Goal: Task Accomplishment & Management: Manage account settings

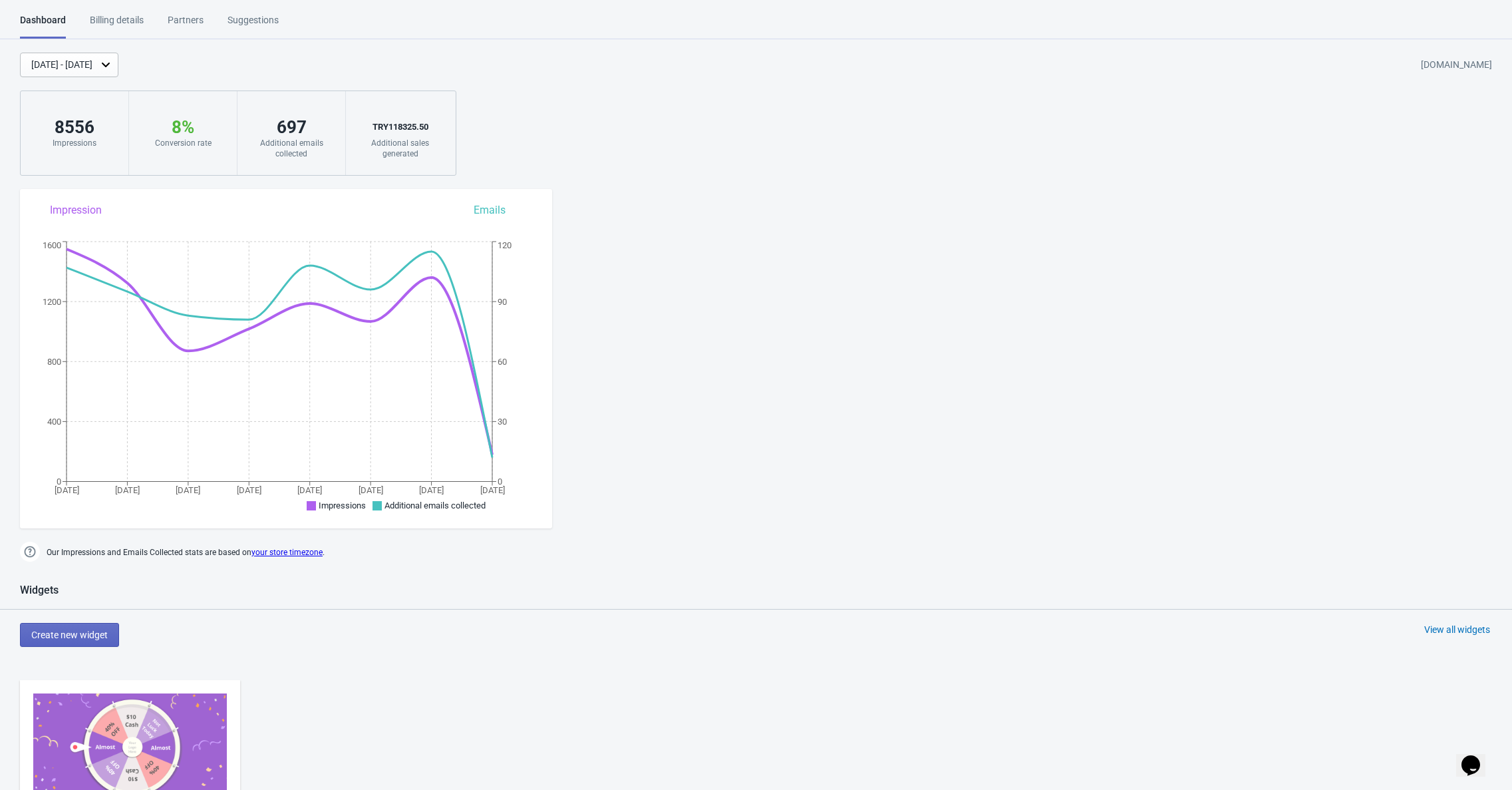
click at [113, 730] on img at bounding box center [130, 747] width 193 height 108
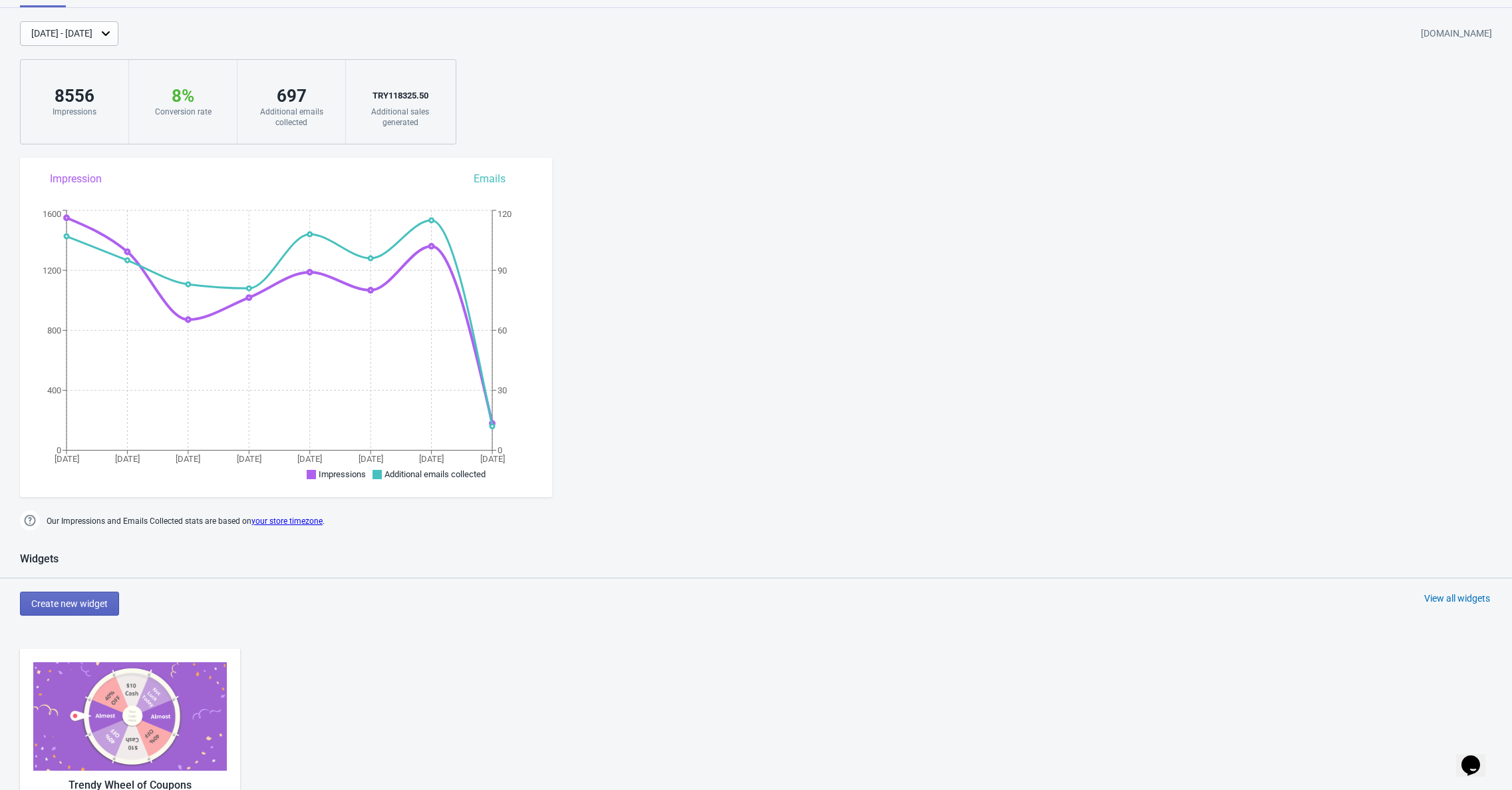
click at [113, 726] on img at bounding box center [130, 716] width 193 height 108
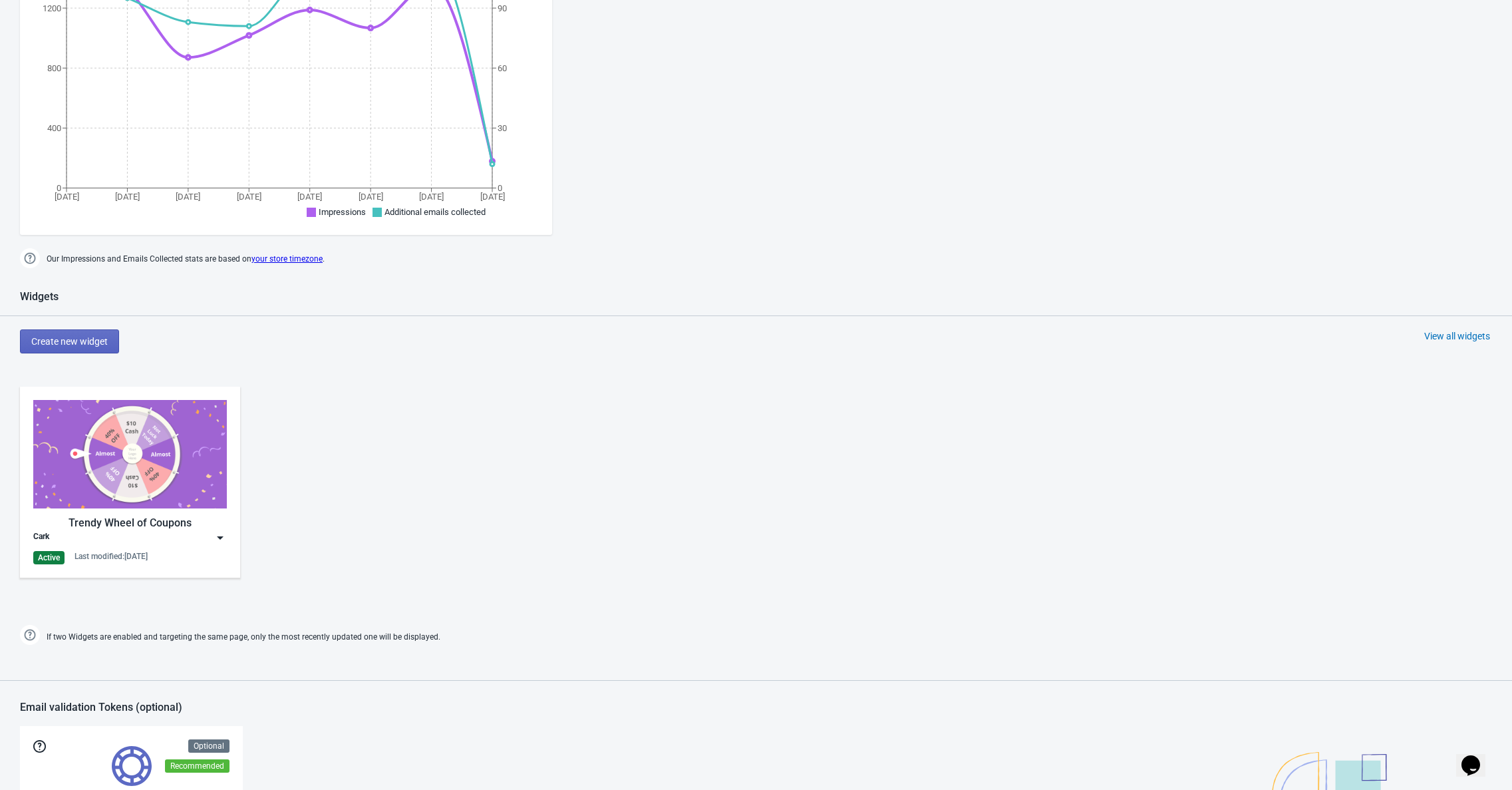
scroll to position [300, 0]
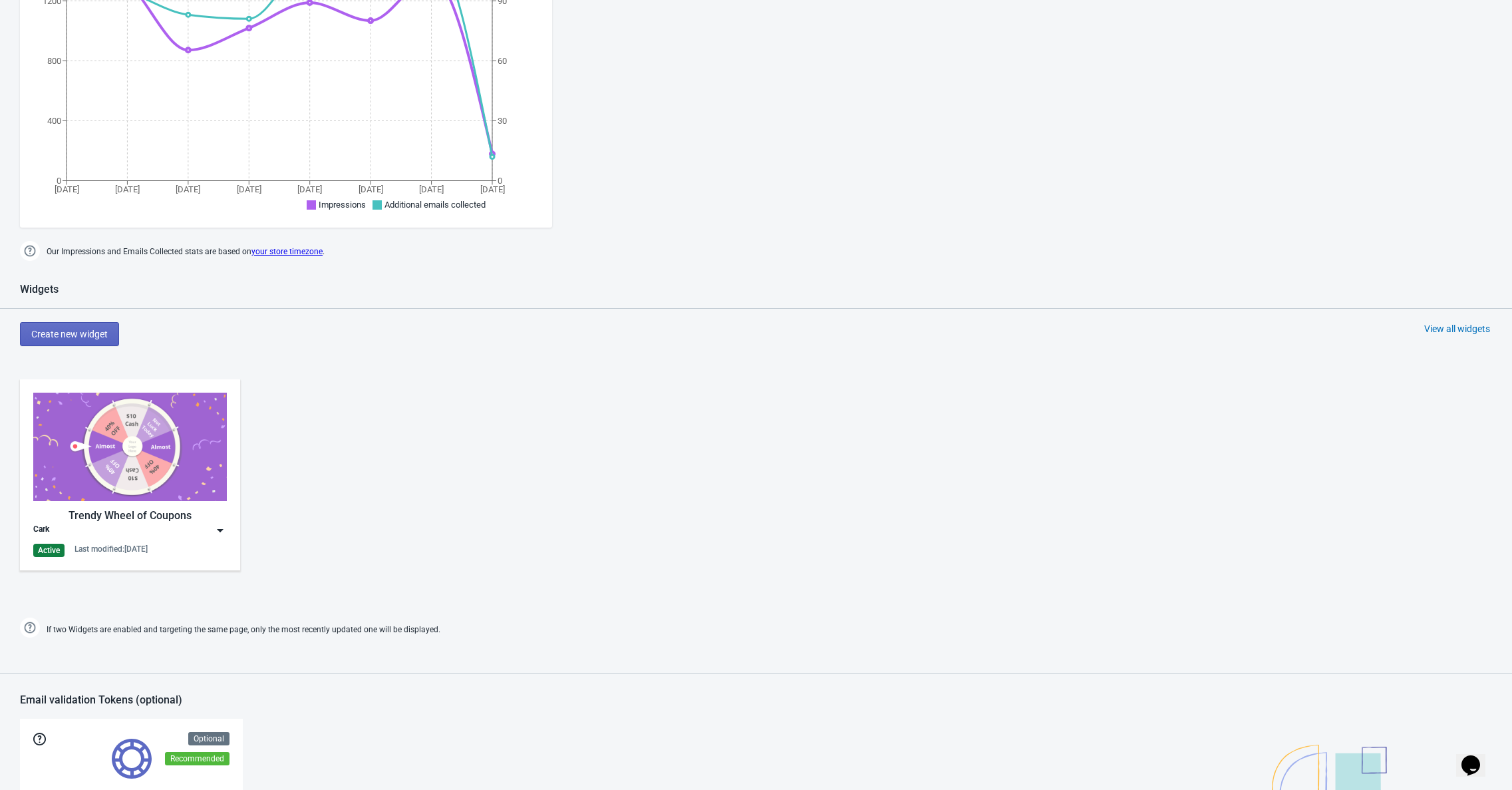
click at [112, 528] on div "Cark" at bounding box center [130, 530] width 193 height 13
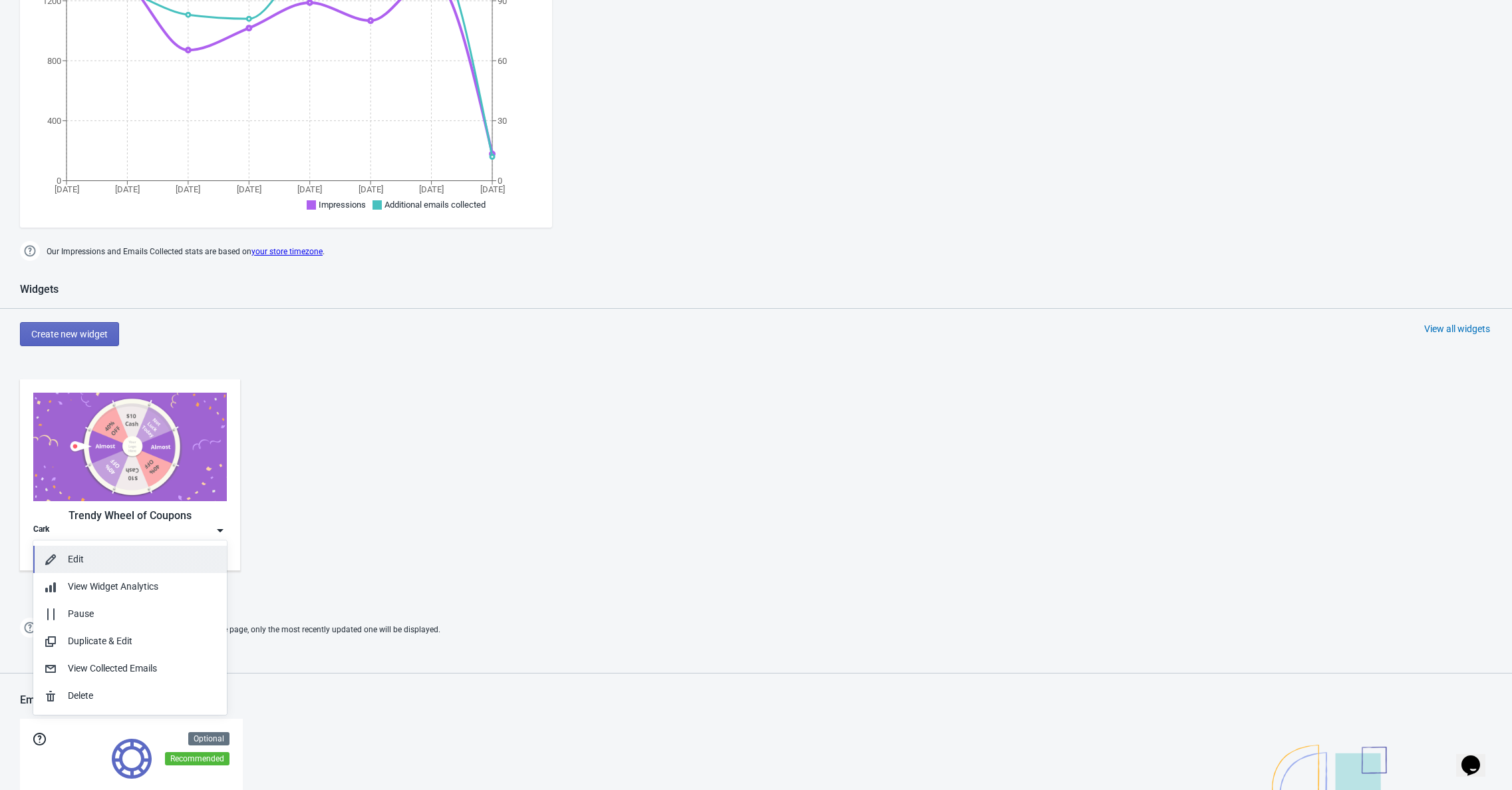
click at [99, 546] on button "Edit" at bounding box center [130, 559] width 193 height 28
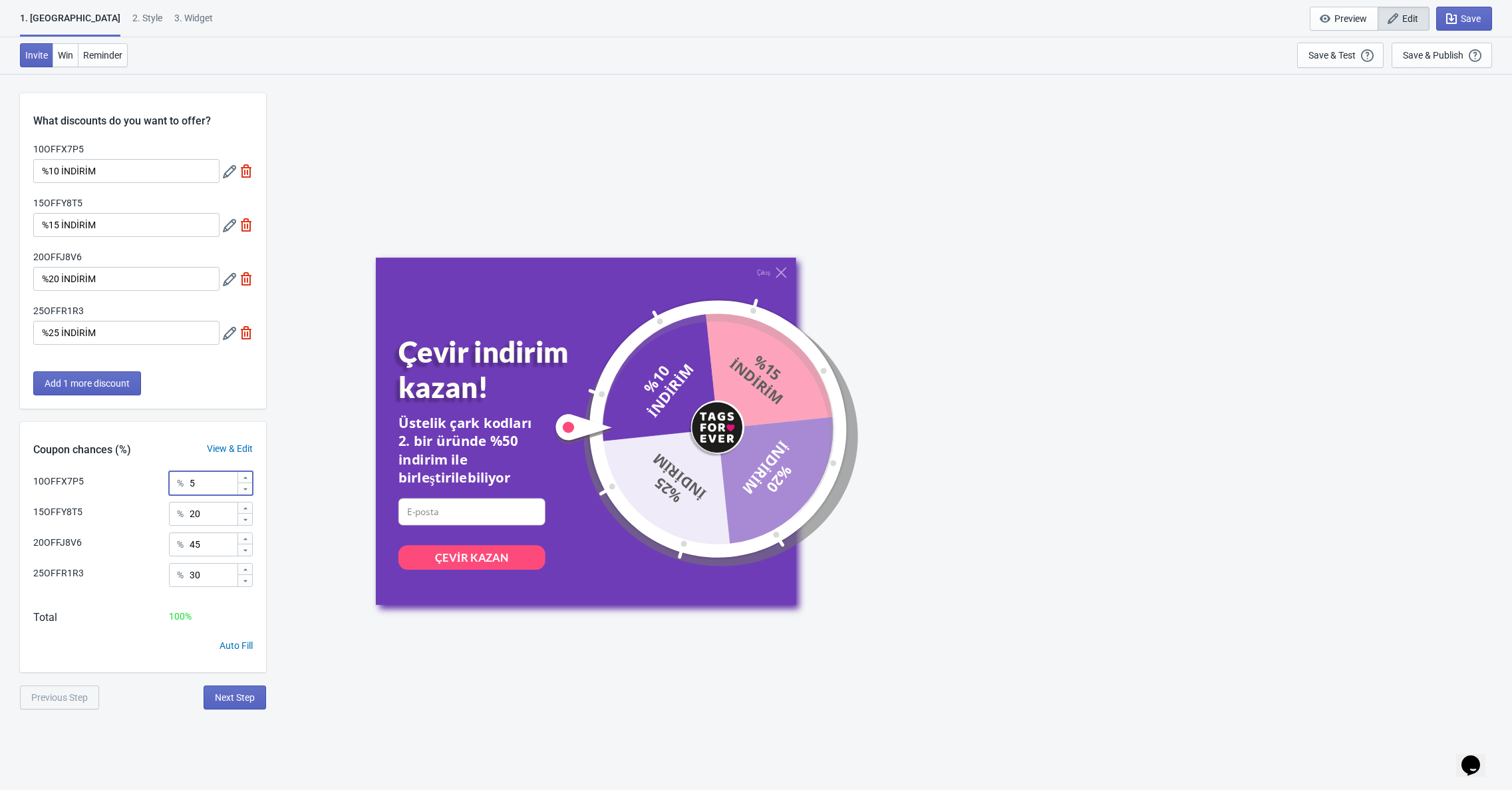
click at [209, 486] on input "5" at bounding box center [213, 483] width 48 height 24
type input "3"
click at [221, 452] on div "View & Edit" at bounding box center [230, 449] width 72 height 14
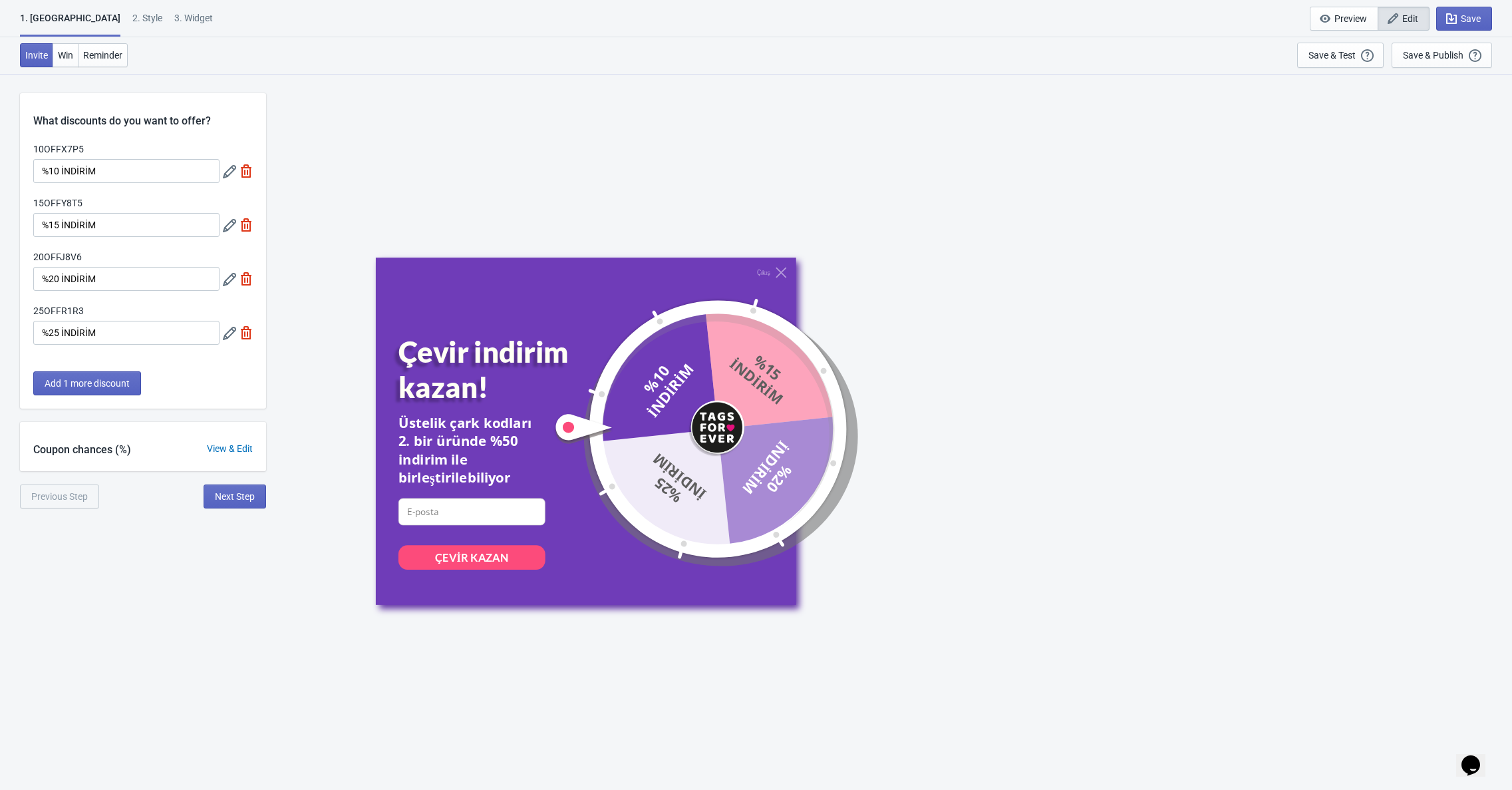
click at [221, 452] on div "View & Edit" at bounding box center [230, 449] width 72 height 14
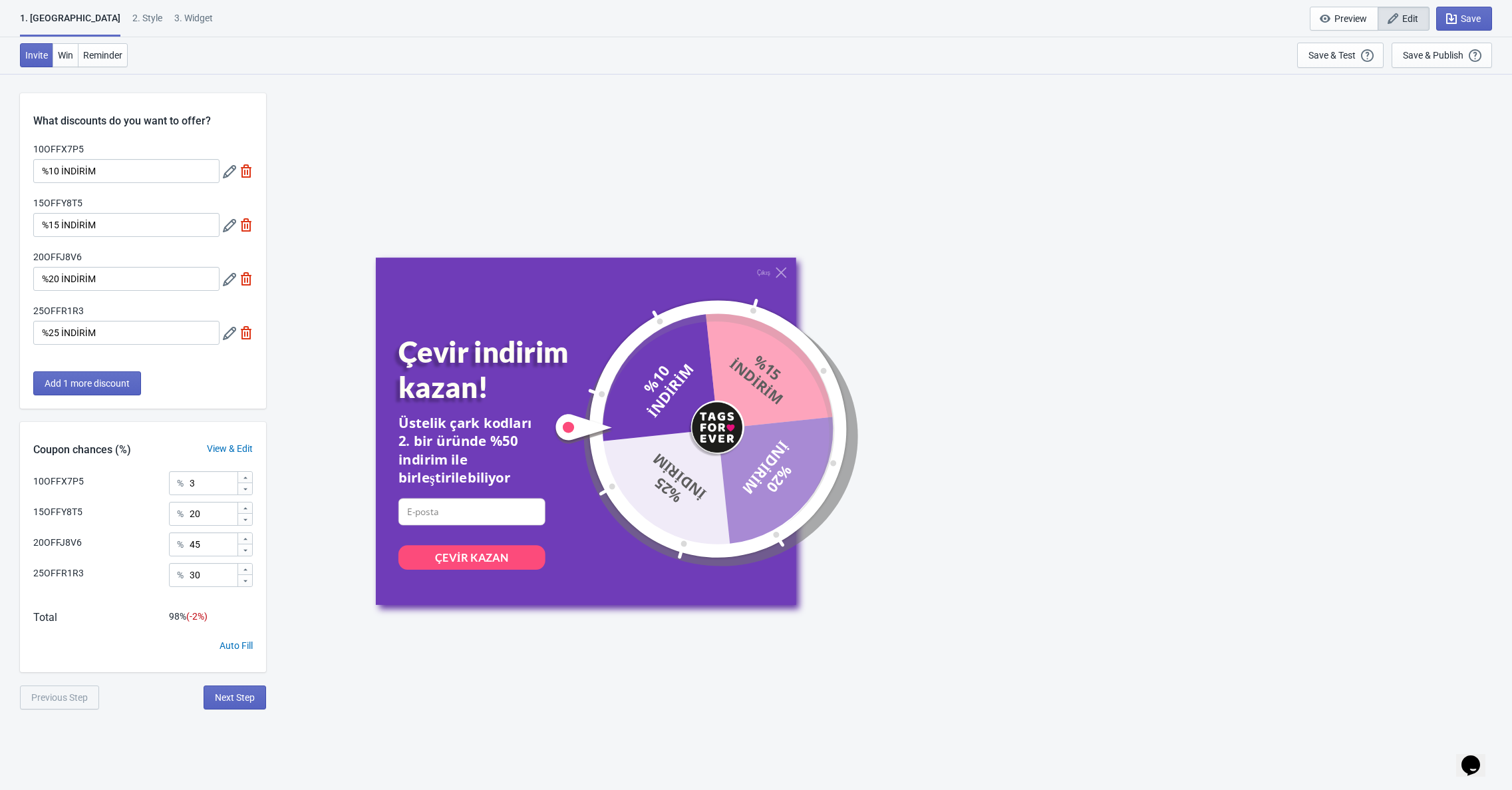
scroll to position [1, 0]
click at [111, 383] on span "Add 1 more discount" at bounding box center [87, 382] width 85 height 11
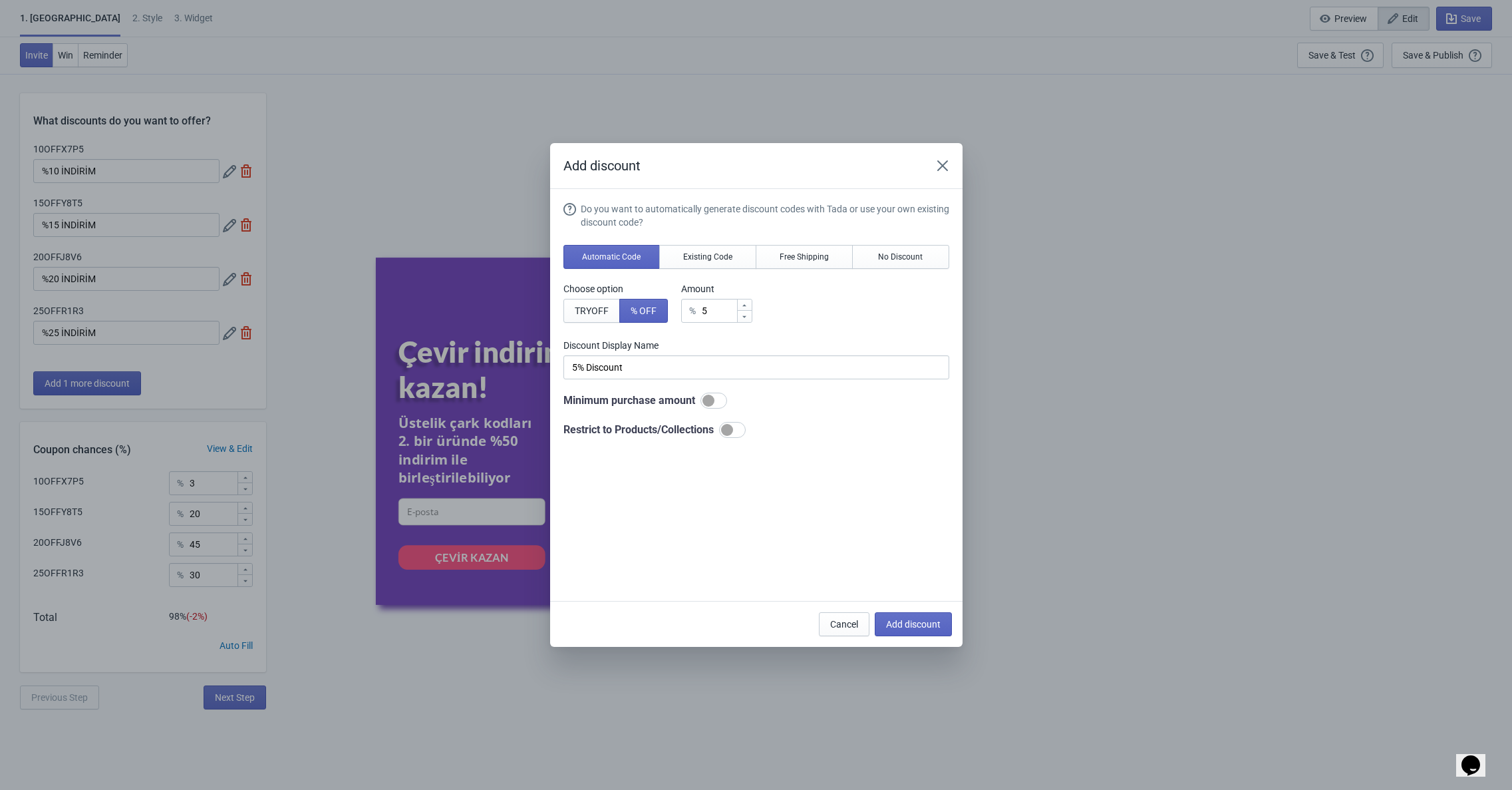
scroll to position [0, 0]
click at [901, 621] on span "Add discount" at bounding box center [913, 623] width 55 height 11
type input "20"
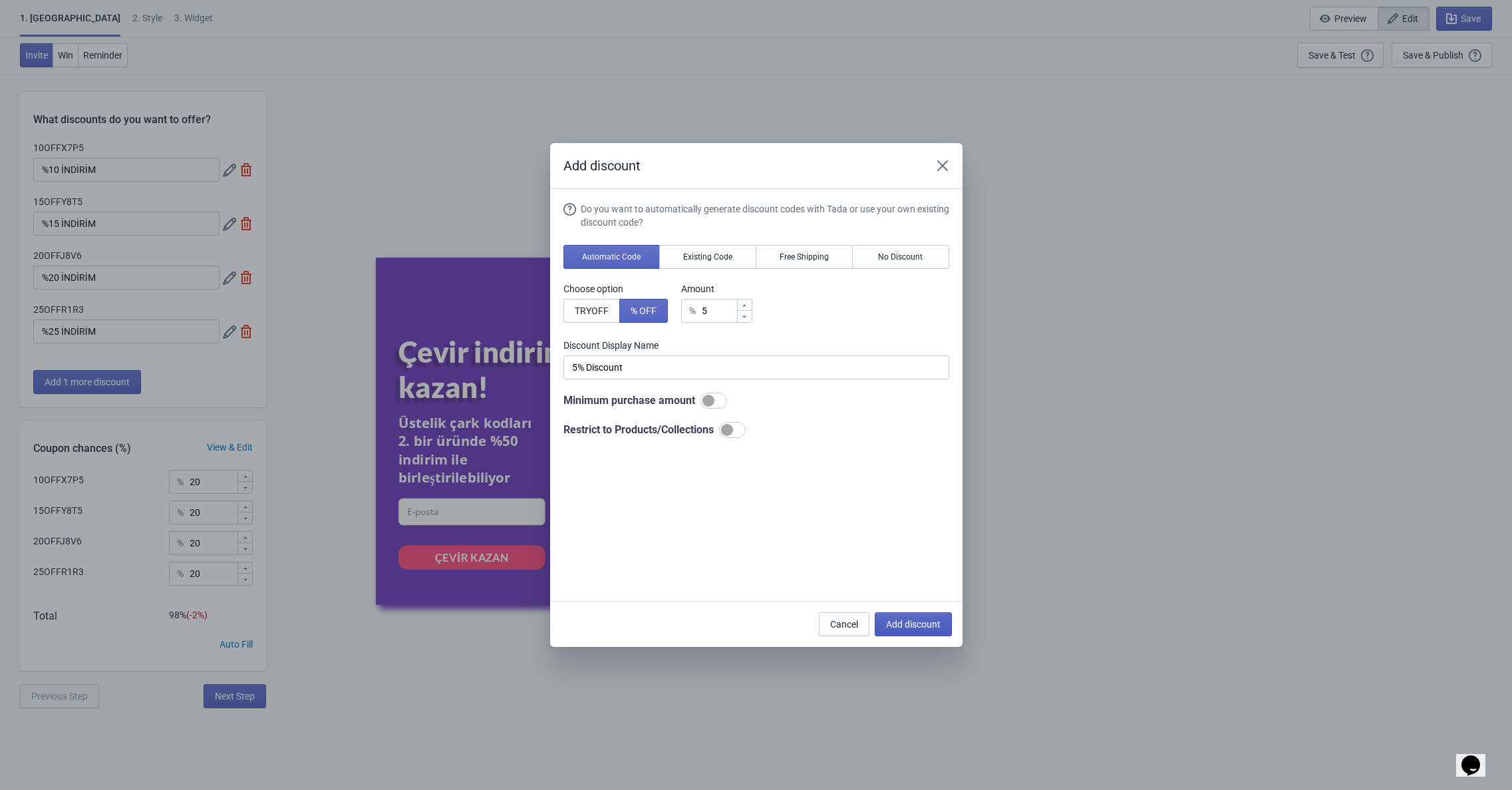
scroll to position [1, 0]
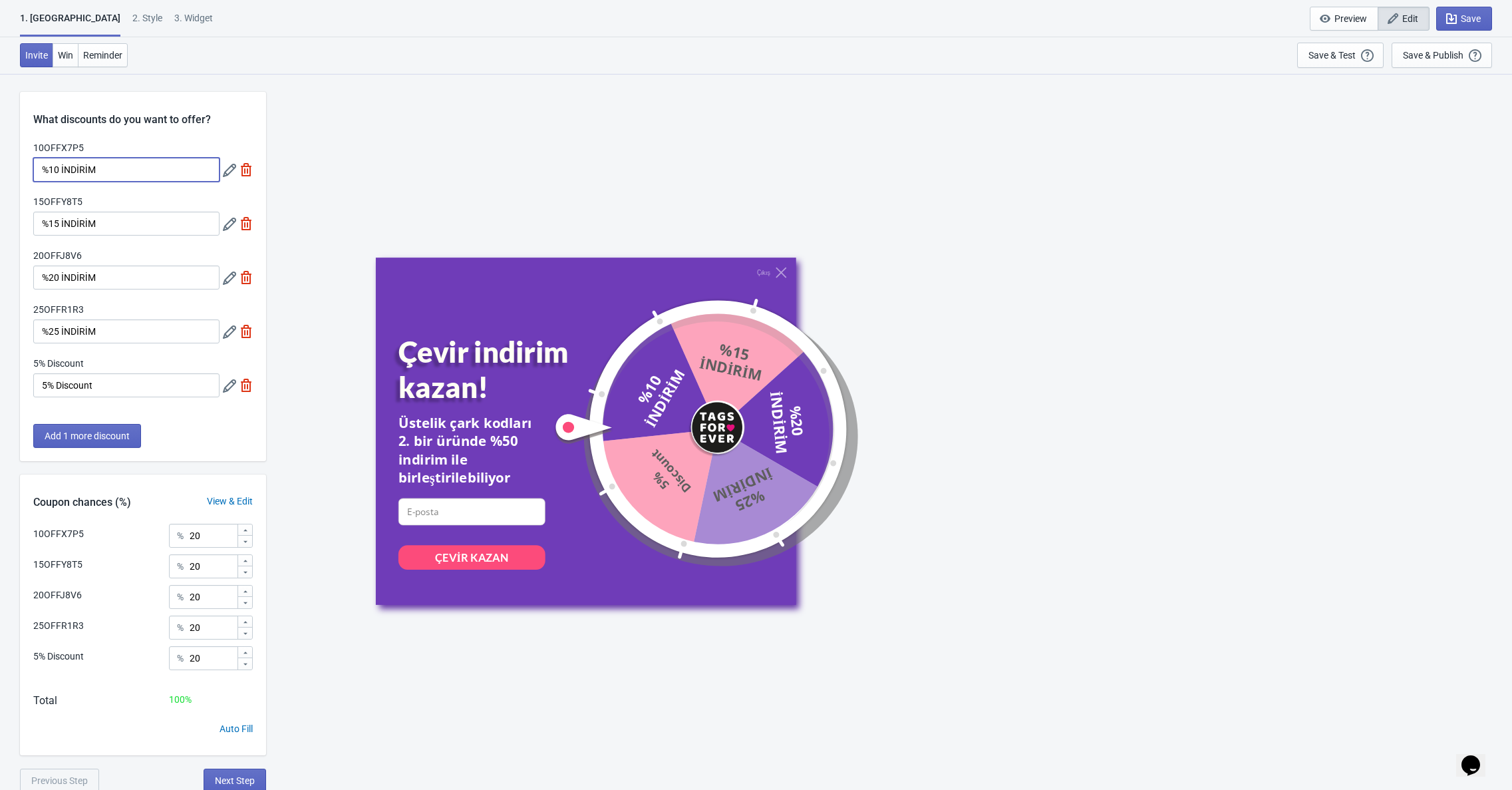
drag, startPoint x: 108, startPoint y: 172, endPoint x: 52, endPoint y: 172, distance: 56.0
click at [52, 172] on input "%10 İNDİRİM" at bounding box center [126, 170] width 186 height 24
type input "%3 İNDİRİM"
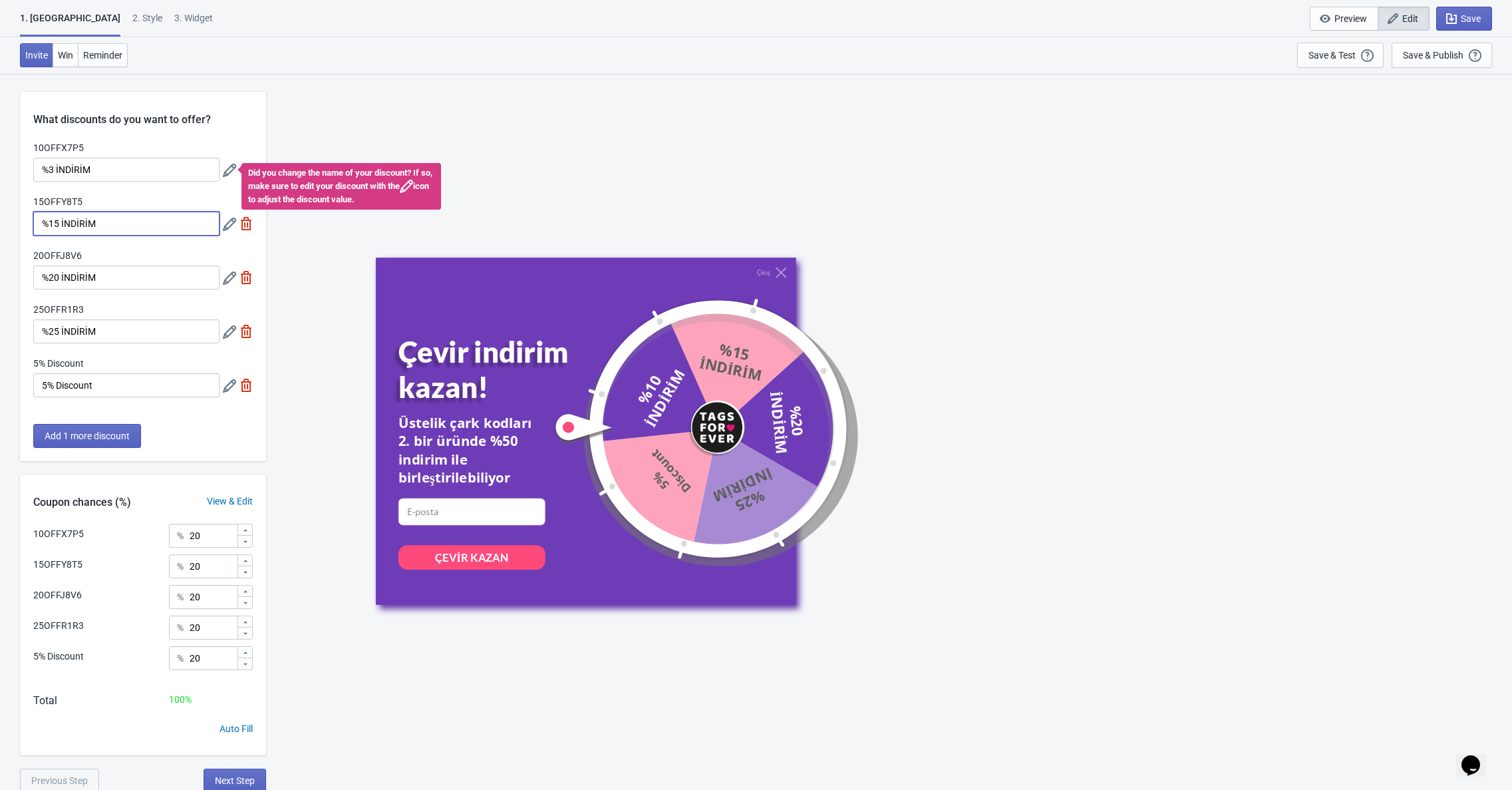
click at [55, 224] on input "%15 İNDİRİM" at bounding box center [126, 224] width 186 height 24
type input "%5 İNDİRİM"
click at [57, 278] on input "%20 İNDİRİM" at bounding box center [126, 278] width 186 height 24
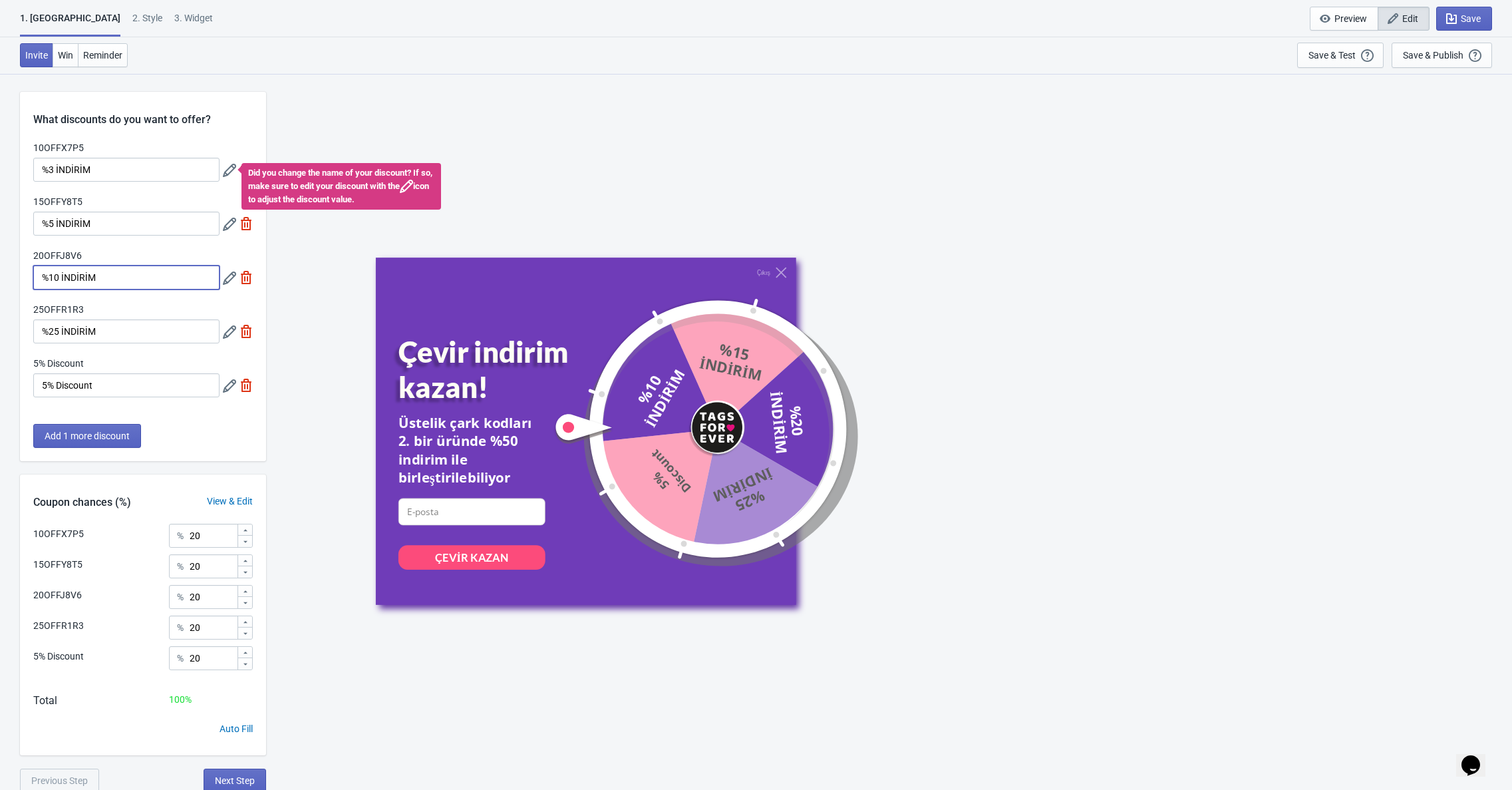
type input "%10 İNDİRİM"
click at [58, 332] on input "%25 İNDİRİM" at bounding box center [126, 332] width 186 height 24
drag, startPoint x: 103, startPoint y: 329, endPoint x: 6, endPoint y: 329, distance: 97.0
click at [6, 329] on div "What discounts do you want to offer? 10OFFX7P5 %3 İNDİRİM Did you change the na…" at bounding box center [756, 431] width 1512 height 721
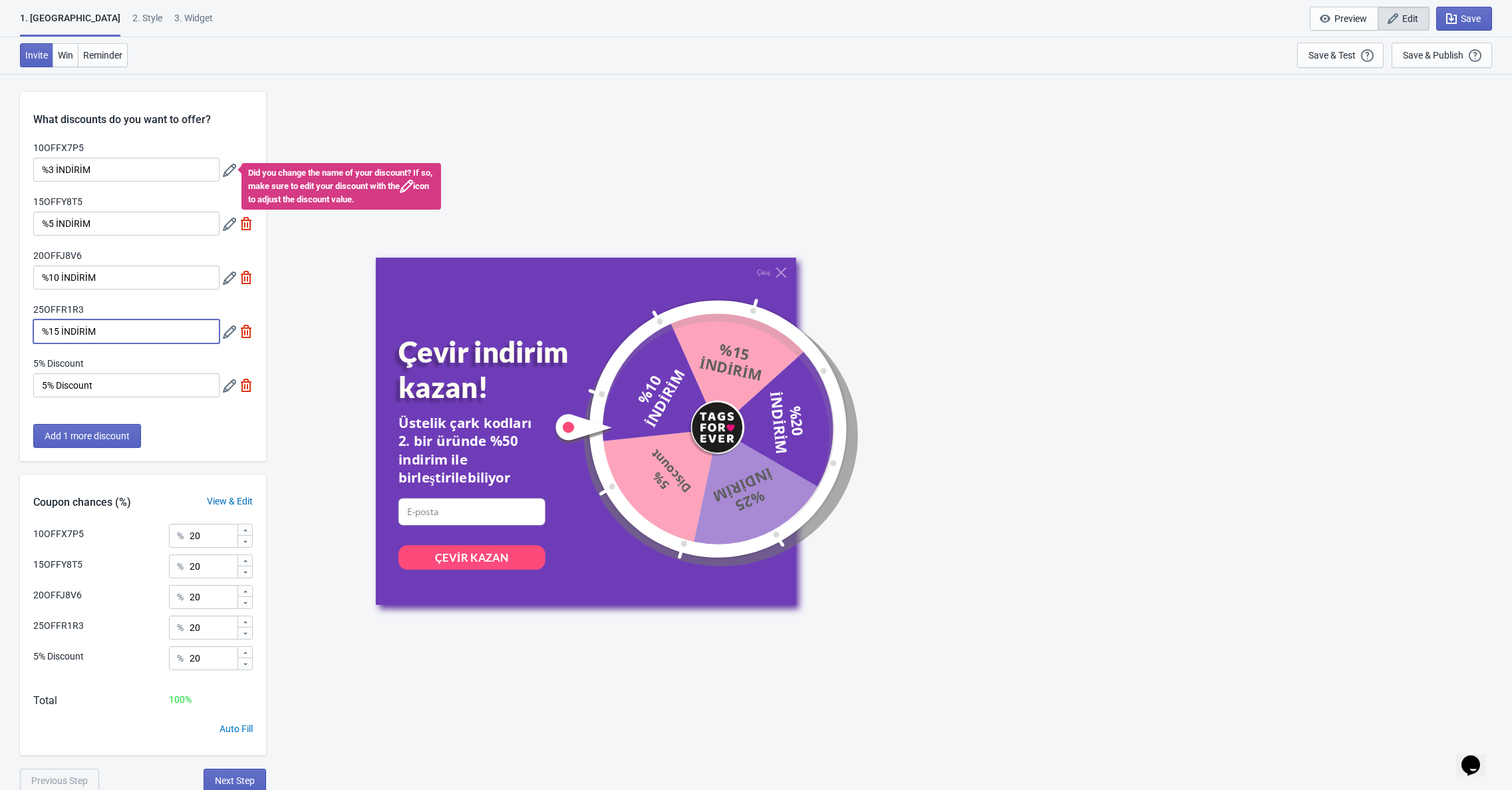
type input "%15 İNDİRİM"
click at [106, 388] on input "5% Discount" at bounding box center [126, 385] width 186 height 24
paste input "%15 İNDİRİM"
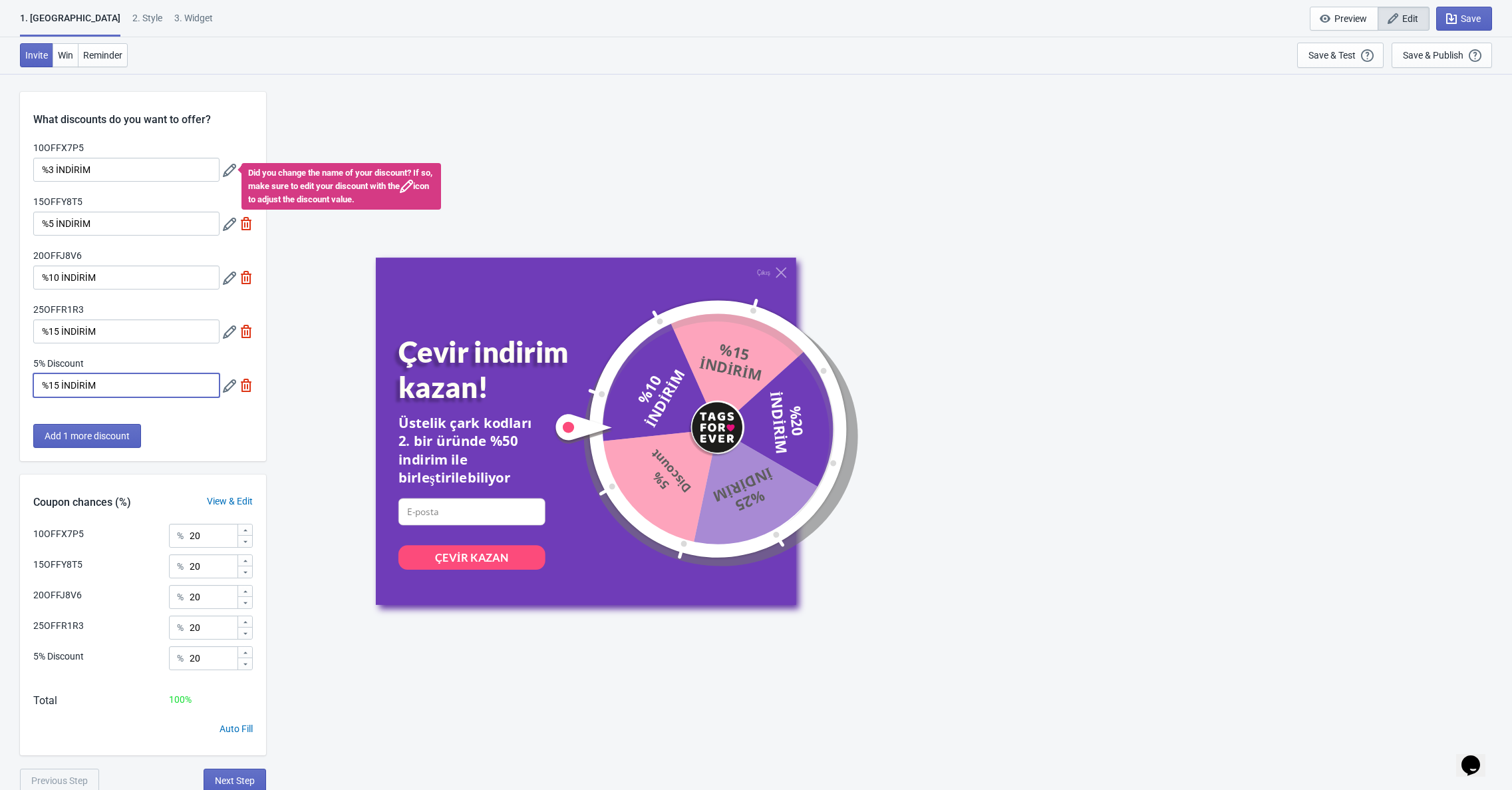
click at [55, 387] on input "%15 İNDİRİM" at bounding box center [126, 385] width 186 height 24
type input "%20 İNDİRİM"
click at [326, 326] on div "Çıkış Çevir indirim kazan! Üstelik çark kodları 2. bir üründe %50 indirim ile b…" at bounding box center [889, 431] width 1233 height 716
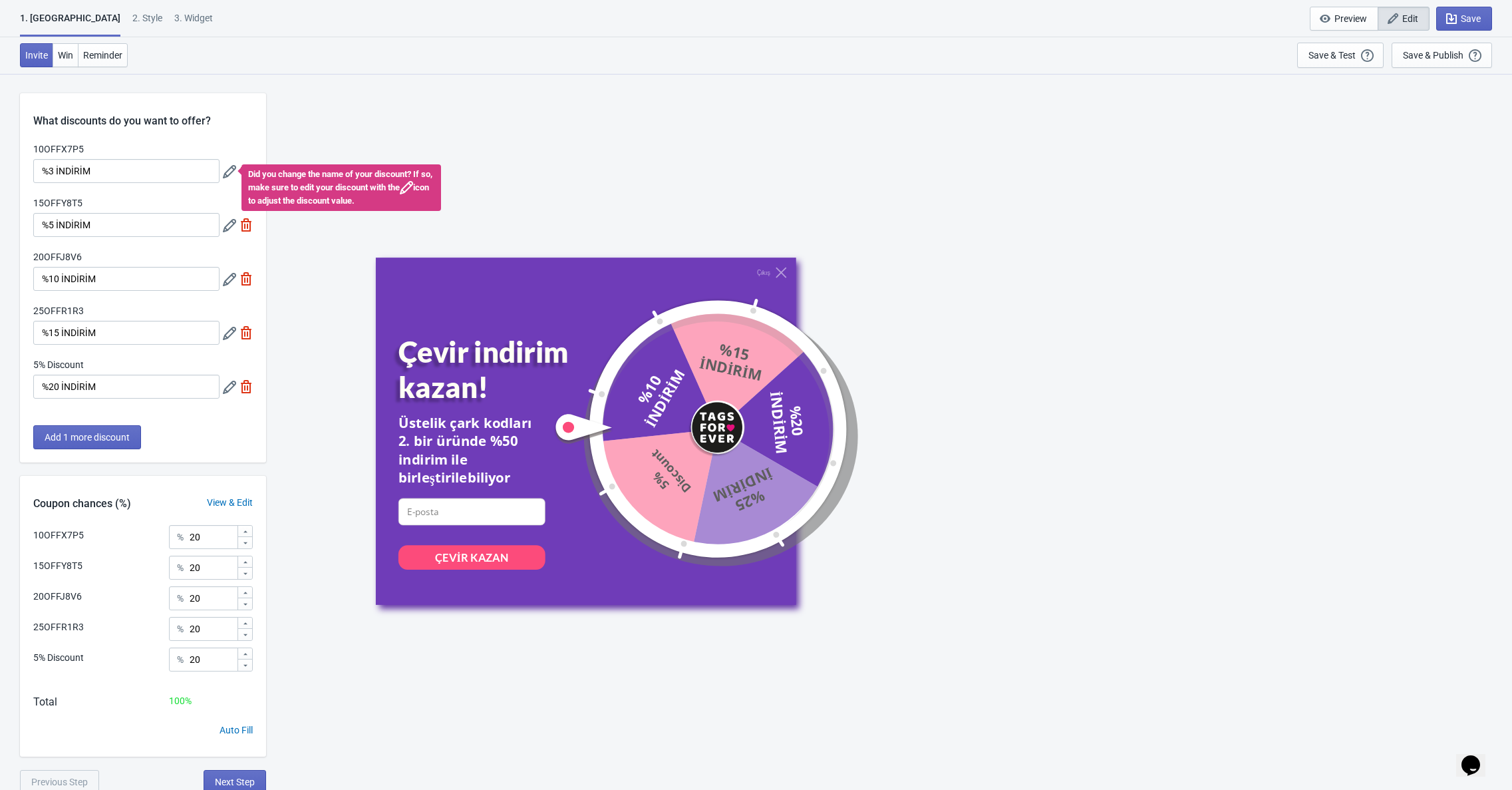
click at [229, 174] on icon at bounding box center [230, 171] width 13 height 13
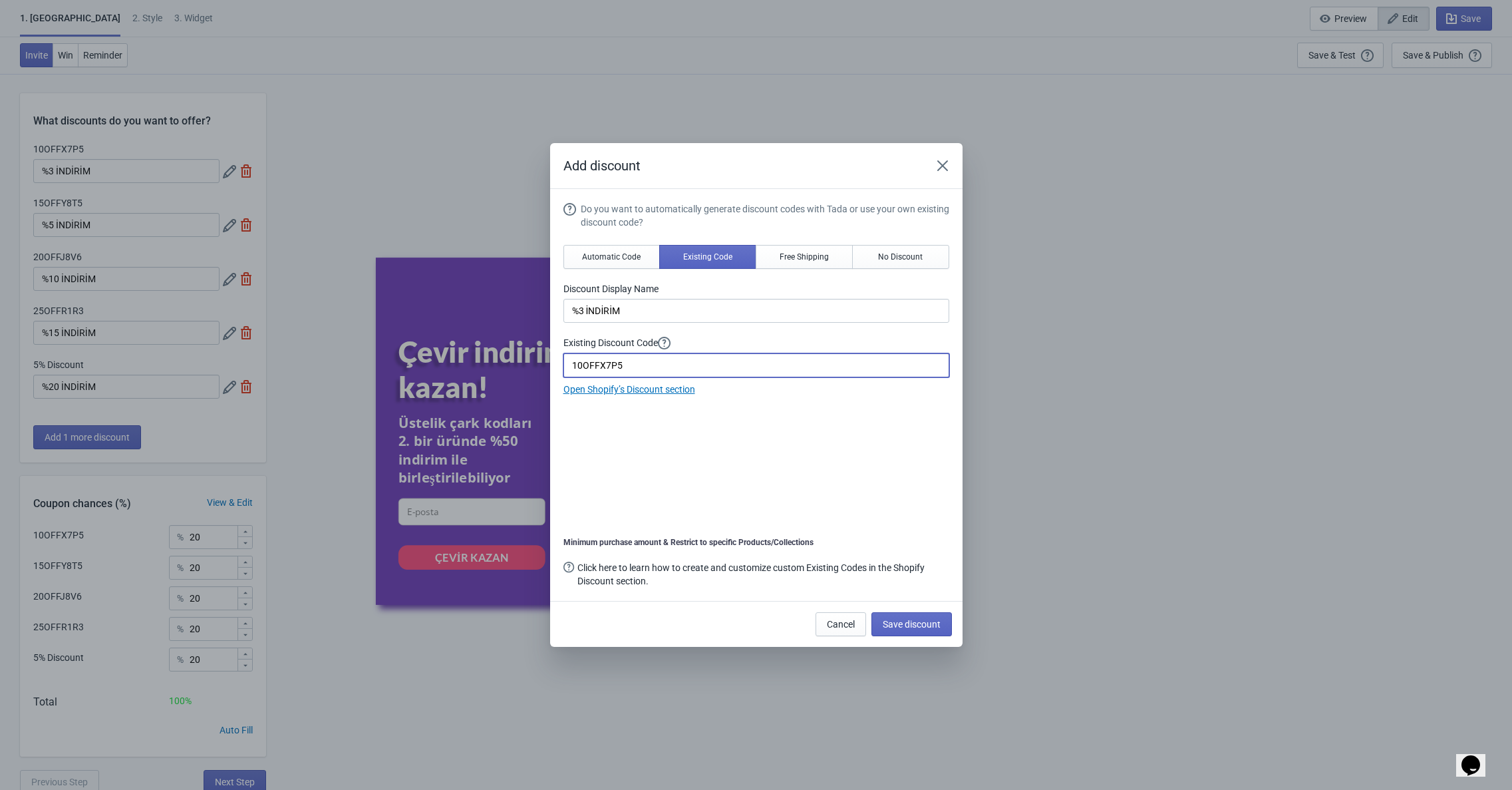
click at [616, 363] on input "10OFFX7P5" at bounding box center [756, 366] width 386 height 24
paste input "3OFFT5Y7"
type input "3OFFT5Y7"
click at [895, 627] on span "Save discount" at bounding box center [912, 623] width 58 height 11
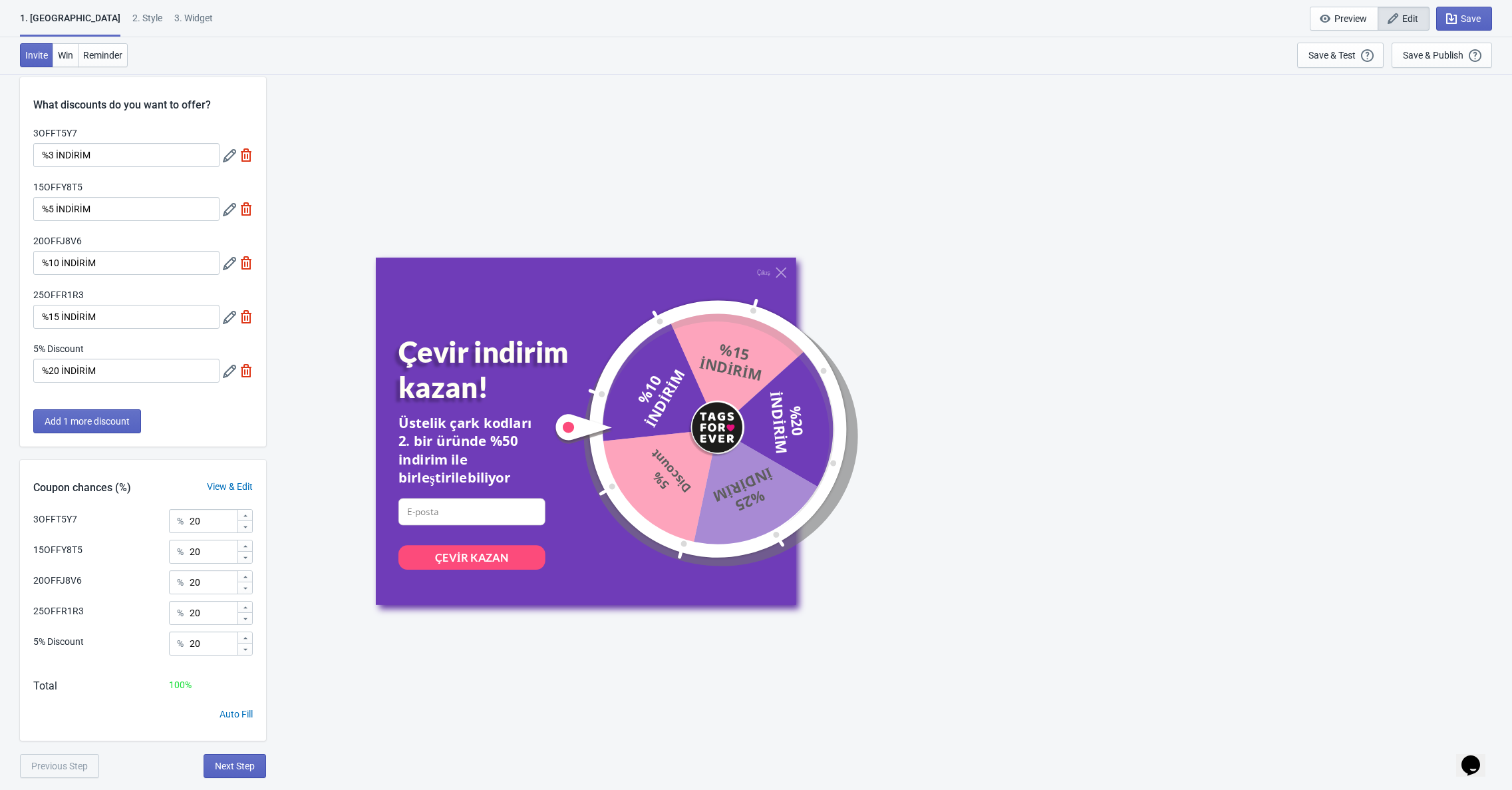
scroll to position [25, 0]
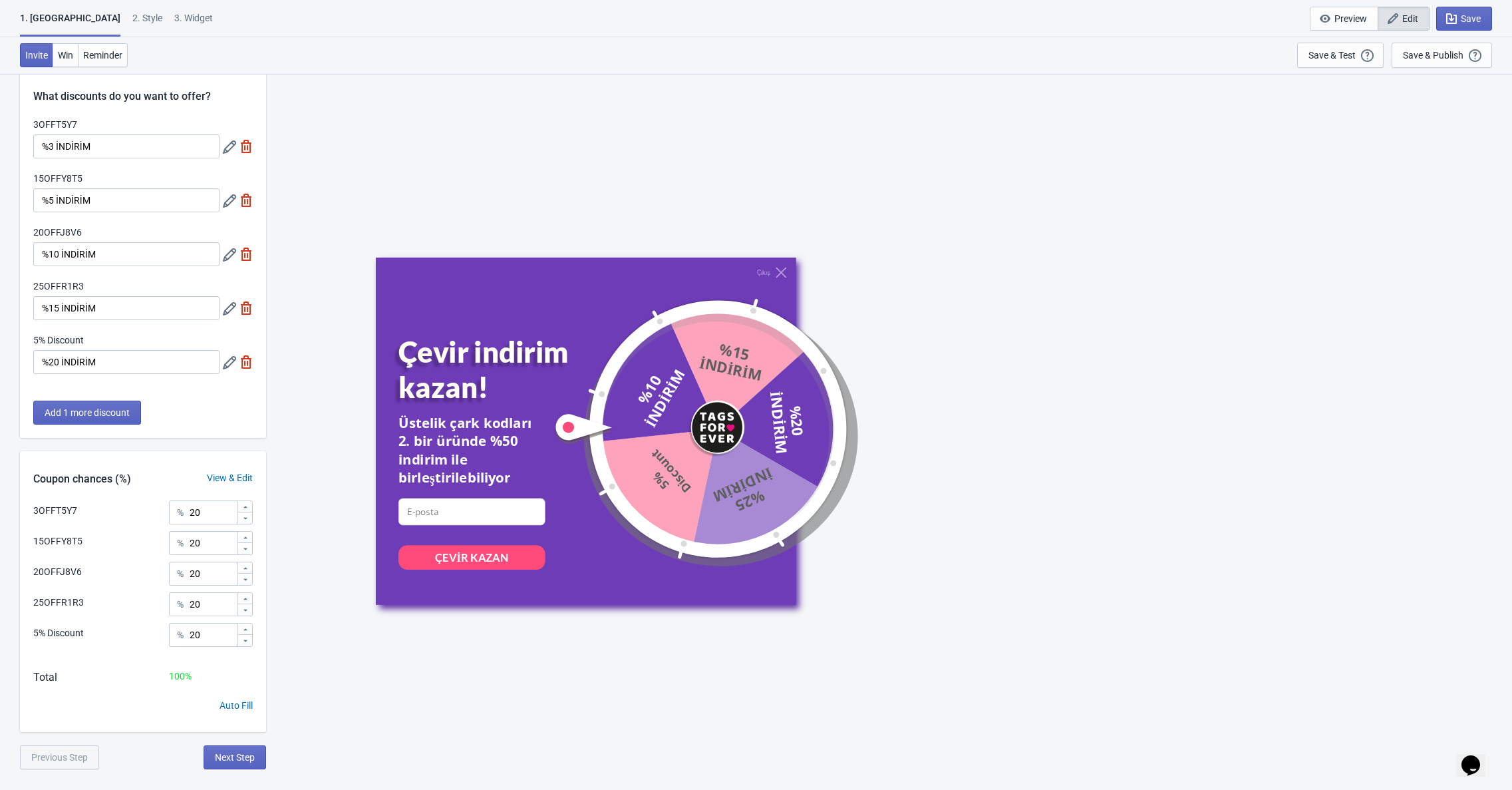
click at [224, 203] on icon at bounding box center [230, 201] width 13 height 13
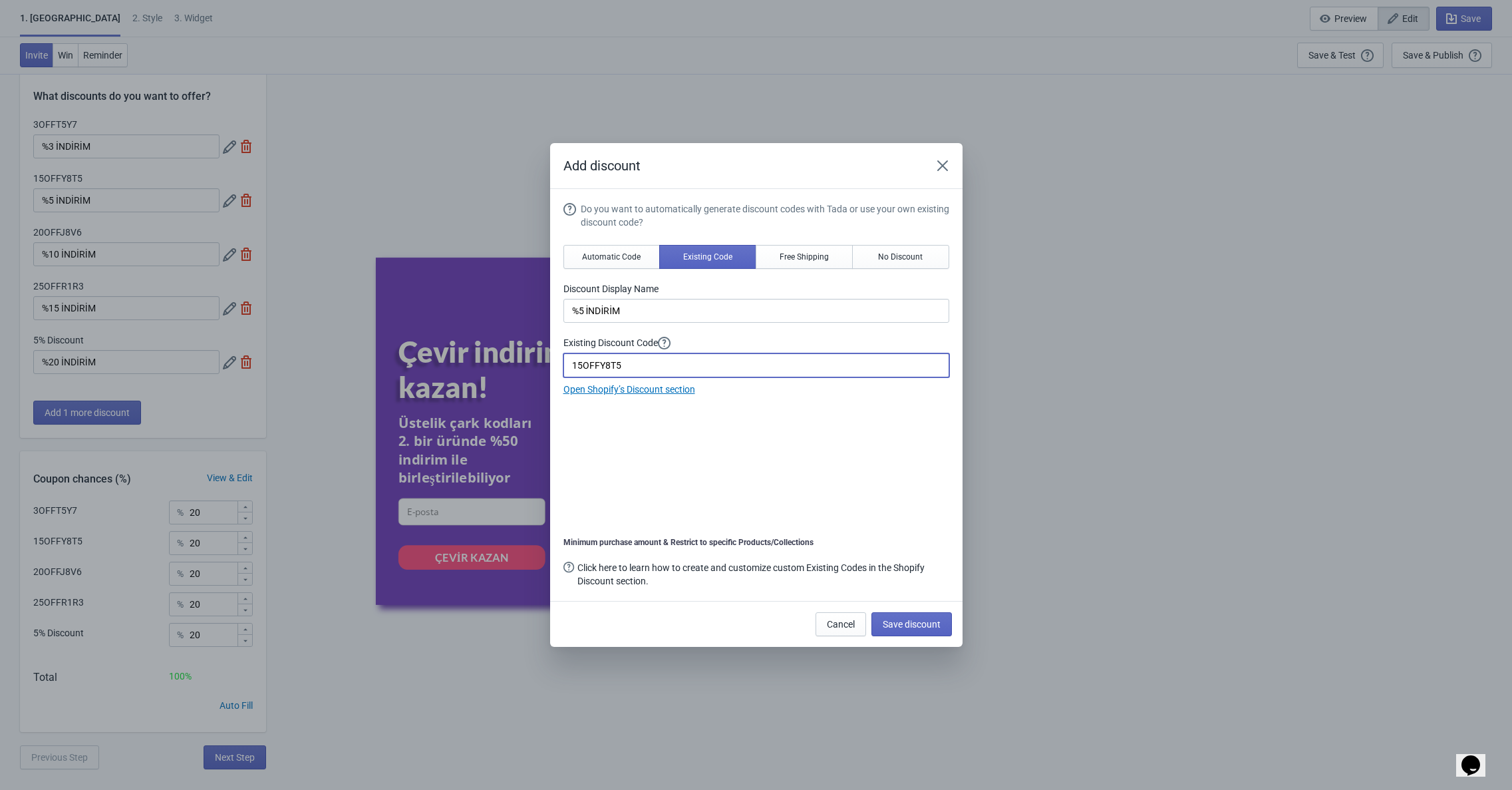
click at [607, 360] on input "15OFFY8T5" at bounding box center [756, 366] width 386 height 24
paste input "5OFFUO9L"
type input "5OFFUO9L"
click at [907, 626] on span "Save discount" at bounding box center [912, 623] width 58 height 11
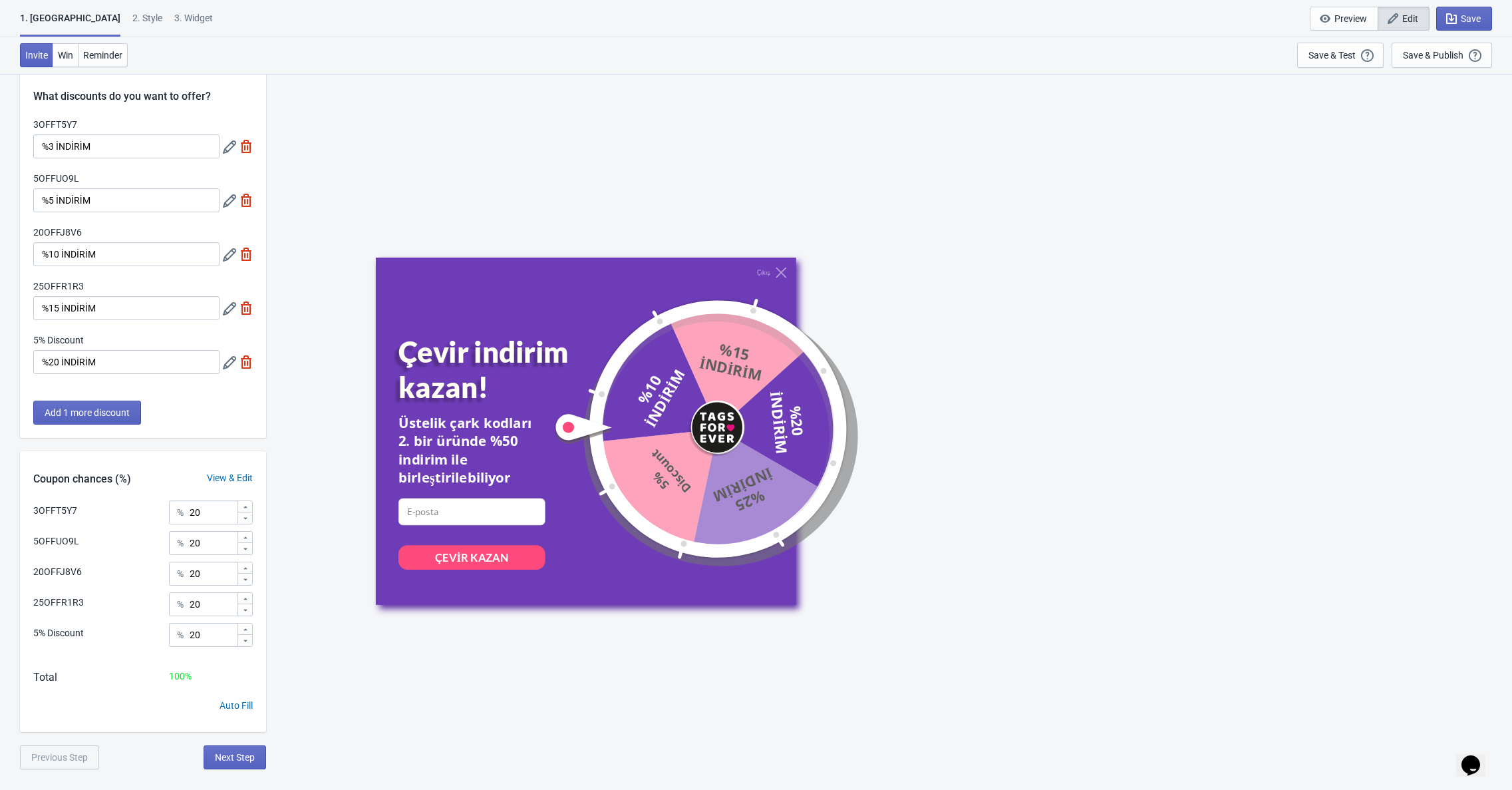
click at [226, 261] on icon at bounding box center [230, 254] width 13 height 13
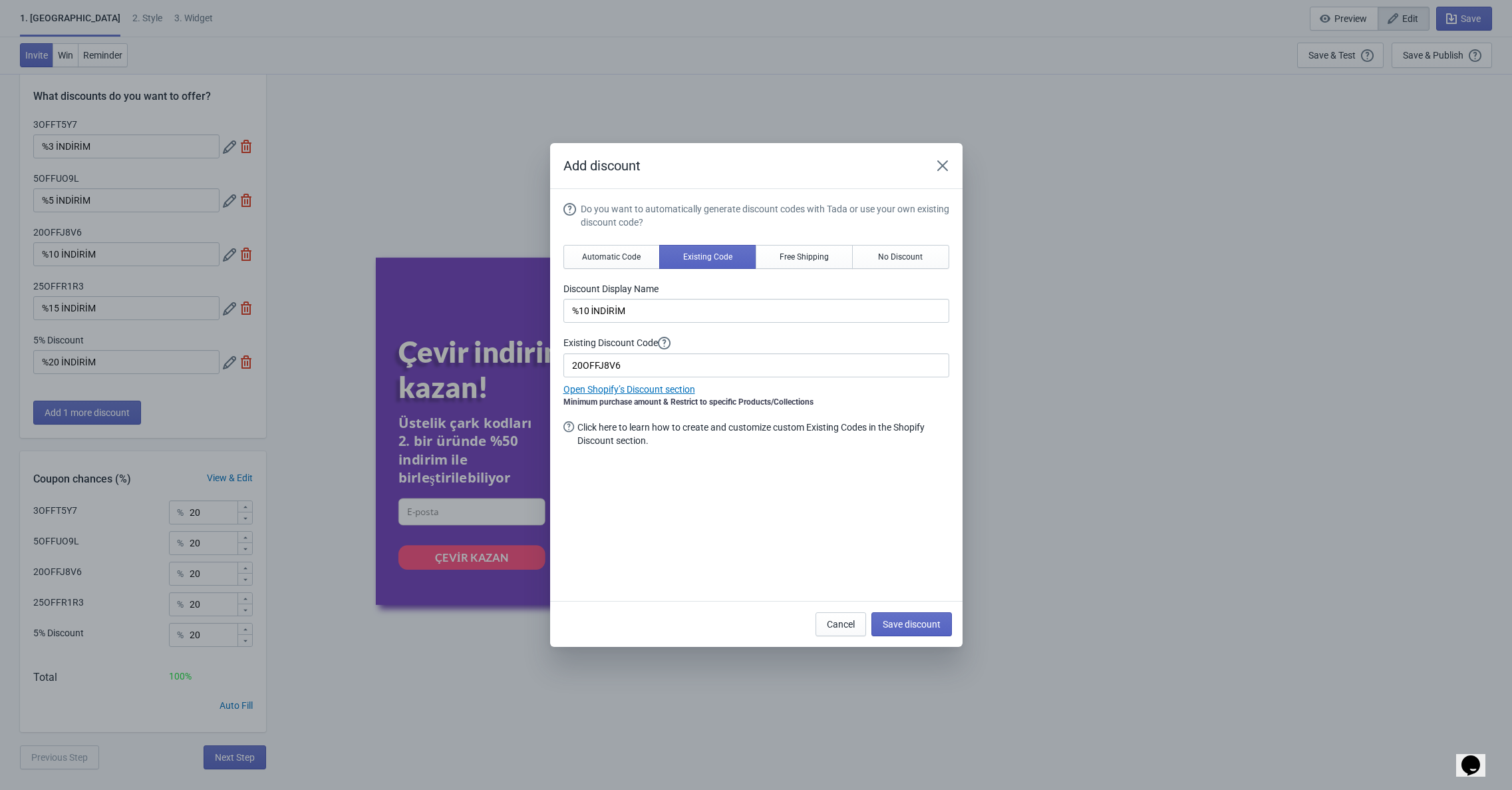
scroll to position [0, 0]
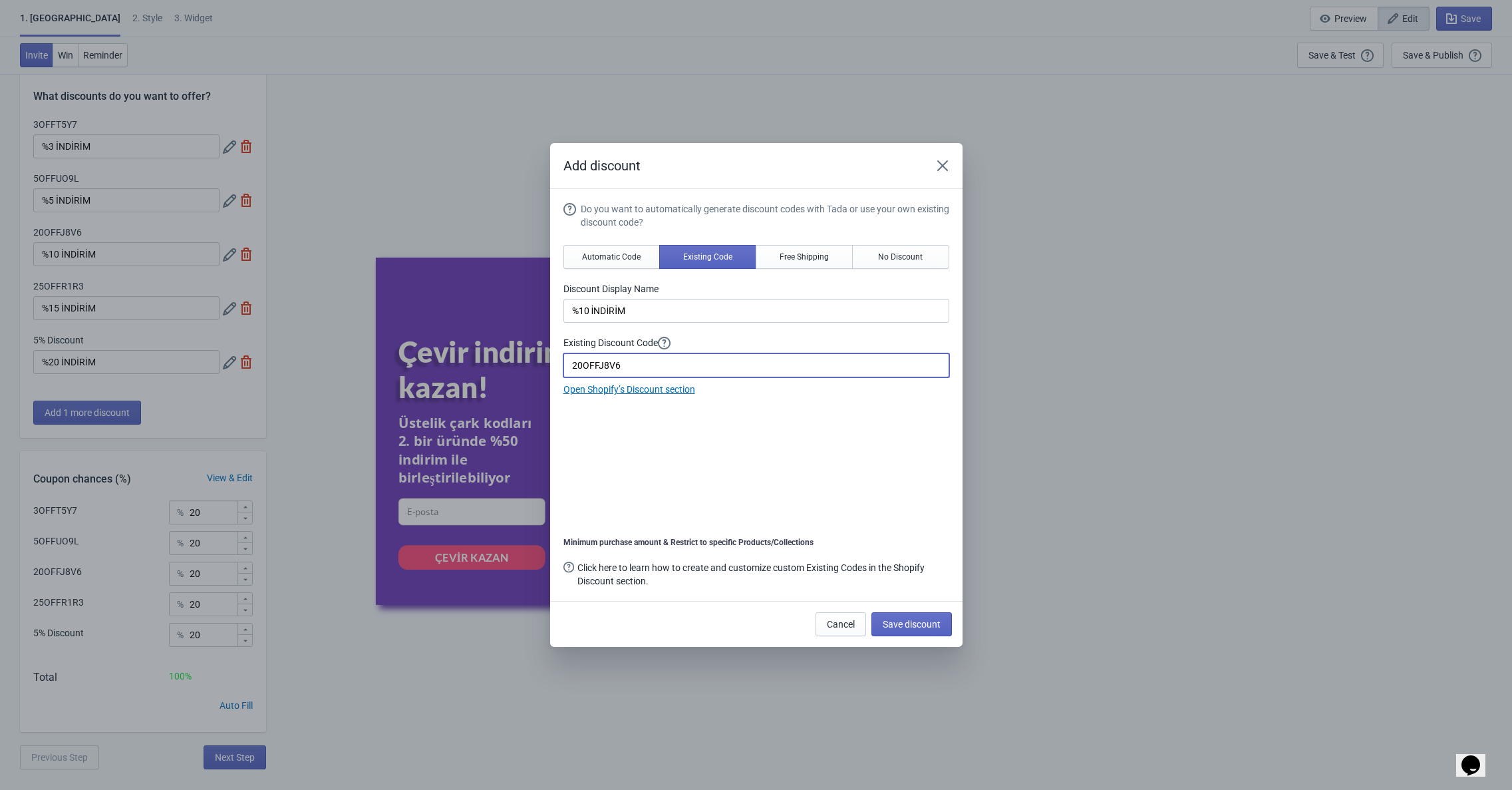
click at [629, 364] on input "20OFFJ8V6" at bounding box center [756, 366] width 386 height 24
drag, startPoint x: 632, startPoint y: 365, endPoint x: 509, endPoint y: 363, distance: 123.0
click at [509, 363] on div "Add discount Do you want to automatically generate discount codes with Tada or …" at bounding box center [756, 395] width 1512 height 504
paste input "10OFF4RHG"
type input "10OFF4RHG"
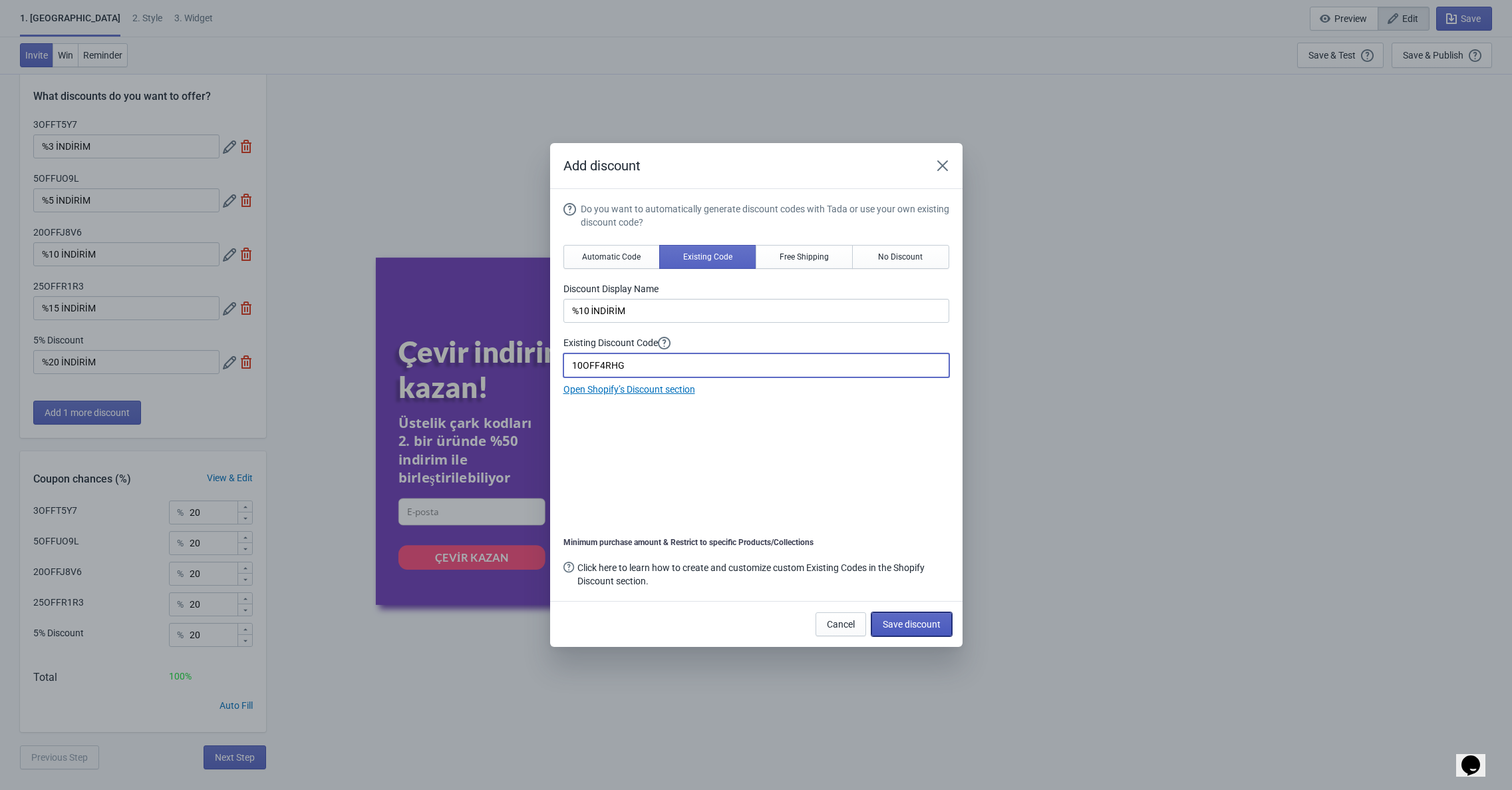
click at [906, 623] on span "Save discount" at bounding box center [912, 623] width 58 height 11
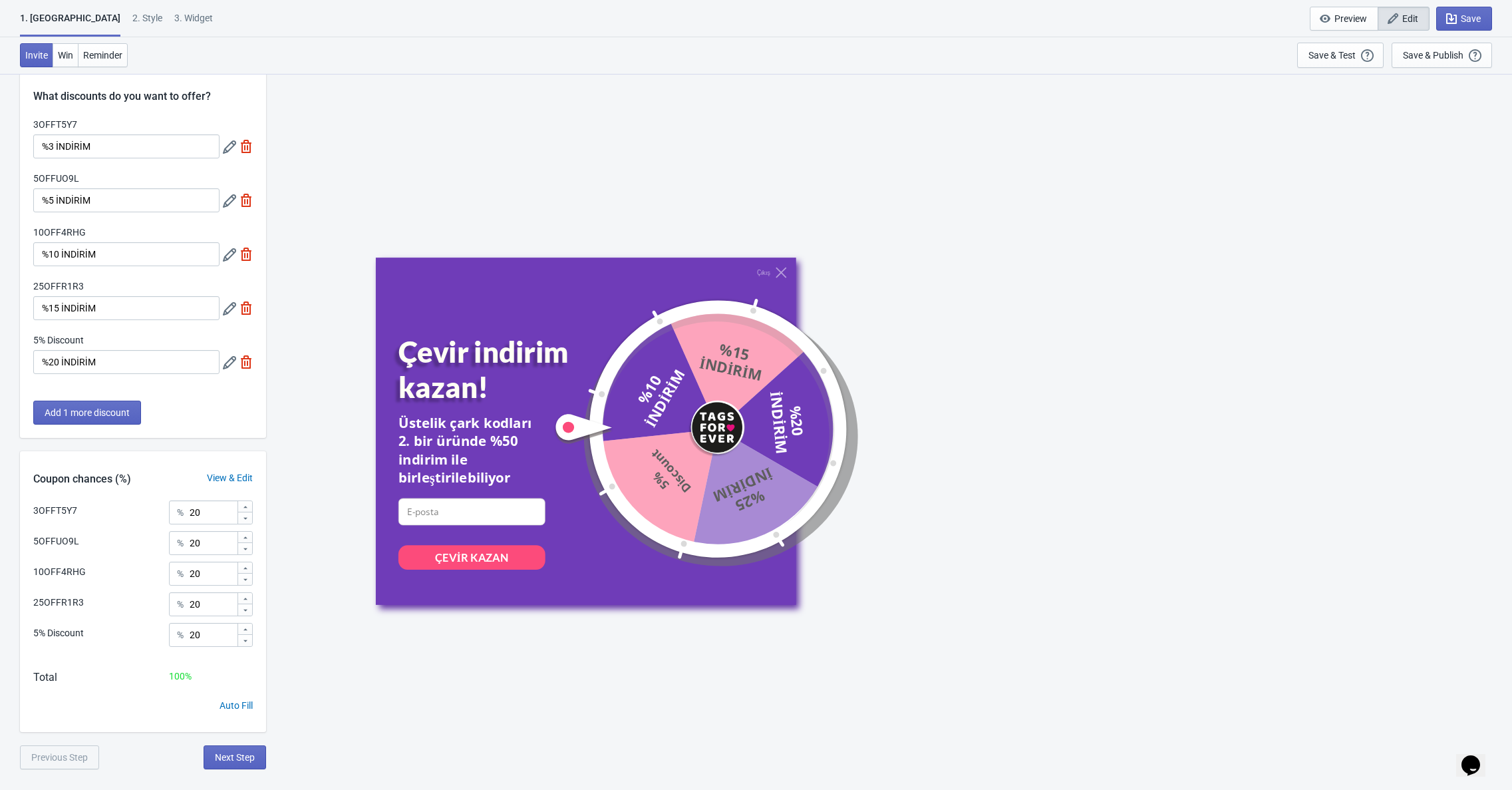
click at [228, 312] on icon at bounding box center [230, 308] width 13 height 13
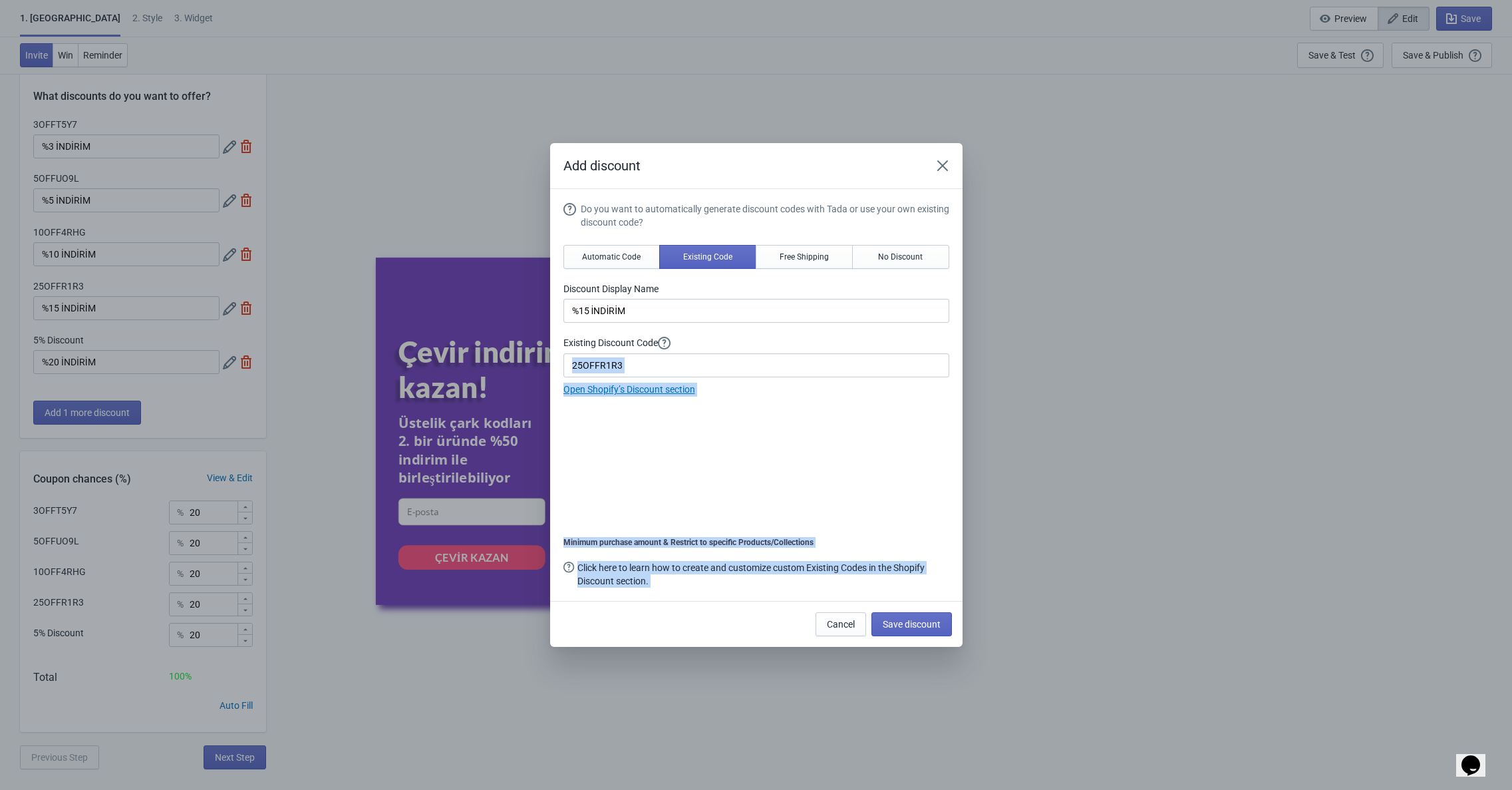
drag, startPoint x: 650, startPoint y: 373, endPoint x: 573, endPoint y: 373, distance: 77.0
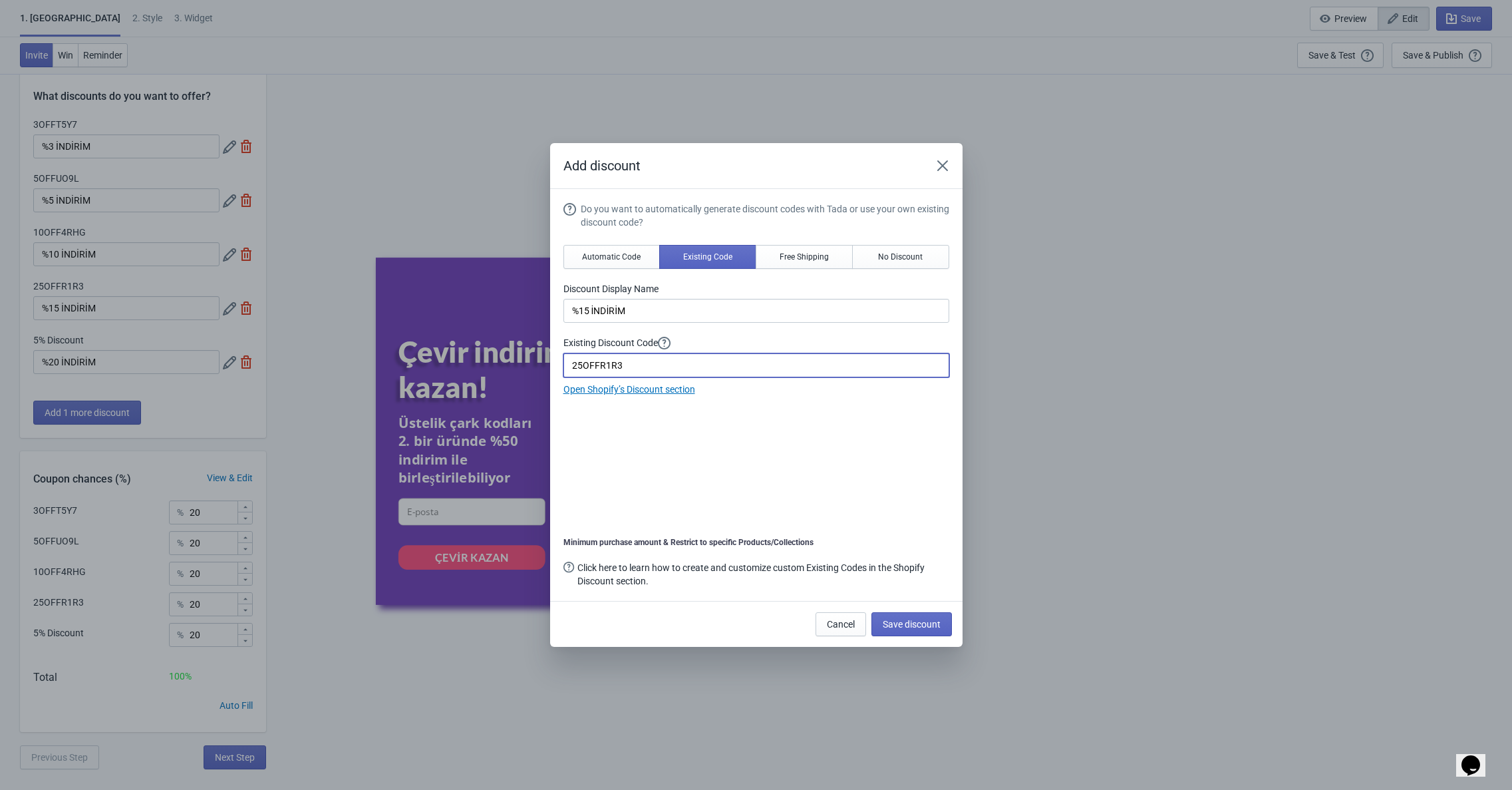
click at [582, 370] on input "25OFFR1R3" at bounding box center [756, 366] width 386 height 24
paste input "15OFFS3VB"
type input "15OFFS3VB"
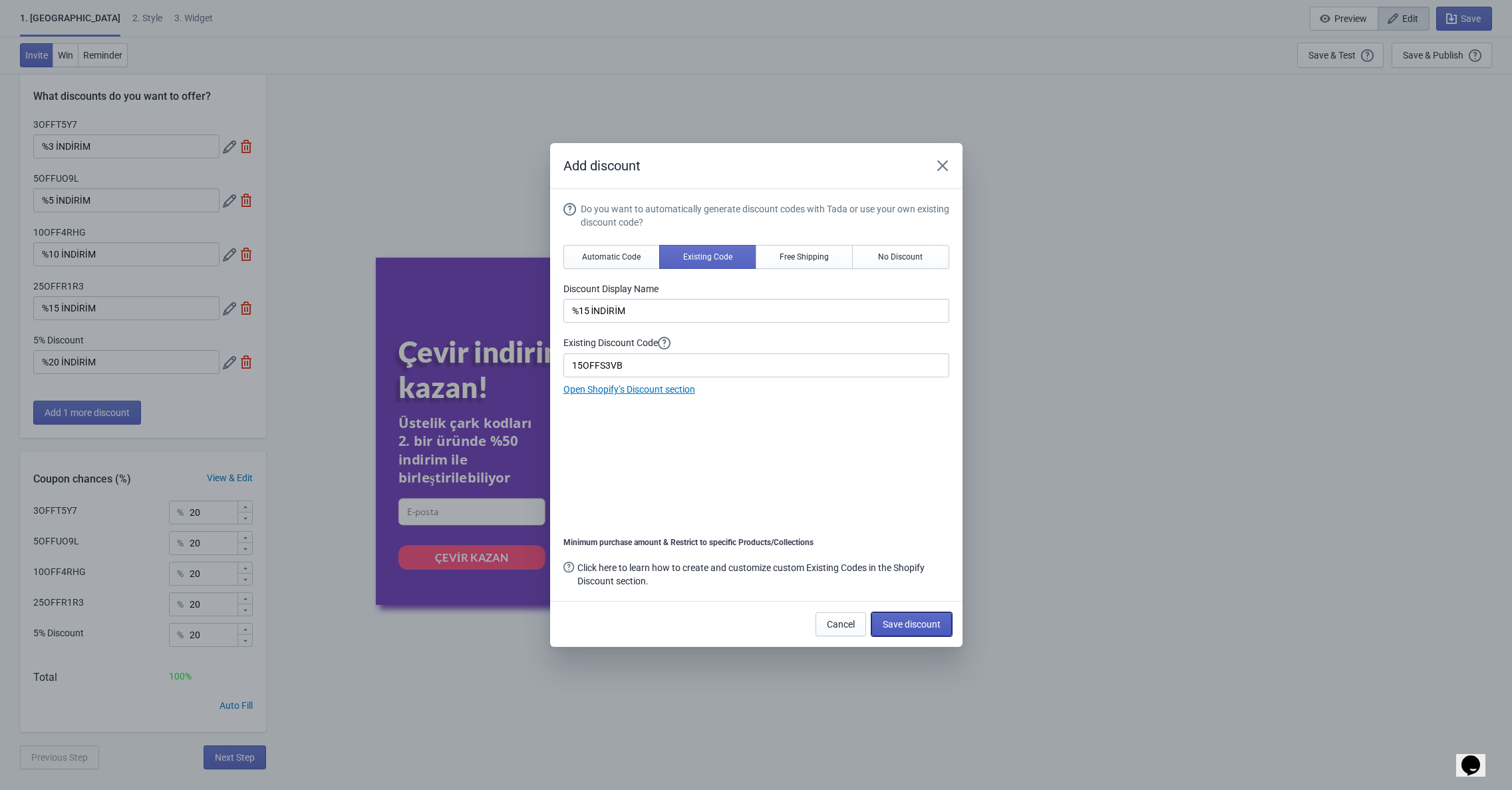
click at [904, 626] on span "Save discount" at bounding box center [912, 623] width 58 height 11
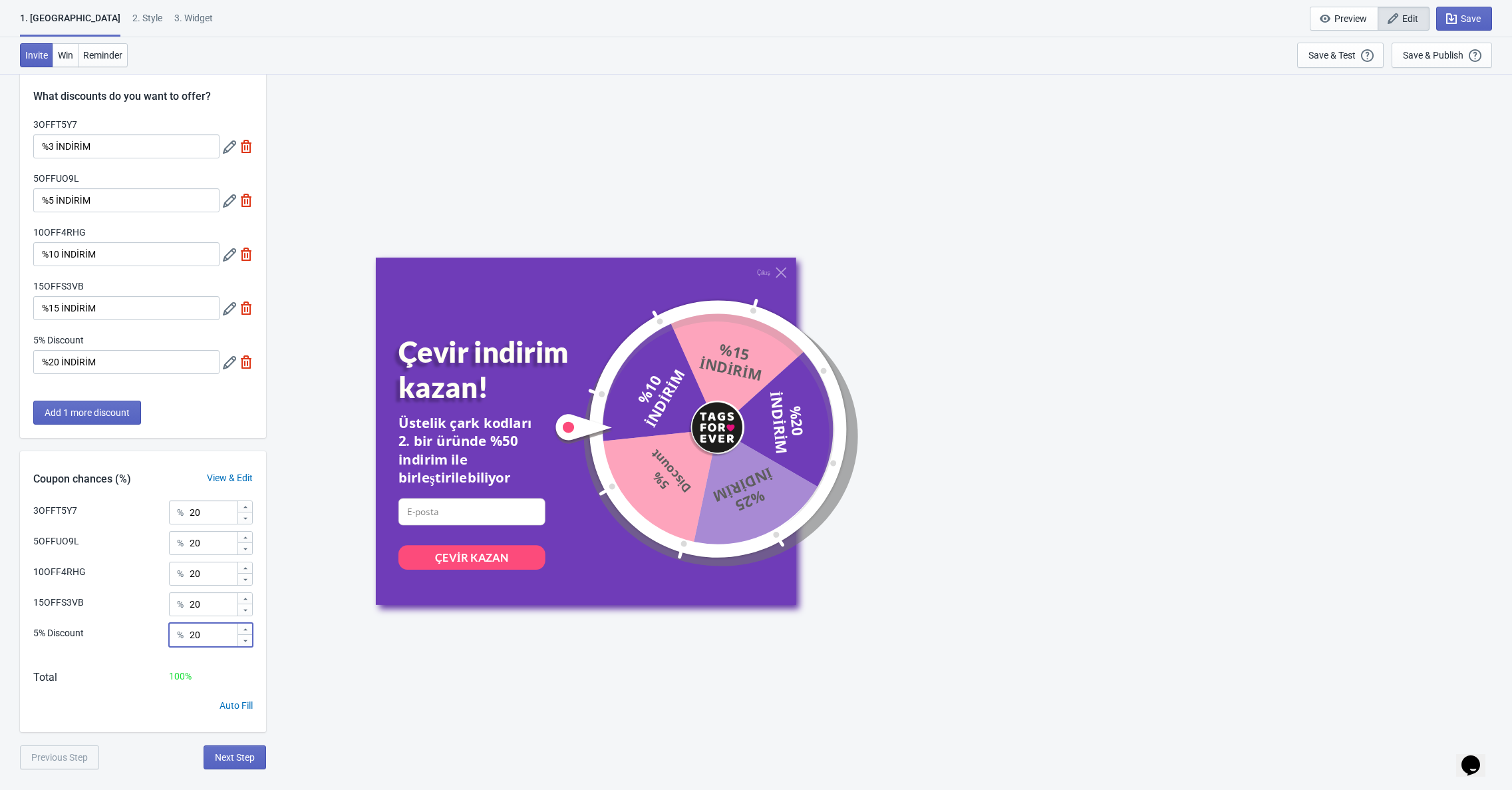
drag, startPoint x: 213, startPoint y: 638, endPoint x: 125, endPoint y: 618, distance: 90.2
click at [125, 618] on div "3OFFT5Y7 % 20 5OFFUO9L % 20 10OFF4RHG % 20 15OFFS3VB % 20 5% Discount % 20" at bounding box center [142, 578] width 246 height 156
click at [233, 359] on icon at bounding box center [230, 362] width 13 height 13
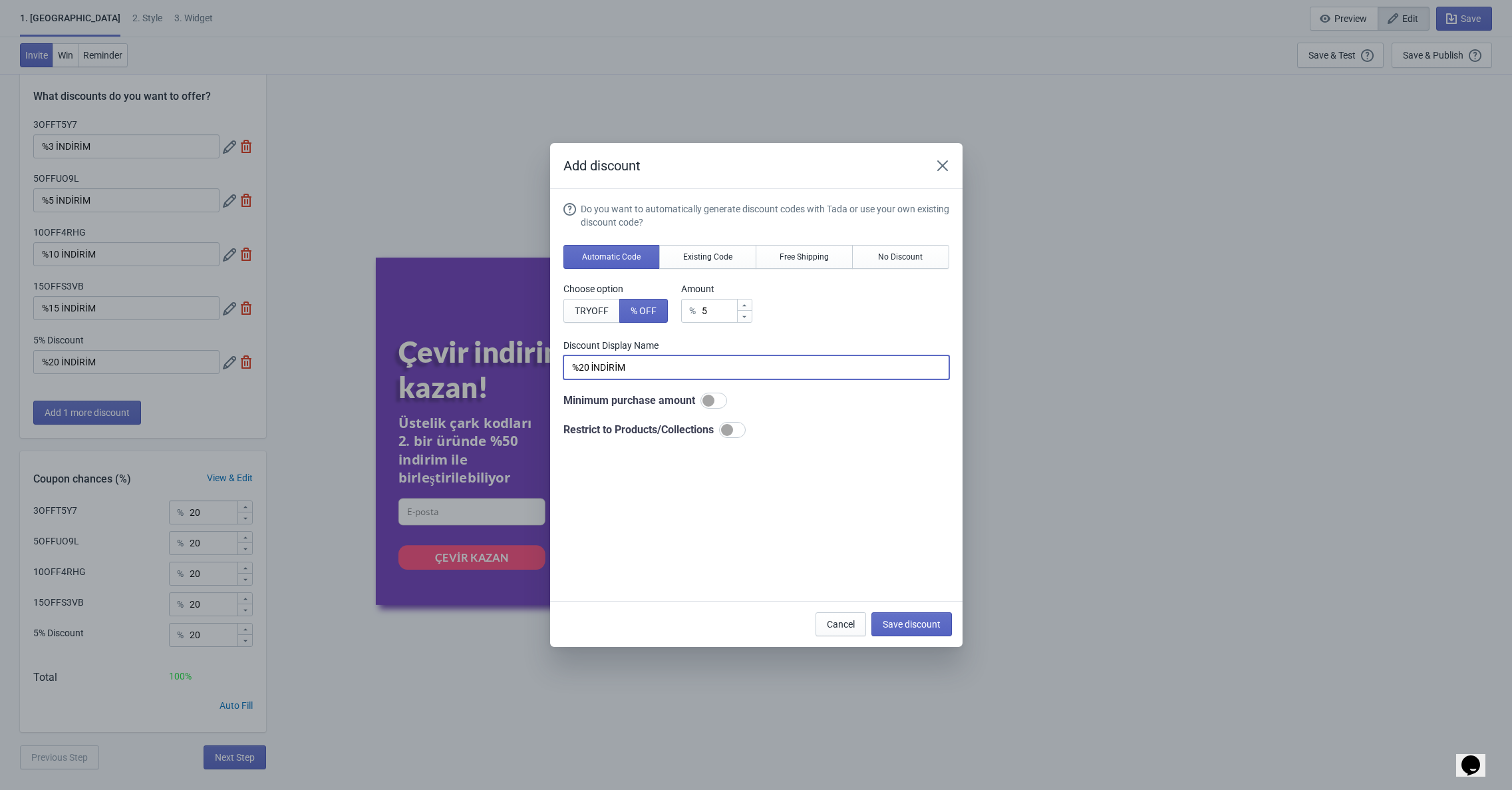
drag, startPoint x: 642, startPoint y: 368, endPoint x: 539, endPoint y: 350, distance: 104.6
click at [539, 350] on div "Add discount Do you want to automatically generate discount codes with Tada or …" at bounding box center [756, 395] width 1512 height 504
click at [693, 273] on div "Do you want to automatically generate discount codes with Tada or use your own …" at bounding box center [756, 320] width 386 height 235
click at [693, 263] on button "Existing Code" at bounding box center [708, 257] width 97 height 24
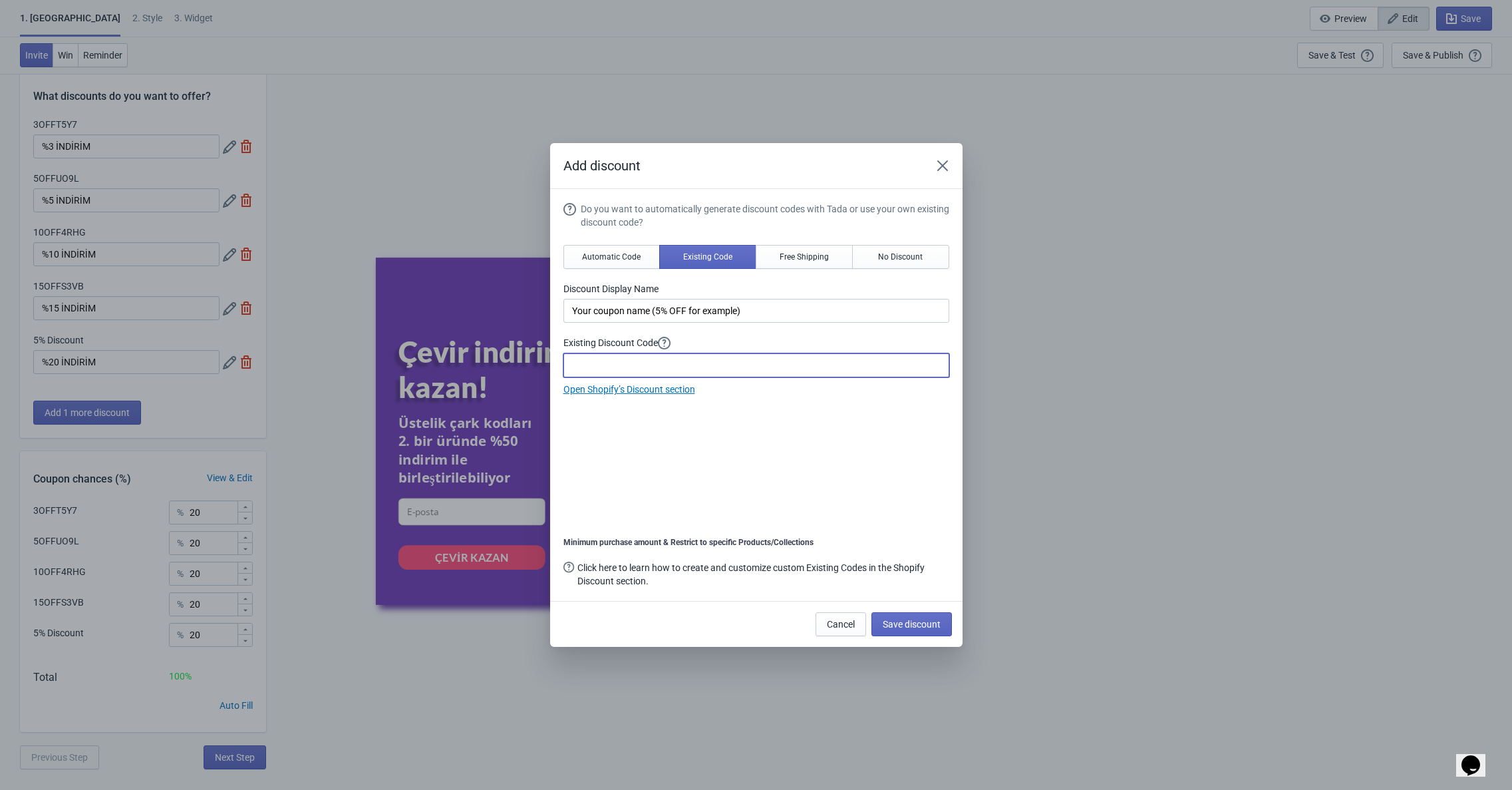
click at [665, 373] on input at bounding box center [756, 366] width 386 height 24
paste input "20OFFXV56"
type input "20OFFXV56"
drag, startPoint x: 735, startPoint y: 309, endPoint x: 525, endPoint y: 298, distance: 210.3
click at [525, 298] on div "Add discount Do you want to automatically generate discount codes with Tada or …" at bounding box center [756, 395] width 1512 height 504
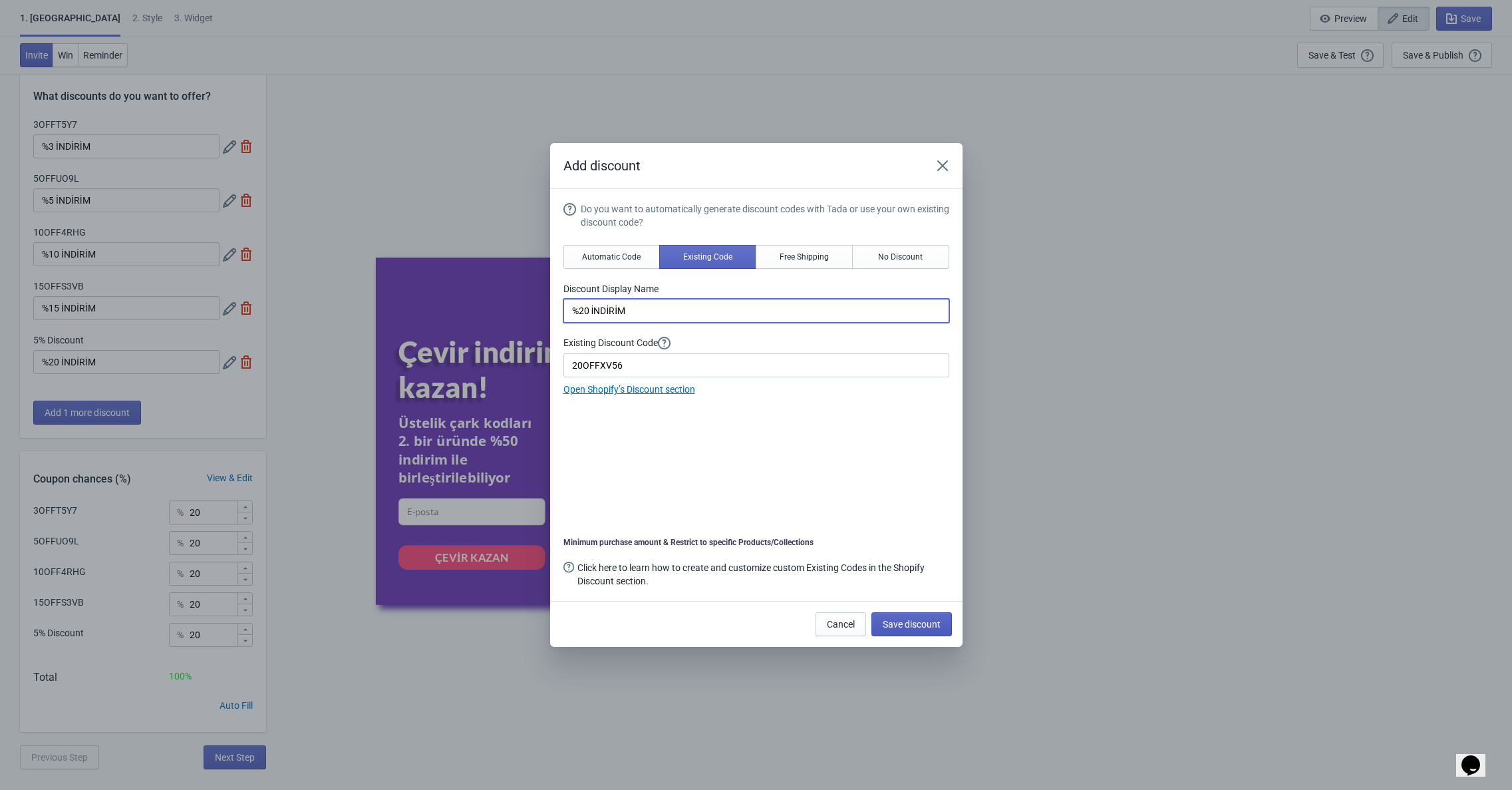
type input "%20 İNDİRİM"
click at [910, 619] on span "Save discount" at bounding box center [912, 623] width 58 height 11
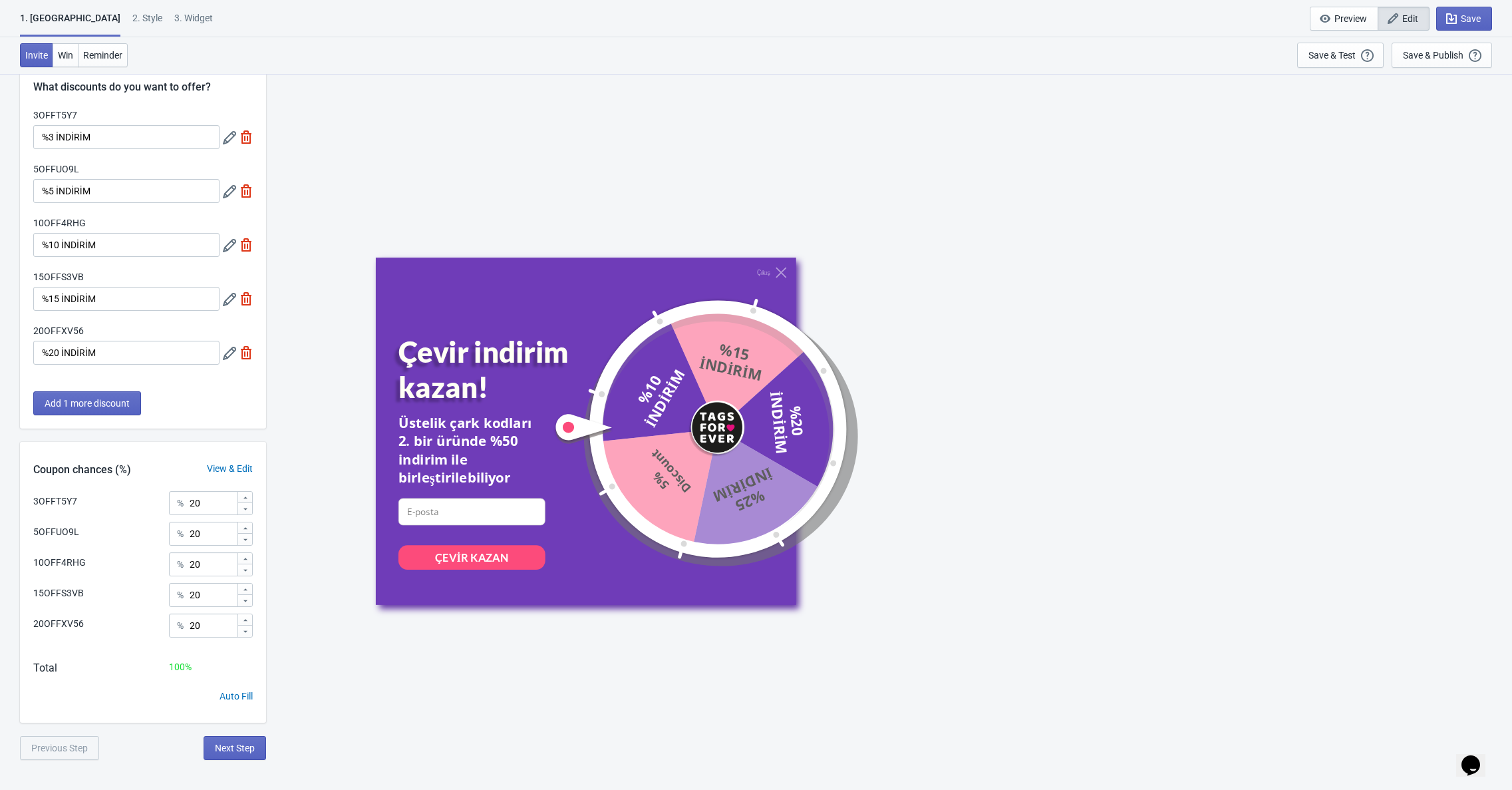
scroll to position [42, 0]
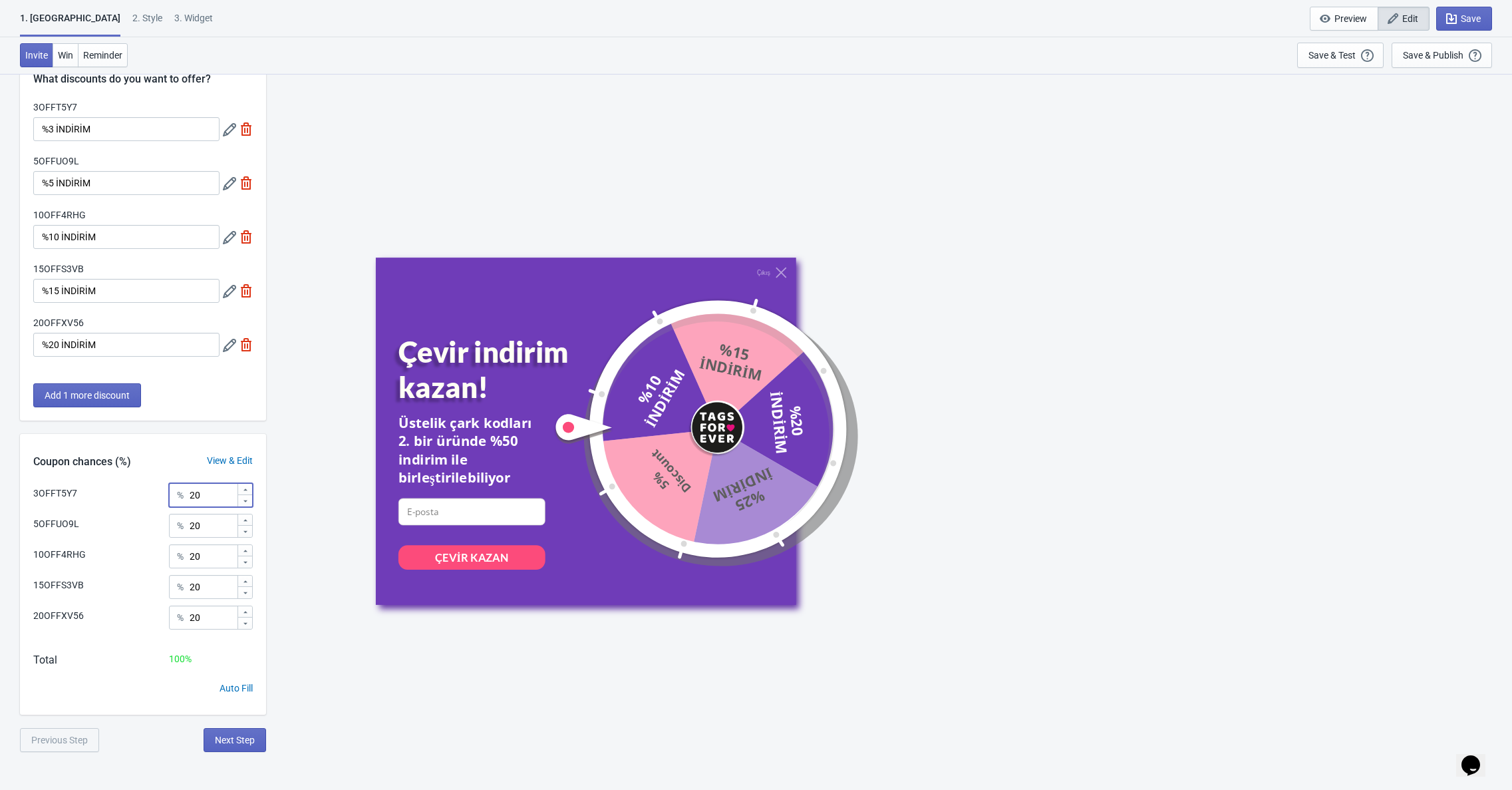
drag, startPoint x: 210, startPoint y: 493, endPoint x: 161, endPoint y: 492, distance: 49.0
click at [164, 492] on div "3OFFT5Y7 % 20" at bounding box center [143, 492] width 220 height 17
type input "40"
drag, startPoint x: 215, startPoint y: 524, endPoint x: 167, endPoint y: 524, distance: 48.0
click at [167, 524] on div "5OFFUO9L % 20" at bounding box center [143, 522] width 220 height 17
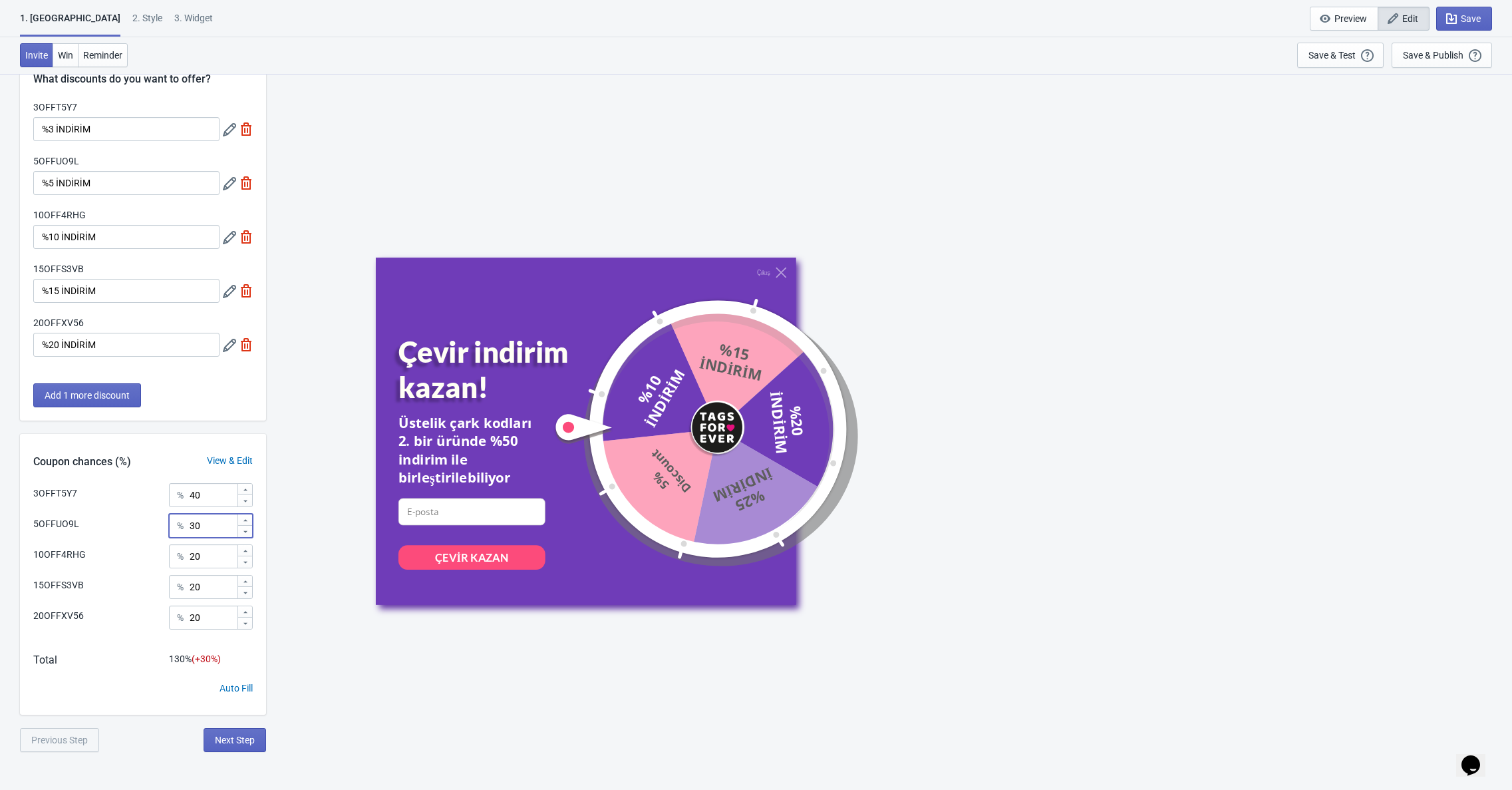
type input "30"
drag, startPoint x: 209, startPoint y: 589, endPoint x: 142, endPoint y: 583, distance: 67.3
click at [145, 583] on div "15OFFS3VB % 20" at bounding box center [143, 583] width 220 height 17
type input "9"
drag, startPoint x: 215, startPoint y: 610, endPoint x: 165, endPoint y: 610, distance: 50.0
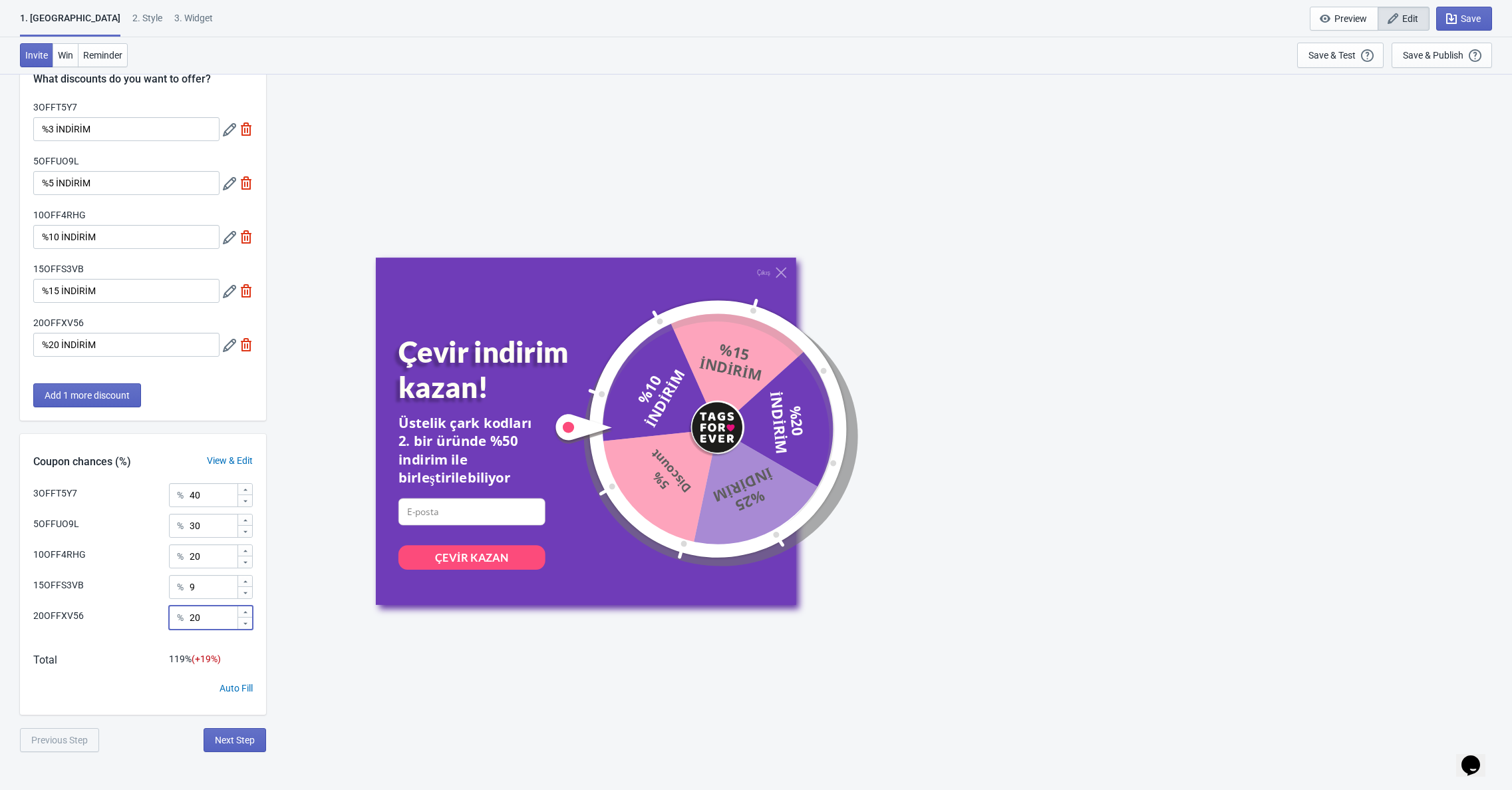
click at [174, 610] on div "% 20" at bounding box center [211, 618] width 84 height 24
type input "1"
click at [1474, 23] on span "Save" at bounding box center [1471, 18] width 20 height 11
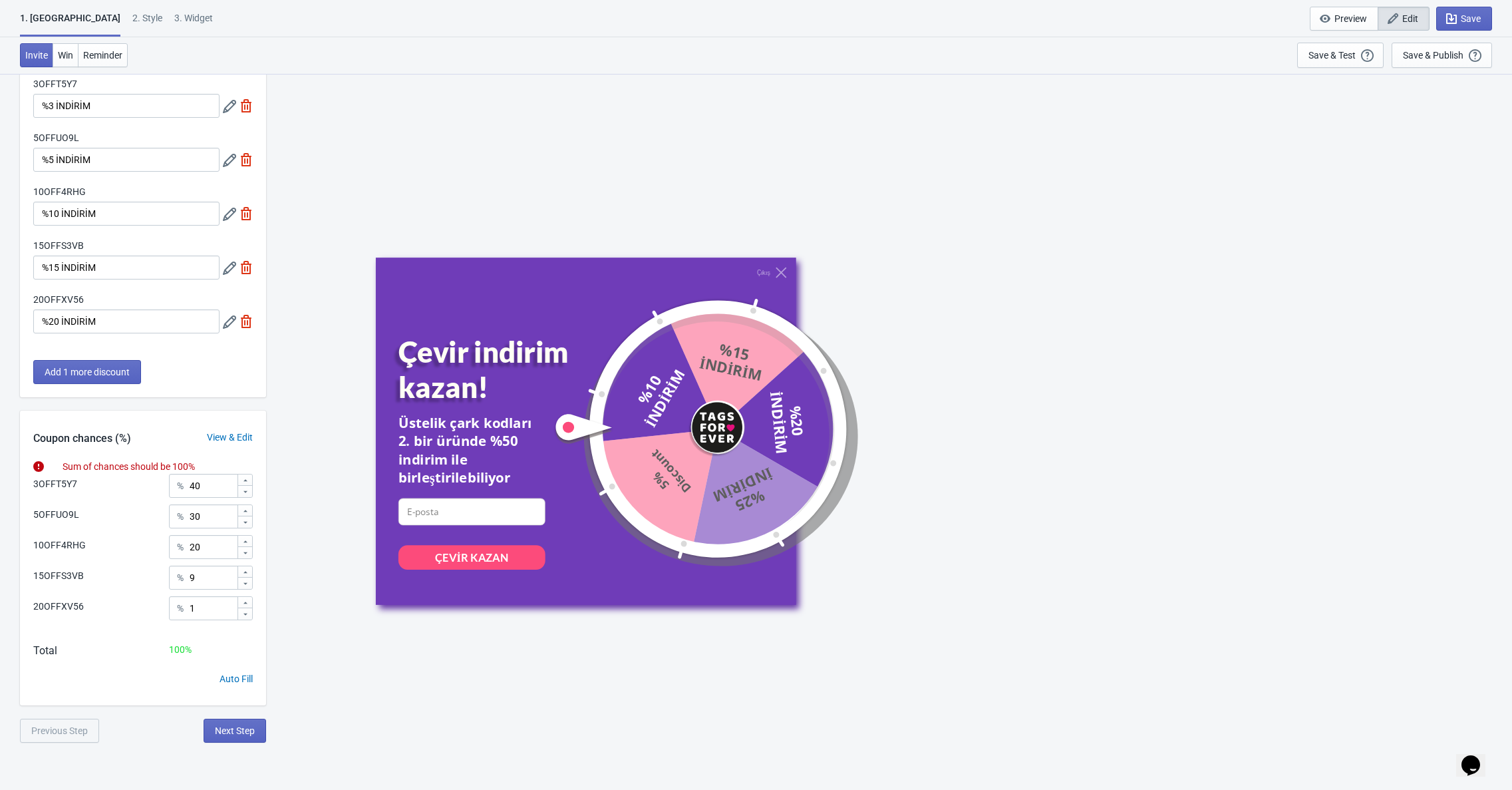
scroll to position [73, 0]
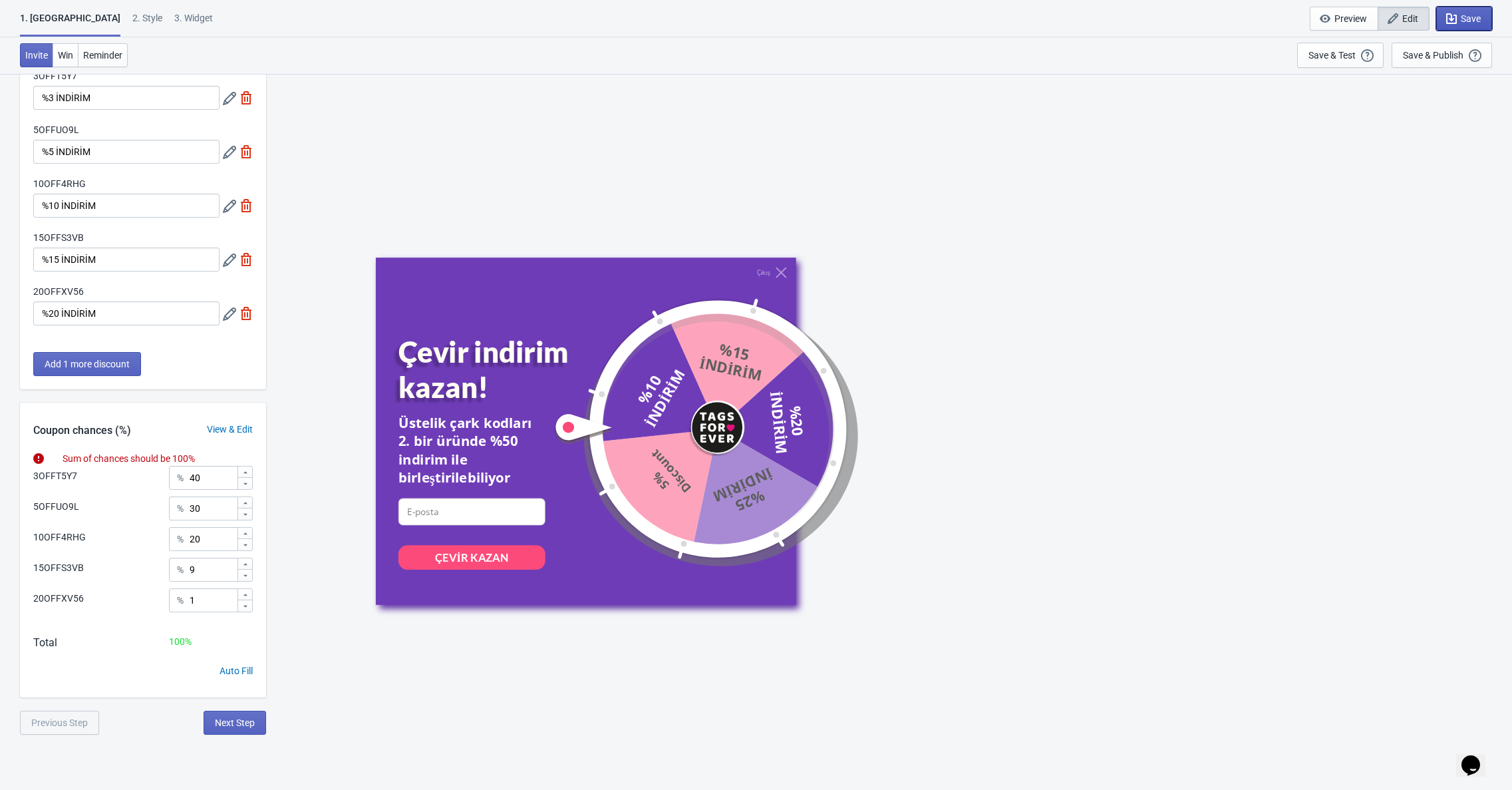
click at [1463, 21] on span "Save" at bounding box center [1471, 18] width 20 height 11
click at [218, 717] on span "Next Step" at bounding box center [235, 722] width 40 height 11
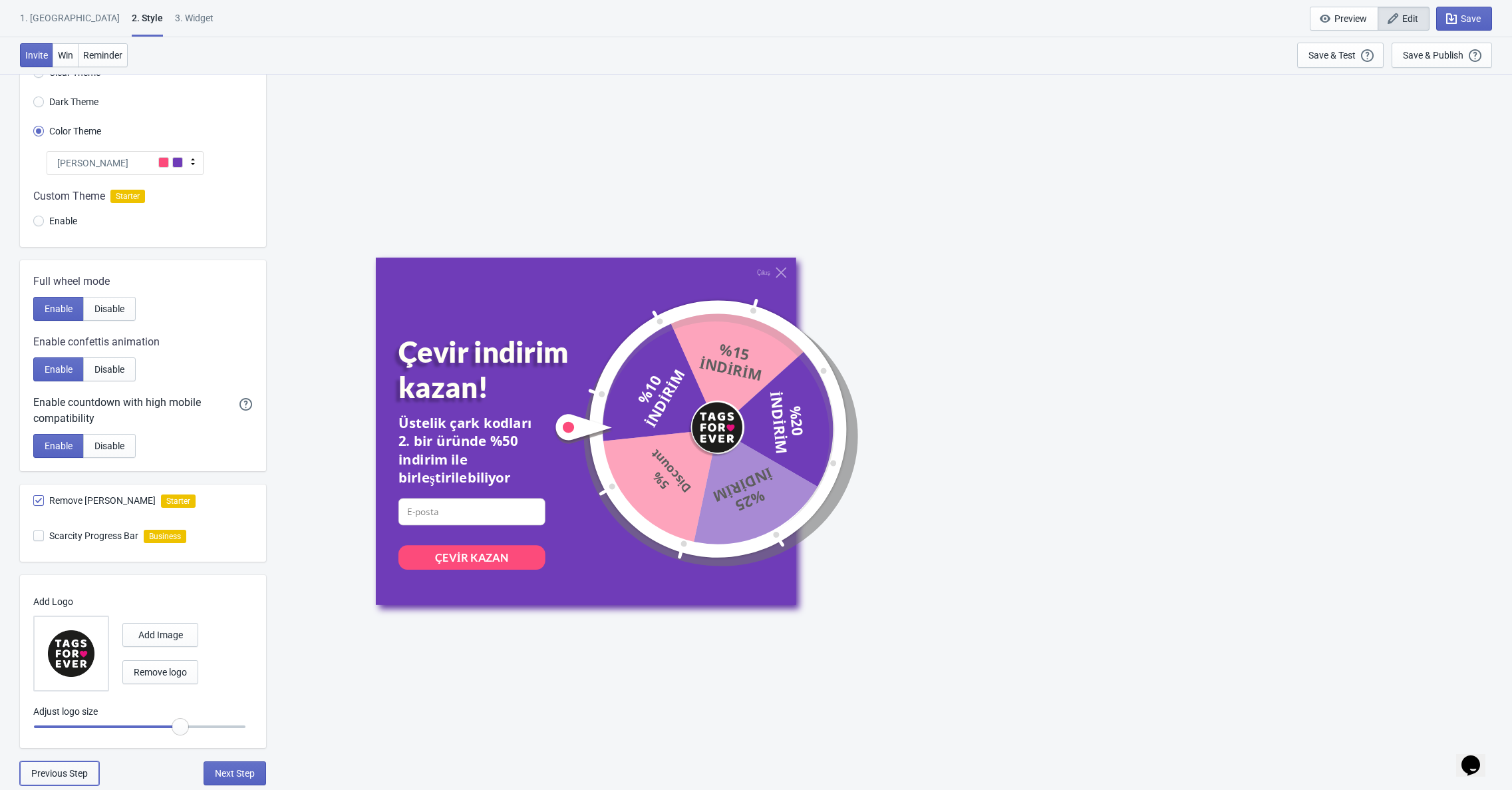
click at [86, 774] on span "Previous Step" at bounding box center [60, 773] width 57 height 11
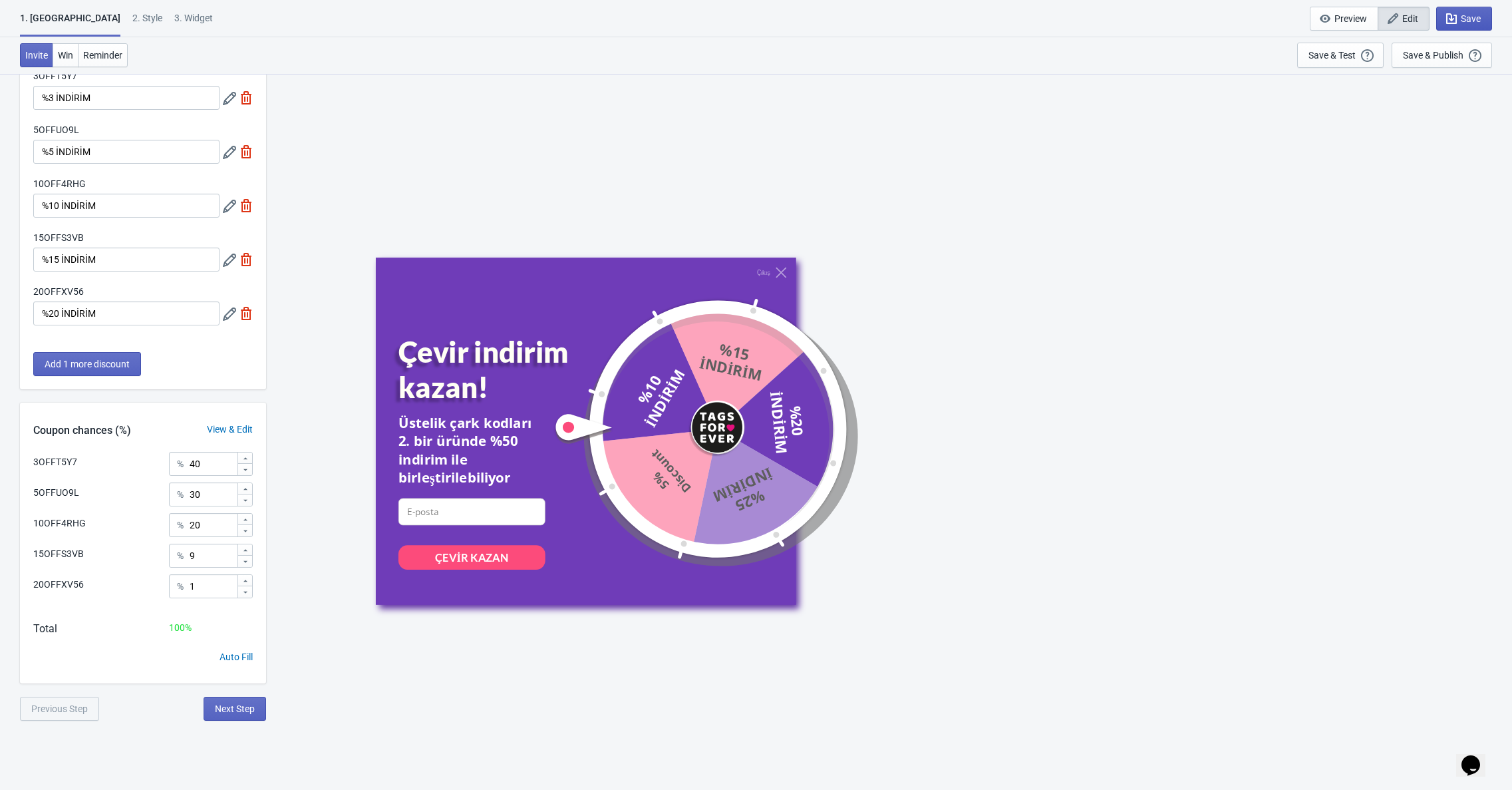
click at [1457, 23] on span "Save" at bounding box center [1464, 18] width 33 height 13
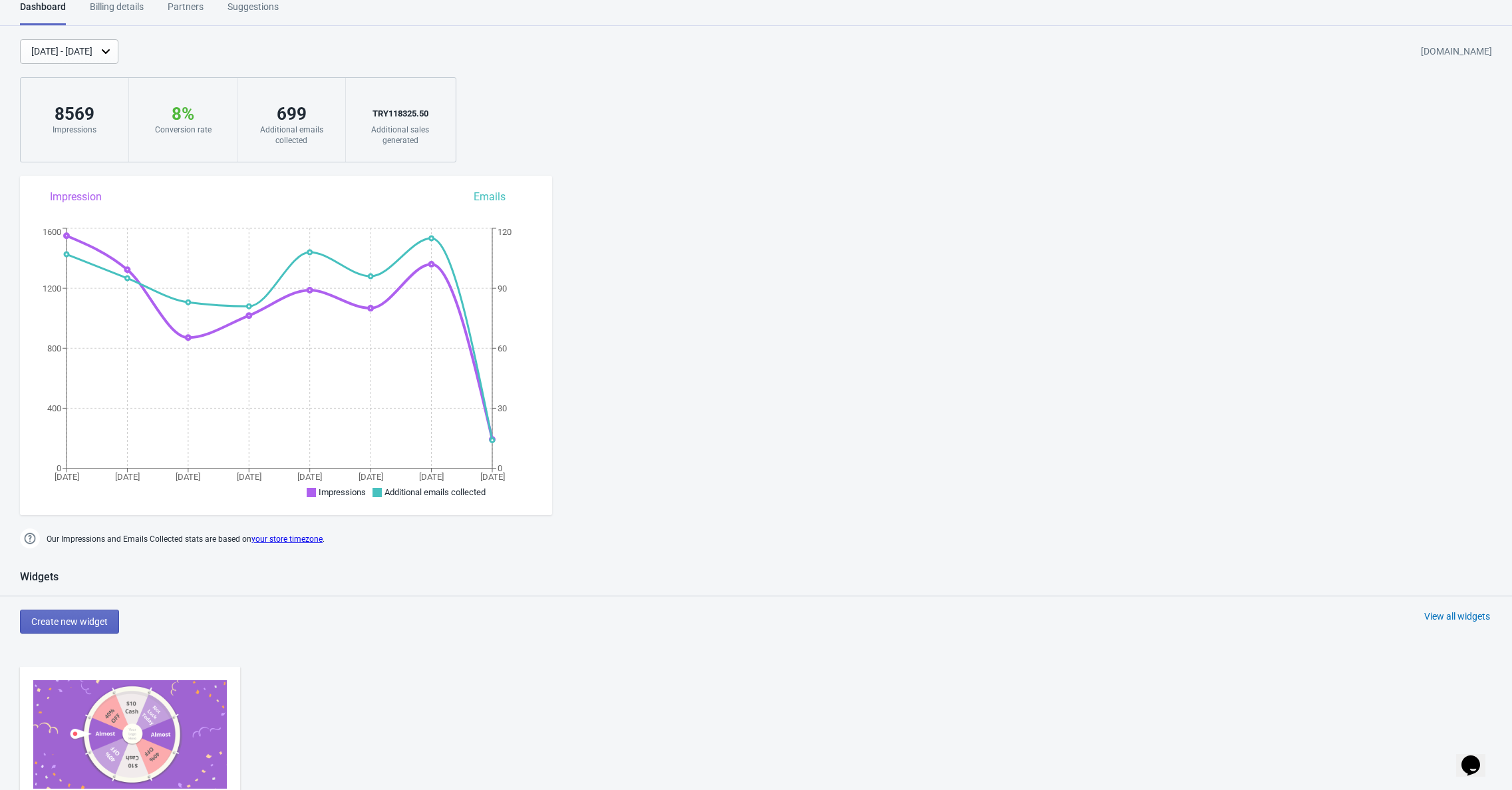
click at [159, 723] on img at bounding box center [130, 734] width 193 height 108
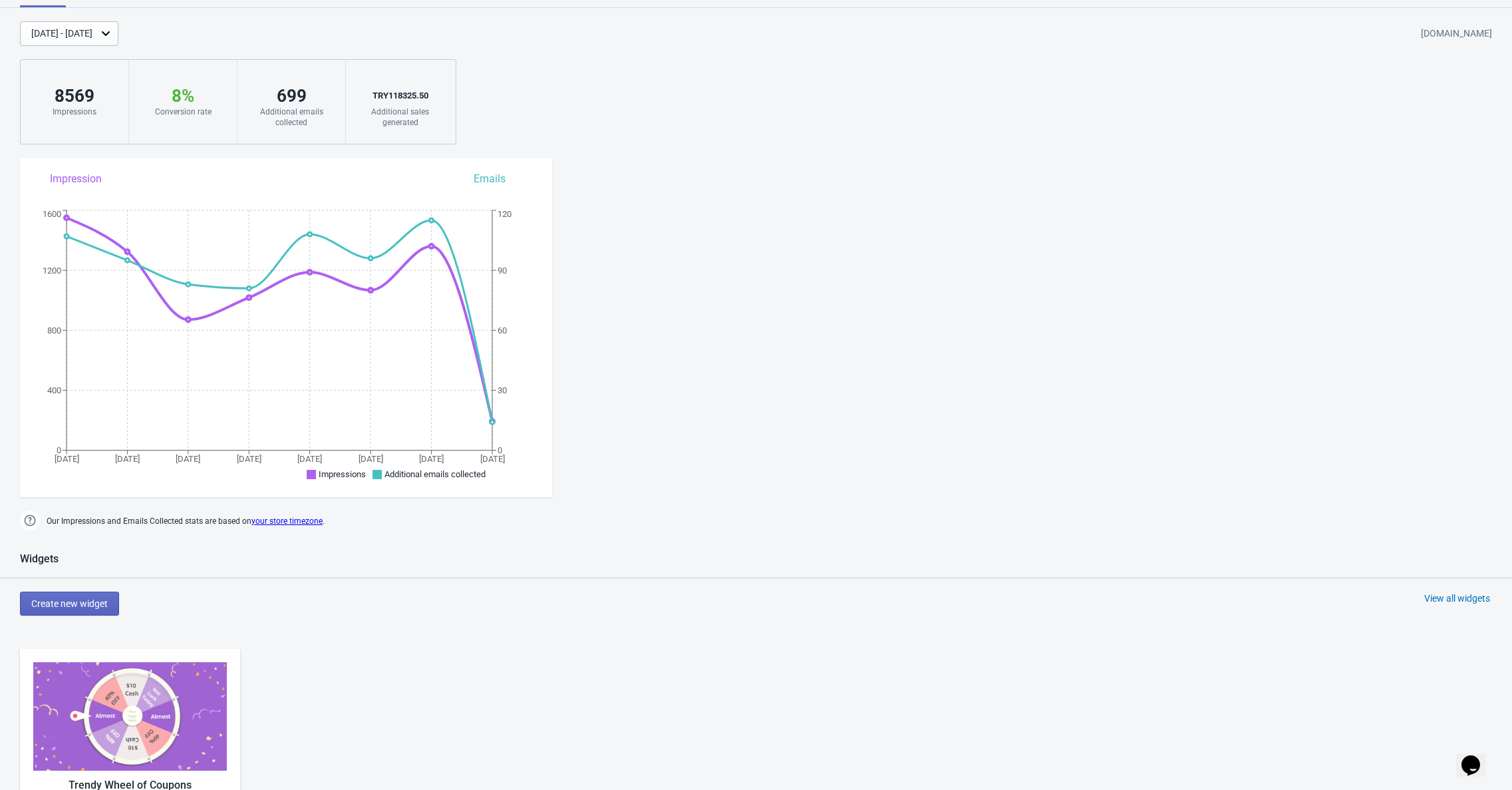
click at [134, 762] on img at bounding box center [130, 716] width 193 height 108
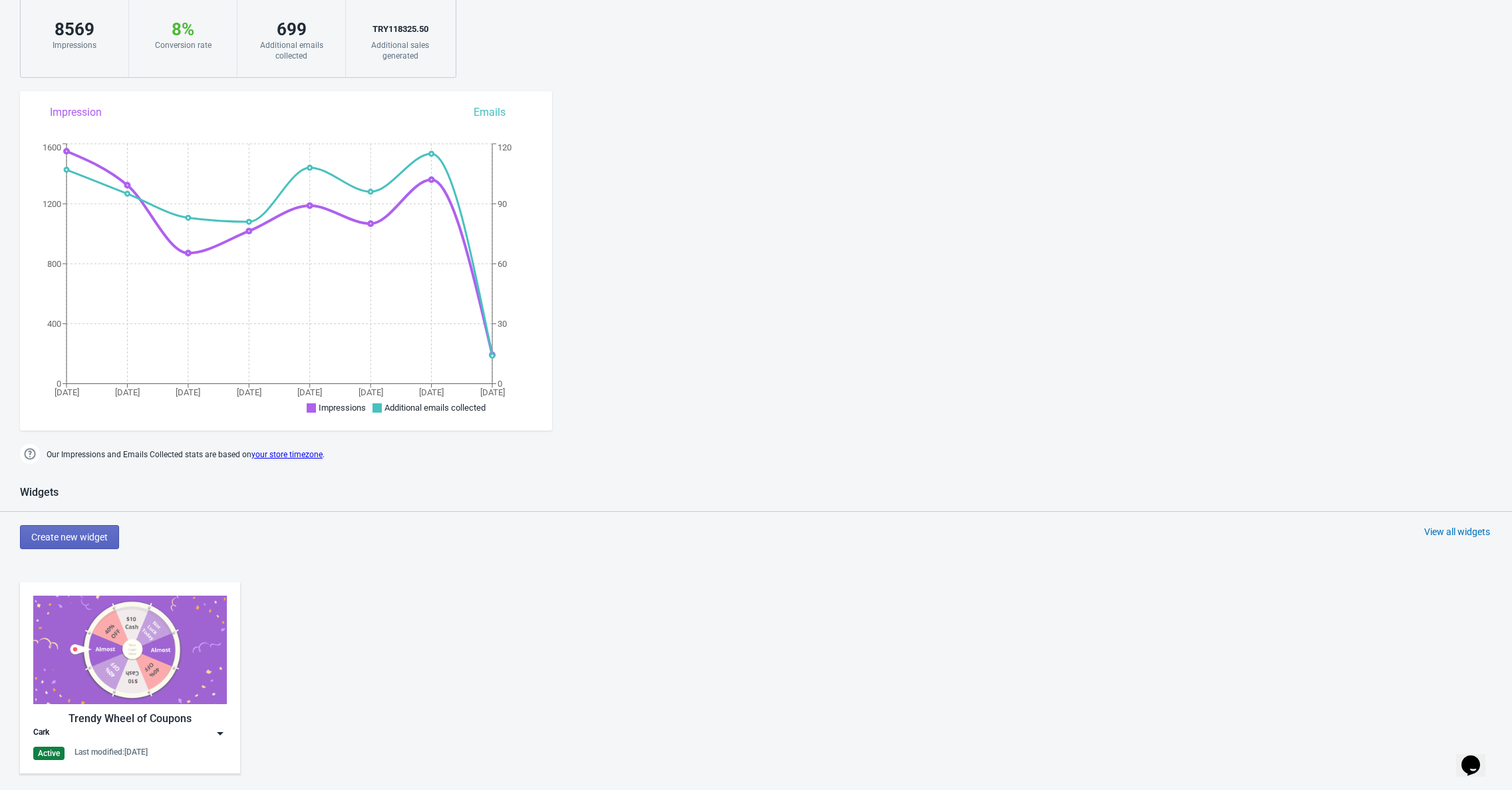
scroll to position [123, 0]
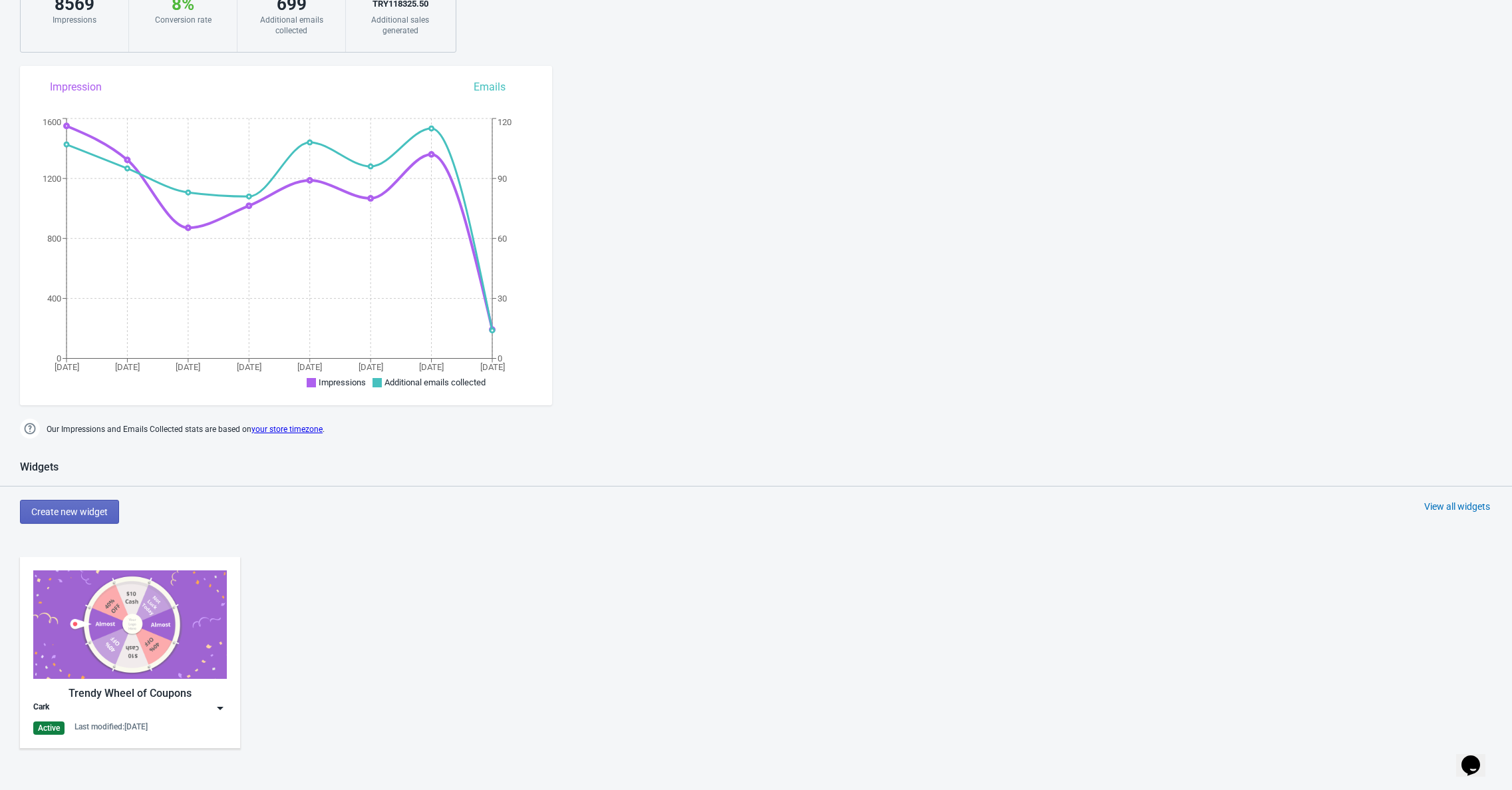
click at [89, 712] on div "Cark" at bounding box center [130, 708] width 193 height 13
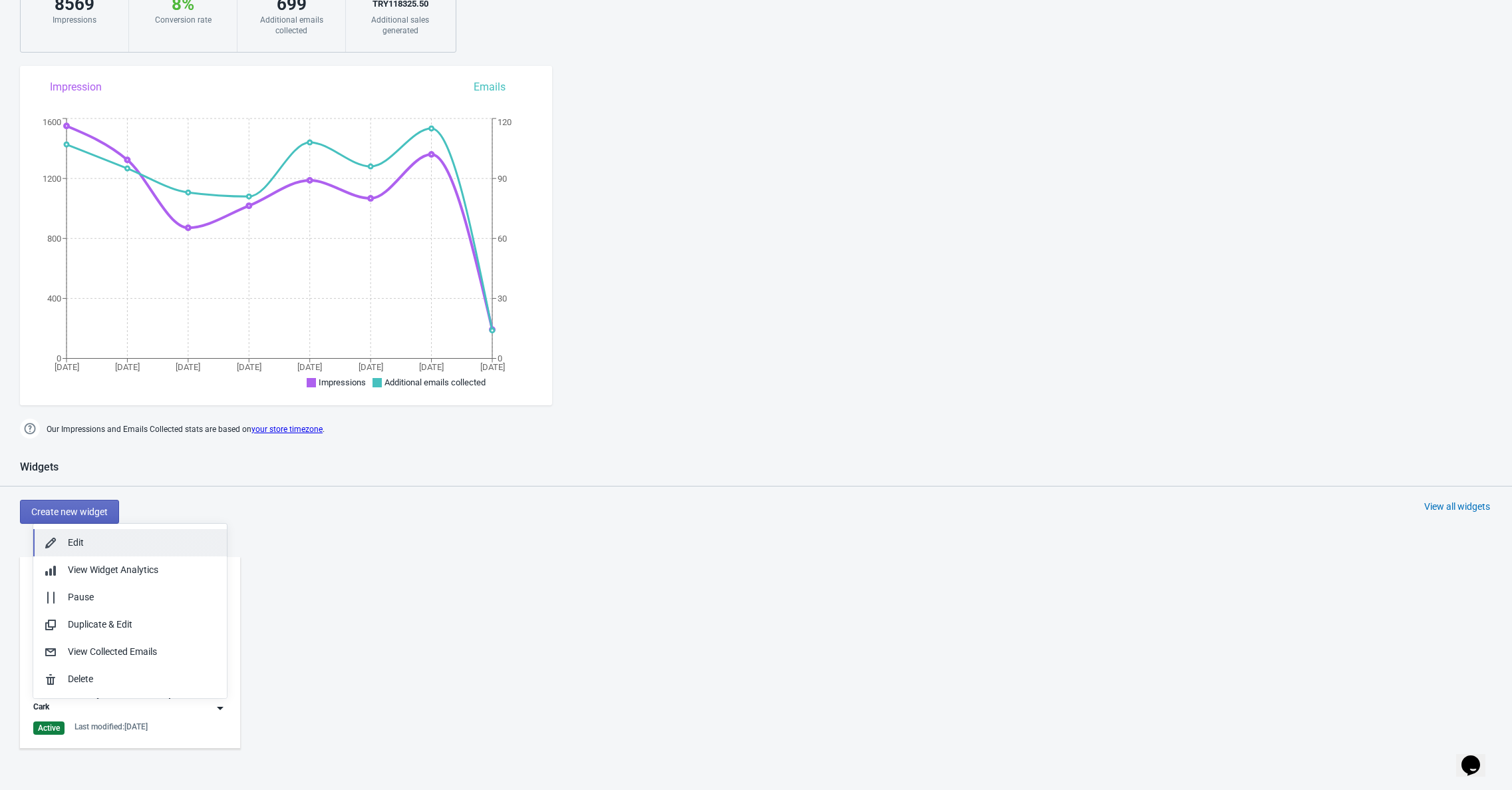
click at [98, 548] on div "Edit" at bounding box center [142, 543] width 148 height 14
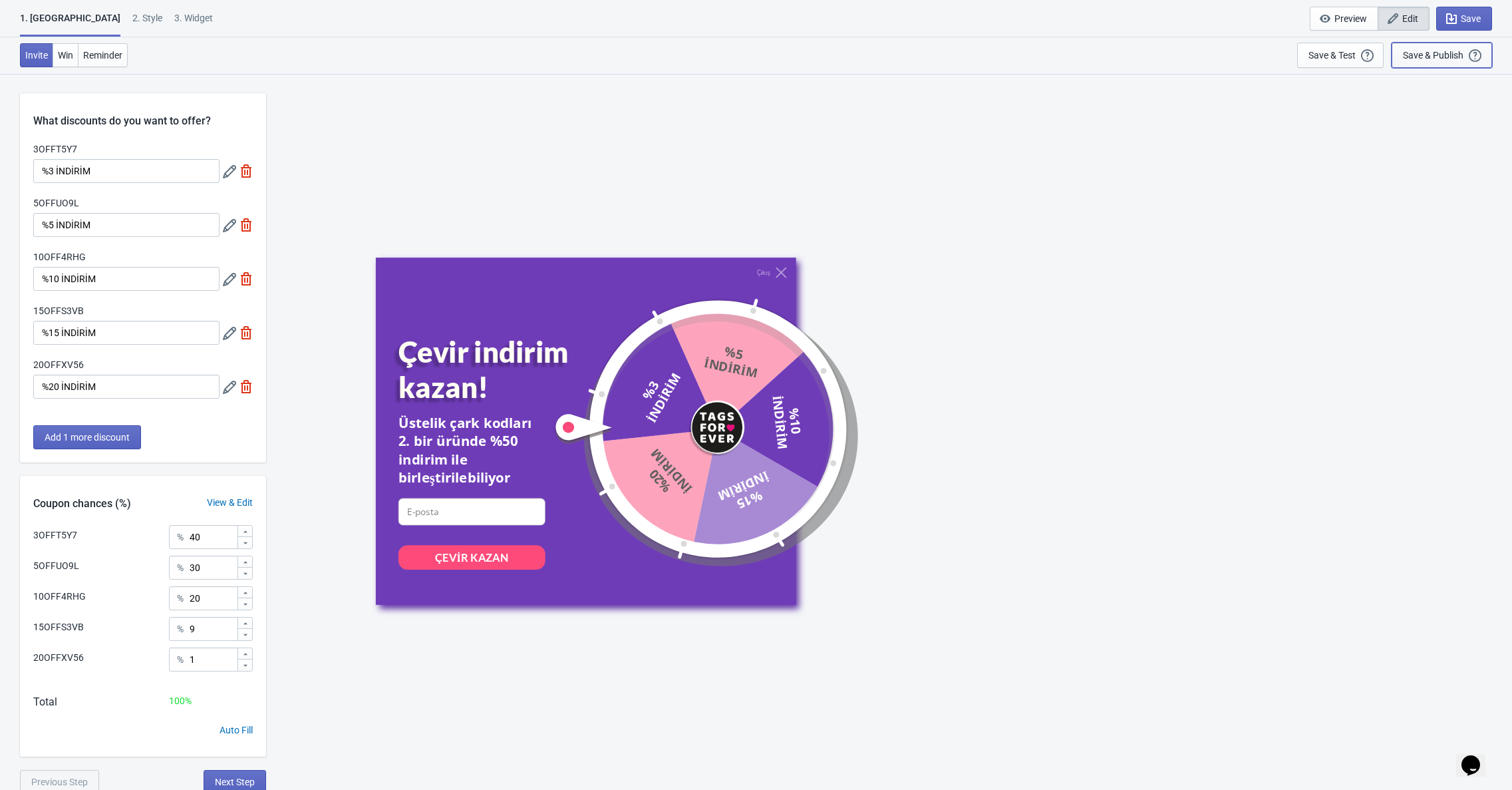
click at [1446, 56] on div "Save & Publish" at bounding box center [1433, 55] width 60 height 11
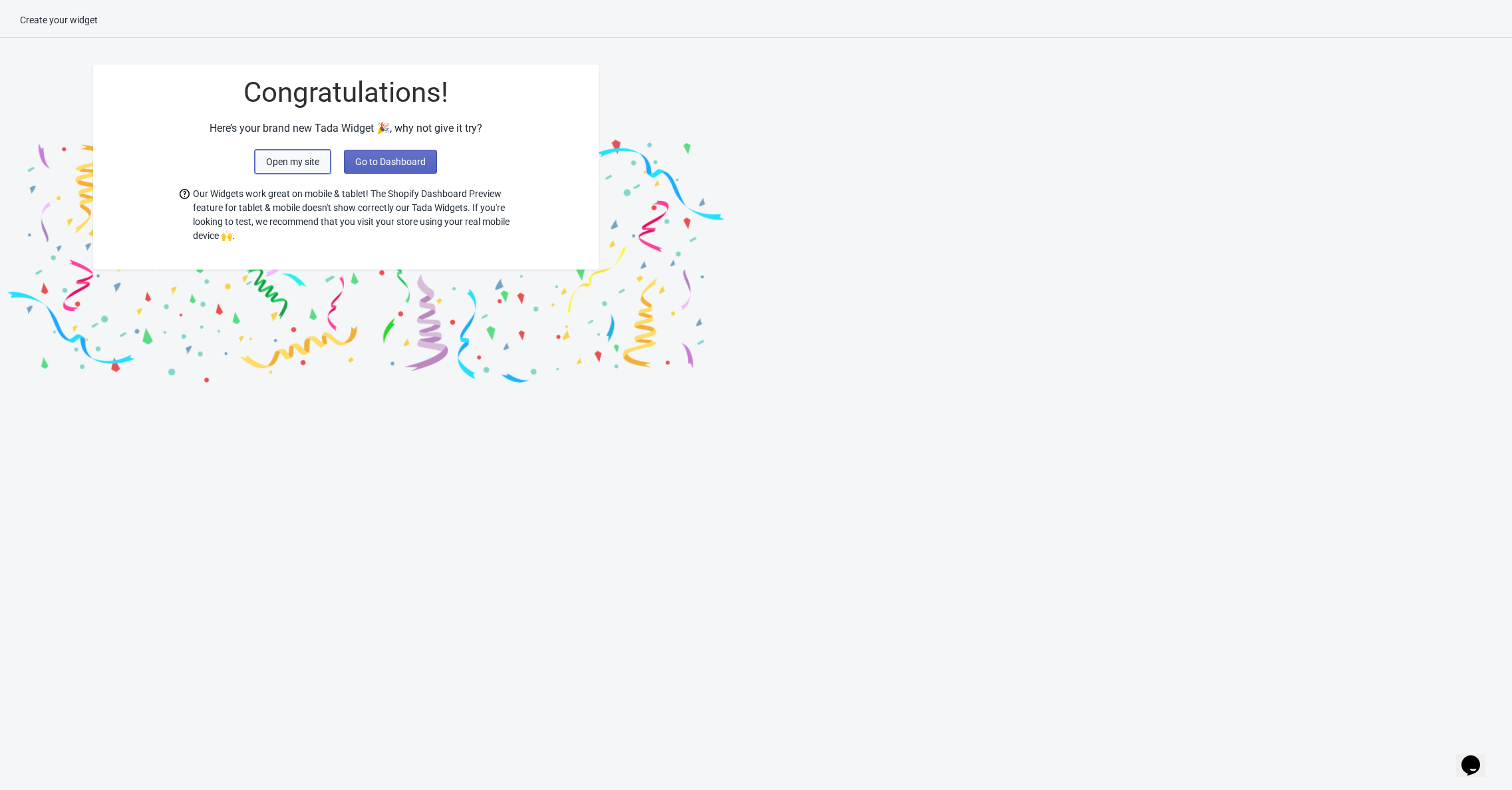
click at [316, 164] on span "Open my site" at bounding box center [293, 162] width 53 height 11
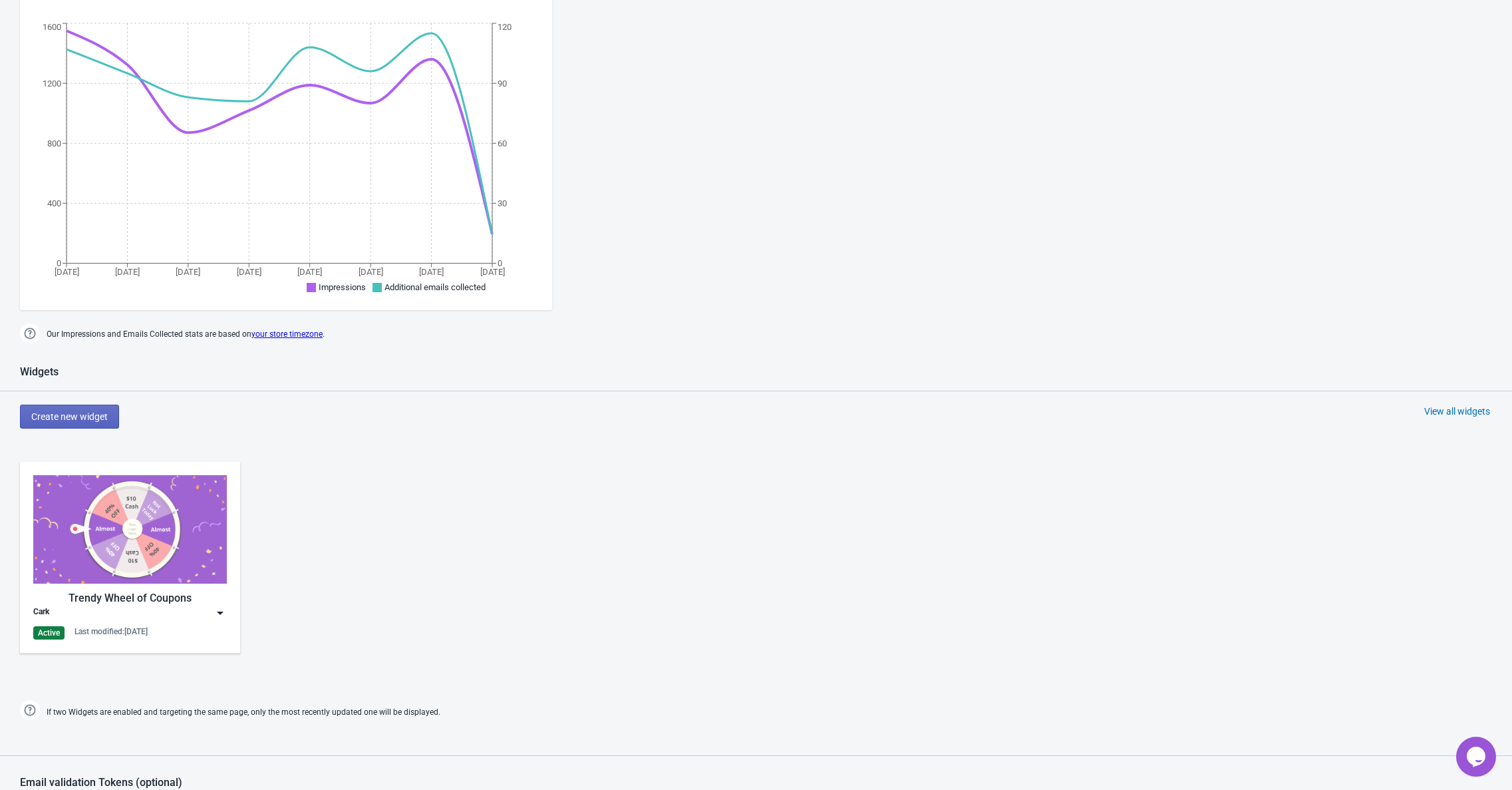
scroll to position [253, 0]
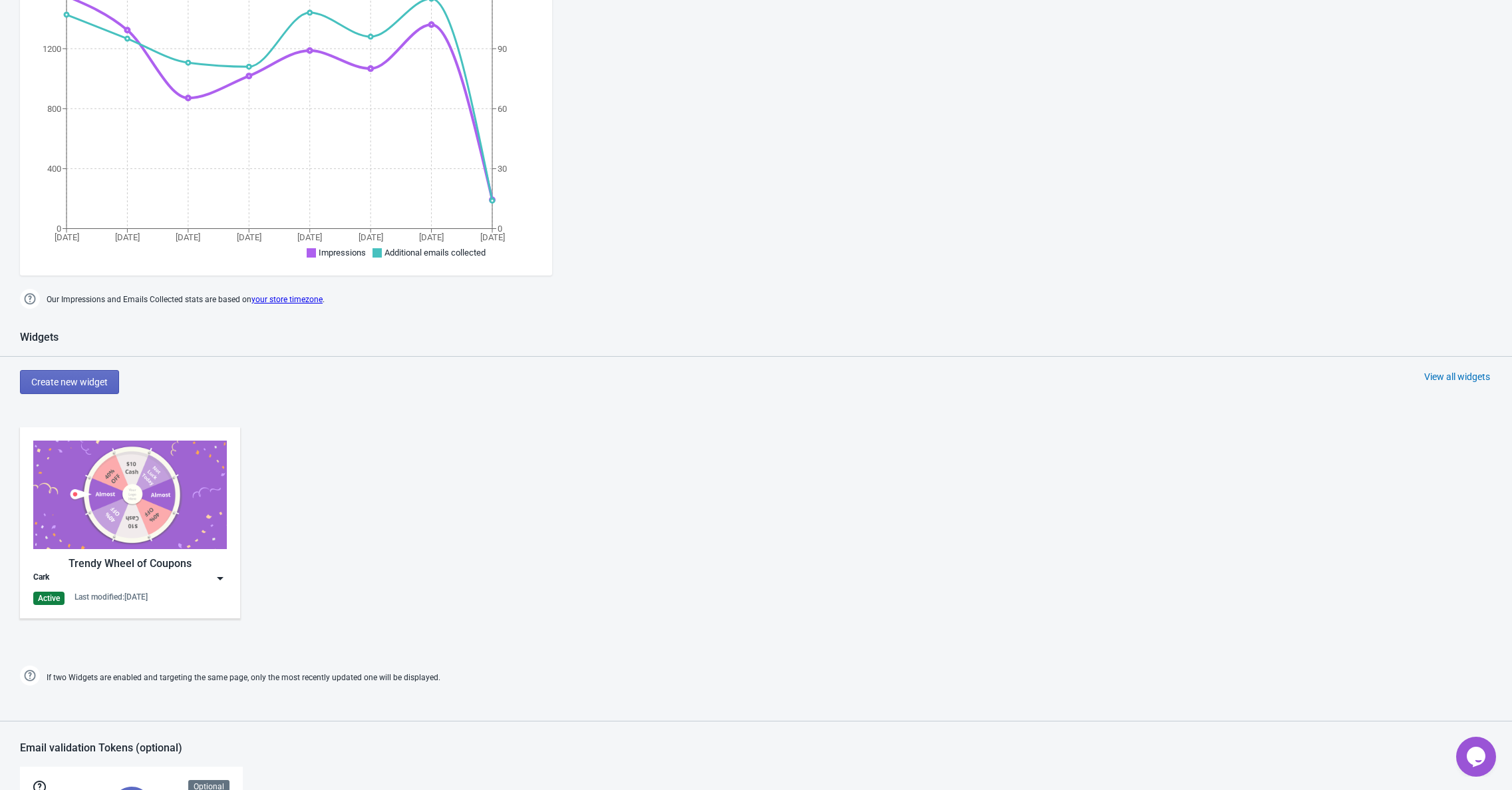
click at [74, 573] on div "Cark" at bounding box center [130, 578] width 193 height 13
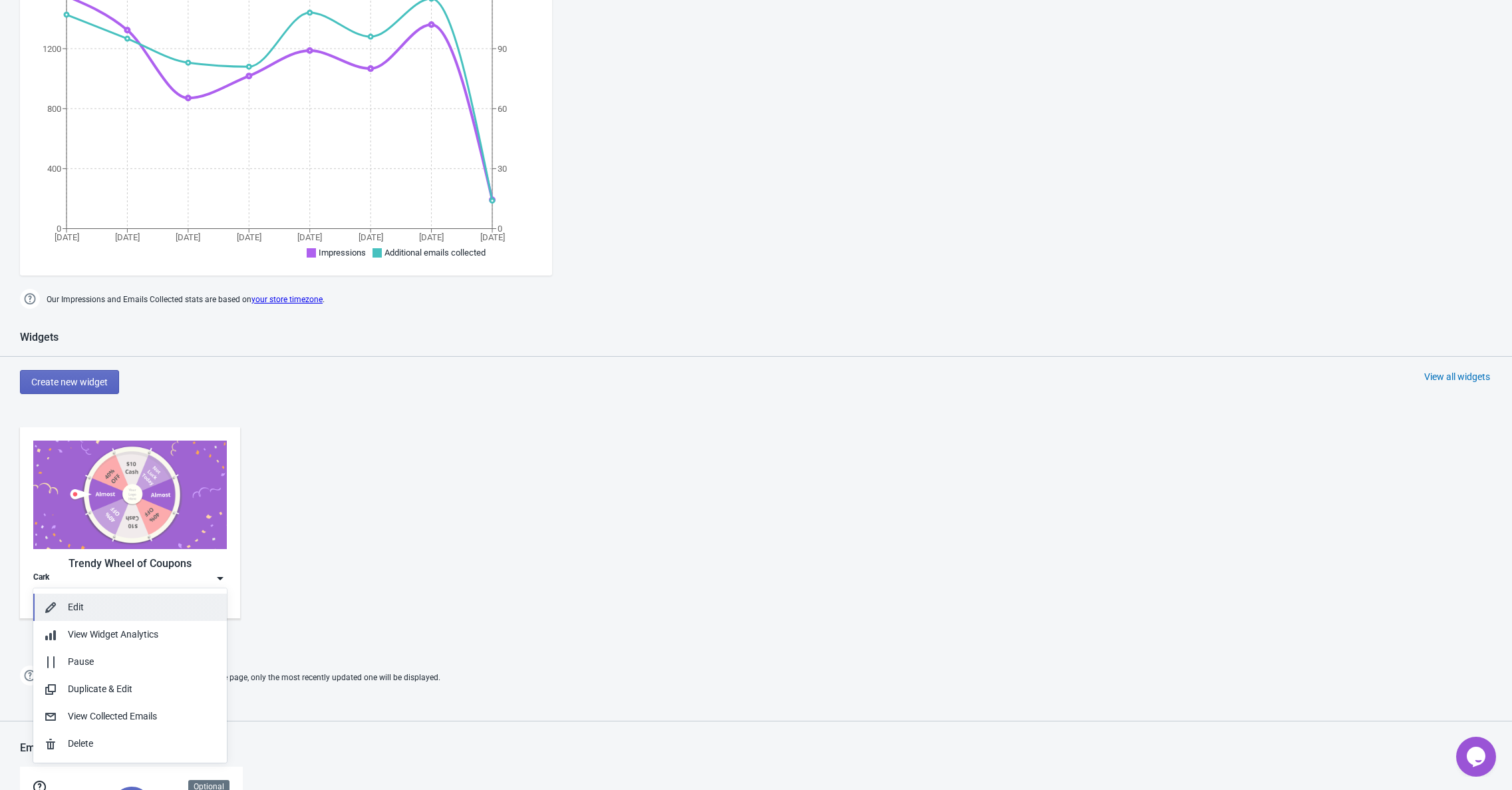
click at [90, 606] on div "Edit" at bounding box center [142, 607] width 148 height 14
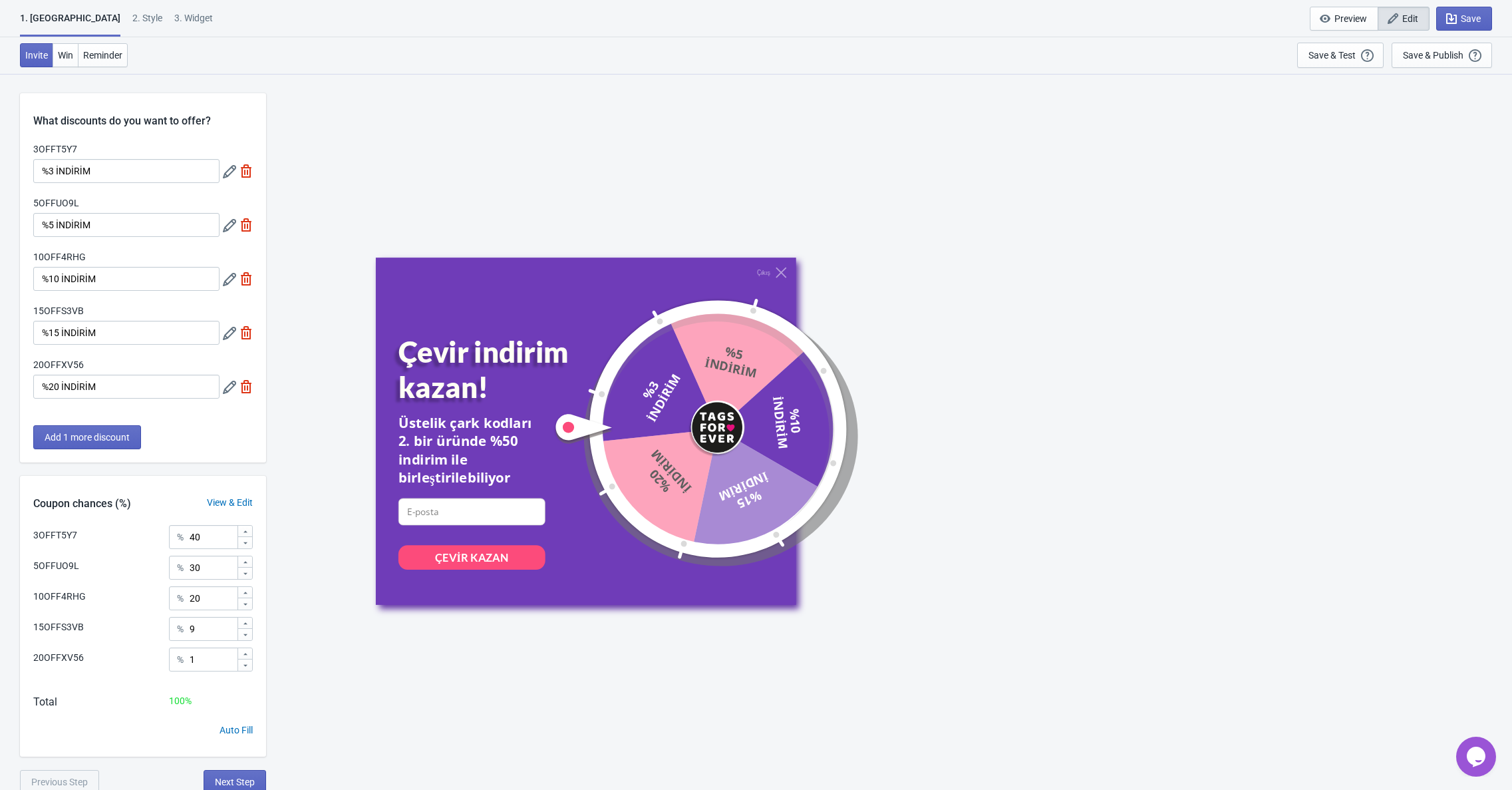
click at [236, 502] on div "View & Edit" at bounding box center [230, 503] width 72 height 14
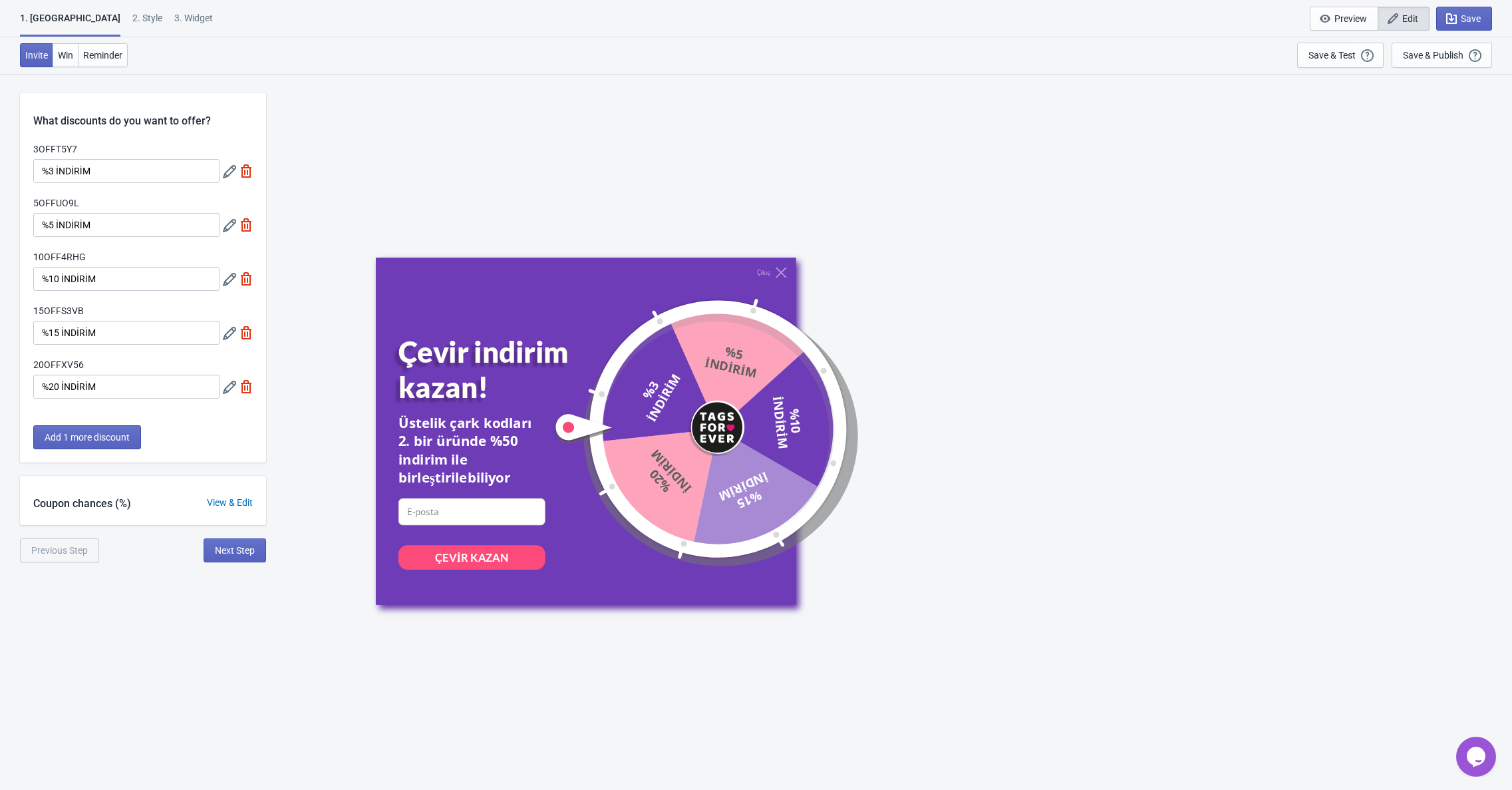
click at [219, 505] on div "View & Edit" at bounding box center [230, 503] width 72 height 14
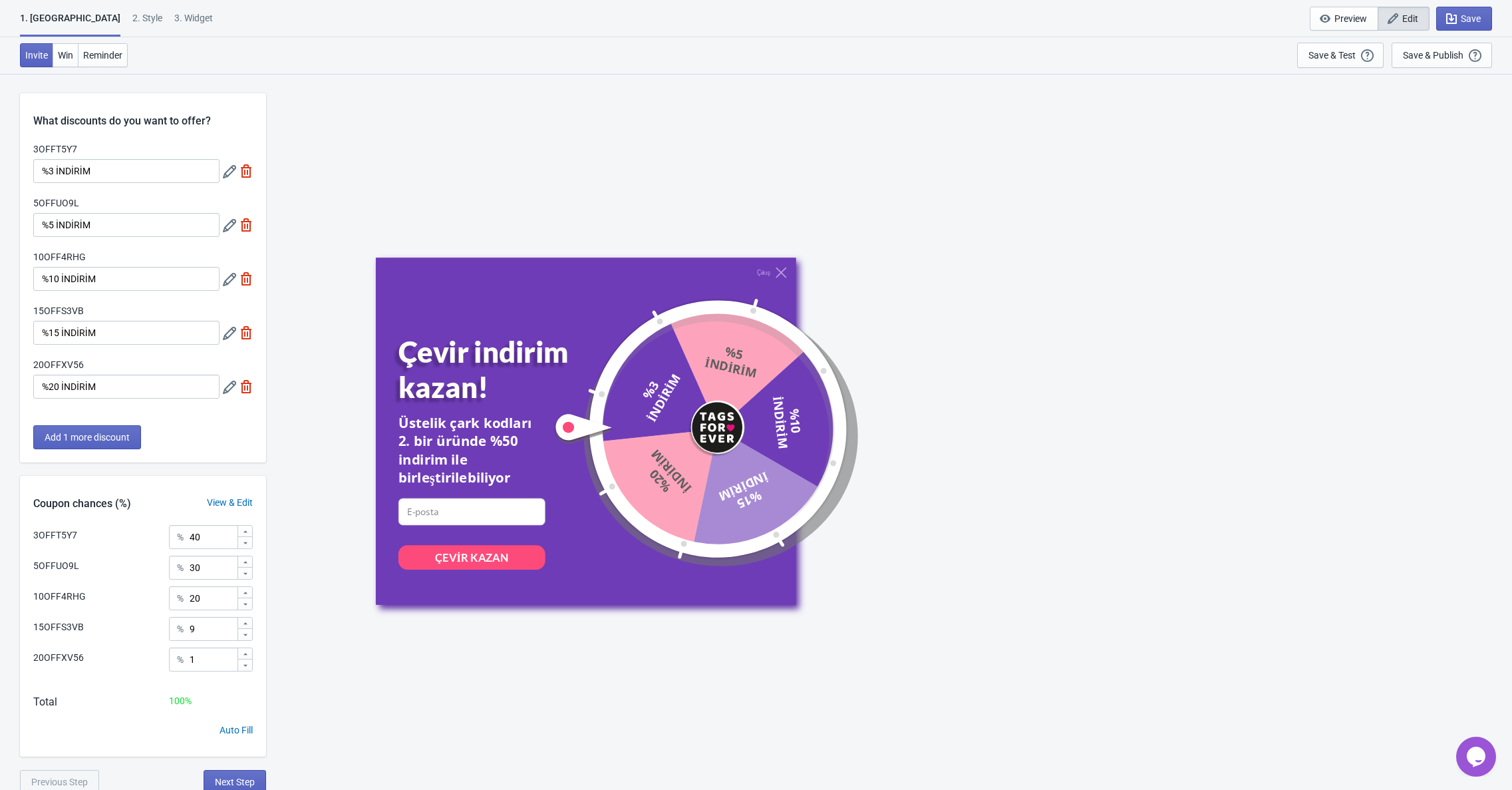
click at [231, 278] on icon at bounding box center [230, 279] width 13 height 13
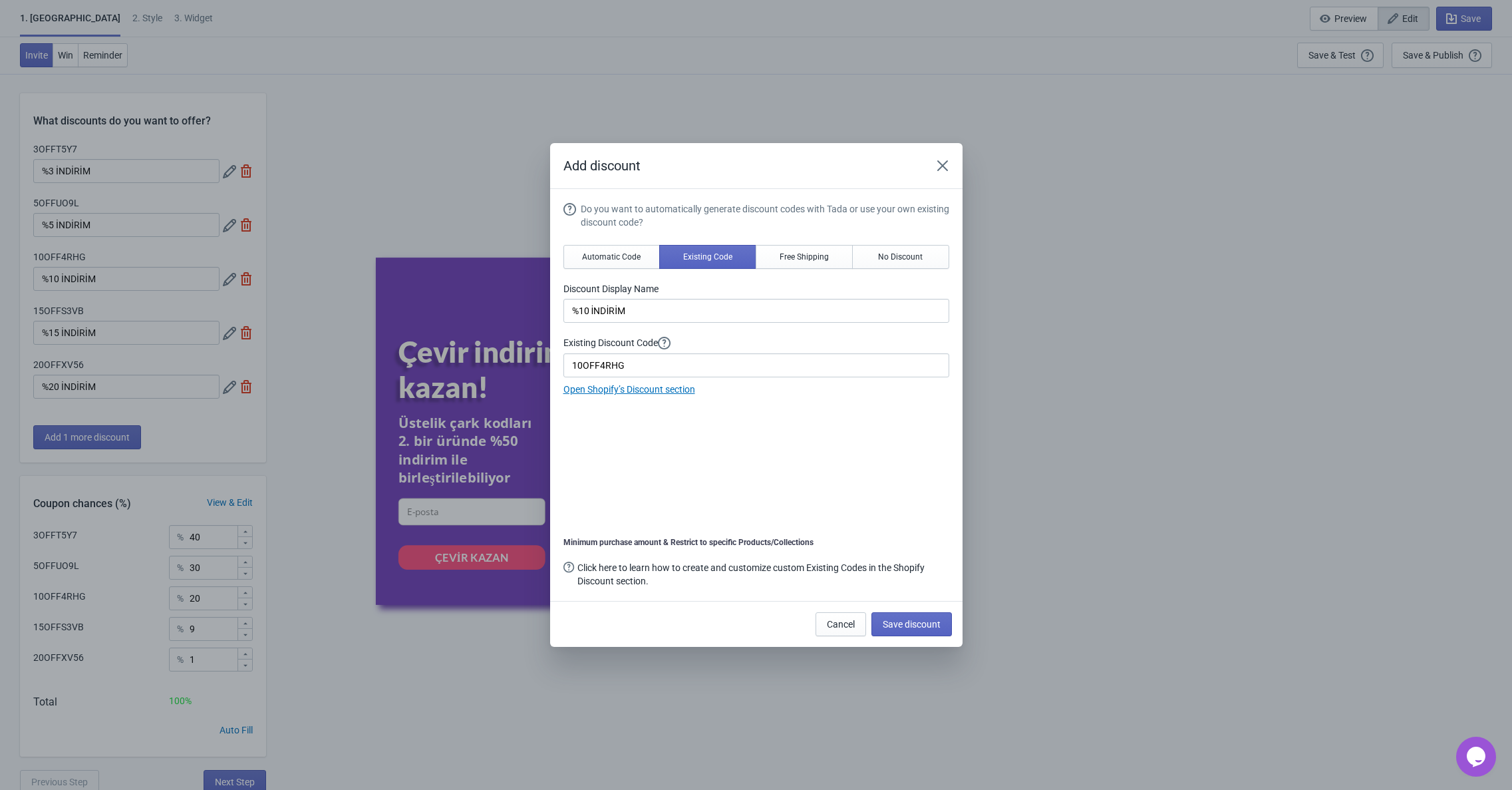
click at [606, 351] on div "Existing Discount Code 10OFF4RHG" at bounding box center [756, 356] width 386 height 41
click at [605, 363] on input "10OFF4RHG" at bounding box center [756, 366] width 386 height 24
click at [614, 393] on link "Open Shopify’s Discount section" at bounding box center [629, 389] width 132 height 11
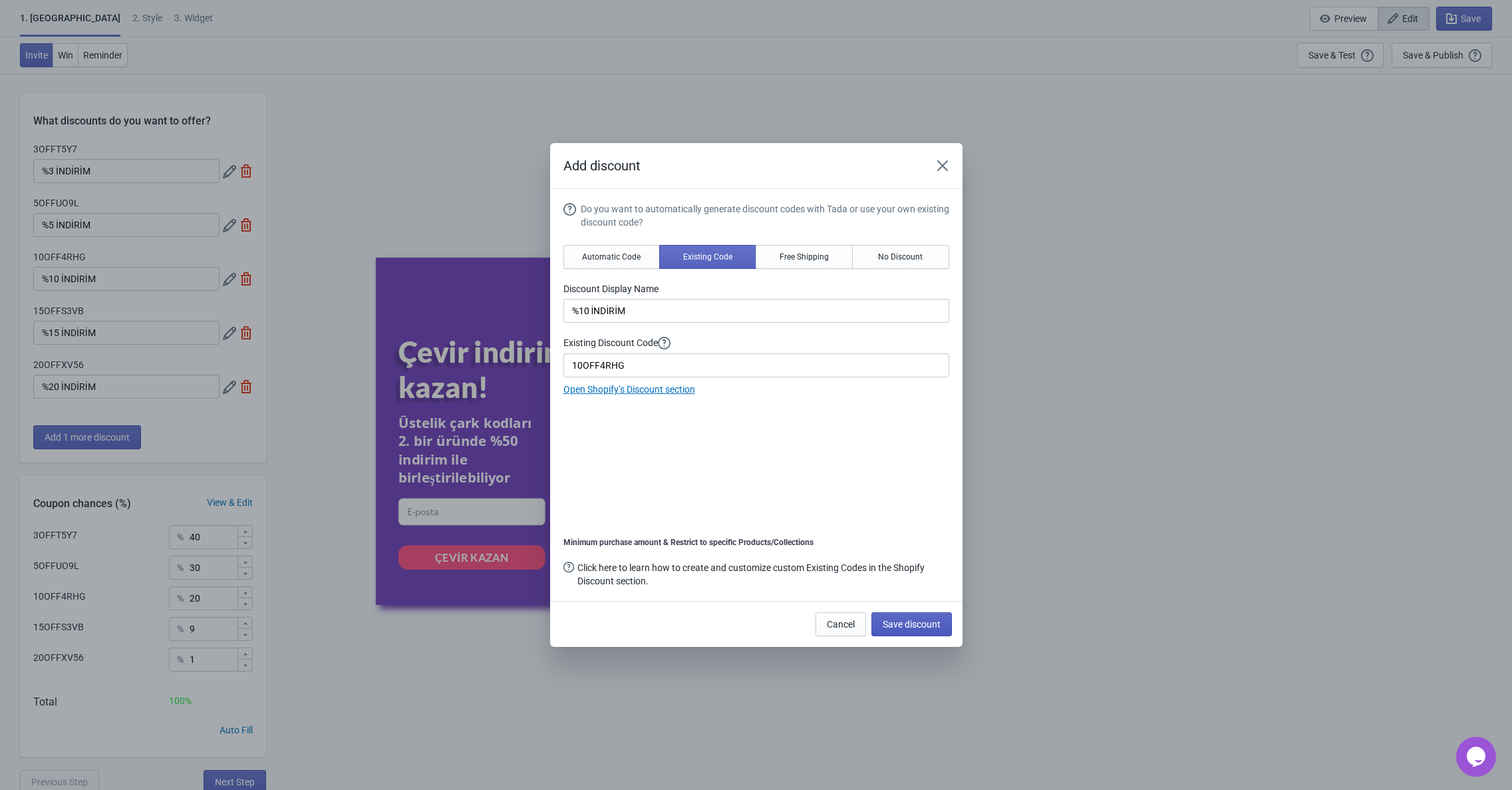
click at [899, 619] on span "Save discount" at bounding box center [912, 623] width 58 height 11
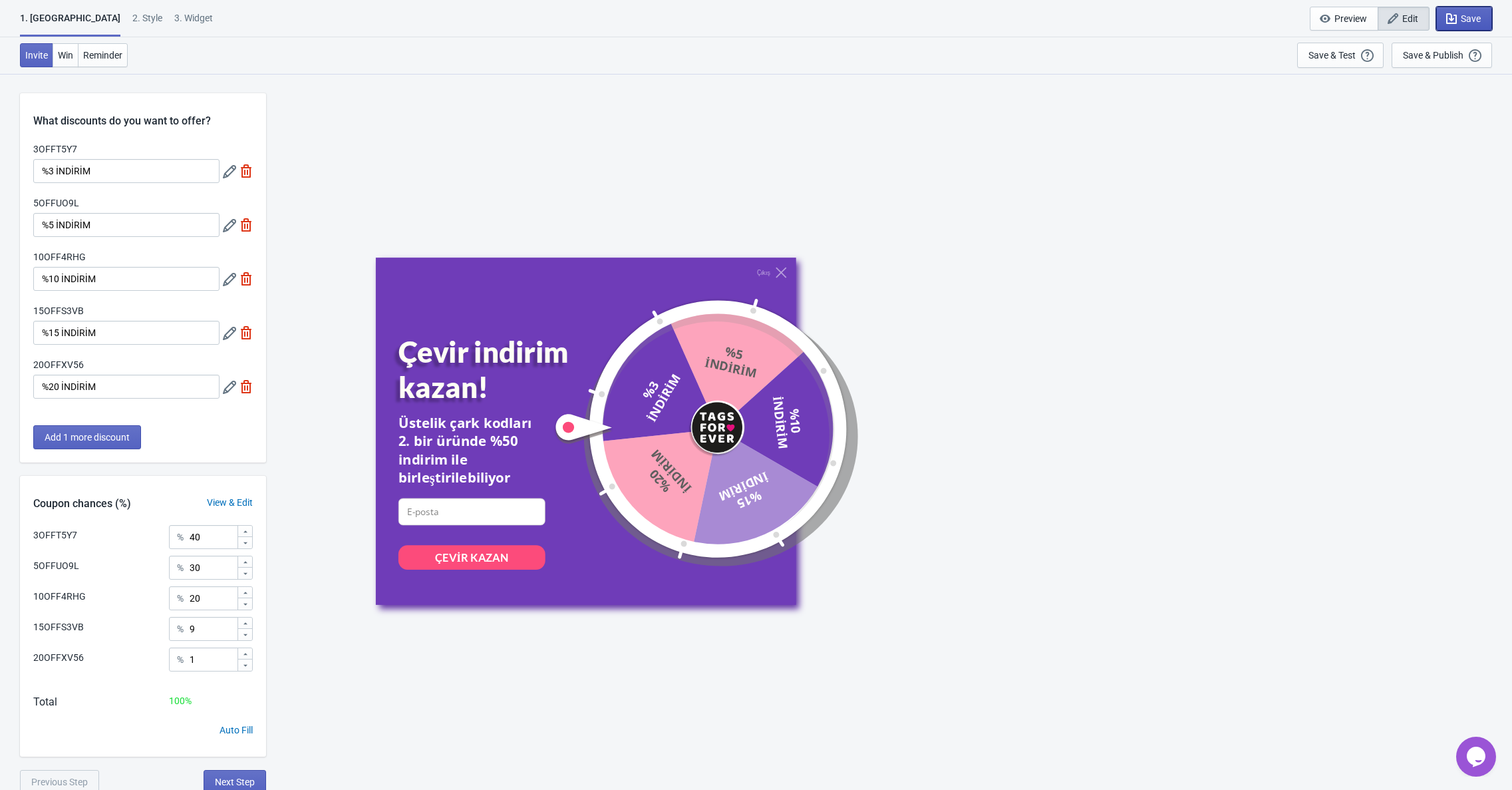
click at [1462, 23] on span "Save" at bounding box center [1471, 18] width 20 height 11
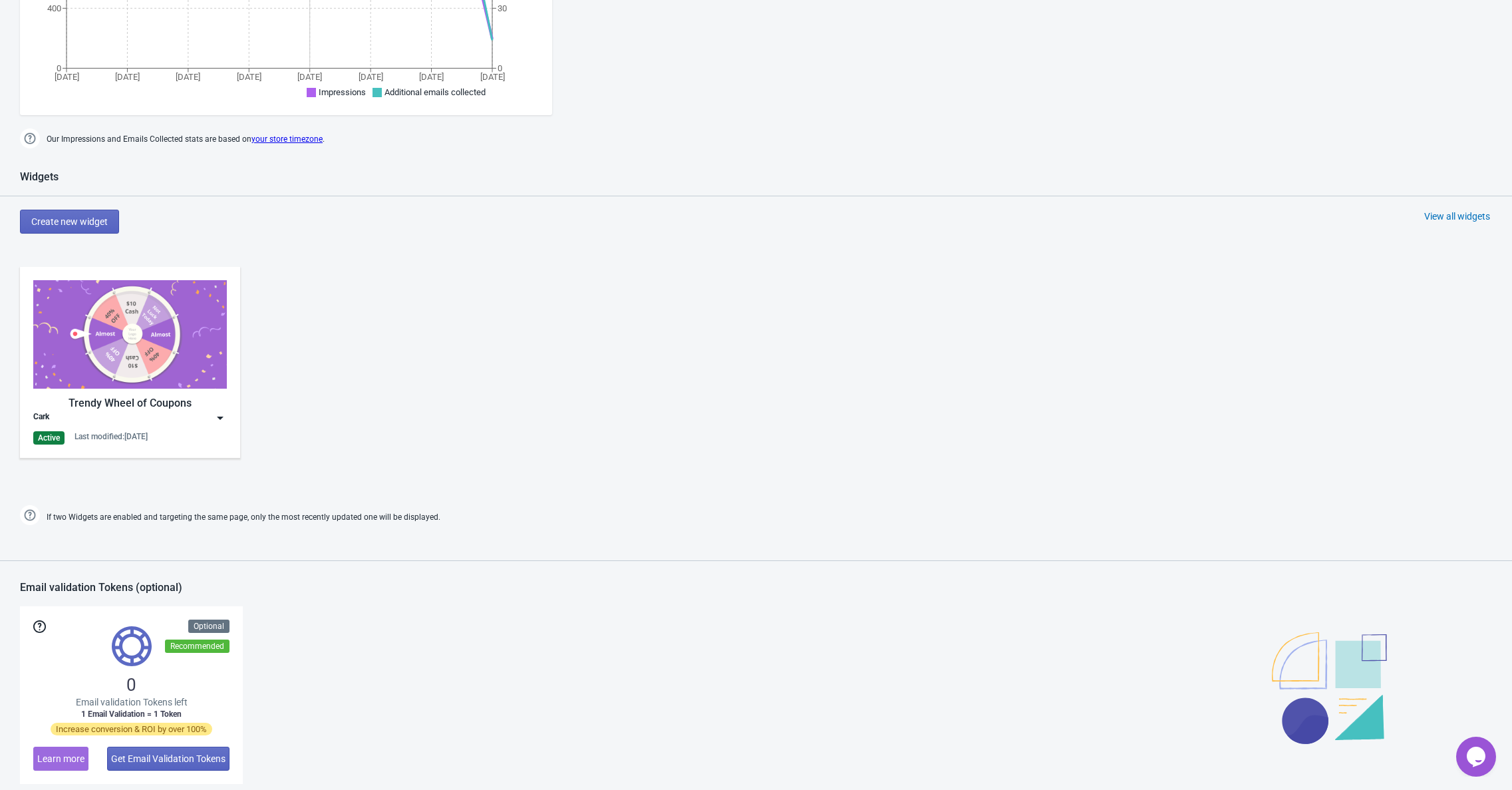
scroll to position [415, 0]
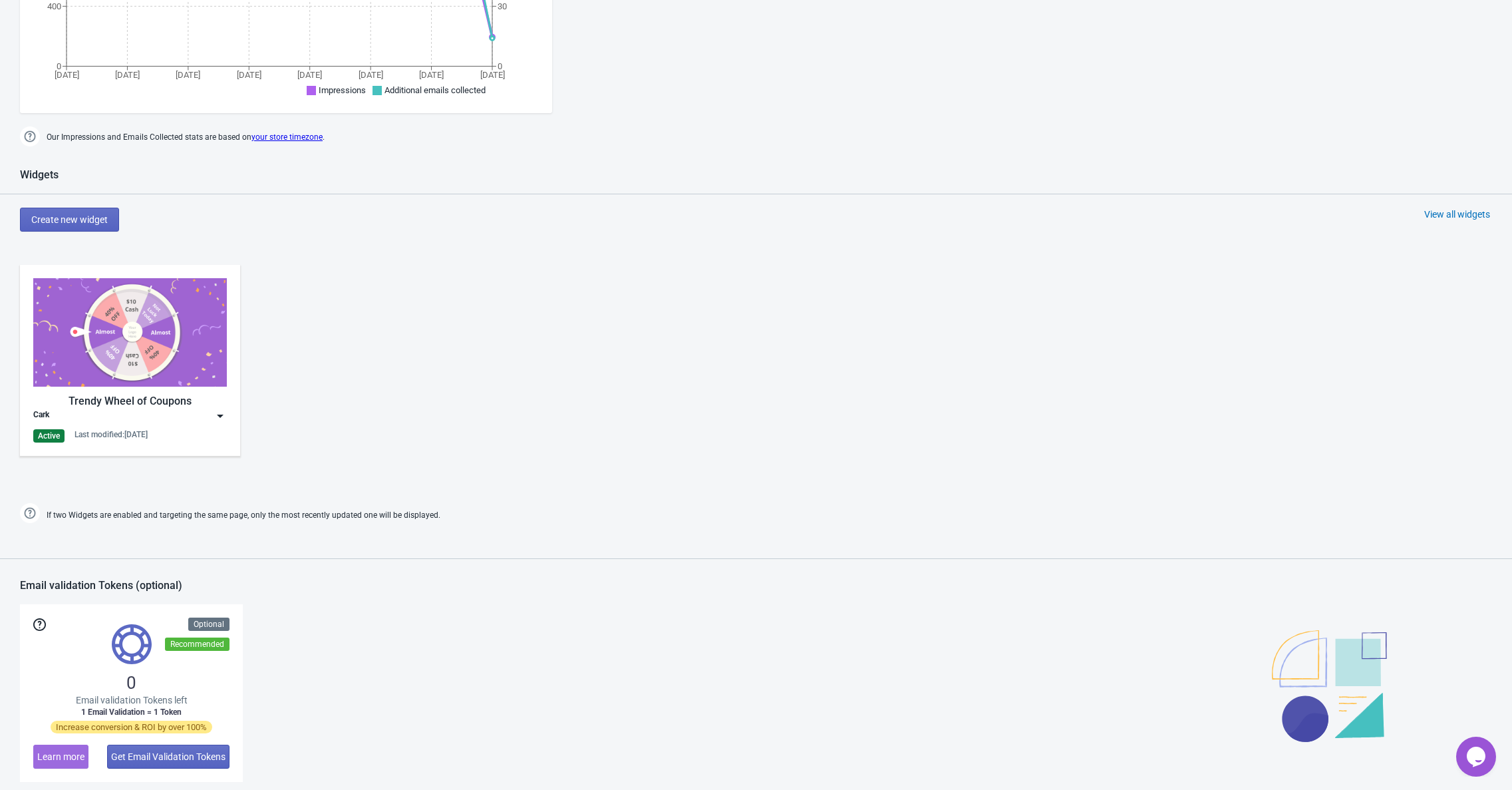
click at [56, 414] on div "Cark" at bounding box center [130, 416] width 193 height 13
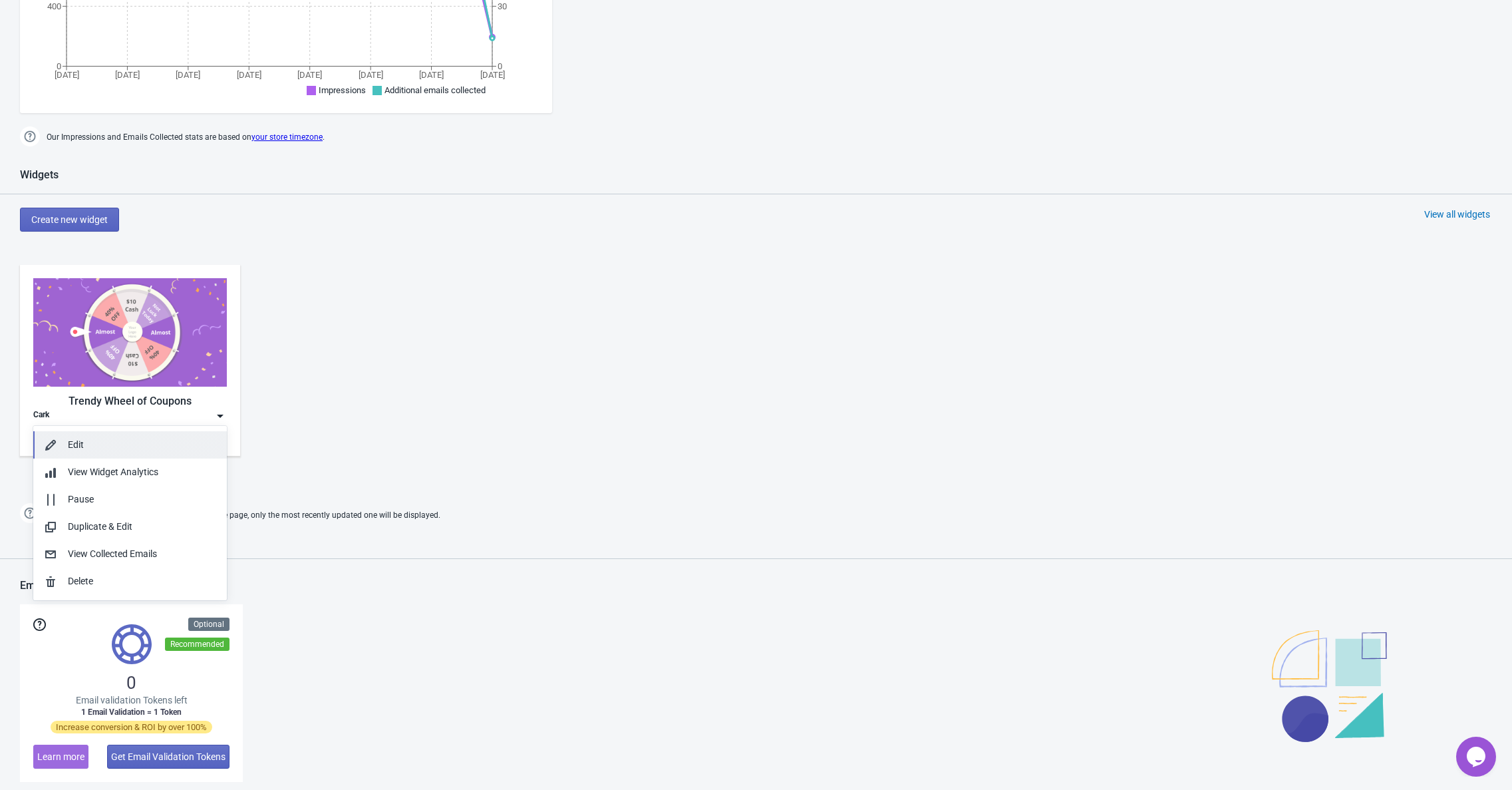
click at [72, 450] on div "Edit" at bounding box center [142, 445] width 148 height 14
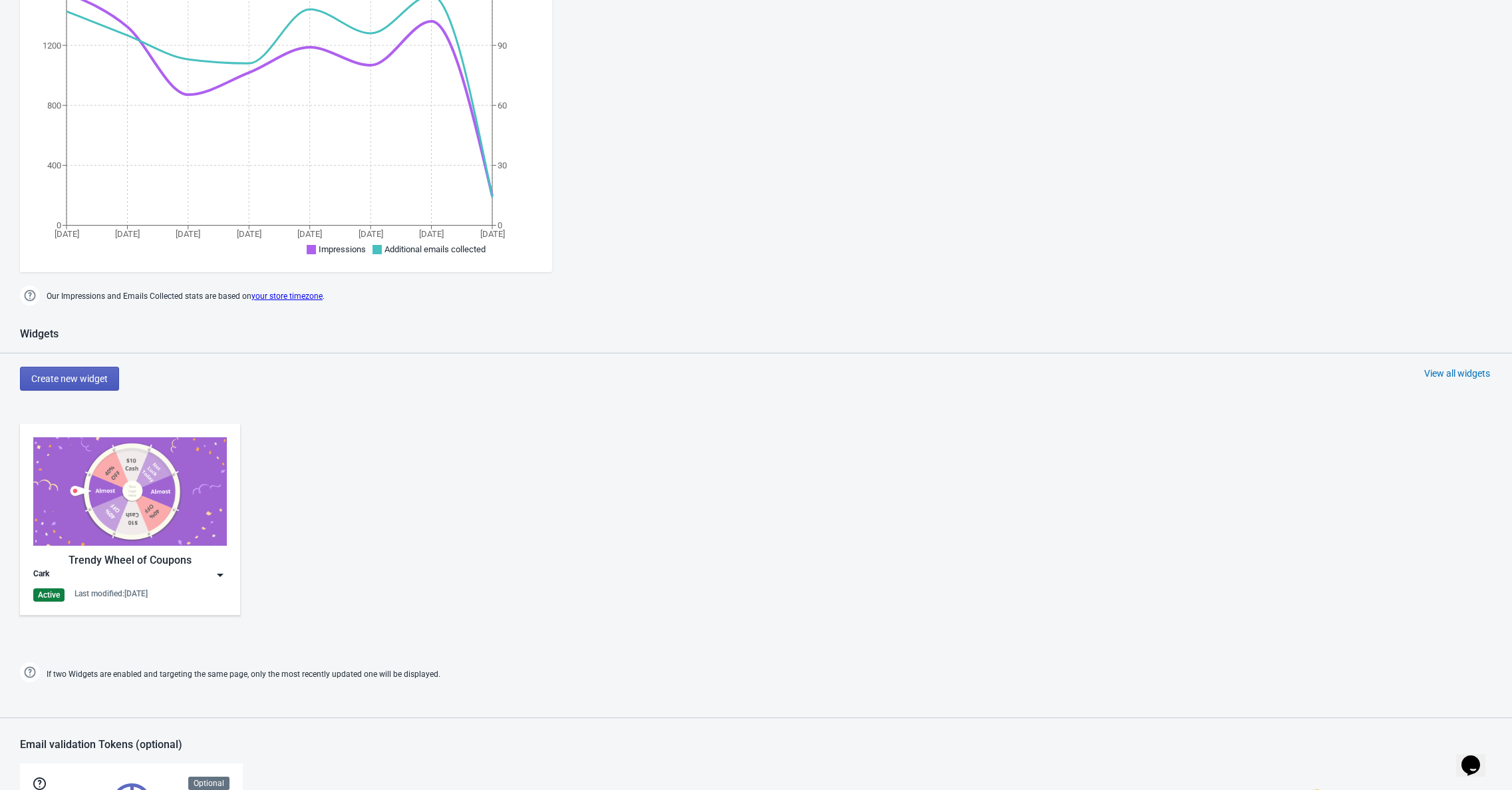
scroll to position [263, 0]
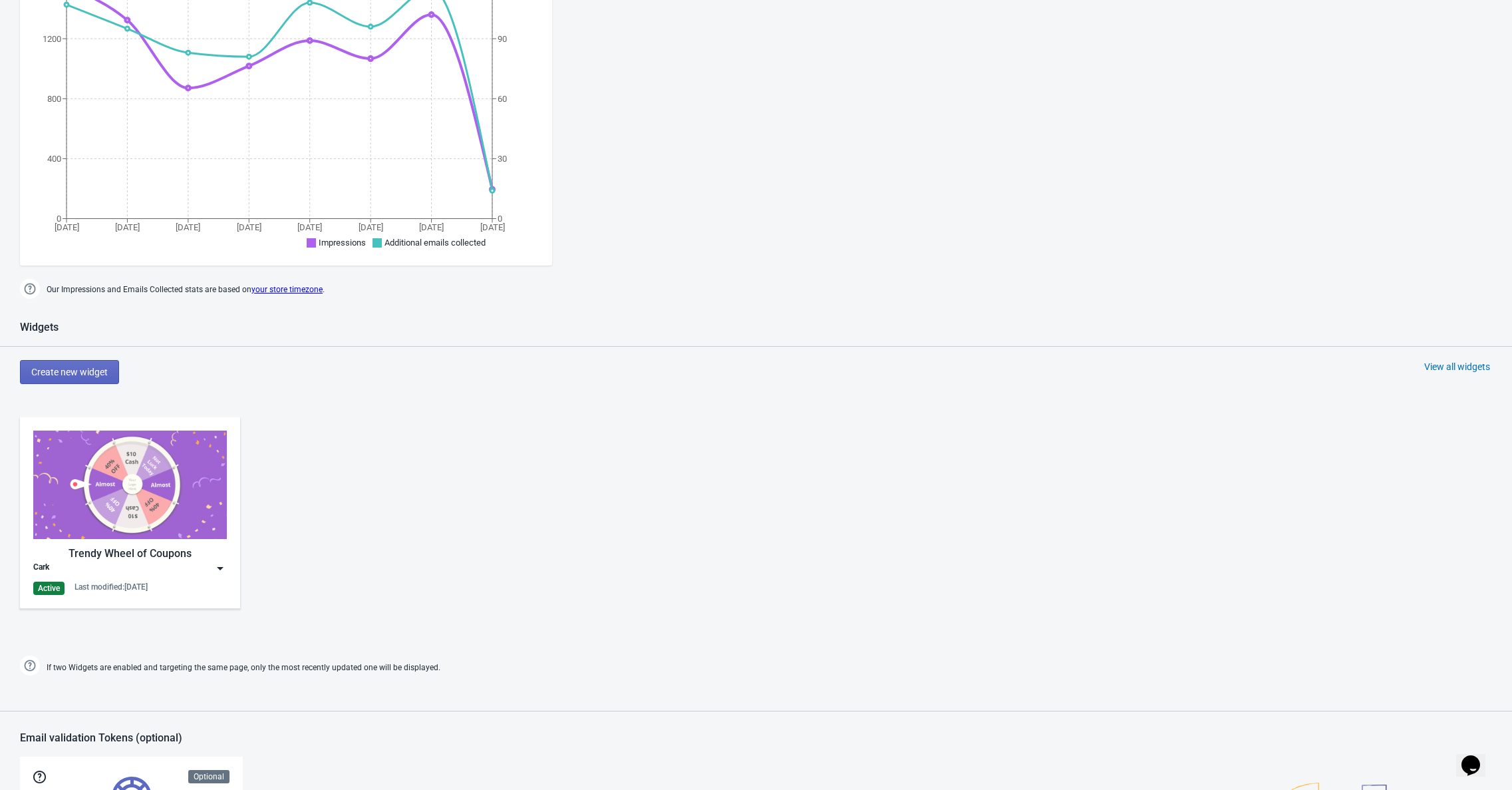
click at [130, 570] on div "Cark" at bounding box center [130, 568] width 193 height 13
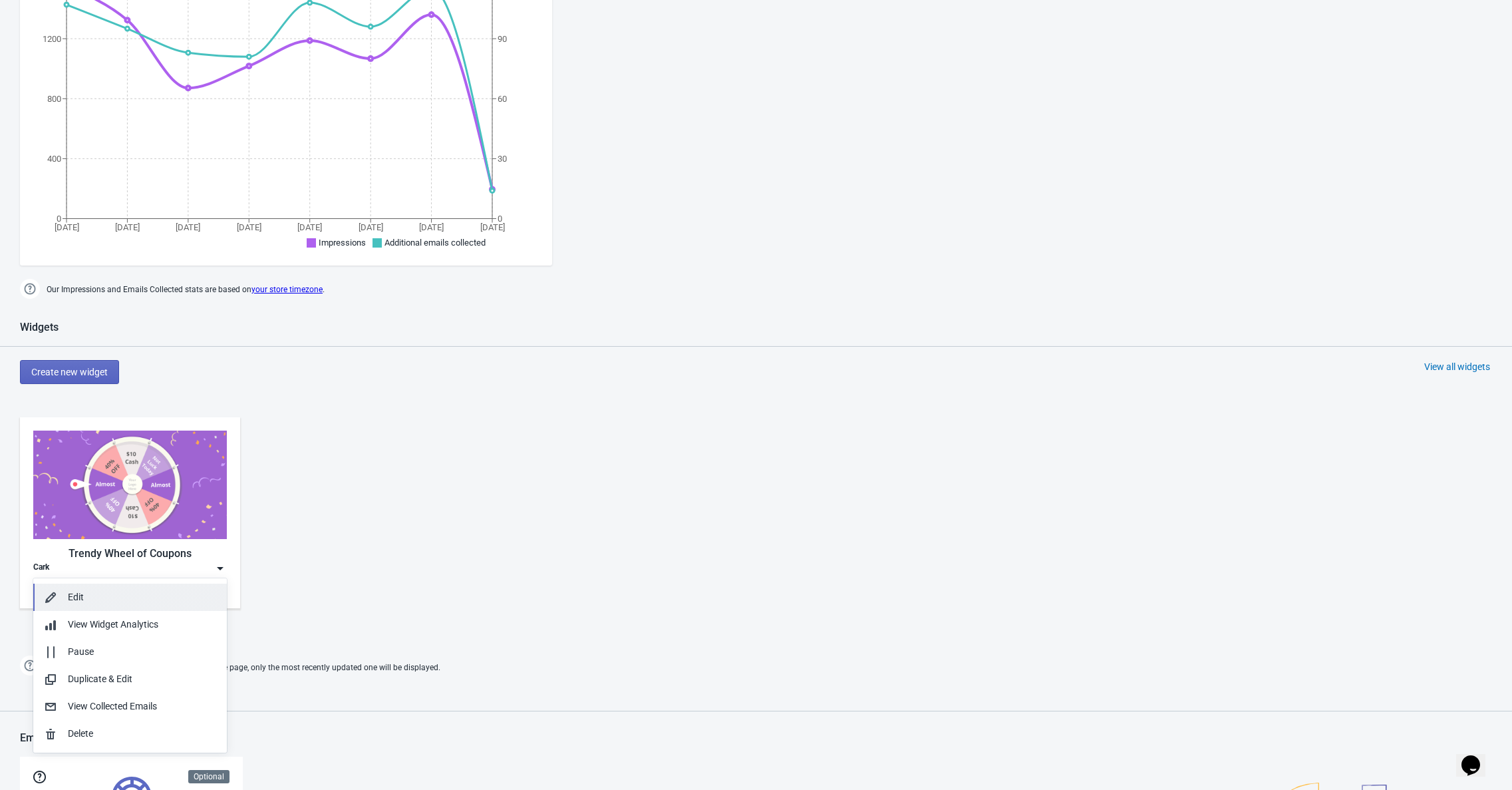
click at [128, 592] on div "Edit" at bounding box center [142, 597] width 148 height 14
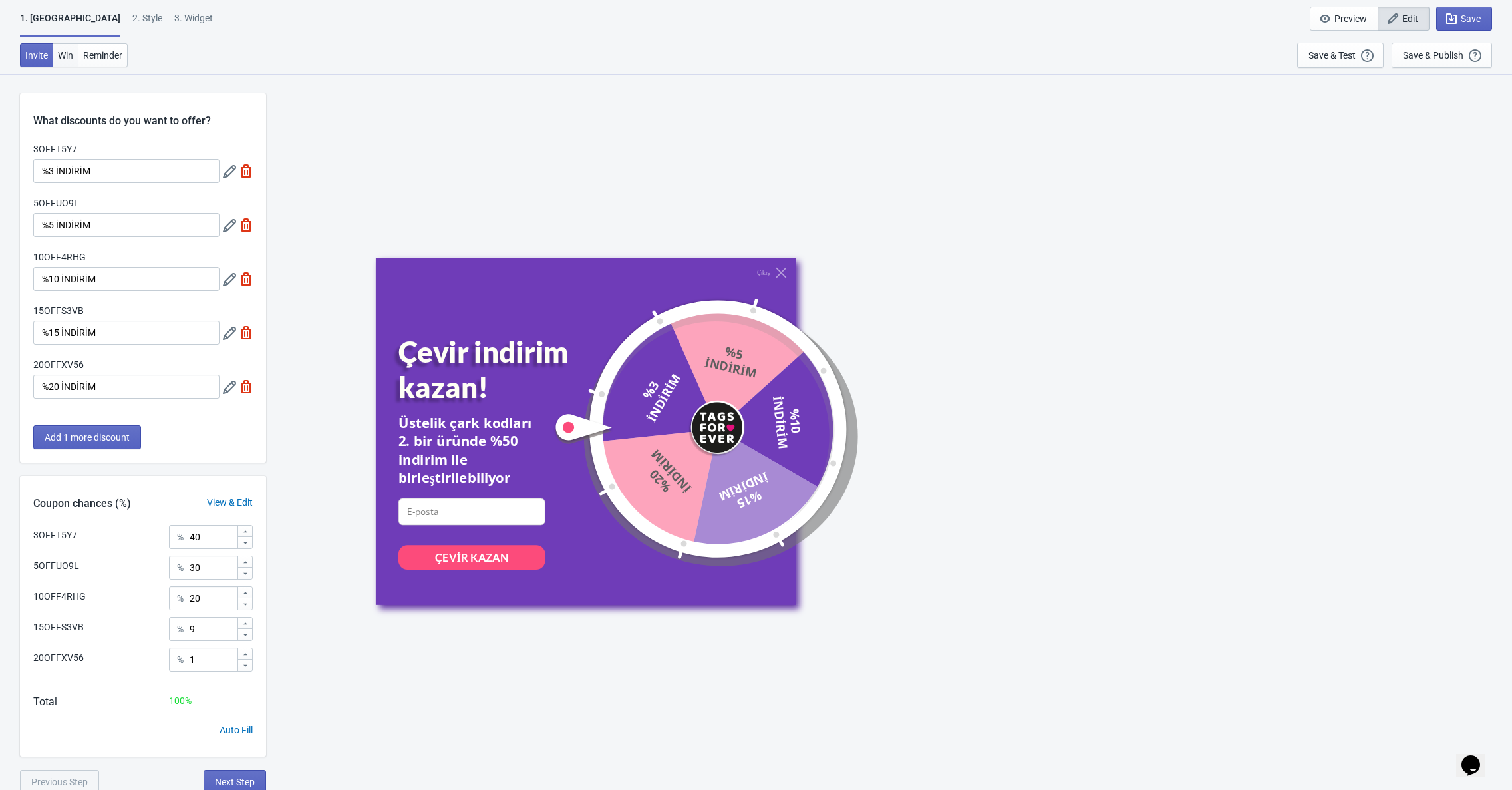
click at [64, 50] on span "Win" at bounding box center [66, 55] width 16 height 11
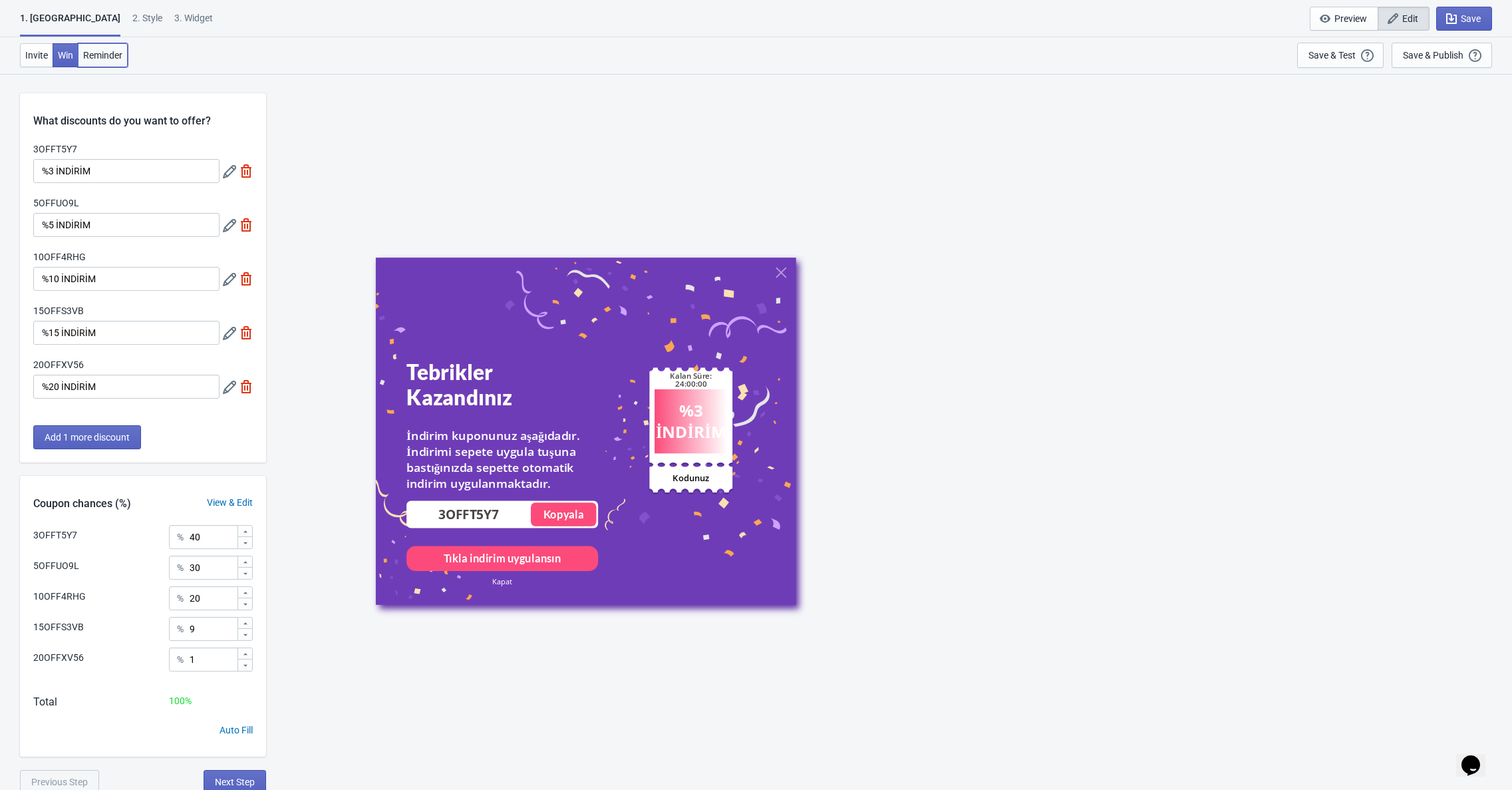
click at [101, 56] on span "Reminder" at bounding box center [102, 55] width 39 height 11
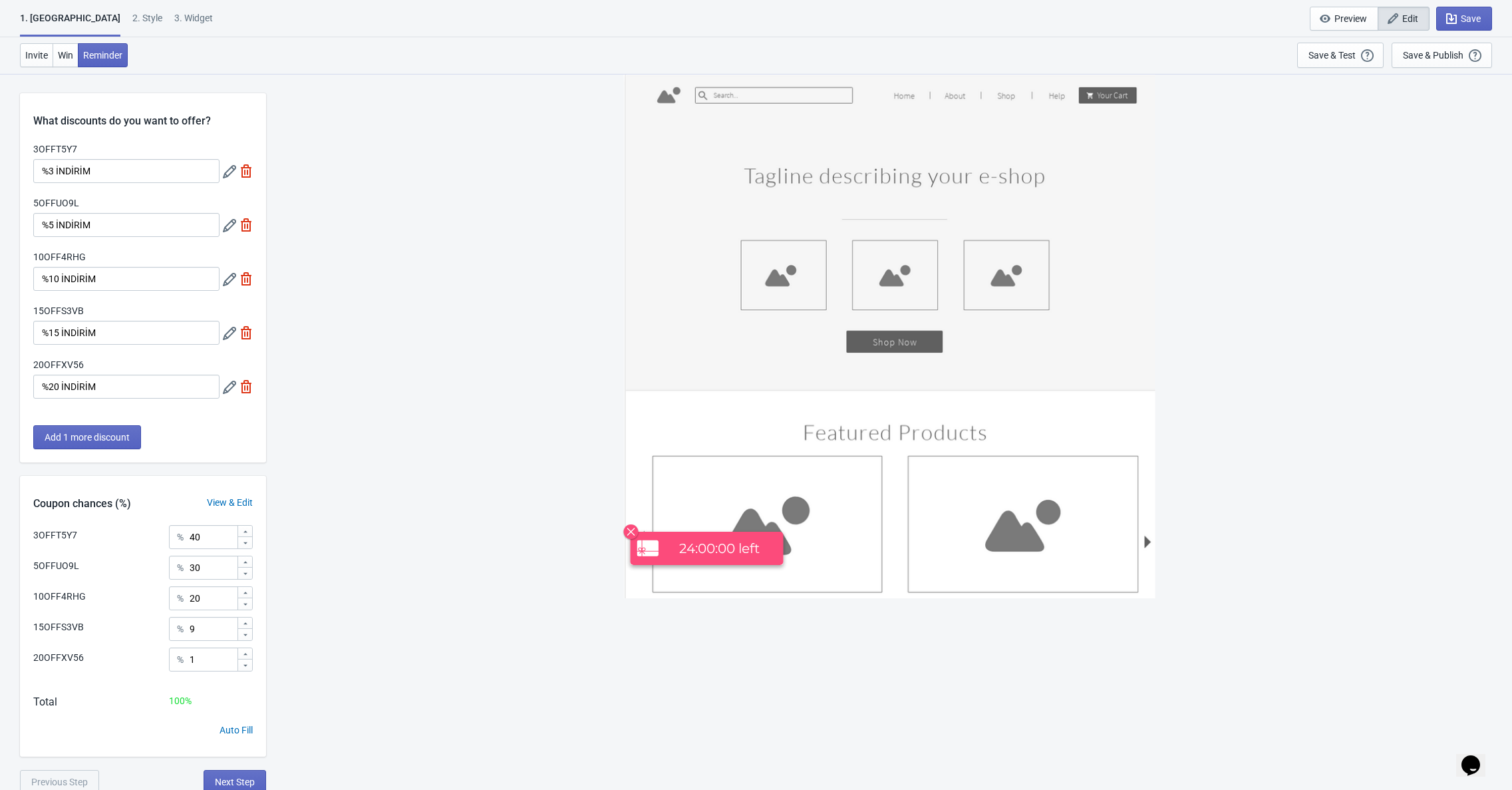
click at [132, 22] on div "2 . Style" at bounding box center [147, 23] width 30 height 23
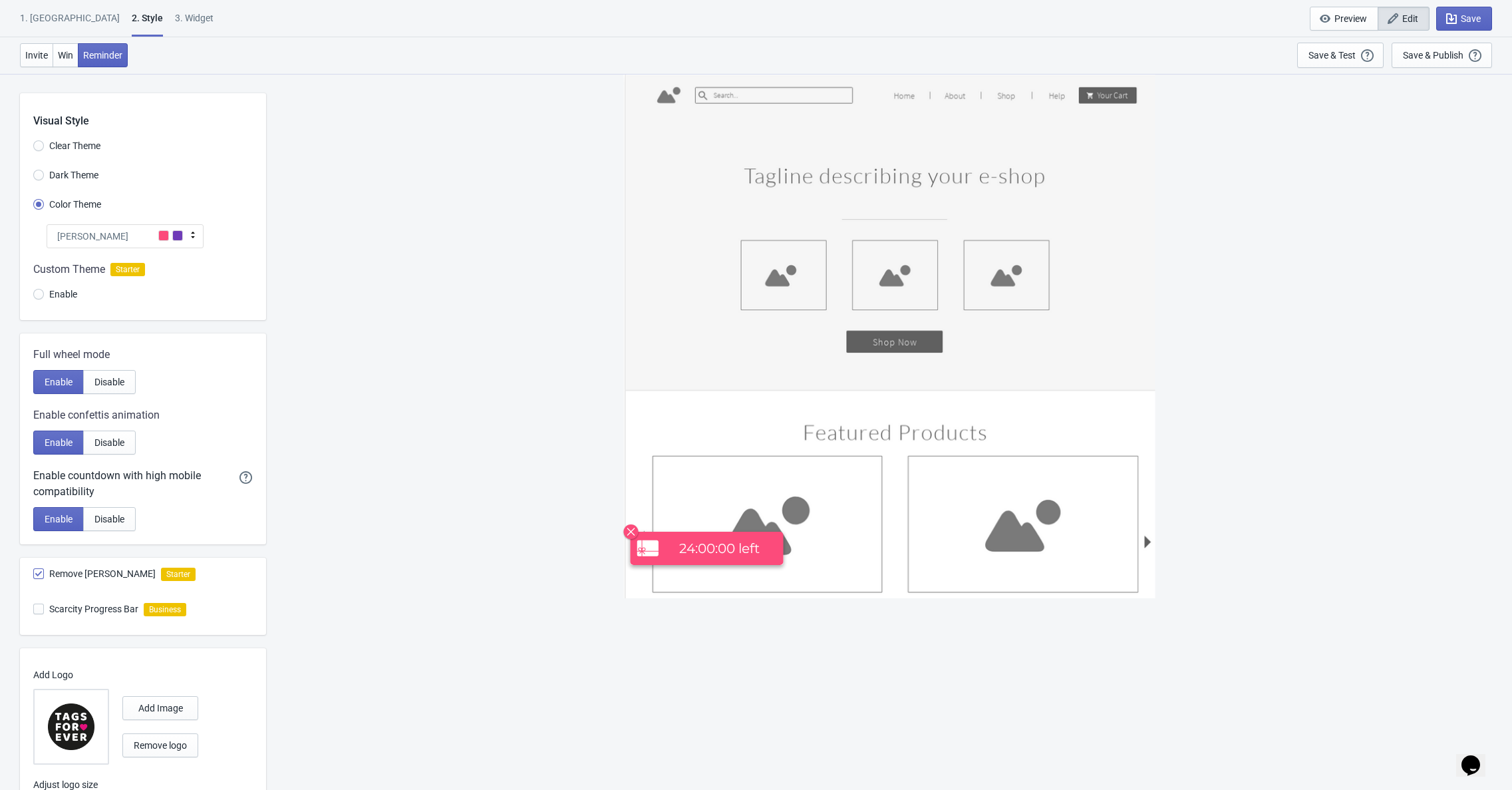
scroll to position [73, 0]
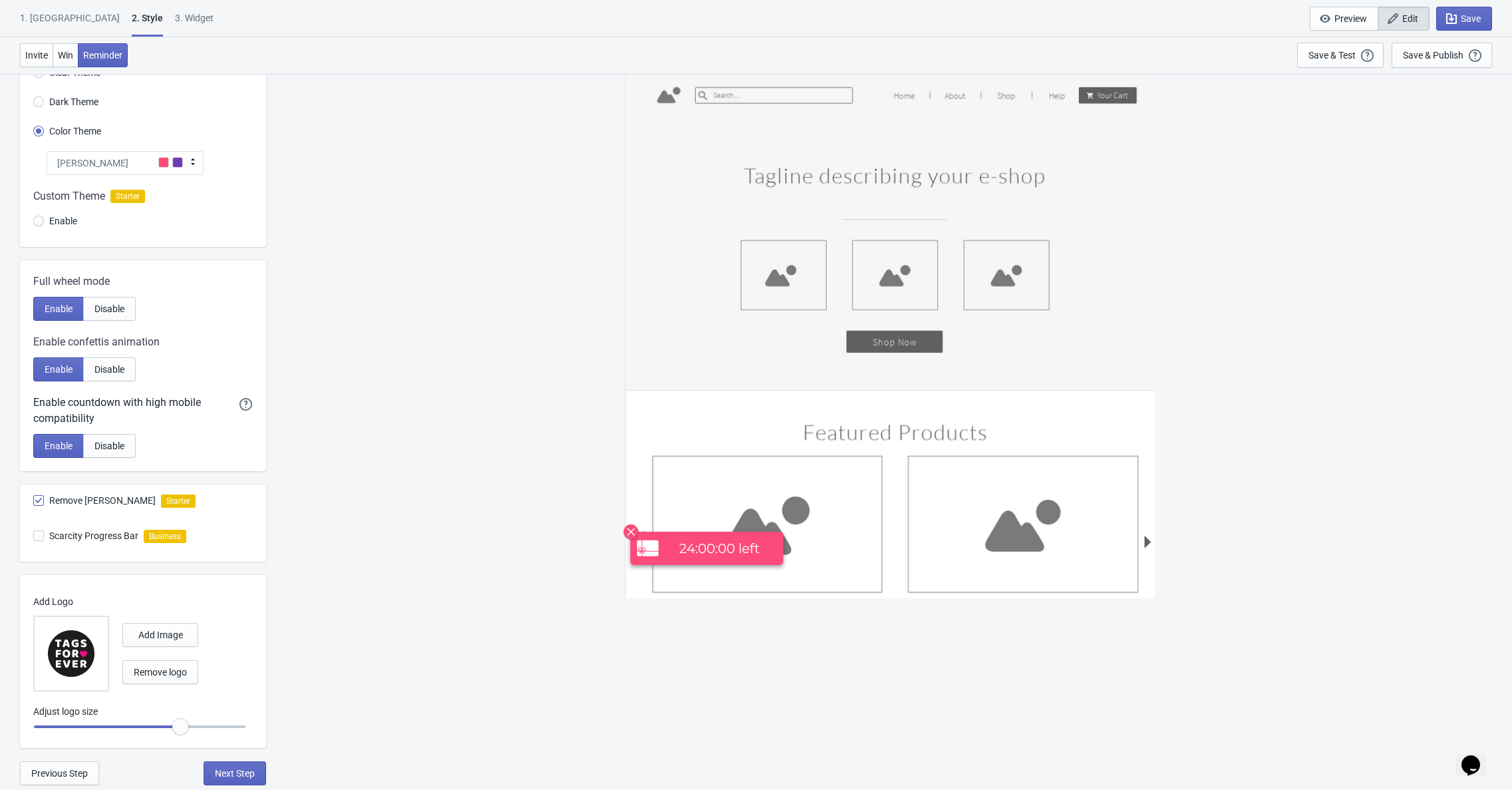
click at [175, 16] on div "3. Widget" at bounding box center [194, 23] width 38 height 23
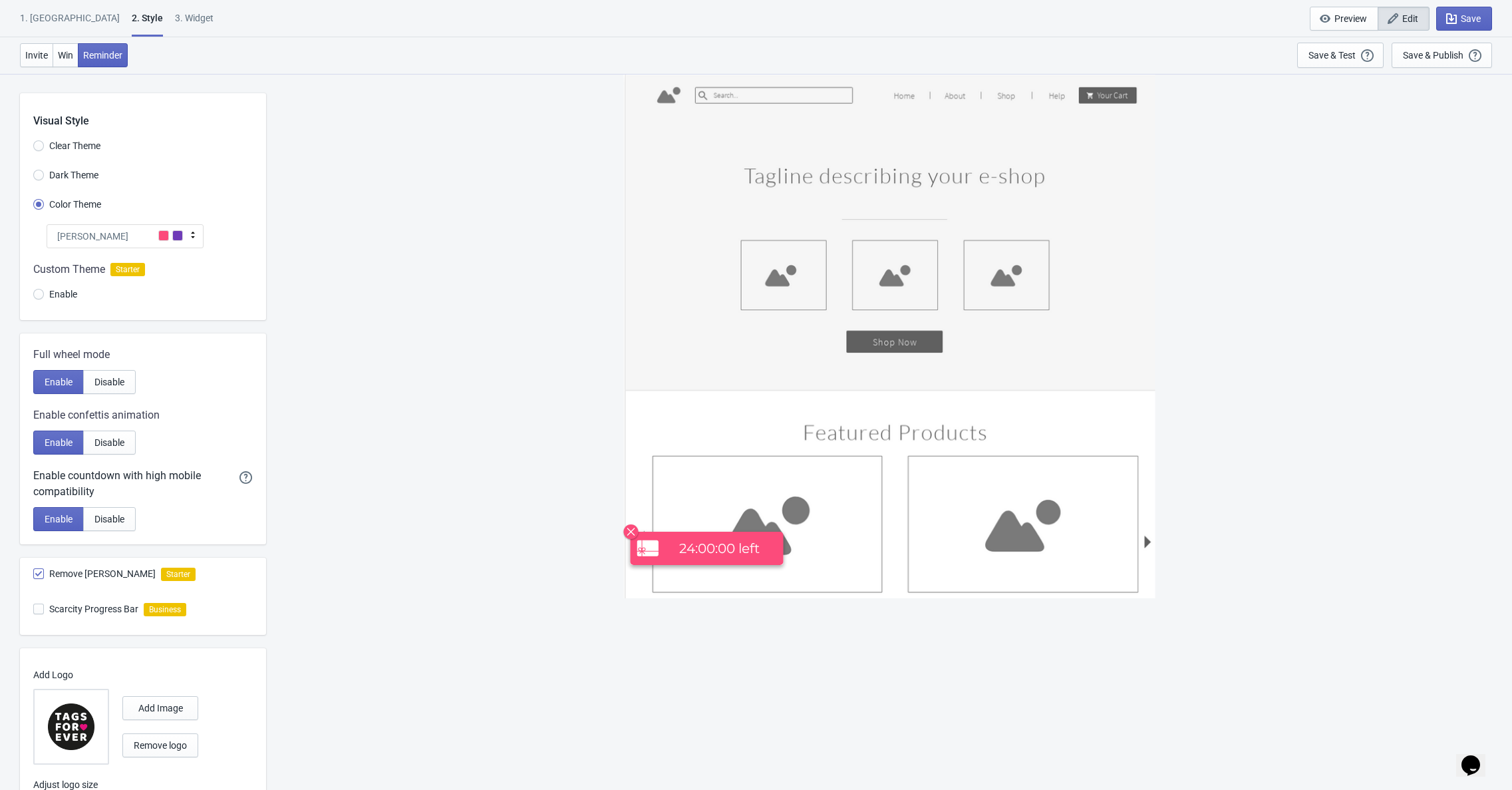
select select "circle"
select select "bottom_right"
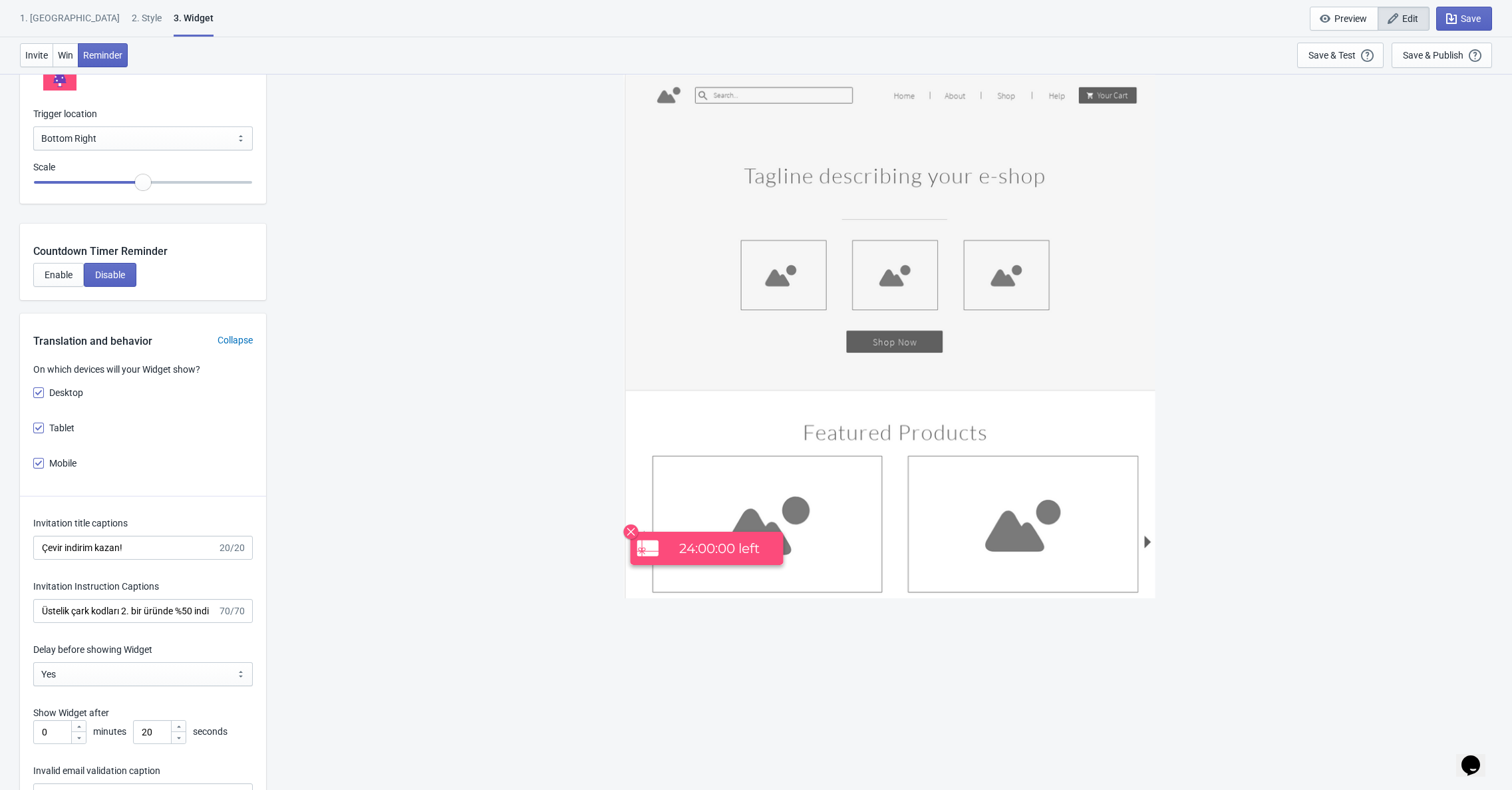
scroll to position [1542, 0]
click at [68, 271] on span "Enable" at bounding box center [58, 272] width 28 height 11
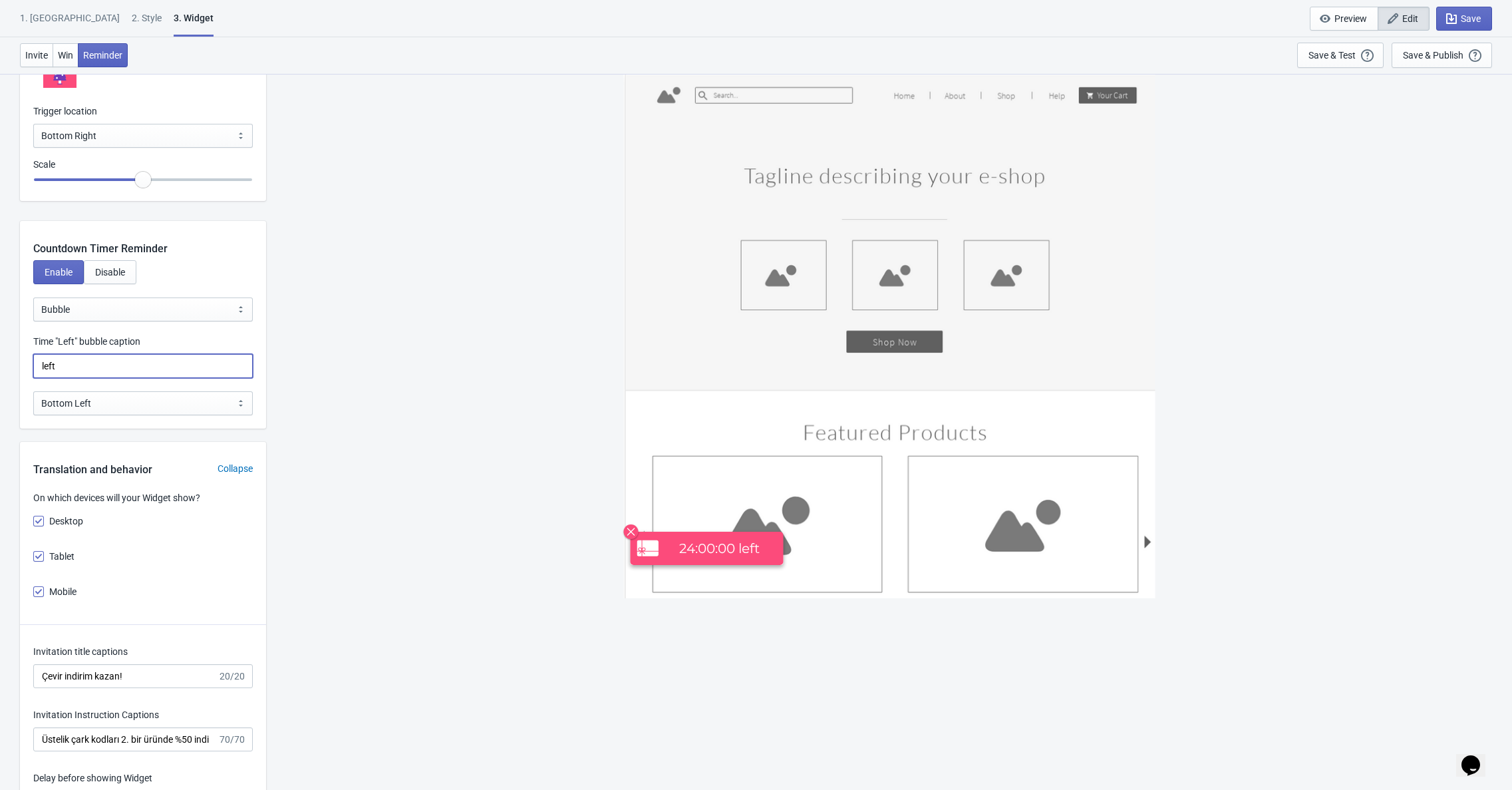
click at [93, 366] on input "left" at bounding box center [143, 366] width 220 height 24
click at [86, 388] on div "Countdown Timer Reminder Enable Disable Bubble Sticky Bar Bubble Time "Left" bu…" at bounding box center [142, 325] width 246 height 208
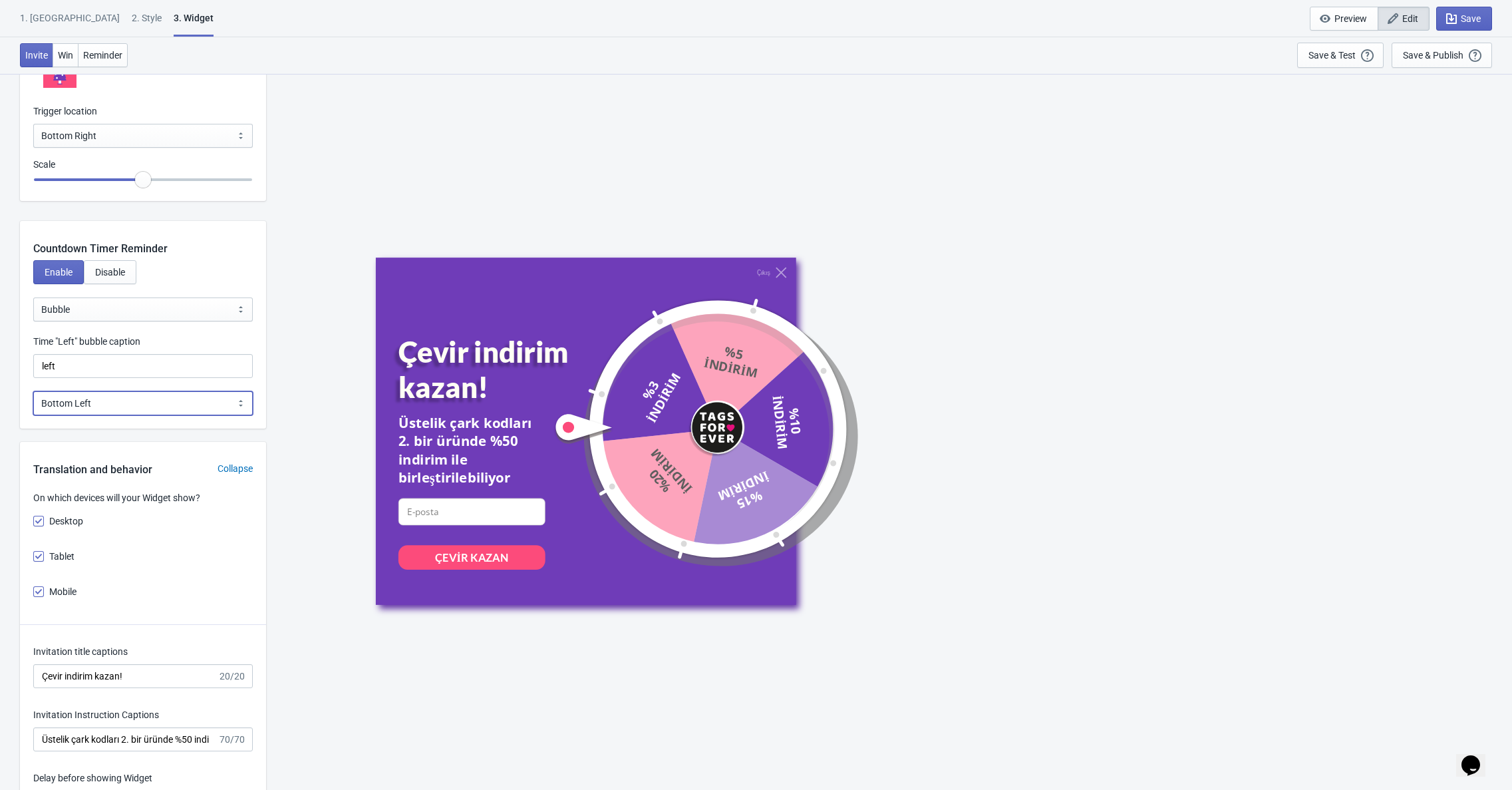
click at [85, 397] on select "Bottom Left Bottom Right Middle Left Middle Right Top Left Top Right" at bounding box center [143, 403] width 220 height 24
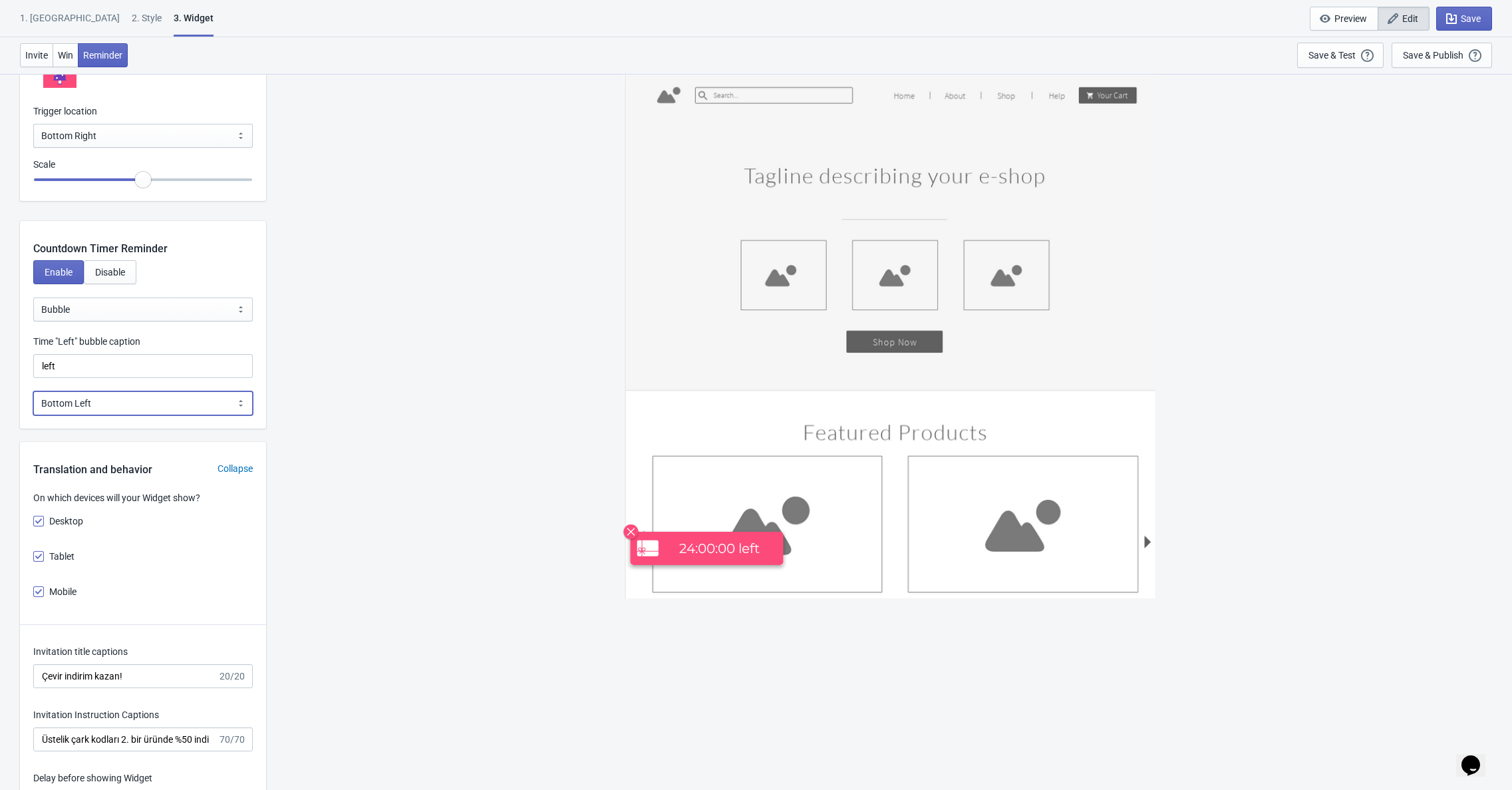
select select "1"
click at [33, 391] on select "Bottom Left Bottom Right Middle Left Middle Right Top Left Top Right" at bounding box center [143, 403] width 220 height 24
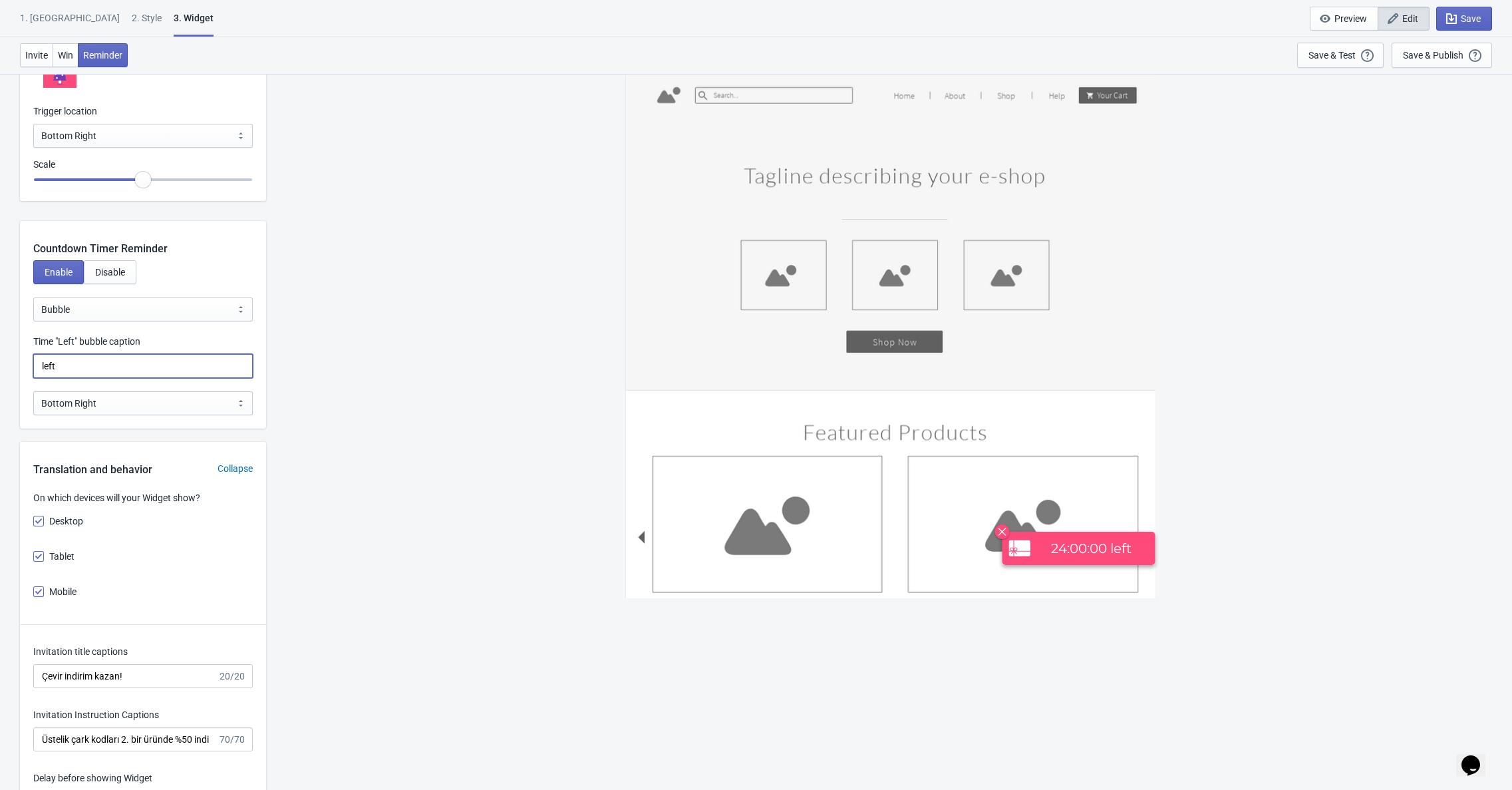
click at [86, 363] on input "left" at bounding box center [143, 366] width 220 height 24
type input "kaldı"
click at [90, 315] on select "Bubble Sticky Bar" at bounding box center [143, 310] width 220 height 24
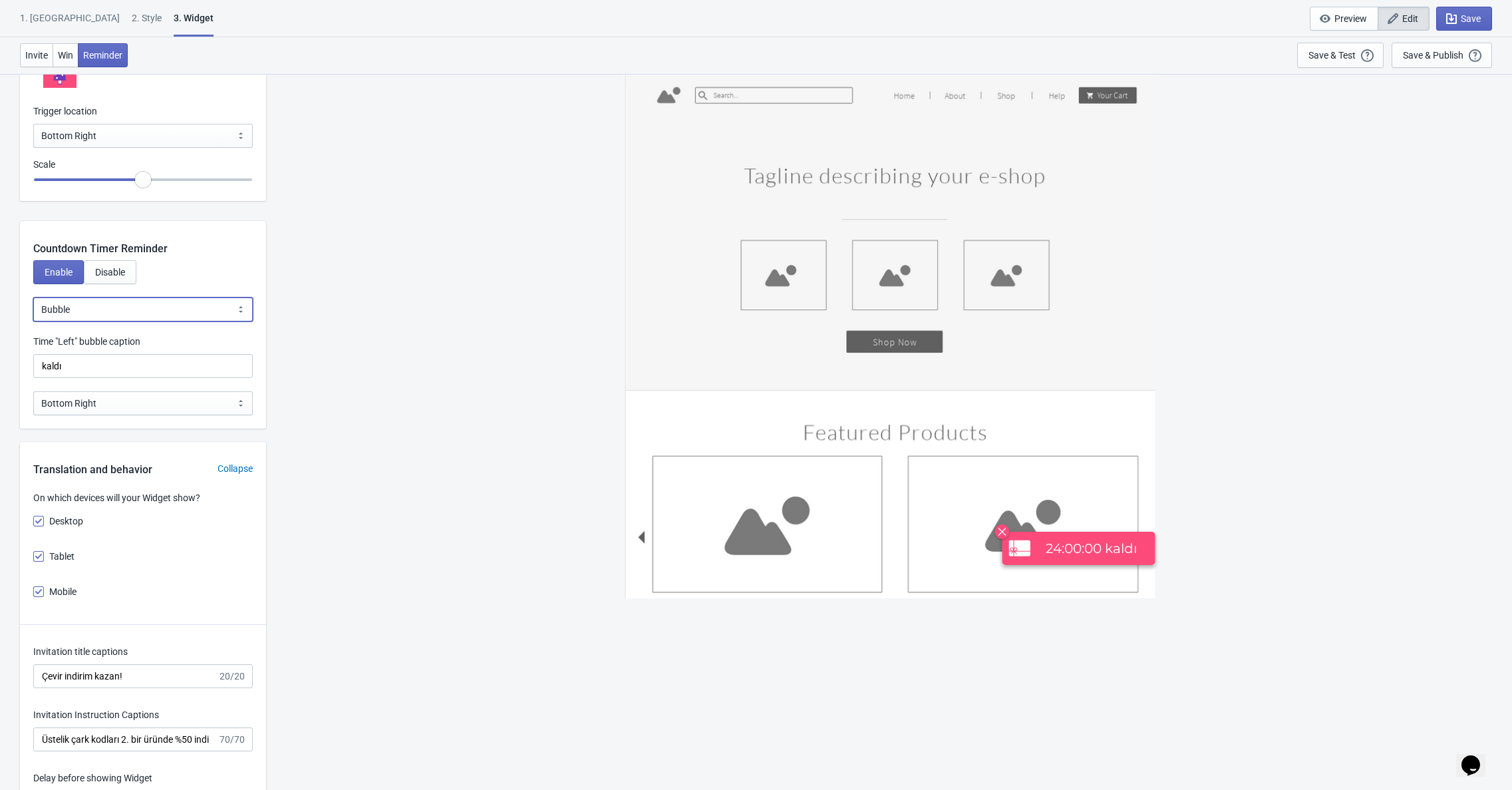
select select "1"
click at [33, 298] on select "Bubble Sticky Bar" at bounding box center [143, 310] width 220 height 24
type input ", Valid for"
select select "0"
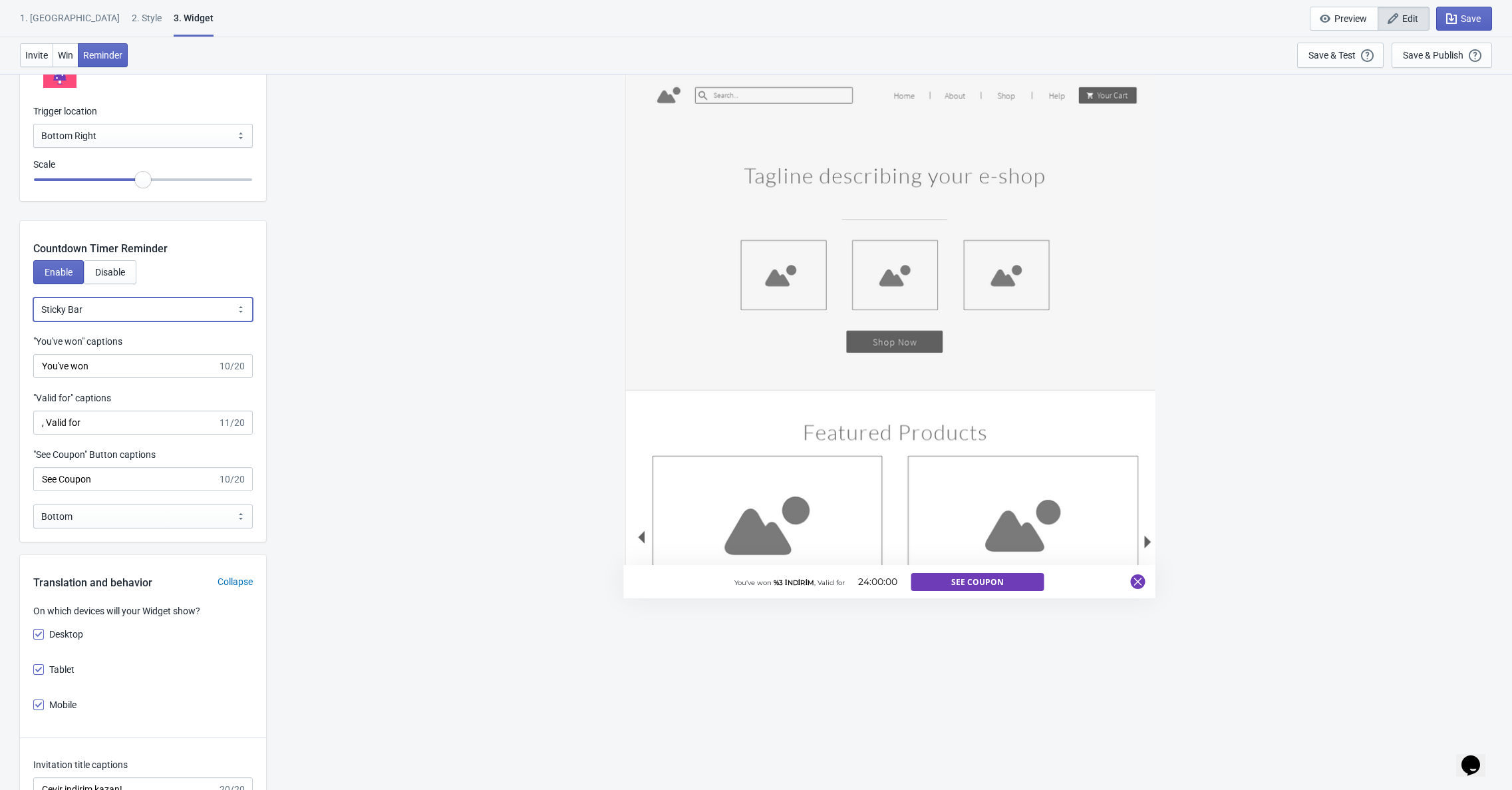
click at [137, 310] on select "Bubble Sticky Bar" at bounding box center [143, 310] width 220 height 24
select select "0"
click at [33, 298] on select "Bubble Sticky Bar" at bounding box center [143, 310] width 220 height 24
type input "kaldı"
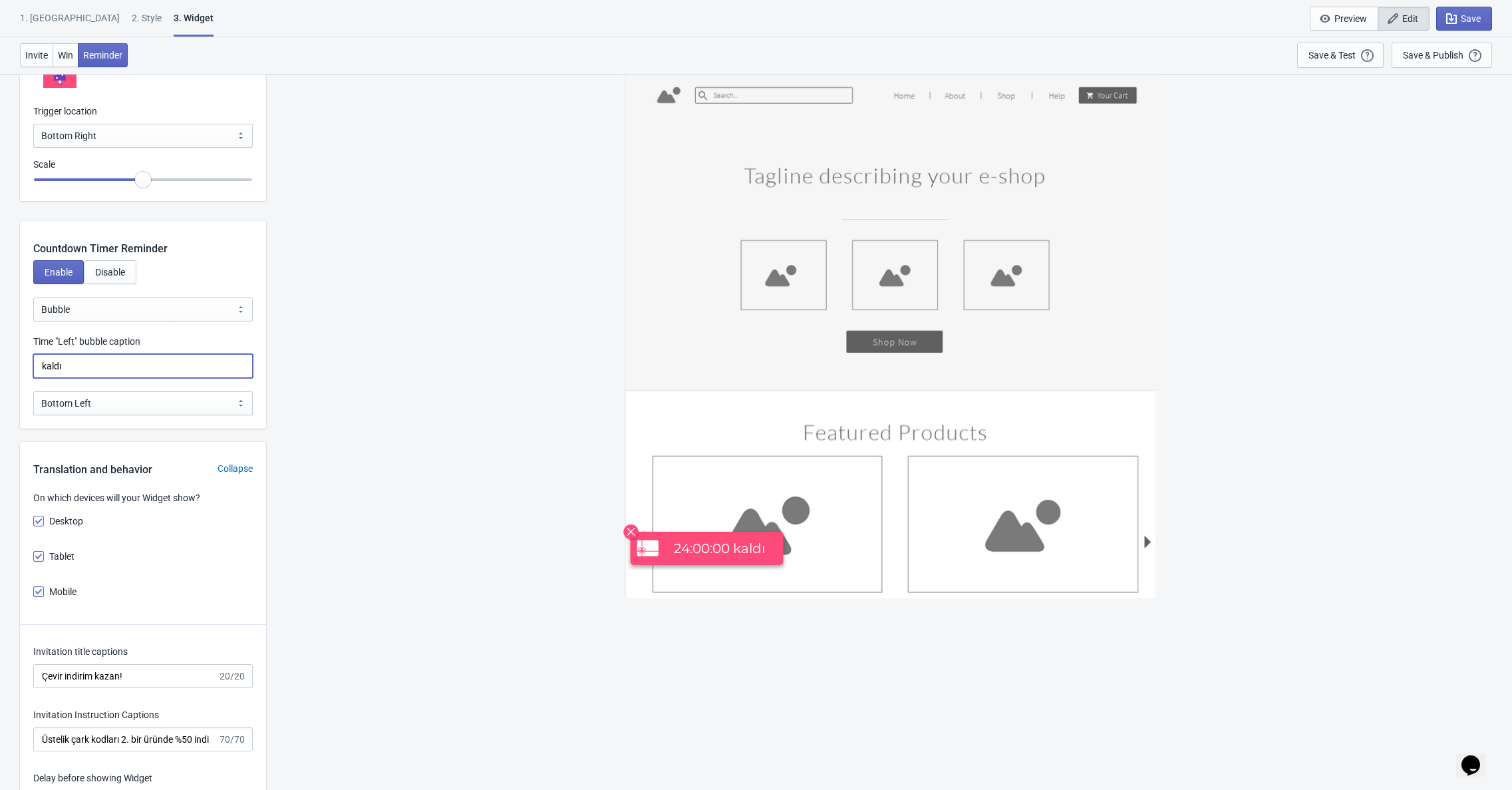
click at [152, 363] on input "kaldı" at bounding box center [143, 366] width 220 height 24
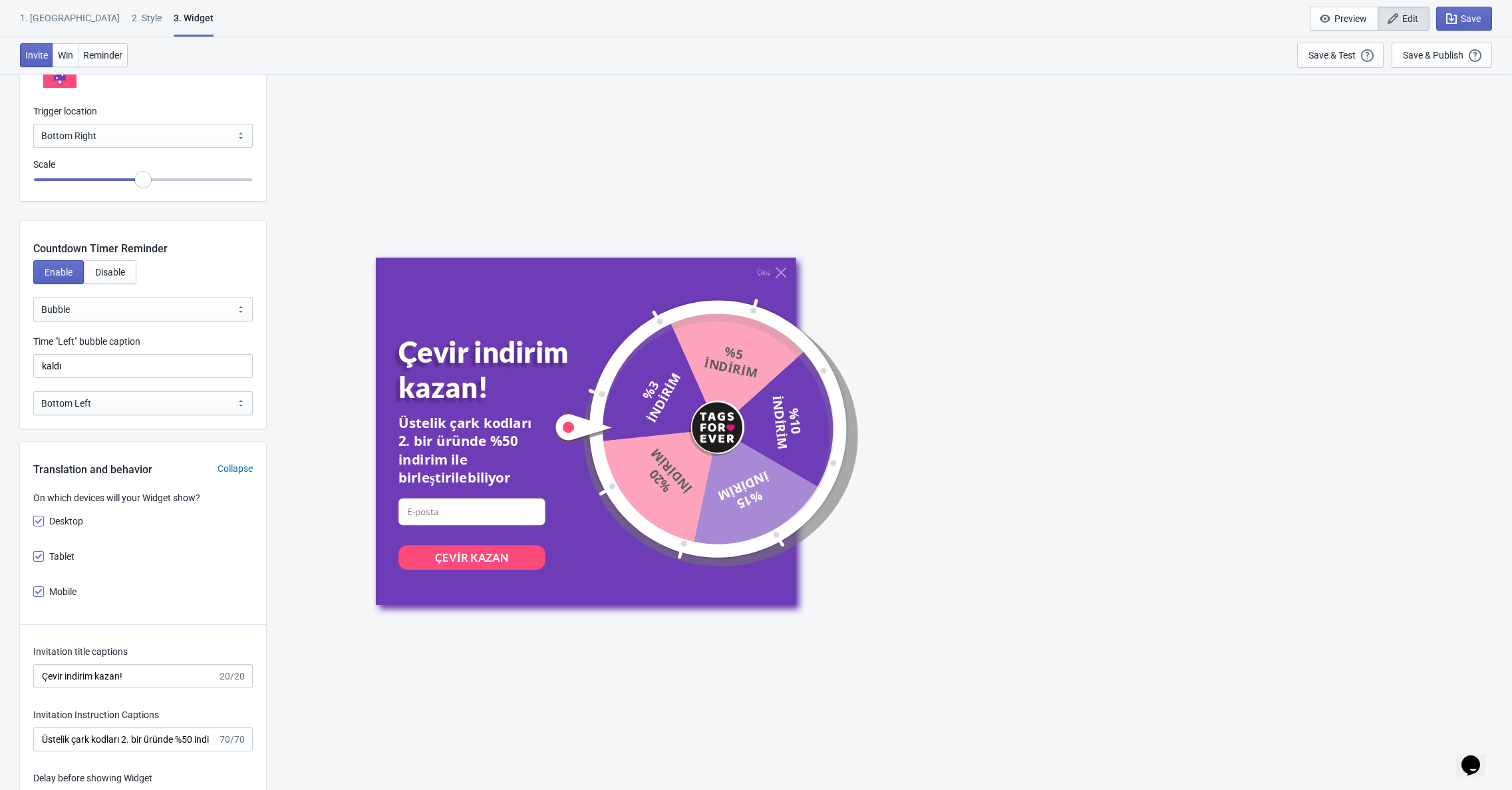
click at [145, 419] on div "Bottom Left Bottom Right Middle Left Middle Right Top Left Top Right Bottom Left" at bounding box center [142, 410] width 246 height 38
click at [147, 396] on select "Bottom Left Bottom Right Middle Left Middle Right Top Left Top Right" at bounding box center [143, 403] width 220 height 24
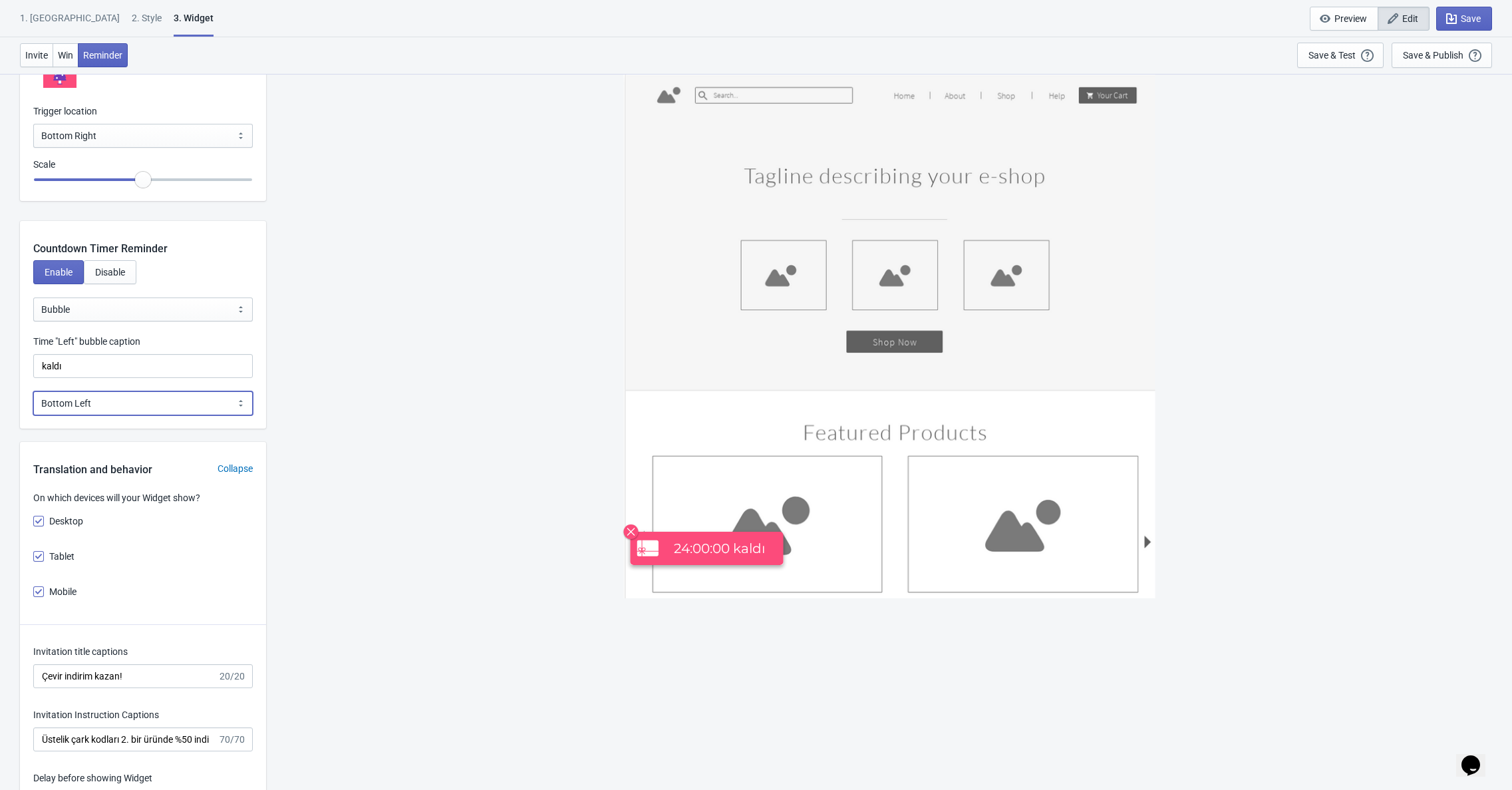
click at [33, 391] on select "Bottom Left Bottom Right Middle Left Middle Right Top Left Top Right" at bounding box center [143, 403] width 220 height 24
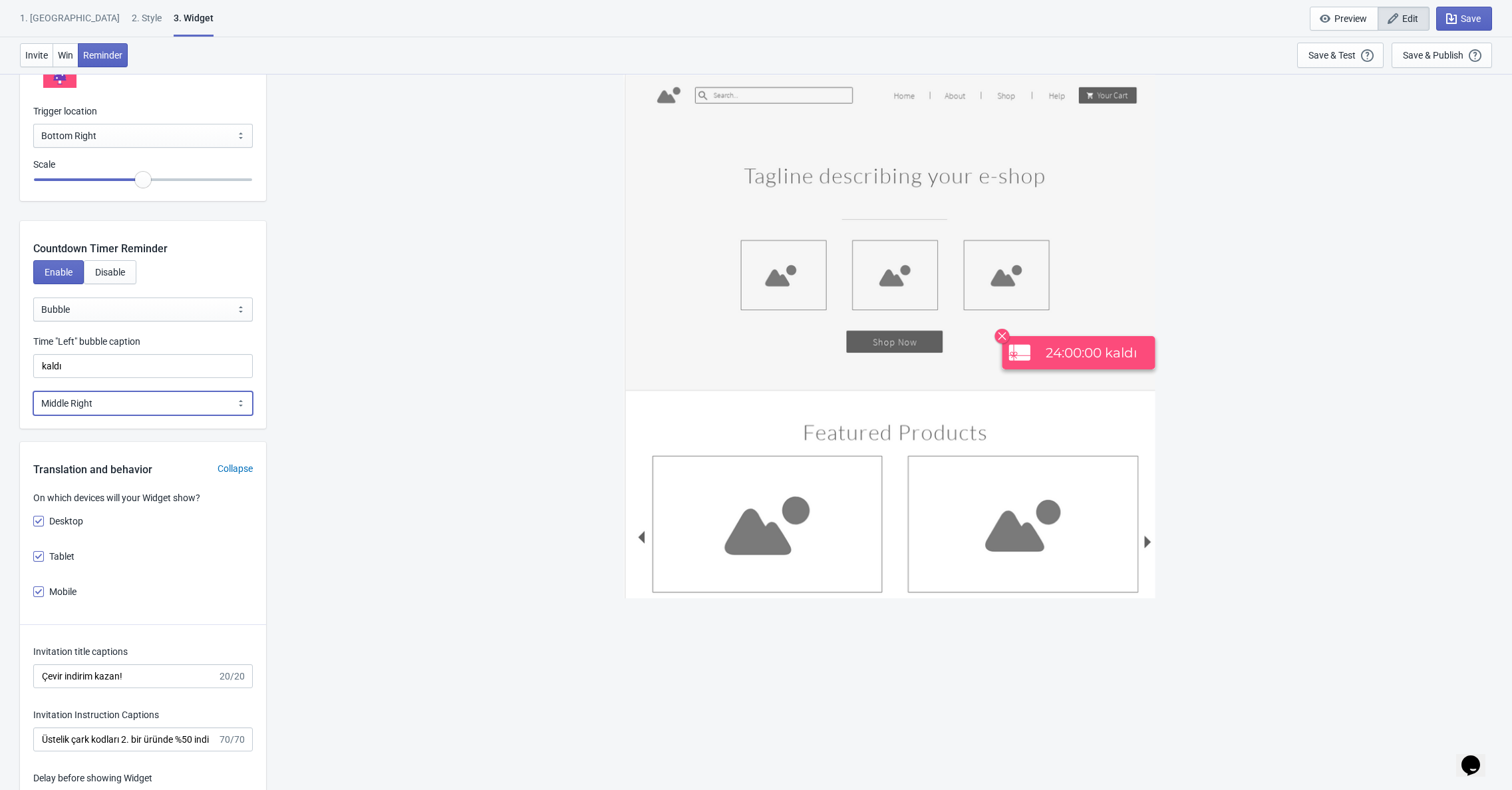
click at [137, 405] on select "Bottom Left Bottom Right Middle Left Middle Right Top Left Top Right" at bounding box center [143, 403] width 220 height 24
click at [33, 391] on select "Bottom Left Bottom Right Middle Left Middle Right Top Left Top Right" at bounding box center [143, 403] width 220 height 24
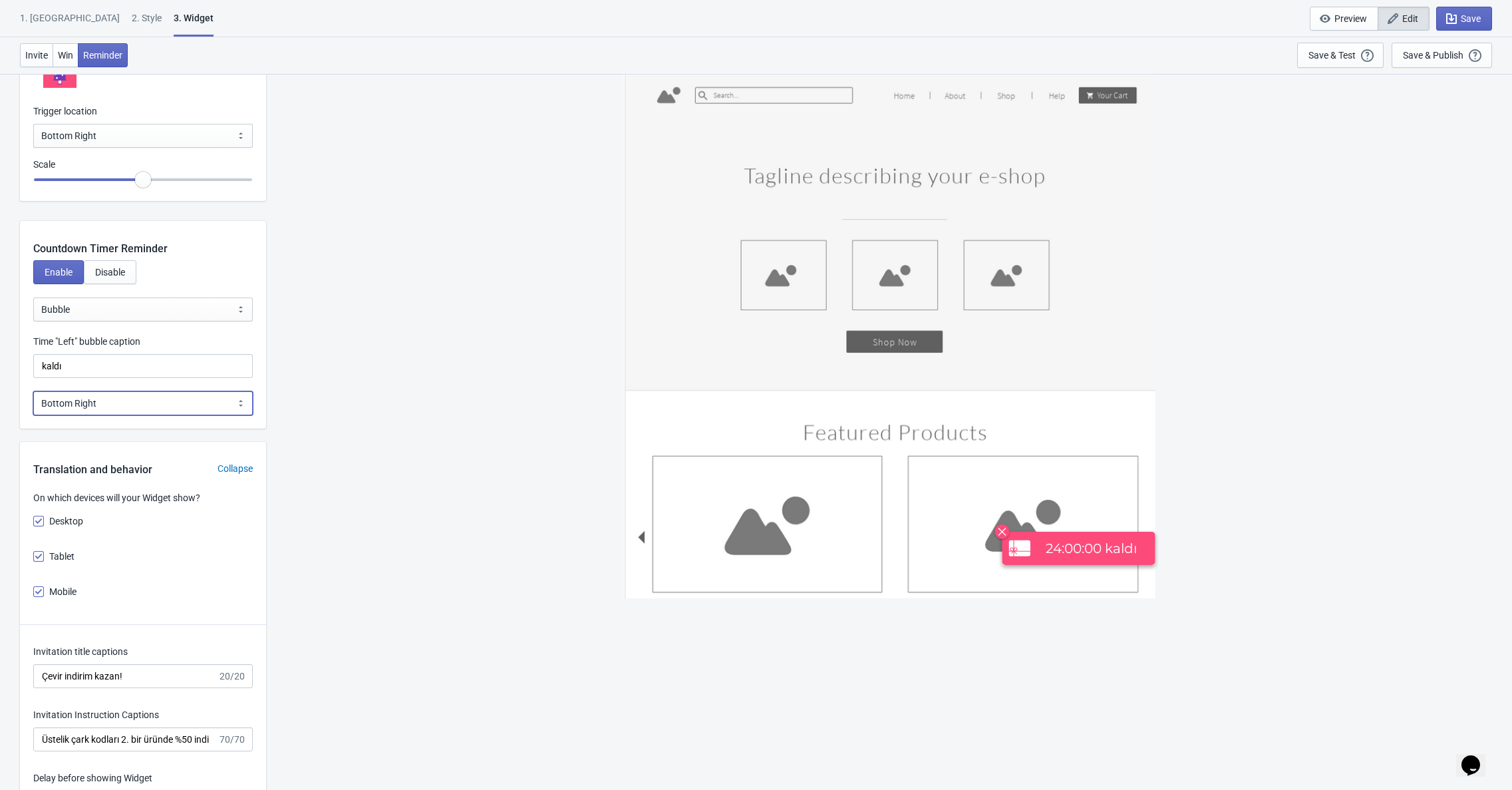
click at [105, 405] on select "Bottom Left Bottom Right Middle Left Middle Right Top Left Top Right" at bounding box center [143, 403] width 220 height 24
select select "3"
click at [33, 391] on select "Bottom Left Bottom Right Middle Left Middle Right Top Left Top Right" at bounding box center [143, 403] width 220 height 24
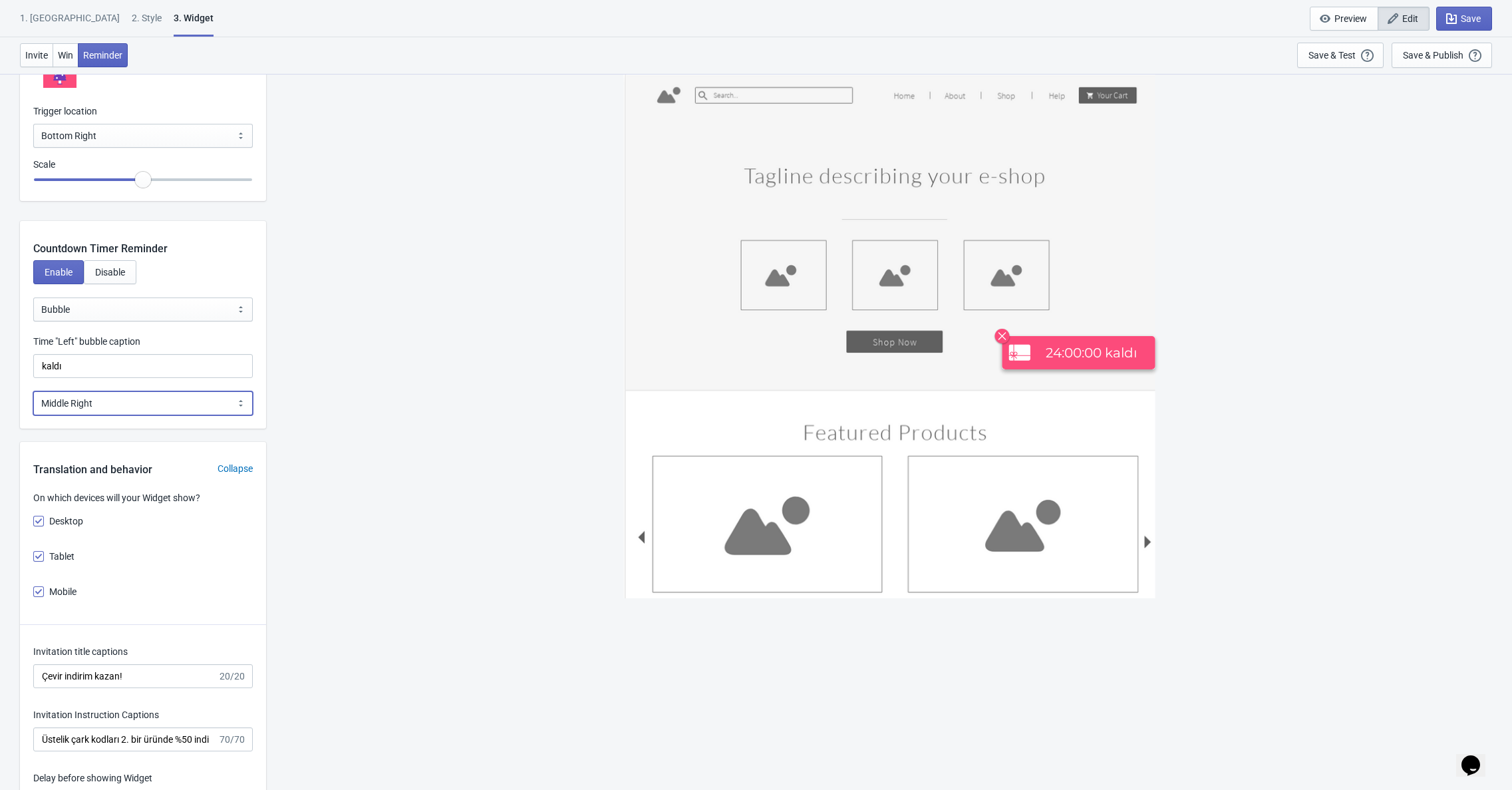
click at [112, 401] on select "Bottom Left Bottom Right Middle Left Middle Right Top Left Top Right" at bounding box center [143, 403] width 220 height 24
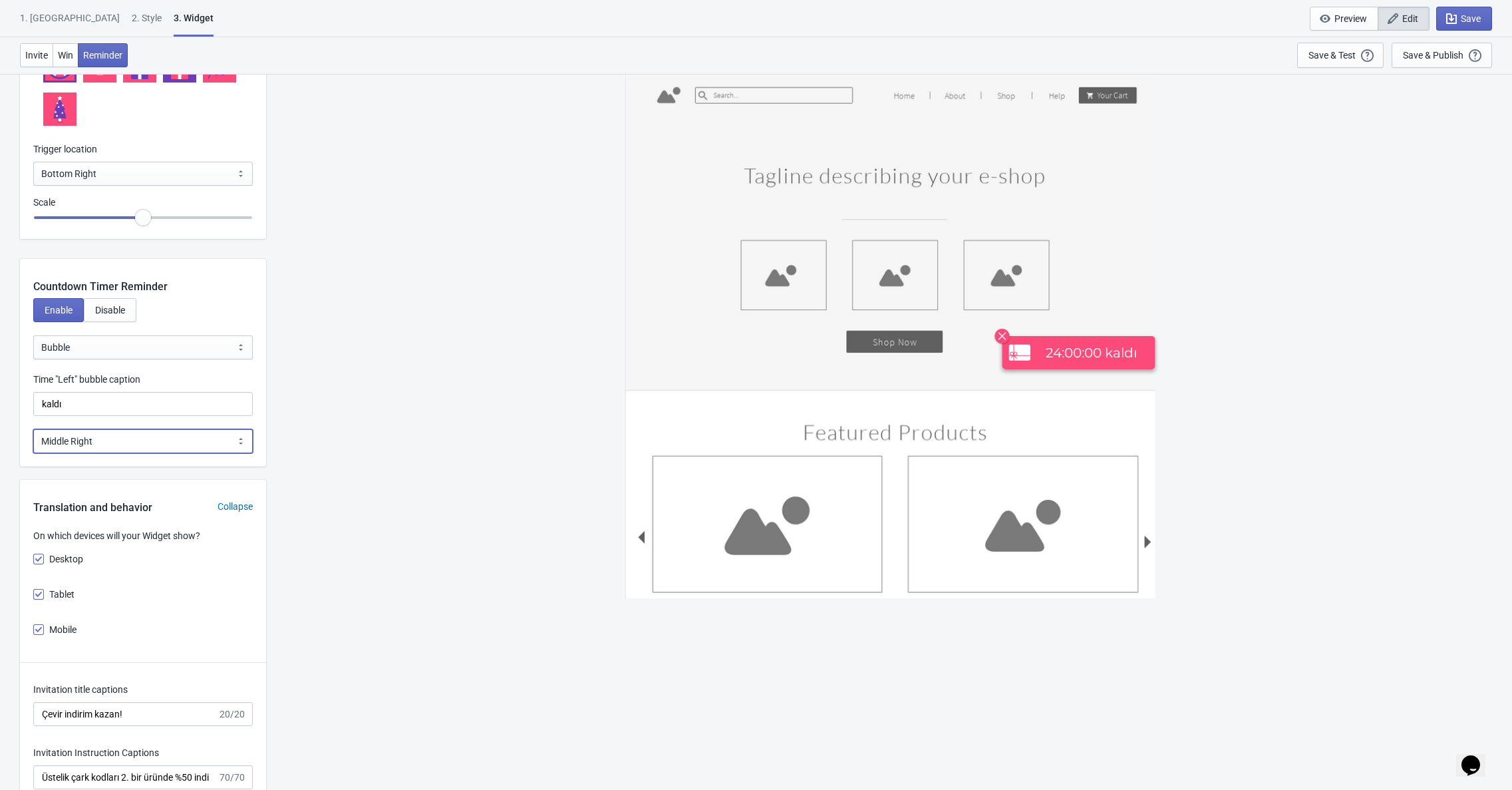
scroll to position [1500, 0]
click at [120, 315] on span "Disable" at bounding box center [110, 314] width 30 height 11
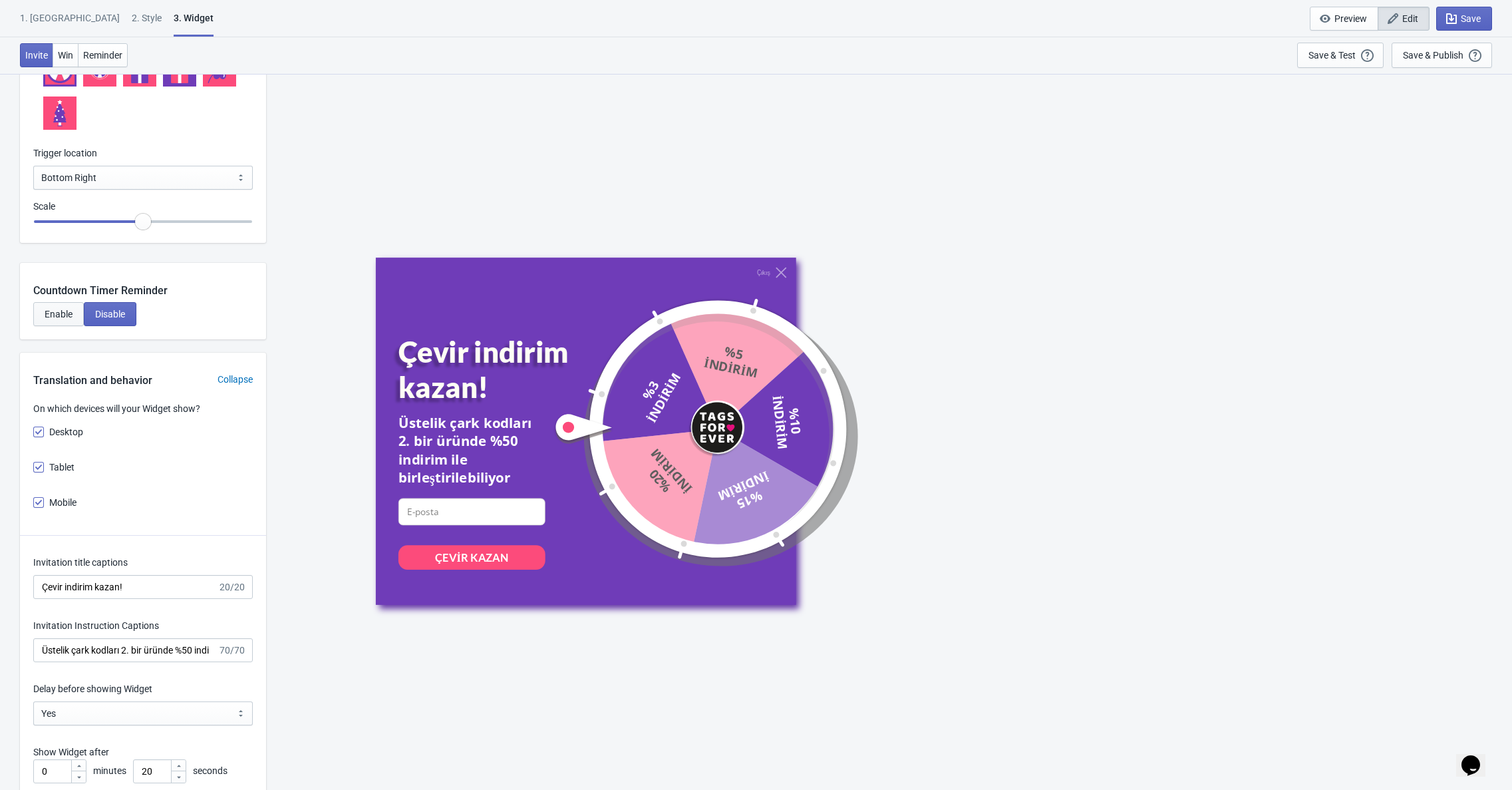
click at [69, 314] on span "Enable" at bounding box center [58, 314] width 28 height 11
select select "3"
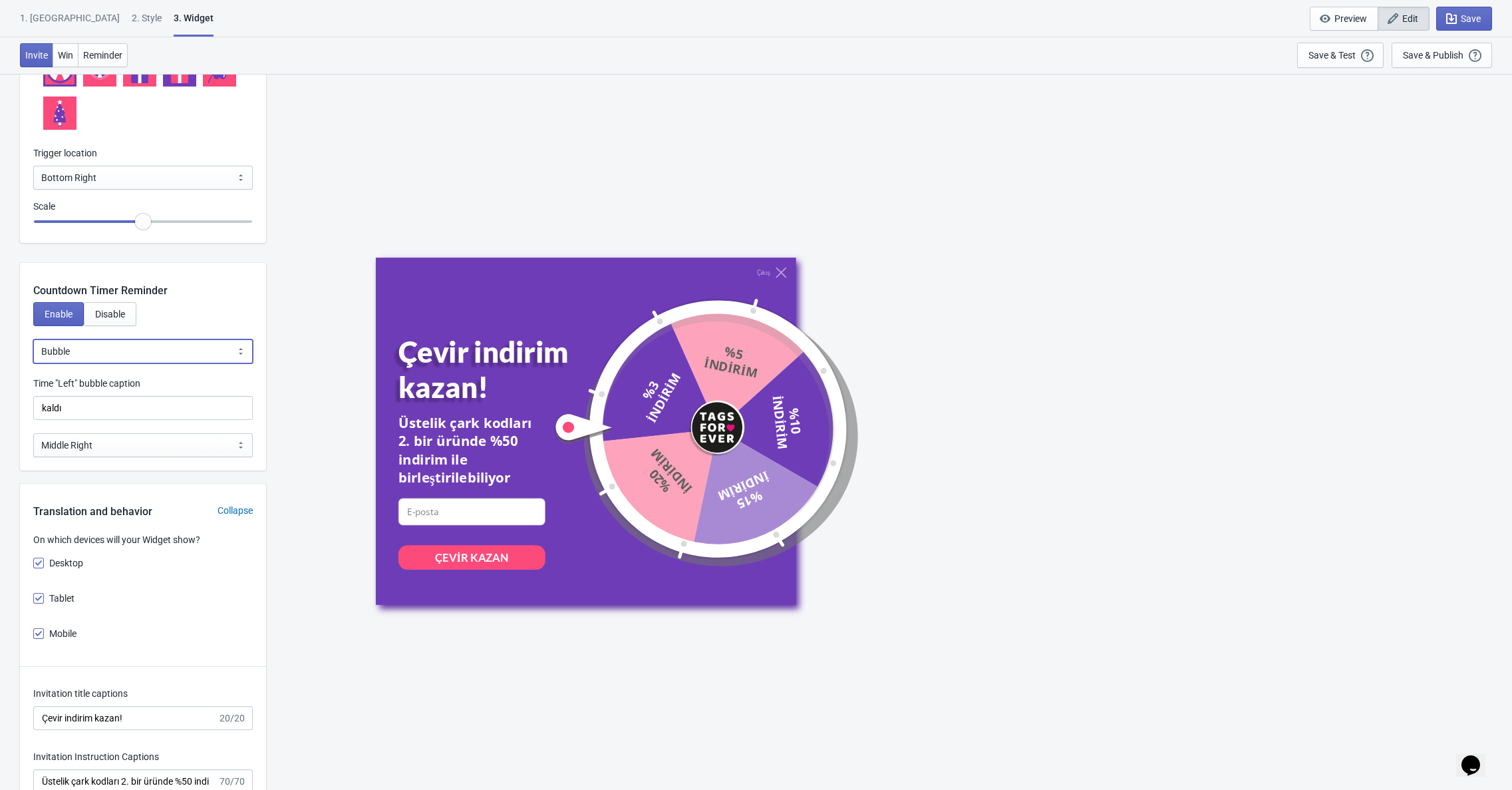
click at [106, 349] on select "Bubble Sticky Bar" at bounding box center [143, 351] width 220 height 24
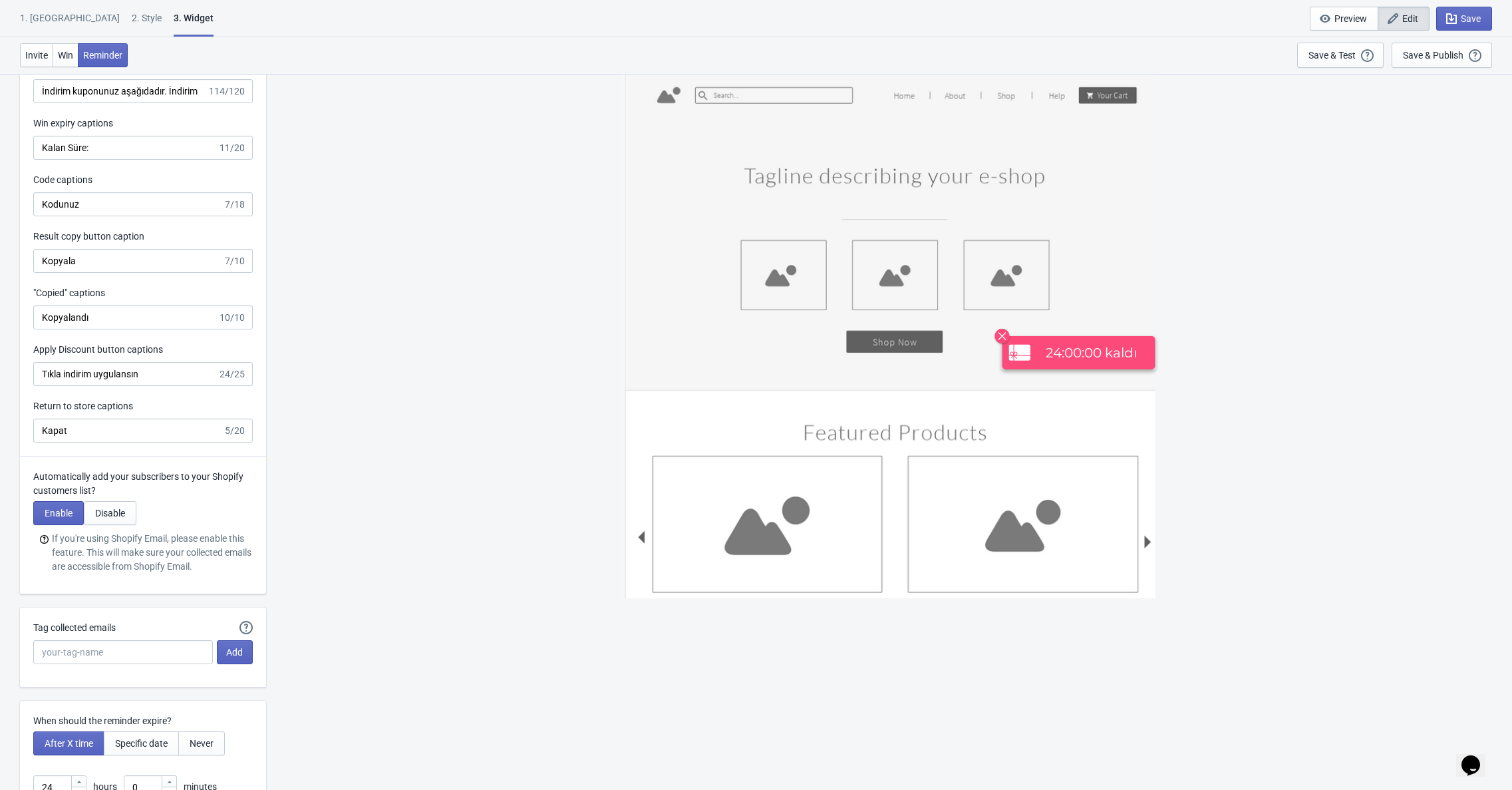
scroll to position [3329, 0]
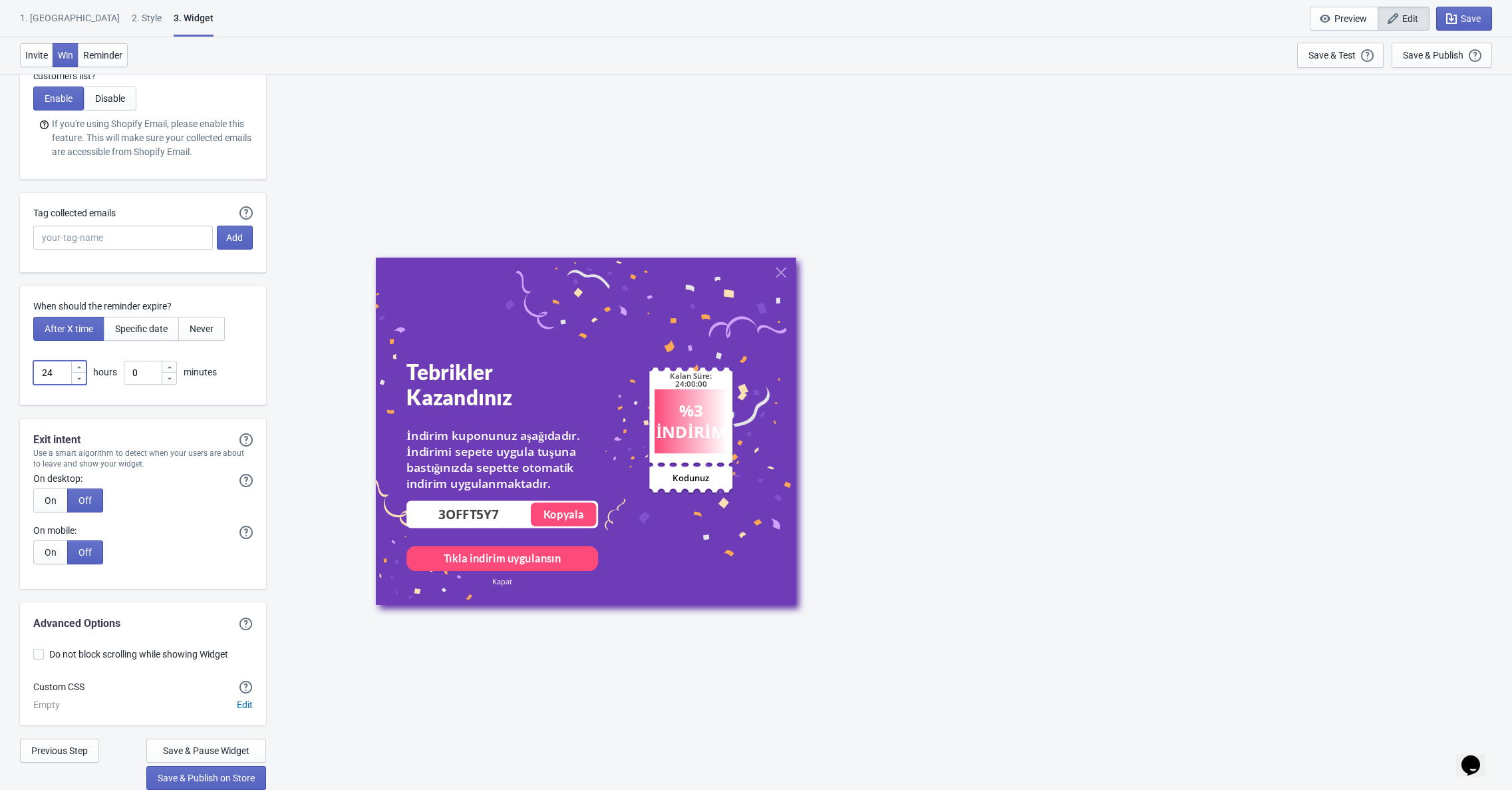
drag, startPoint x: 59, startPoint y: 376, endPoint x: 13, endPoint y: 376, distance: 46.0
click at [28, 376] on div "When should the reminder expire? After X time Specific date Never 24 hours 0 mi…" at bounding box center [142, 346] width 246 height 119
type input "3"
click at [1466, 18] on span "Save" at bounding box center [1471, 18] width 20 height 11
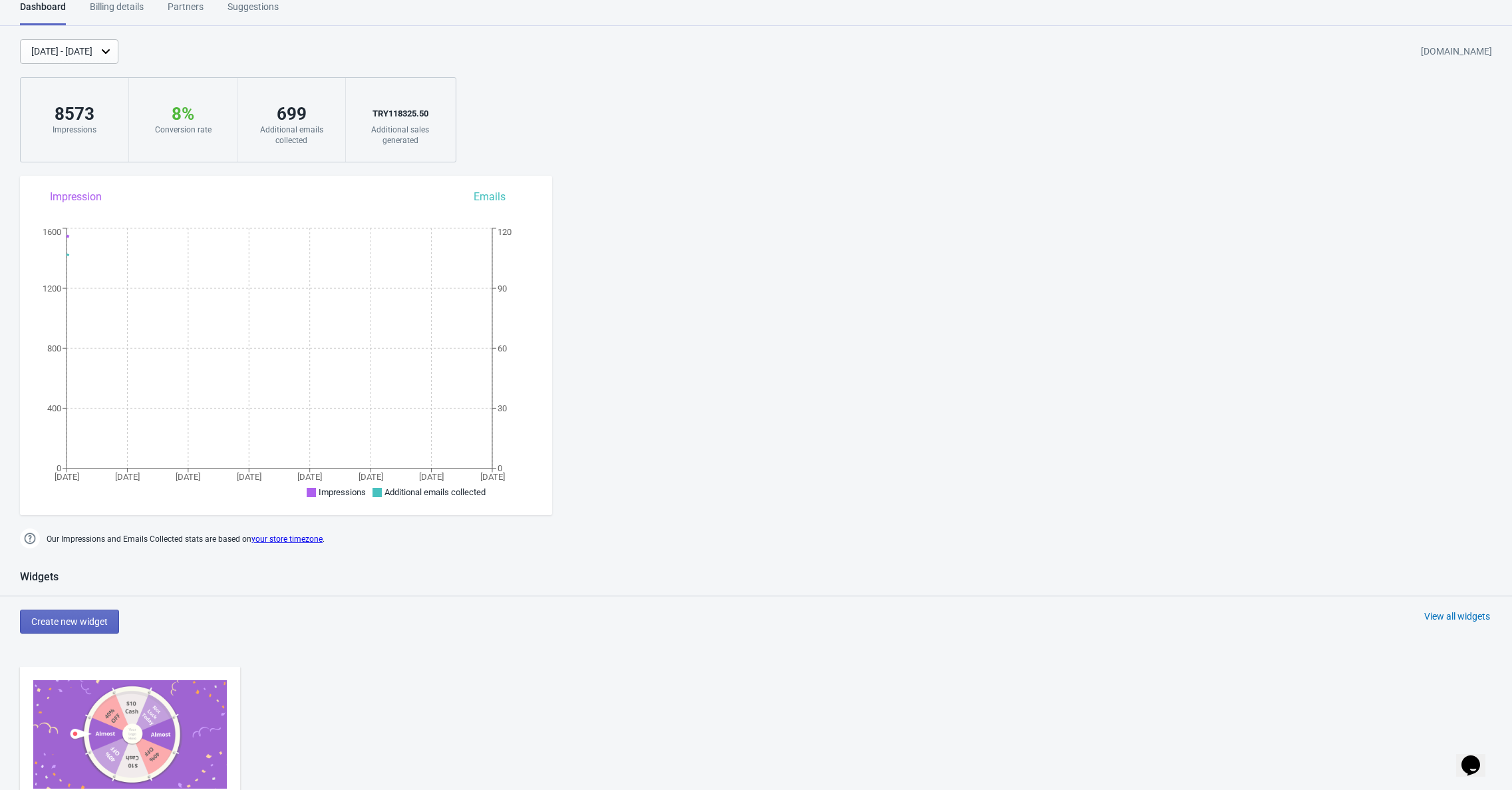
scroll to position [621, 0]
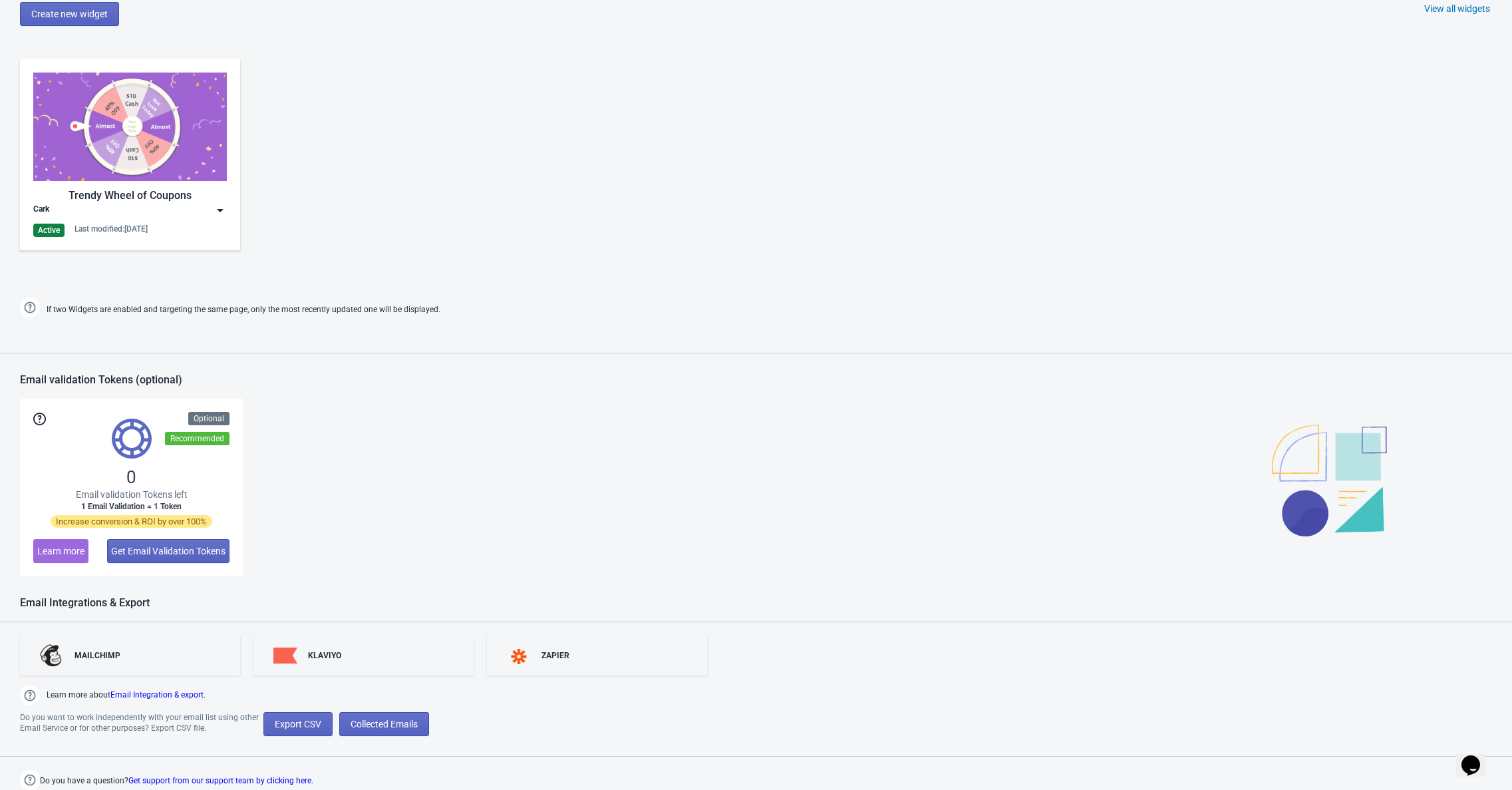
click at [128, 222] on div "Trendy Wheel of Coupons Cark Active Last modified: 13.10.2025" at bounding box center [130, 154] width 193 height 164
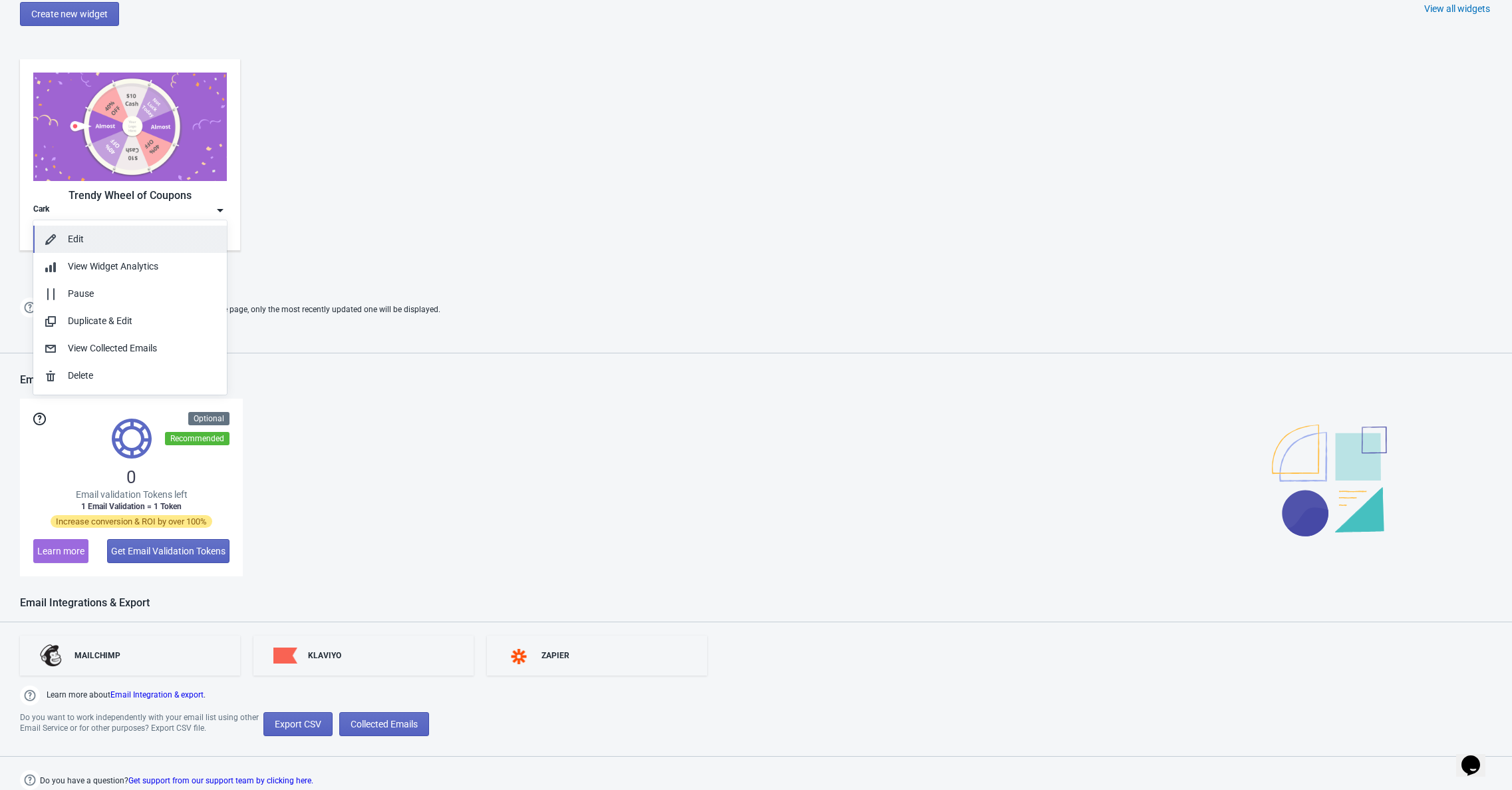
click at [127, 247] on button "Edit" at bounding box center [130, 239] width 193 height 28
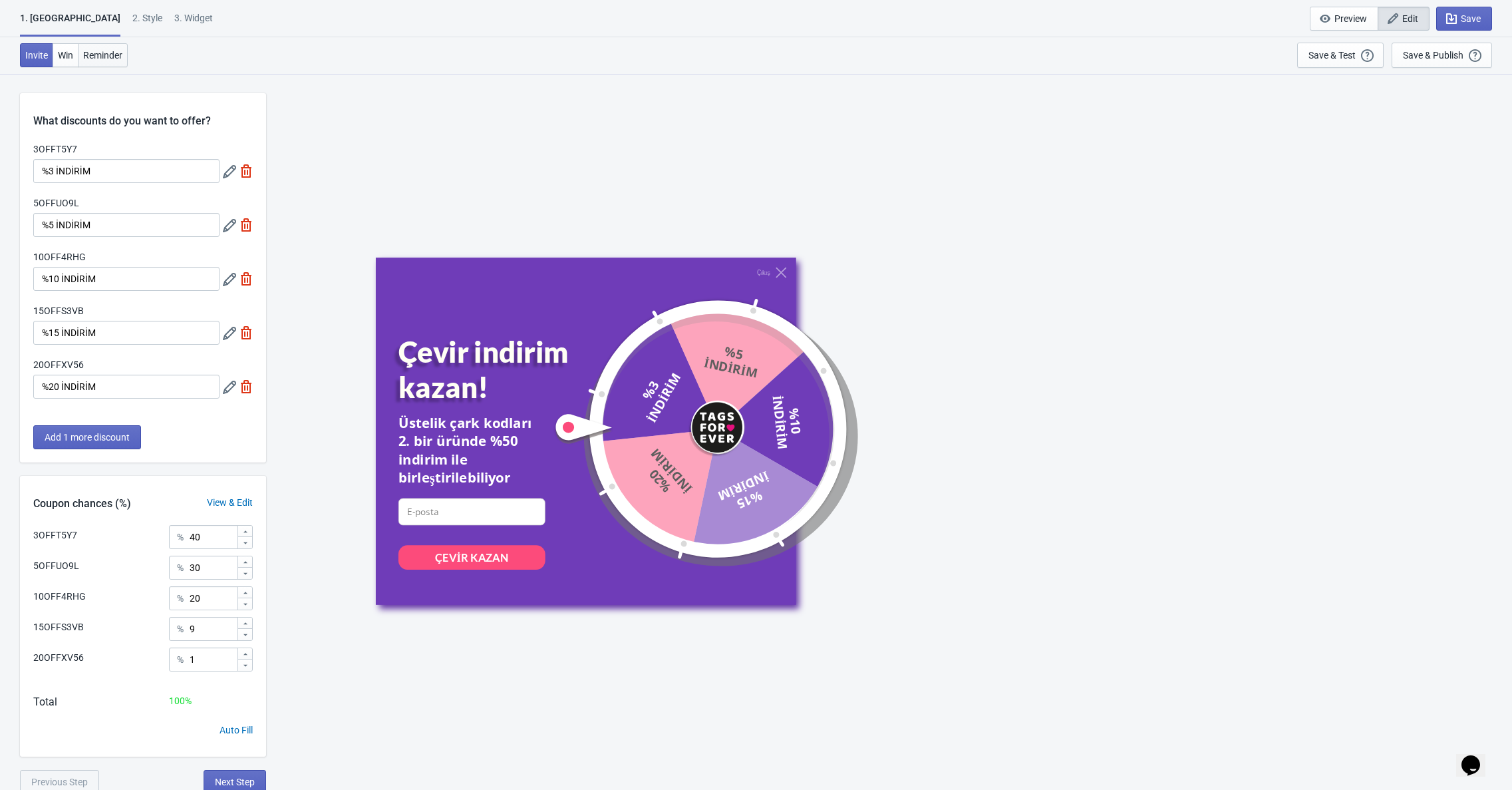
scroll to position [73, 0]
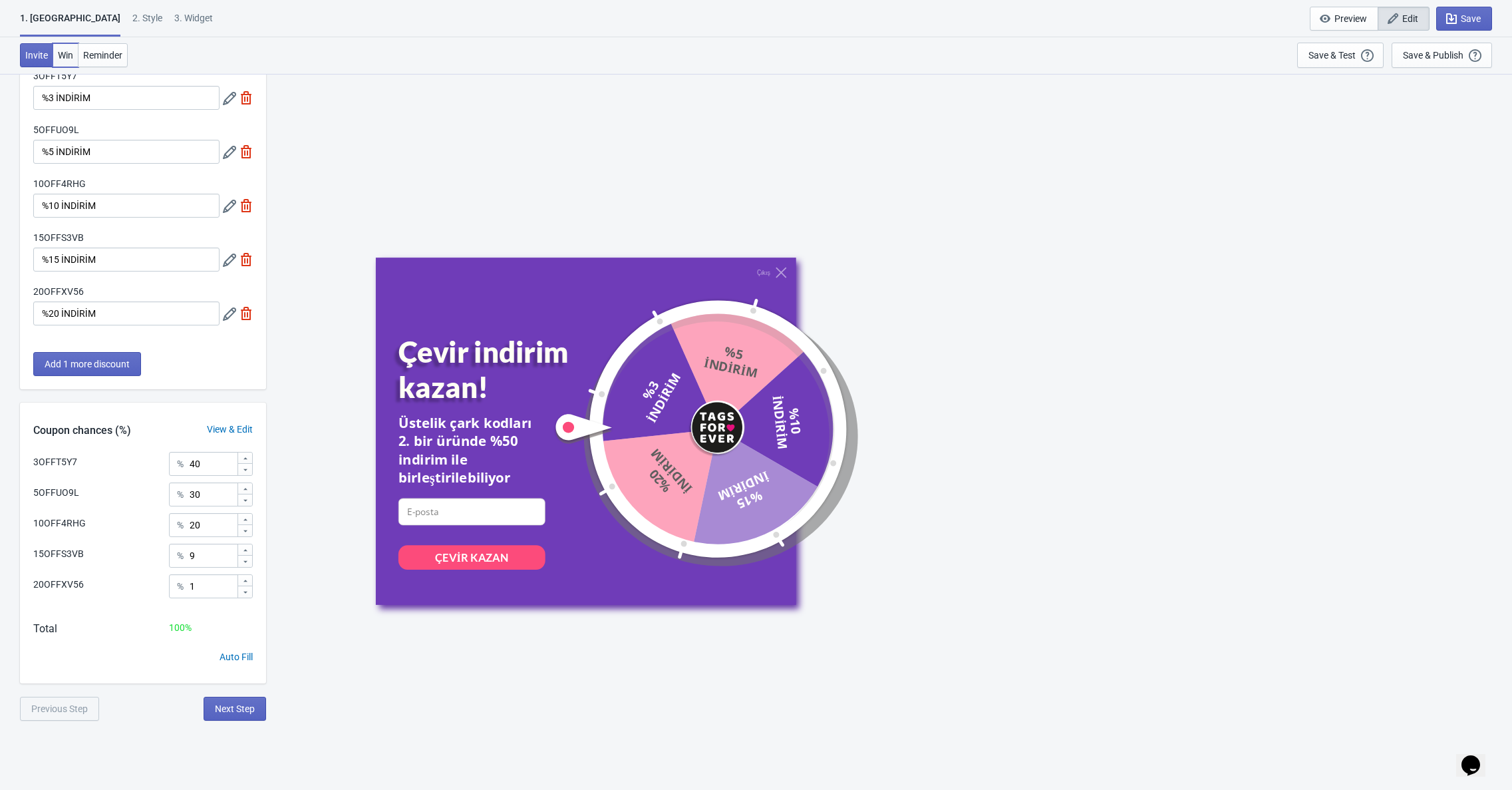
click at [79, 45] on button "Win" at bounding box center [65, 55] width 26 height 24
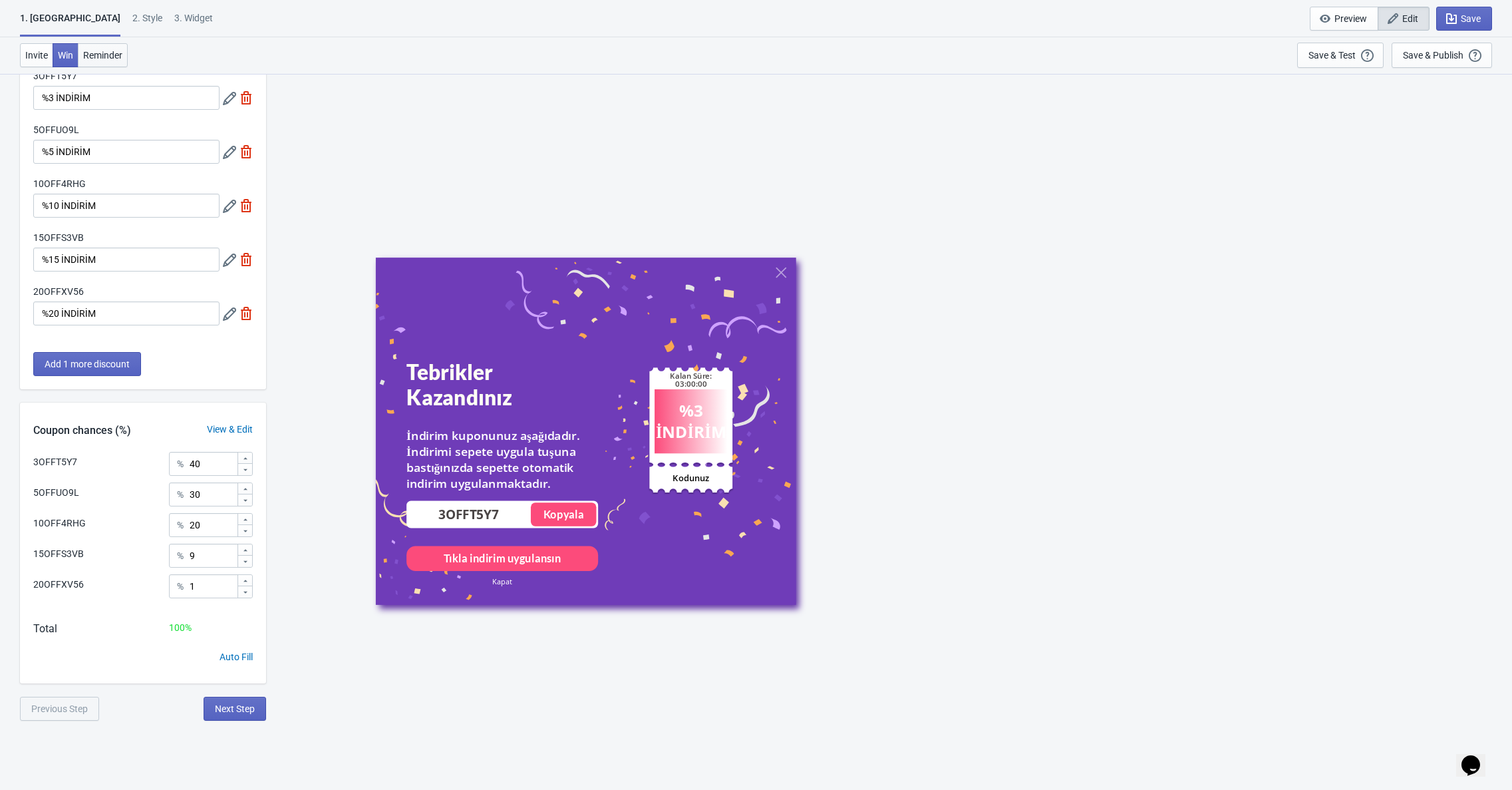
click at [111, 56] on span "Reminder" at bounding box center [102, 55] width 39 height 11
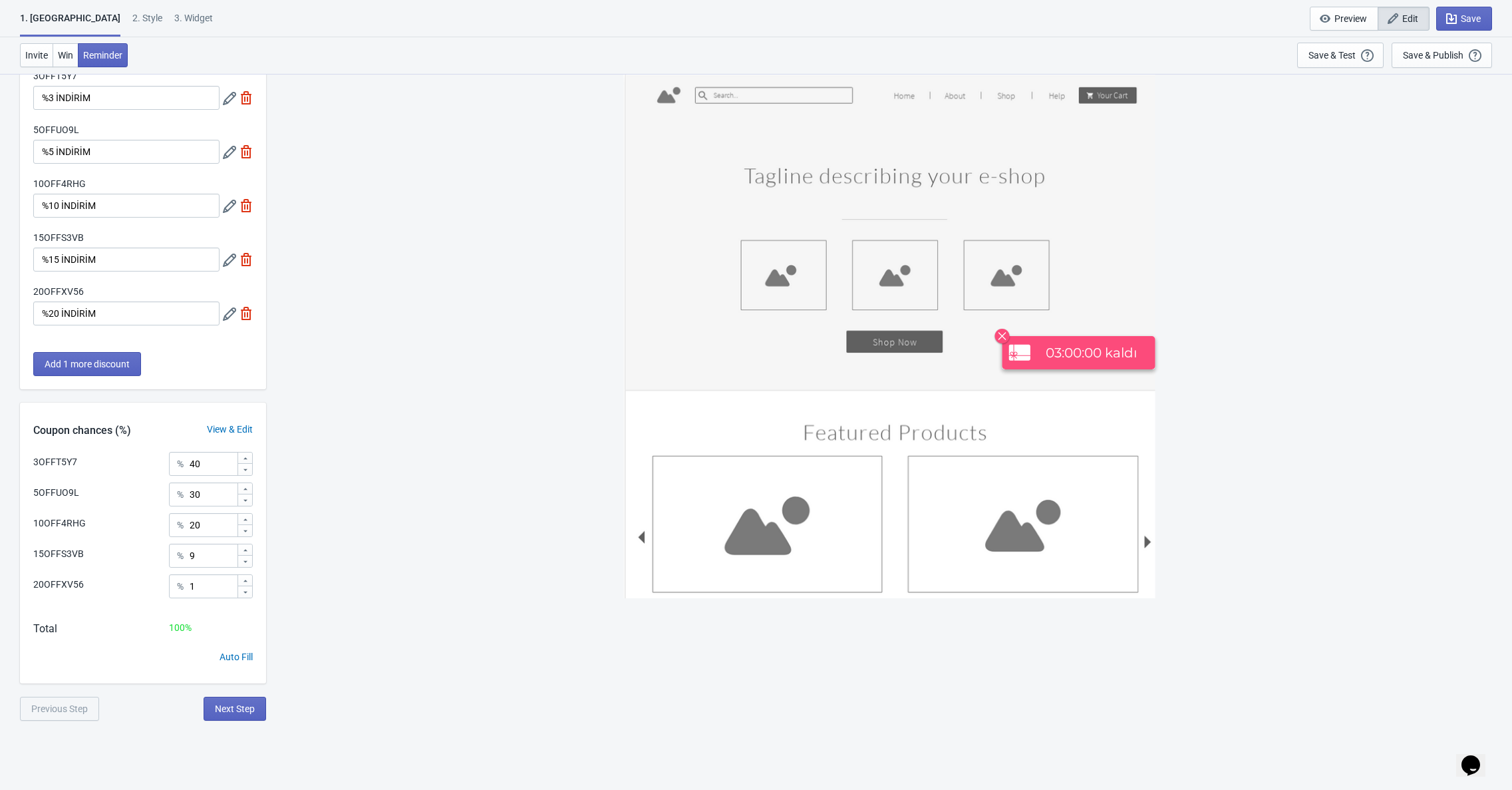
click at [110, 18] on div "1. Coupon 2 . Style 3. Widget" at bounding box center [119, 24] width 198 height 26
click at [132, 18] on div "2 . Style" at bounding box center [147, 23] width 30 height 23
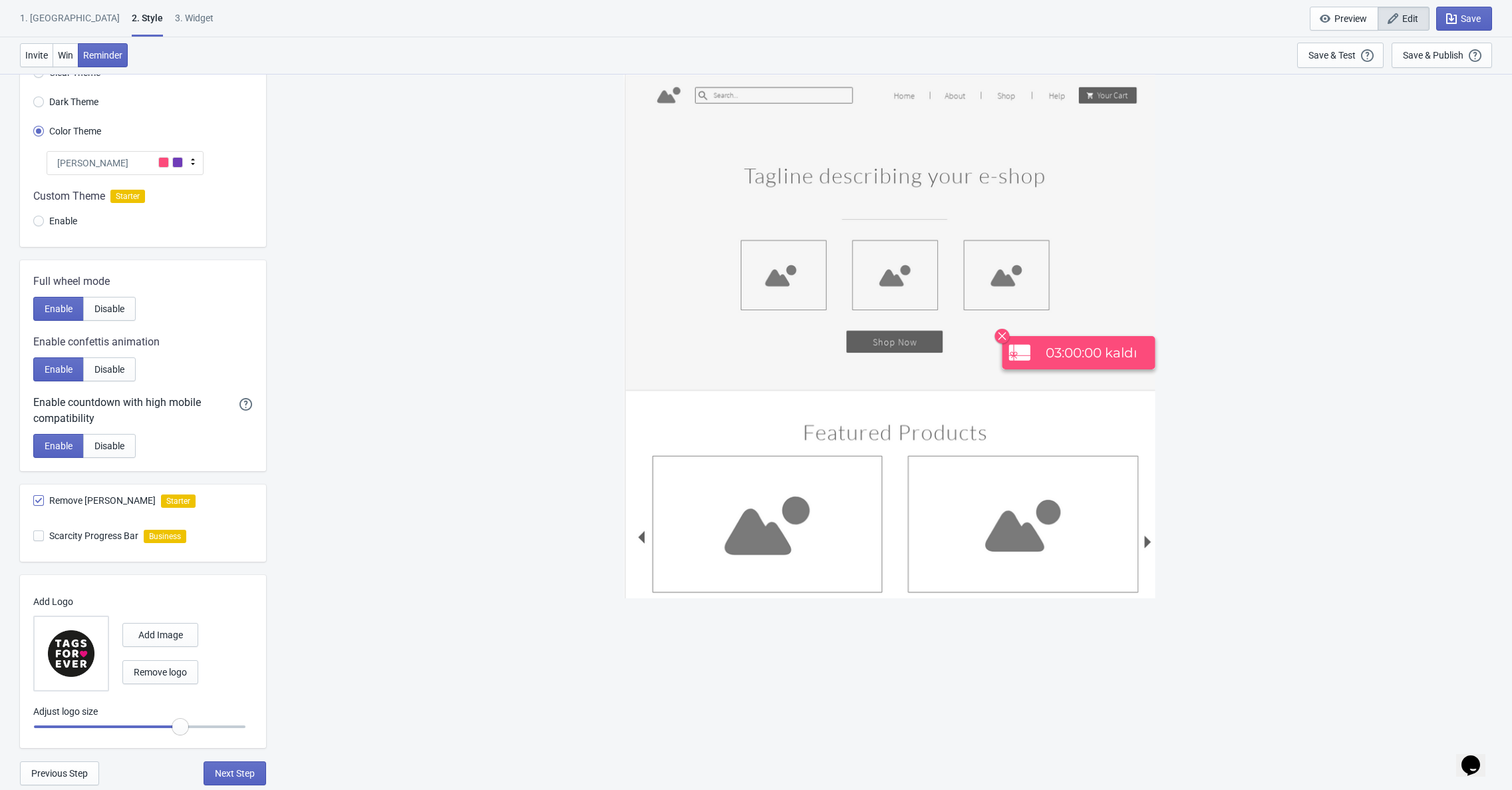
click at [175, 21] on div "3. Widget" at bounding box center [194, 23] width 38 height 23
select select "circle"
select select "bottom_right"
select select "3"
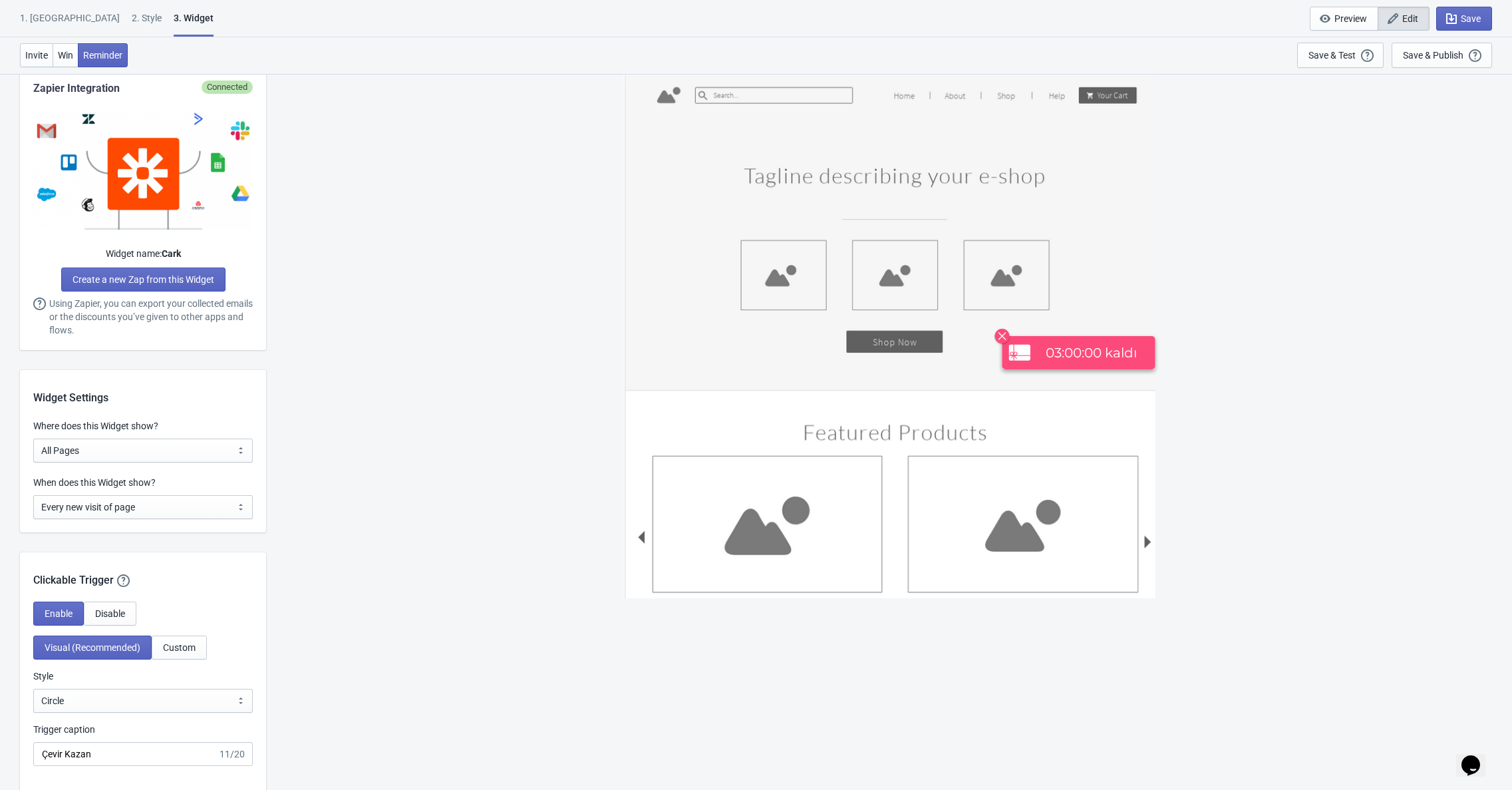
scroll to position [743, 0]
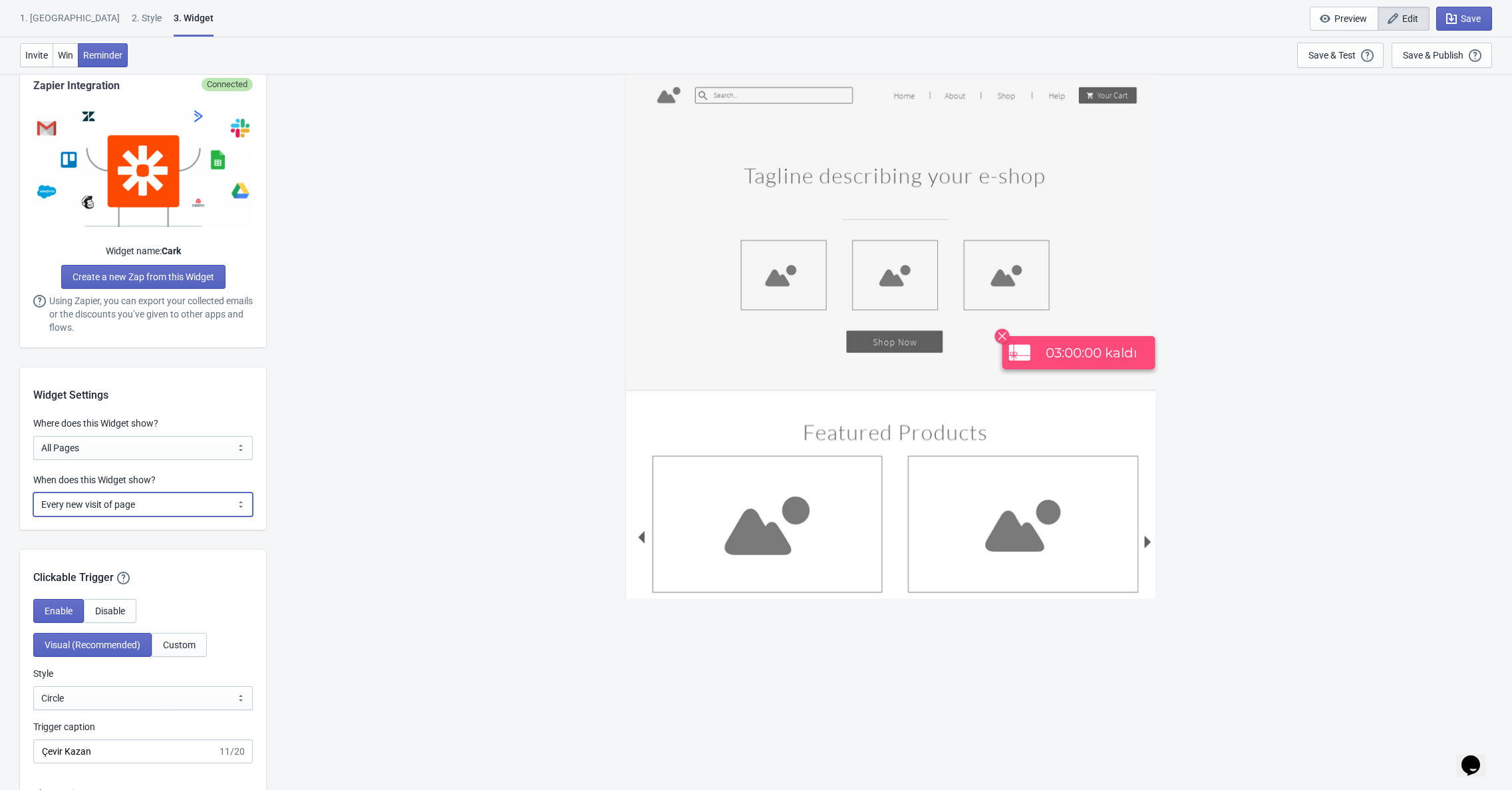
click at [175, 501] on select "Every new visit of page Once every period of time Once per visitor session (Rec…" at bounding box center [143, 504] width 220 height 24
select select "once"
click at [33, 492] on select "Every new visit of page Once every period of time Once per visitor session (Rec…" at bounding box center [143, 504] width 220 height 24
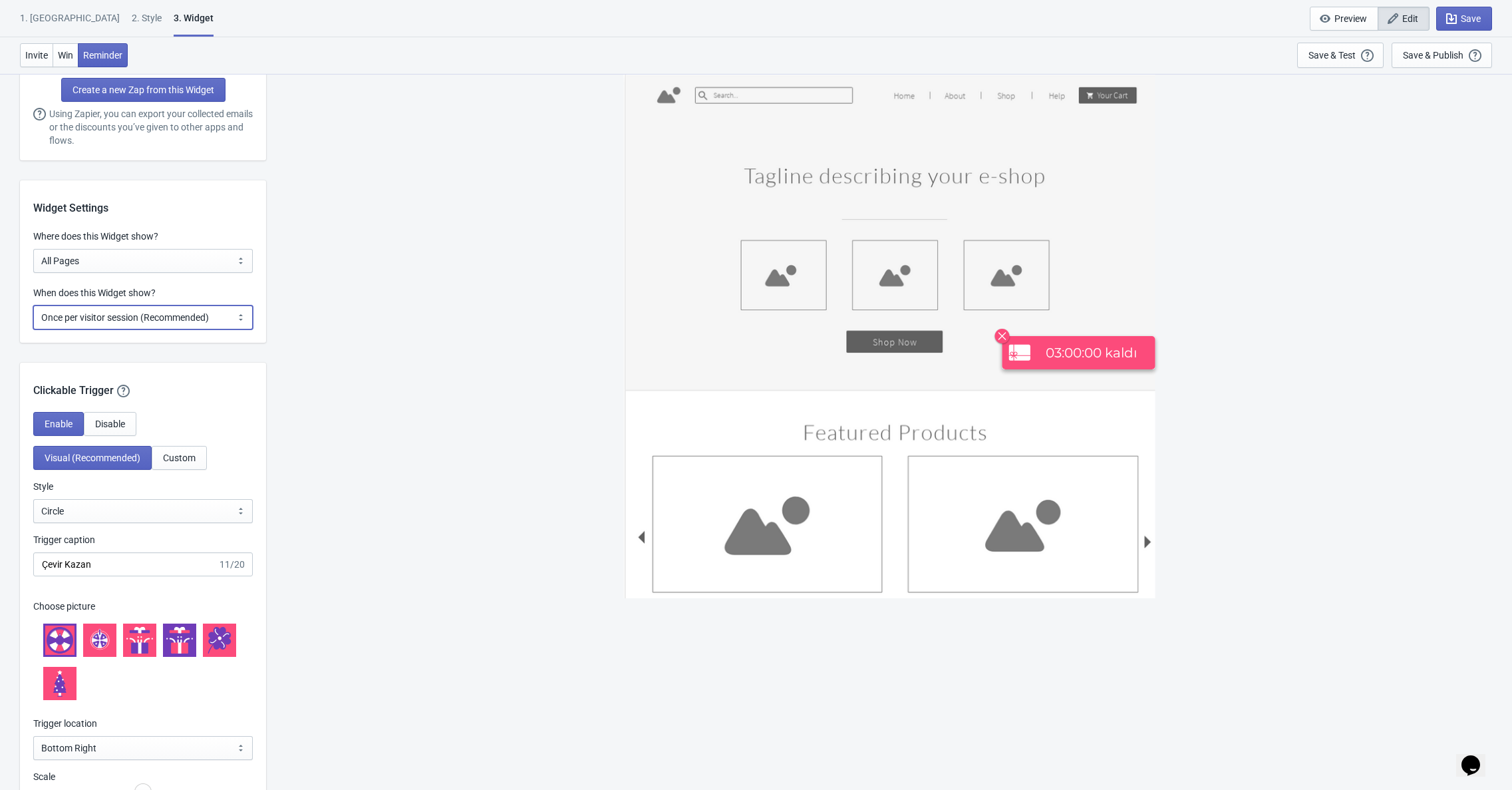
scroll to position [933, 0]
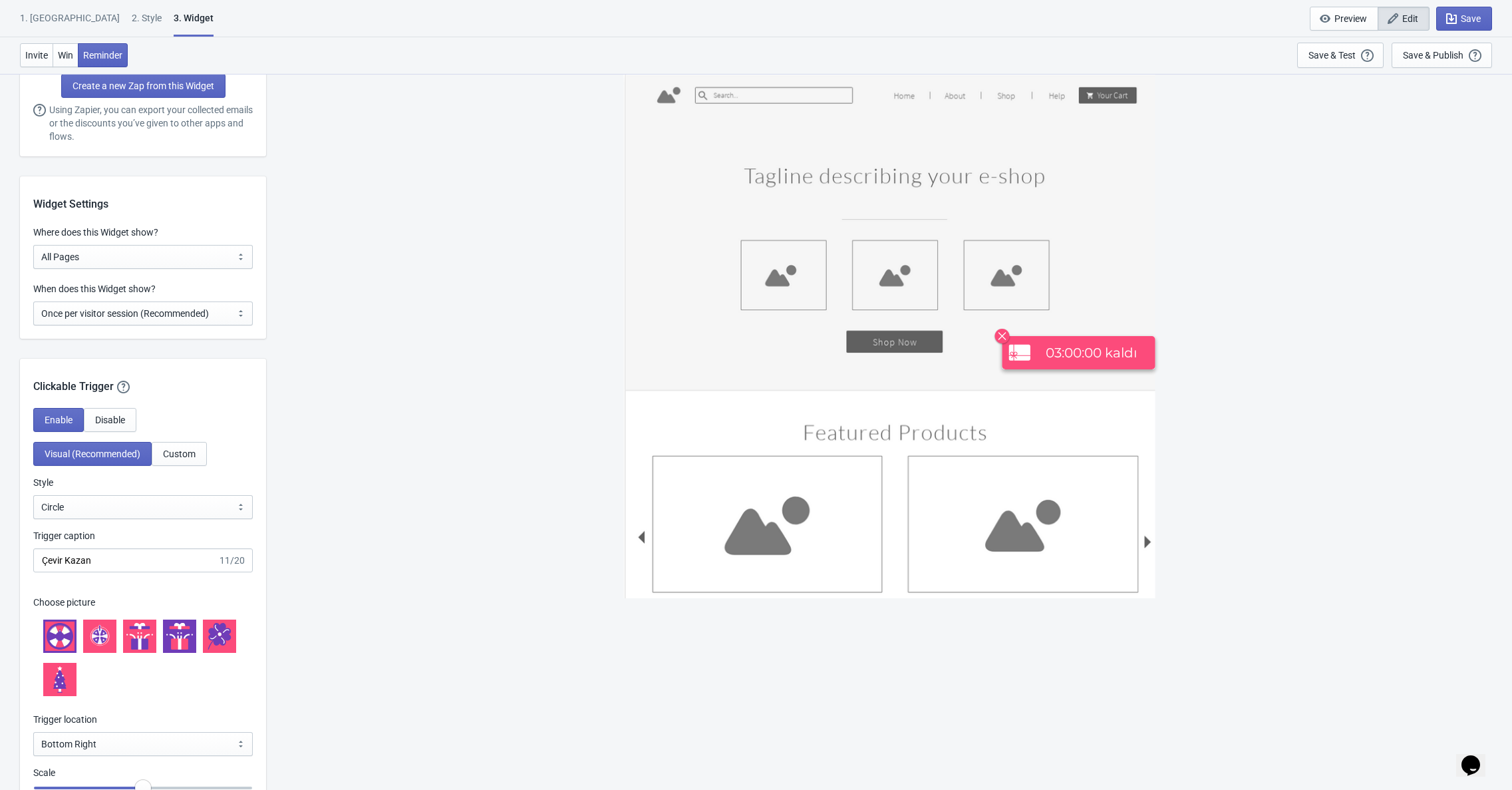
click at [1473, 30] on div "1. Coupon 2 . Style 3. Widget 1. Coupon 2 . Style 3. Widget Save and Exit Previ…" at bounding box center [756, 18] width 1512 height 38
click at [1471, 21] on span "Save" at bounding box center [1471, 18] width 20 height 11
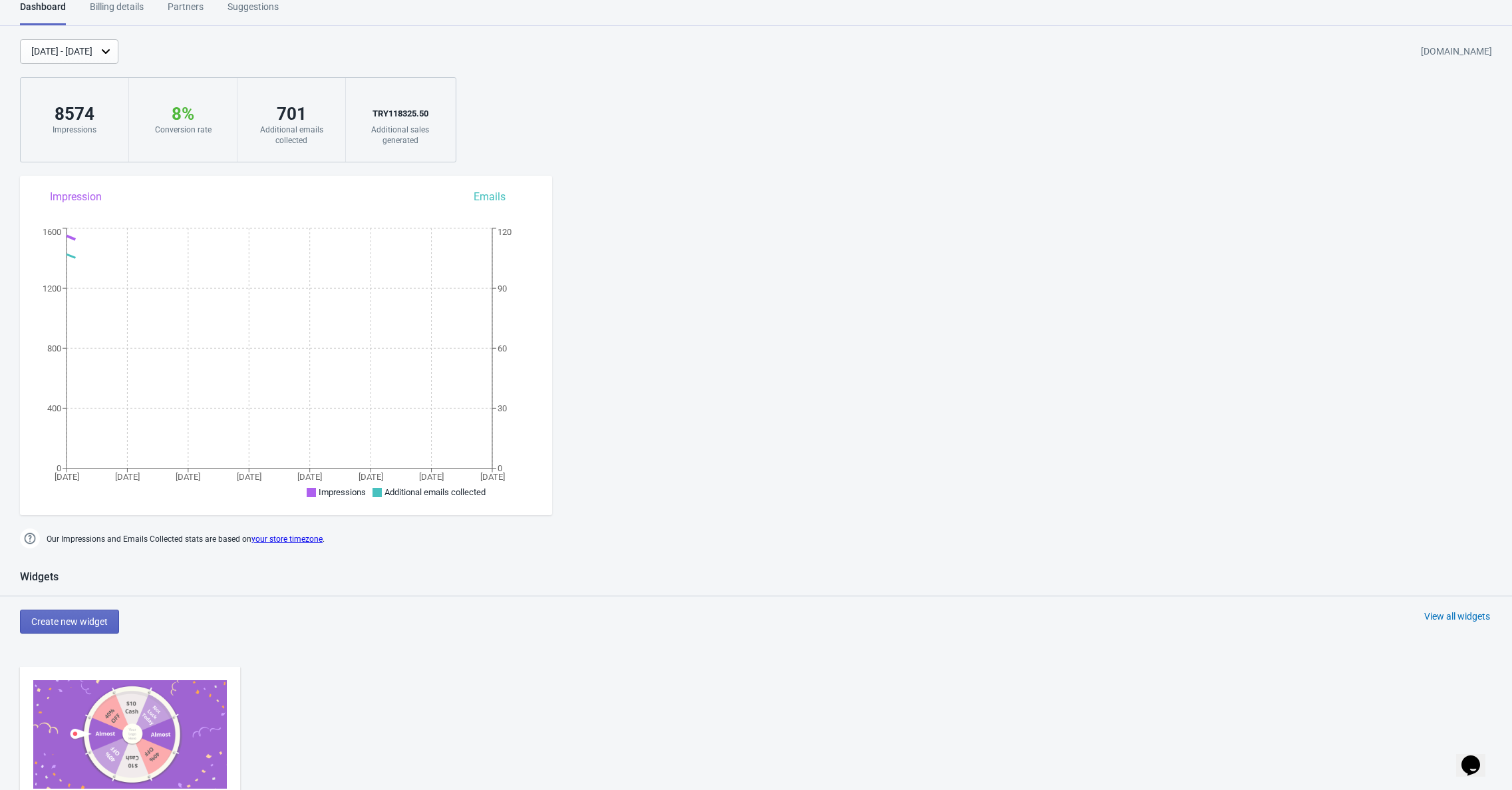
scroll to position [621, 0]
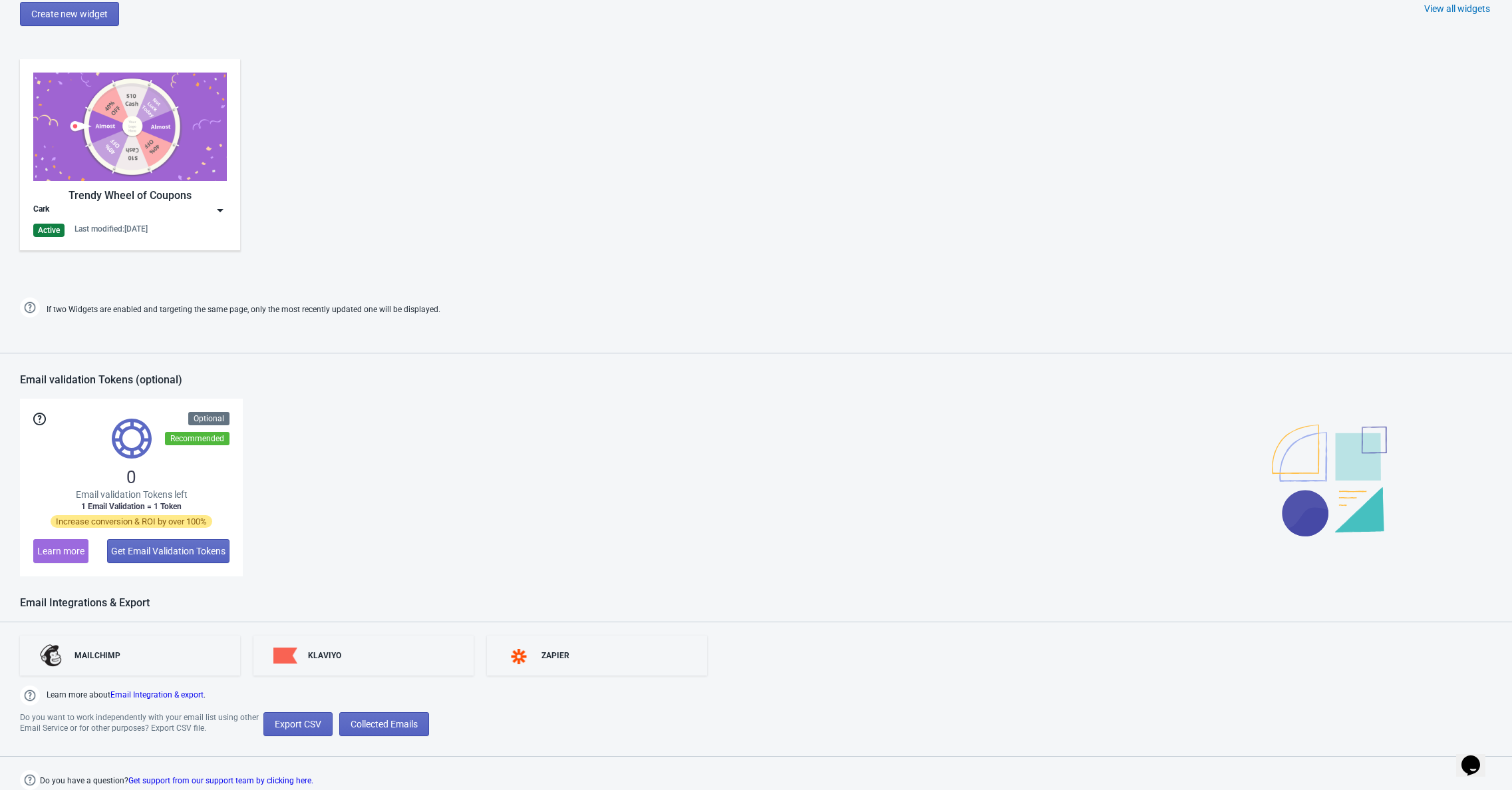
click at [98, 217] on div "Trendy Wheel of Coupons Cark Active Last modified: 13.10.2025" at bounding box center [130, 154] width 193 height 164
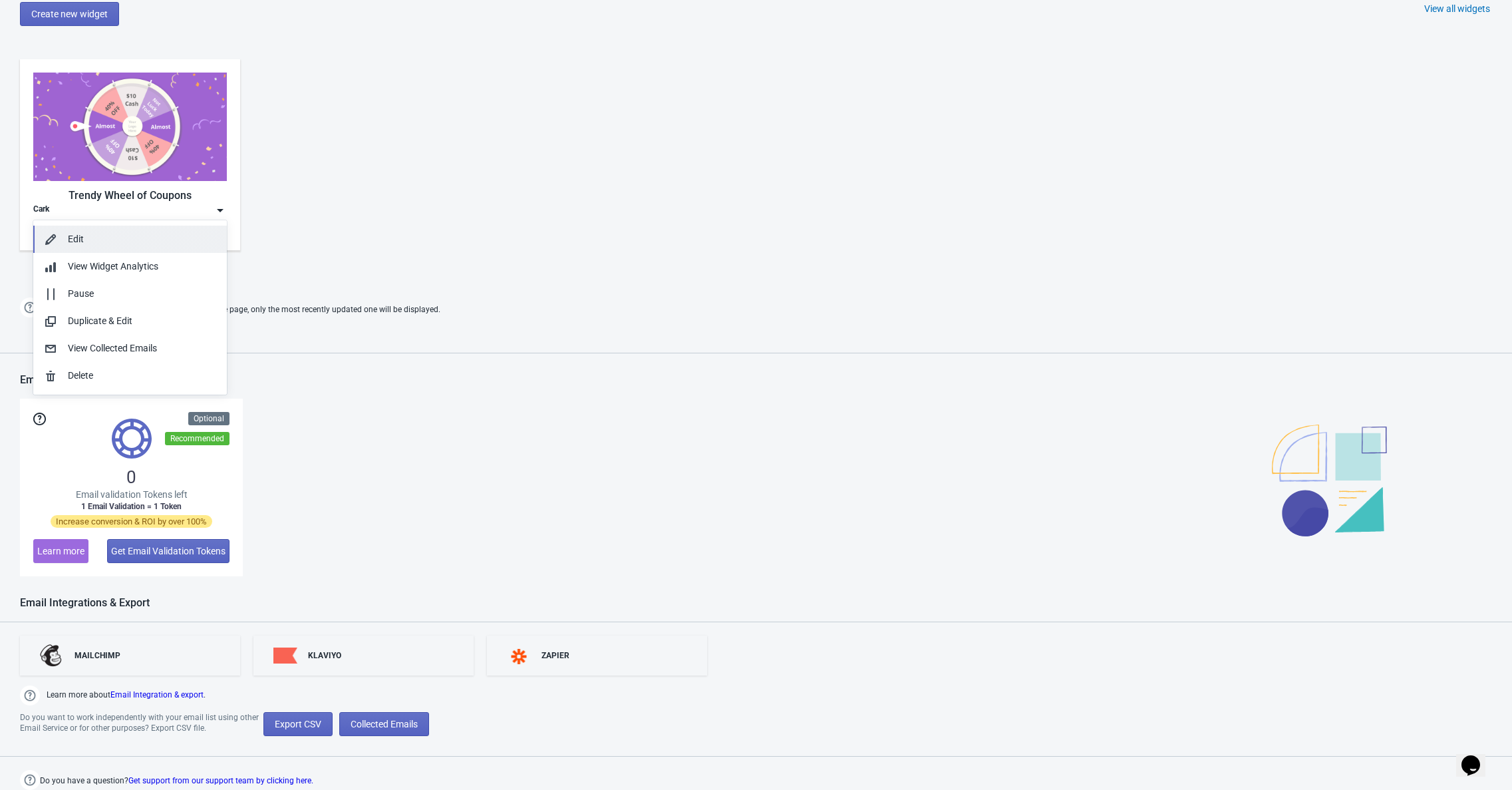
click at [84, 239] on div "Edit" at bounding box center [142, 239] width 148 height 14
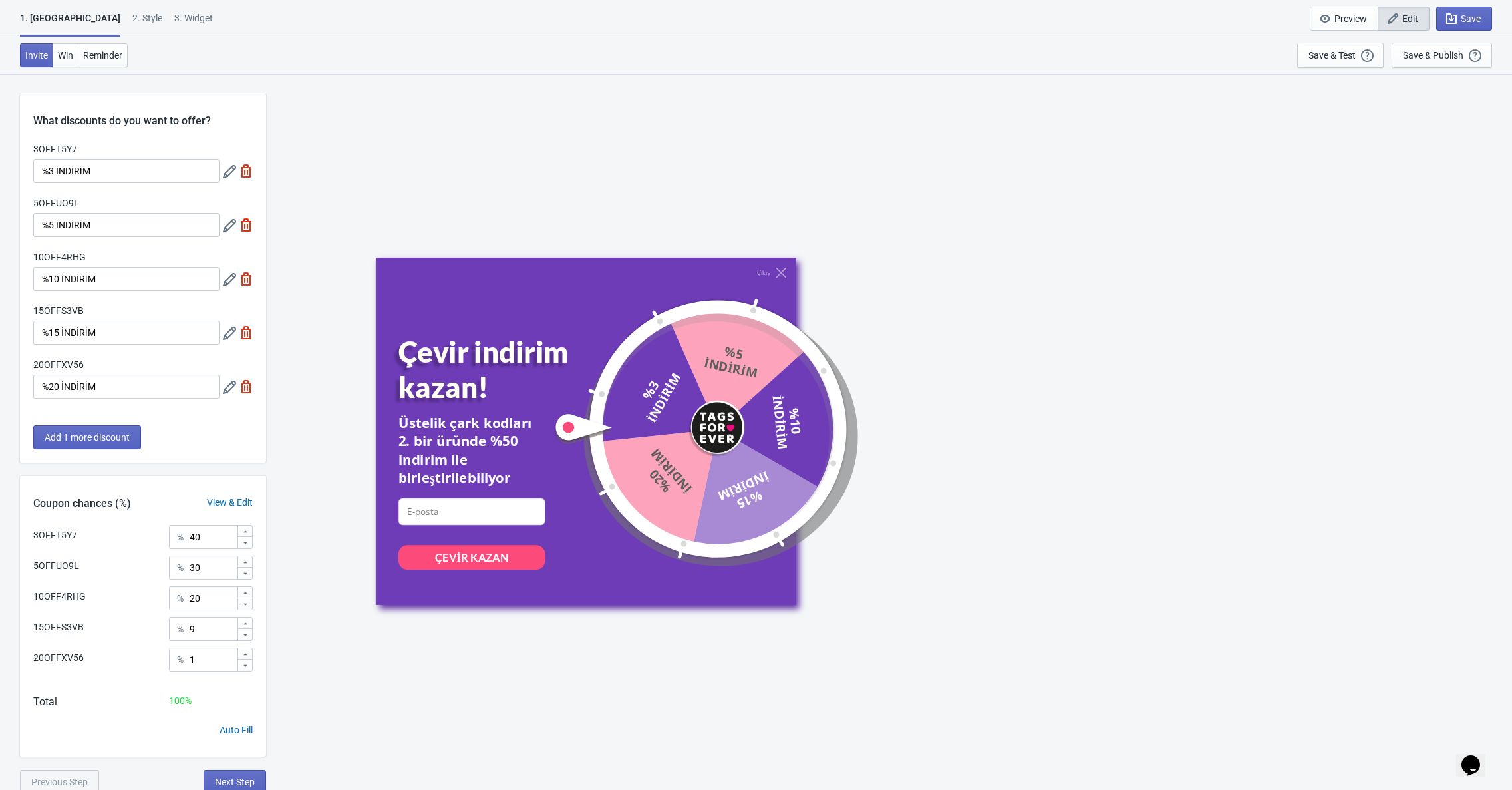
click at [132, 18] on div "2 . Style" at bounding box center [147, 23] width 30 height 23
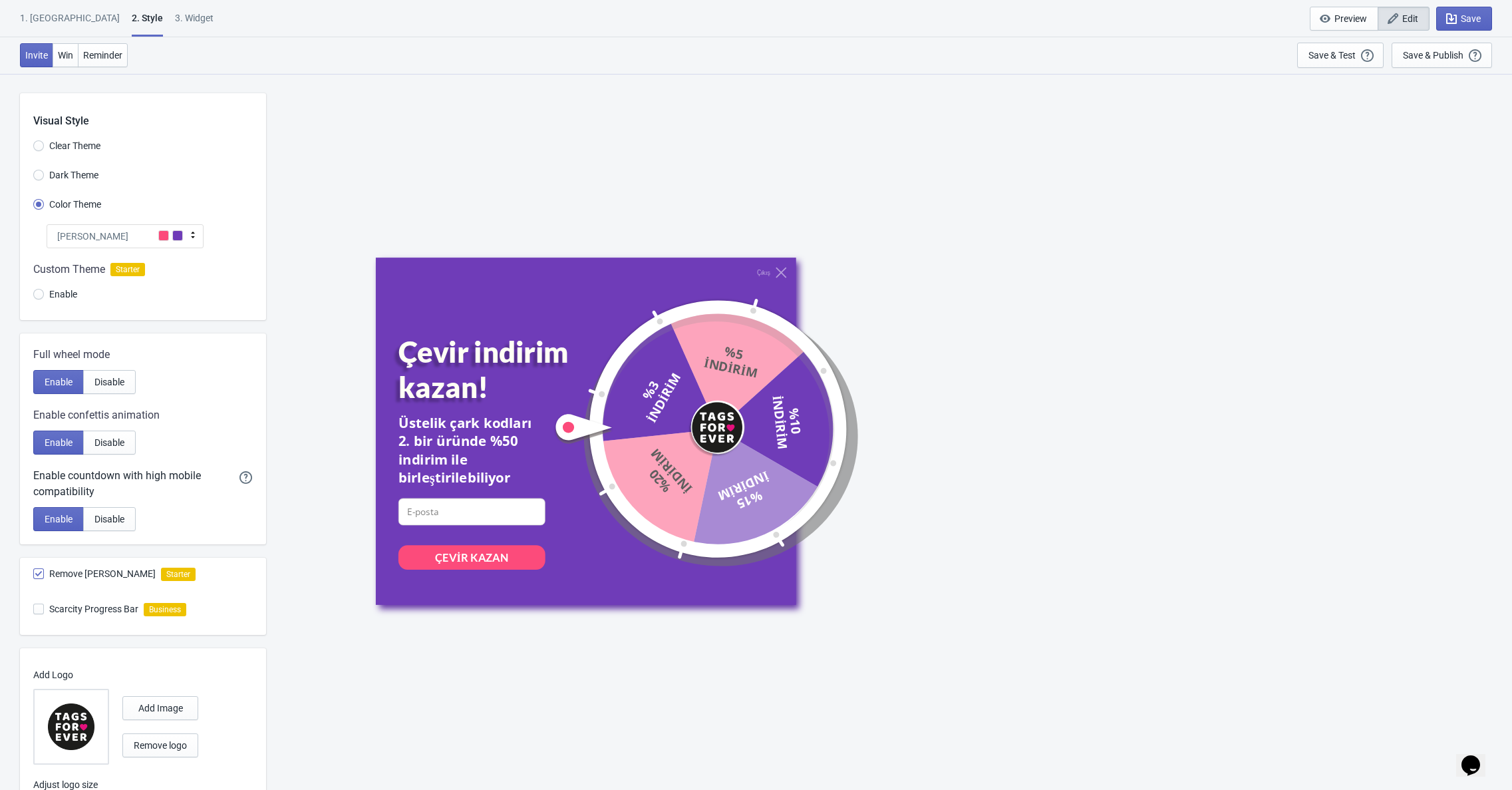
click at [175, 23] on div "3. Widget" at bounding box center [194, 23] width 38 height 23
select select "once"
select select "circle"
select select "bottom_right"
select select "3"
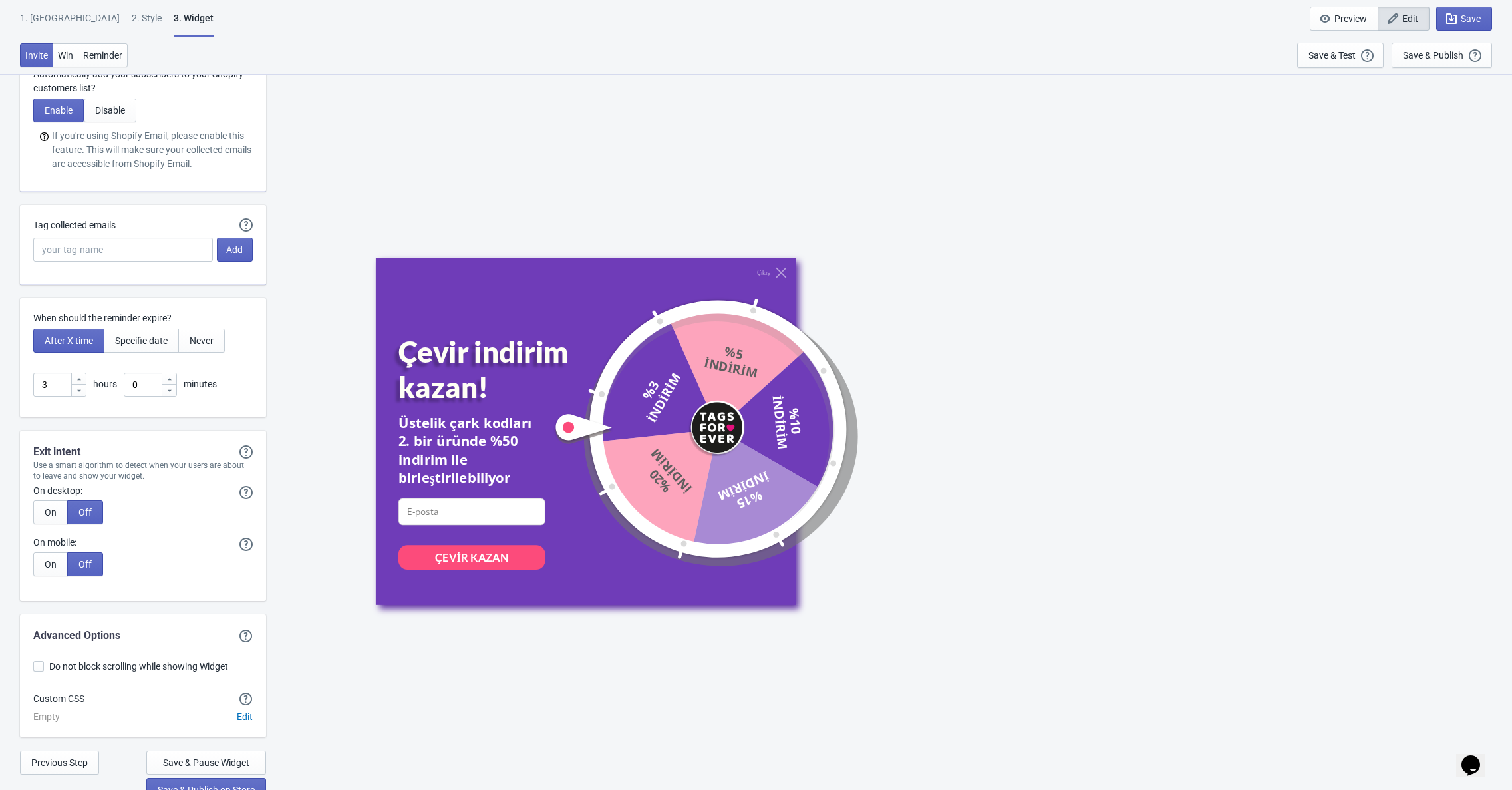
scroll to position [3329, 0]
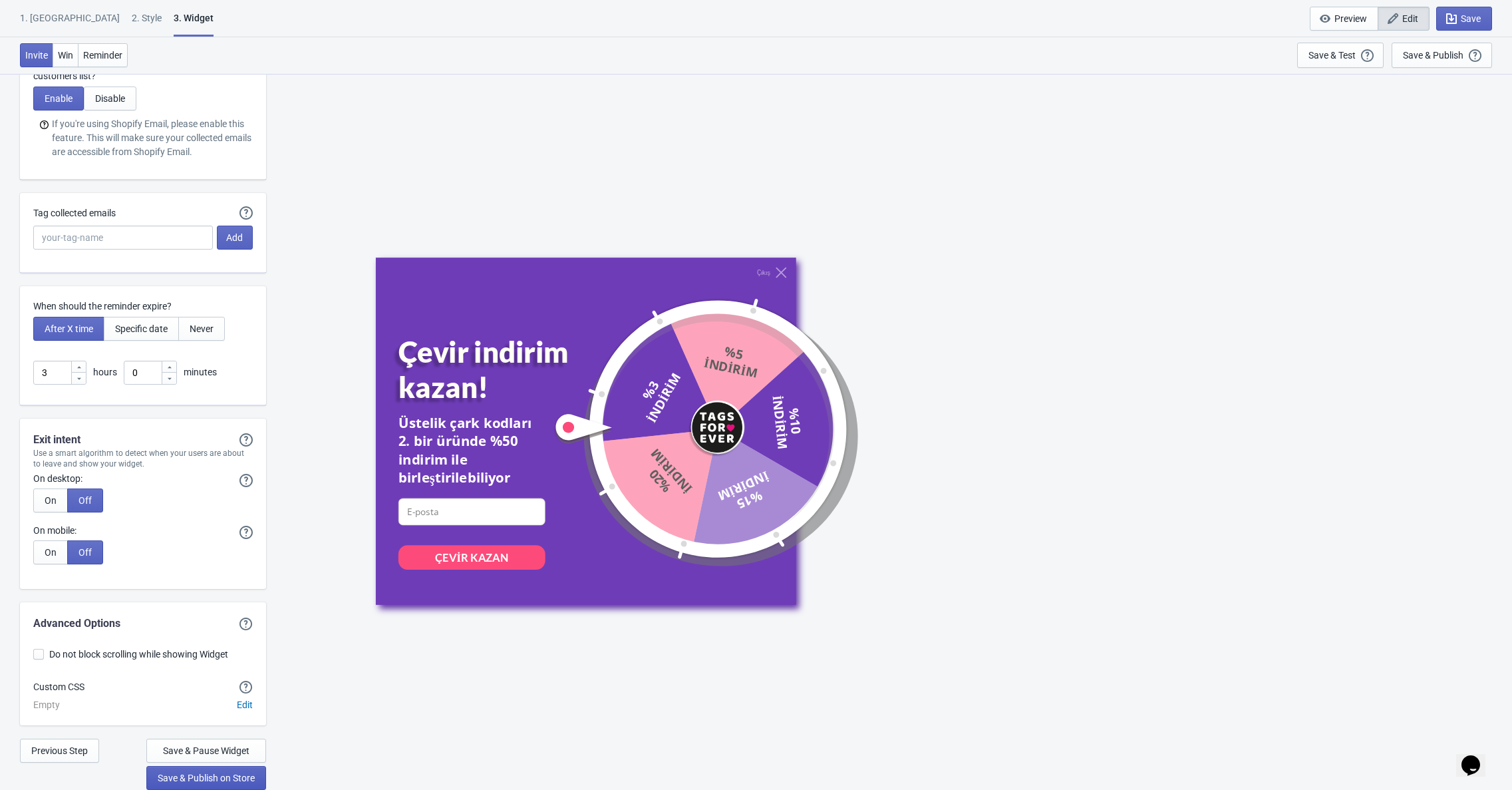
click at [196, 784] on button "Save & Publish on Store" at bounding box center [206, 778] width 120 height 24
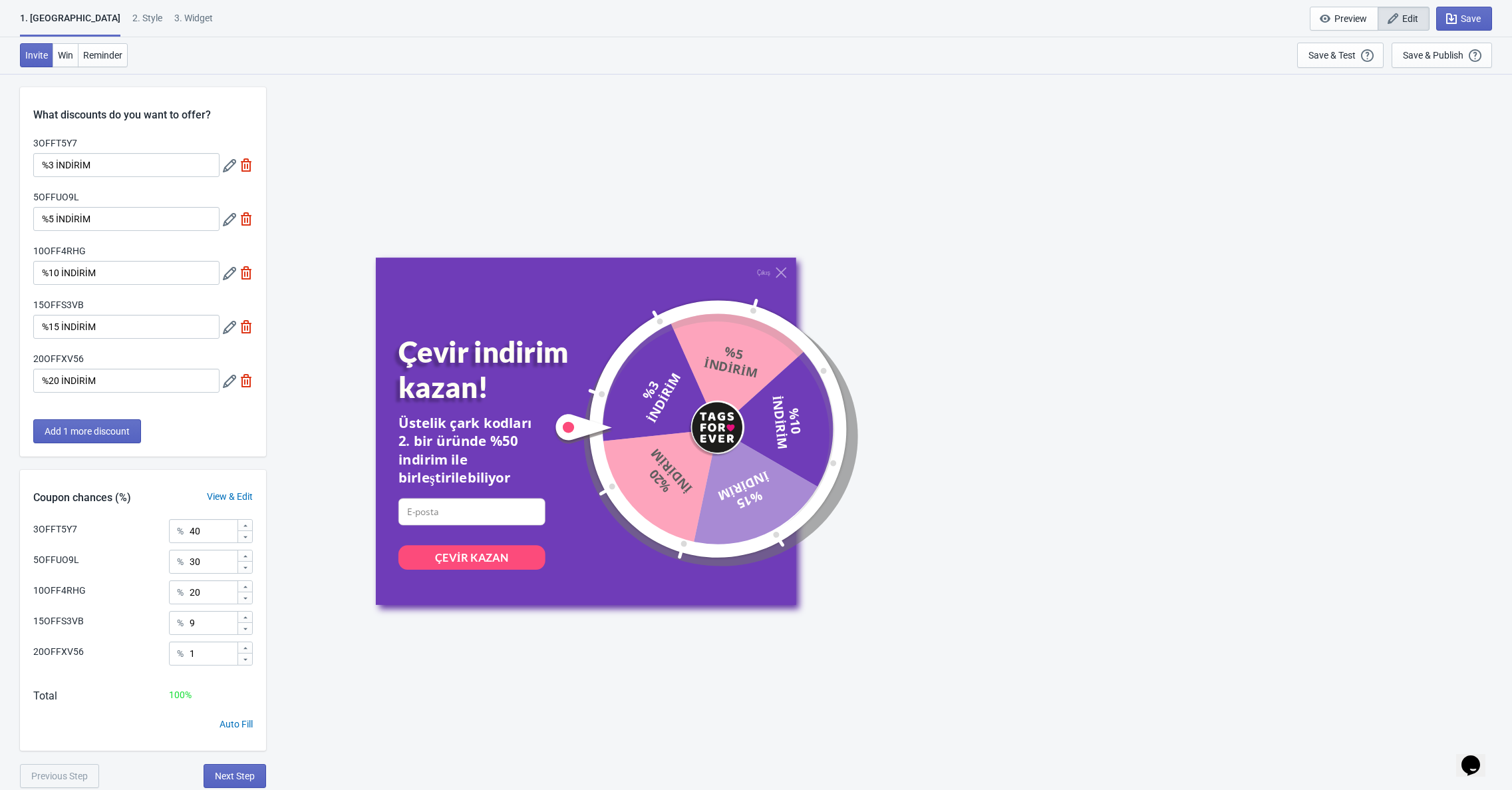
scroll to position [7, 0]
click at [65, 55] on span "Win" at bounding box center [66, 55] width 16 height 11
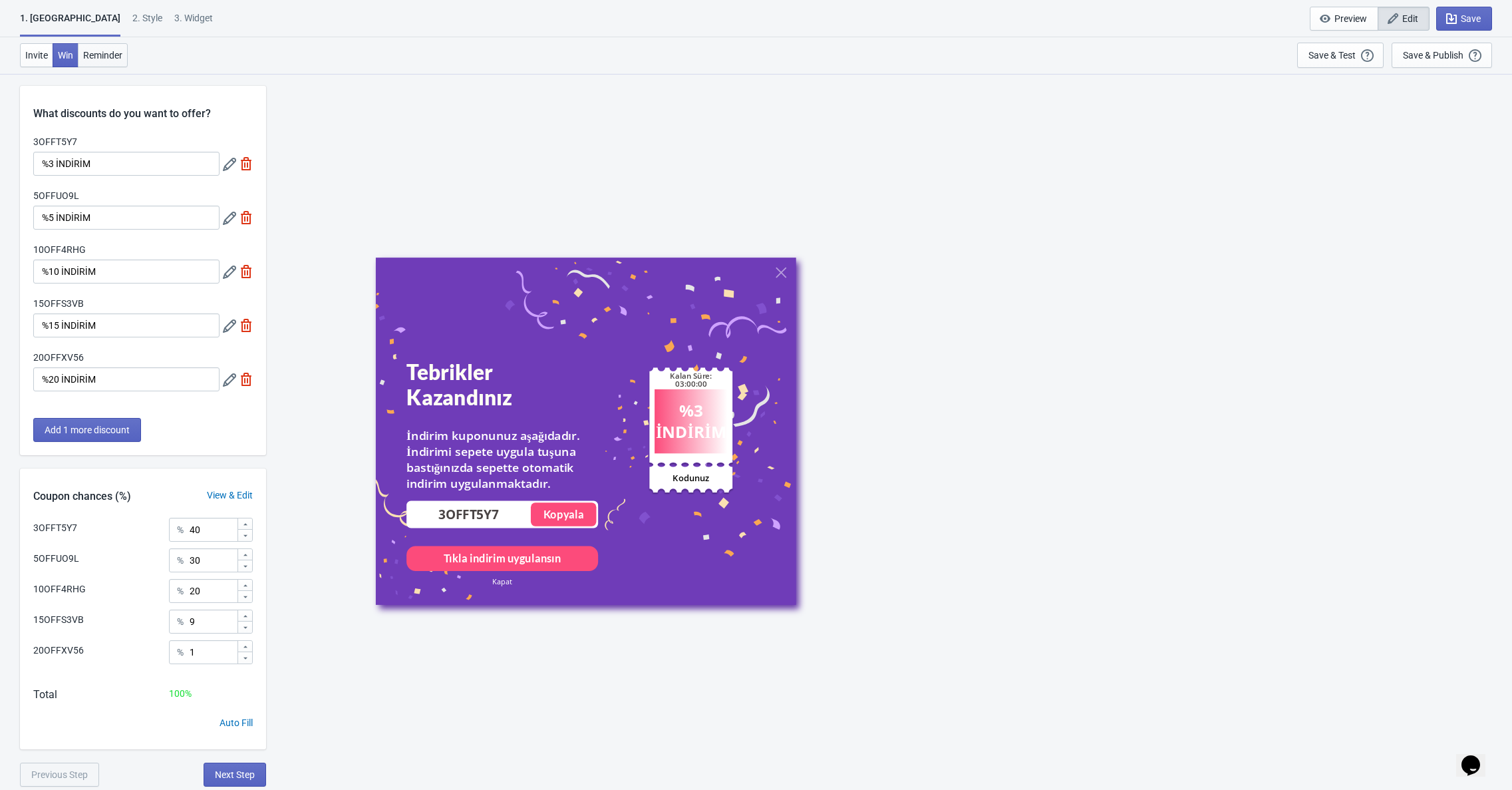
click at [108, 52] on span "Reminder" at bounding box center [102, 55] width 39 height 11
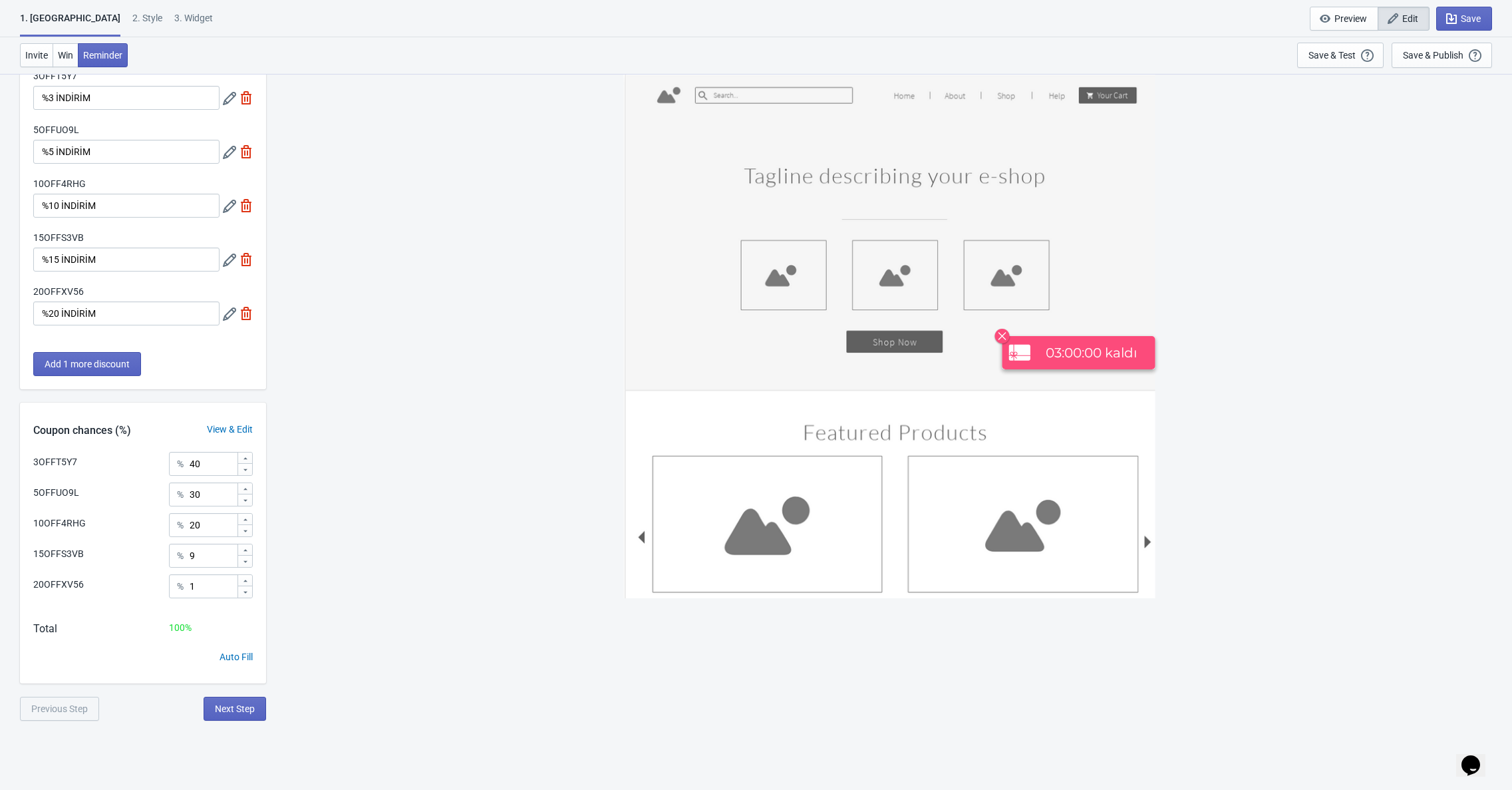
scroll to position [0, 0]
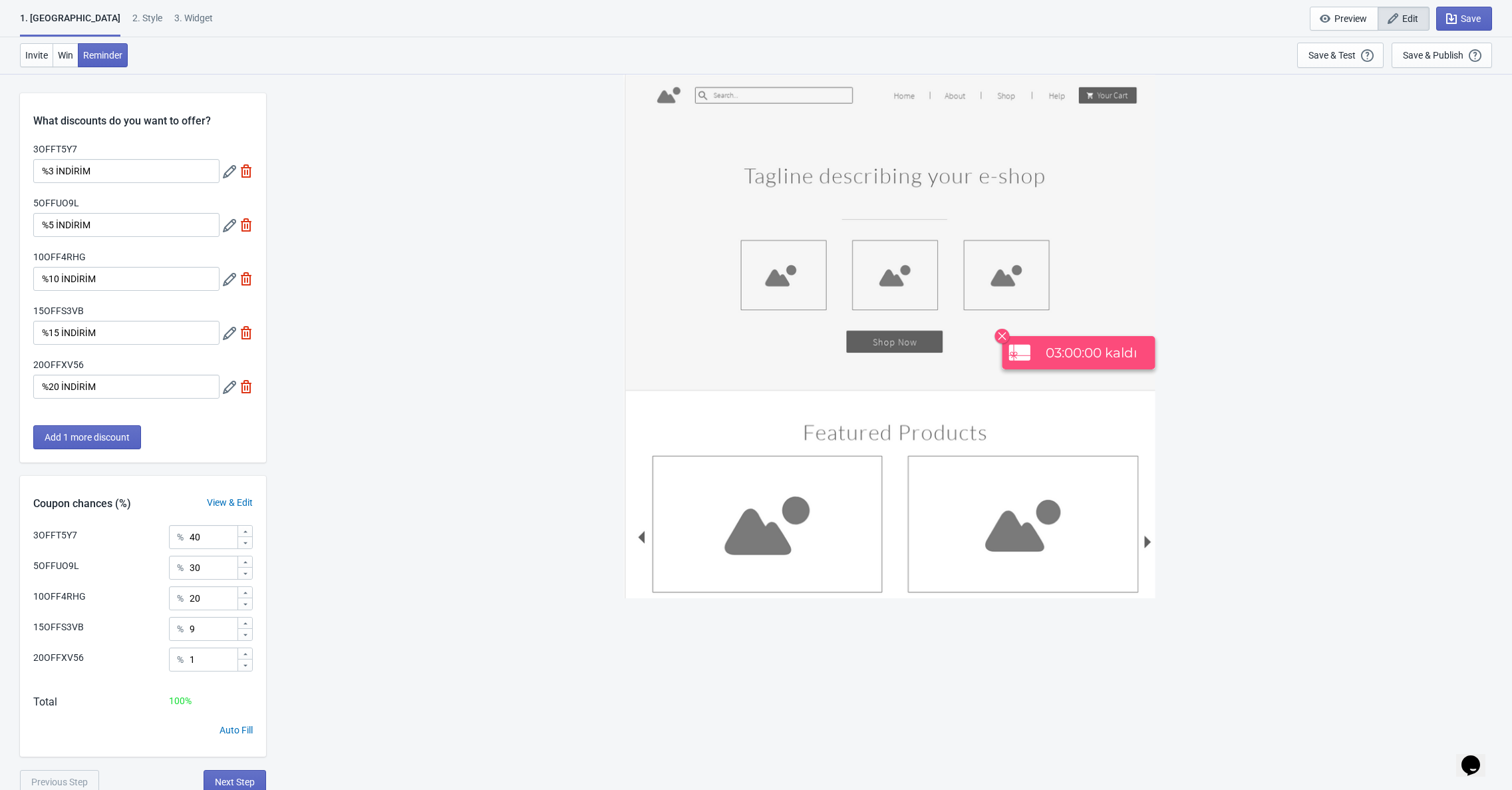
click at [132, 20] on div "2 . Style" at bounding box center [147, 23] width 30 height 23
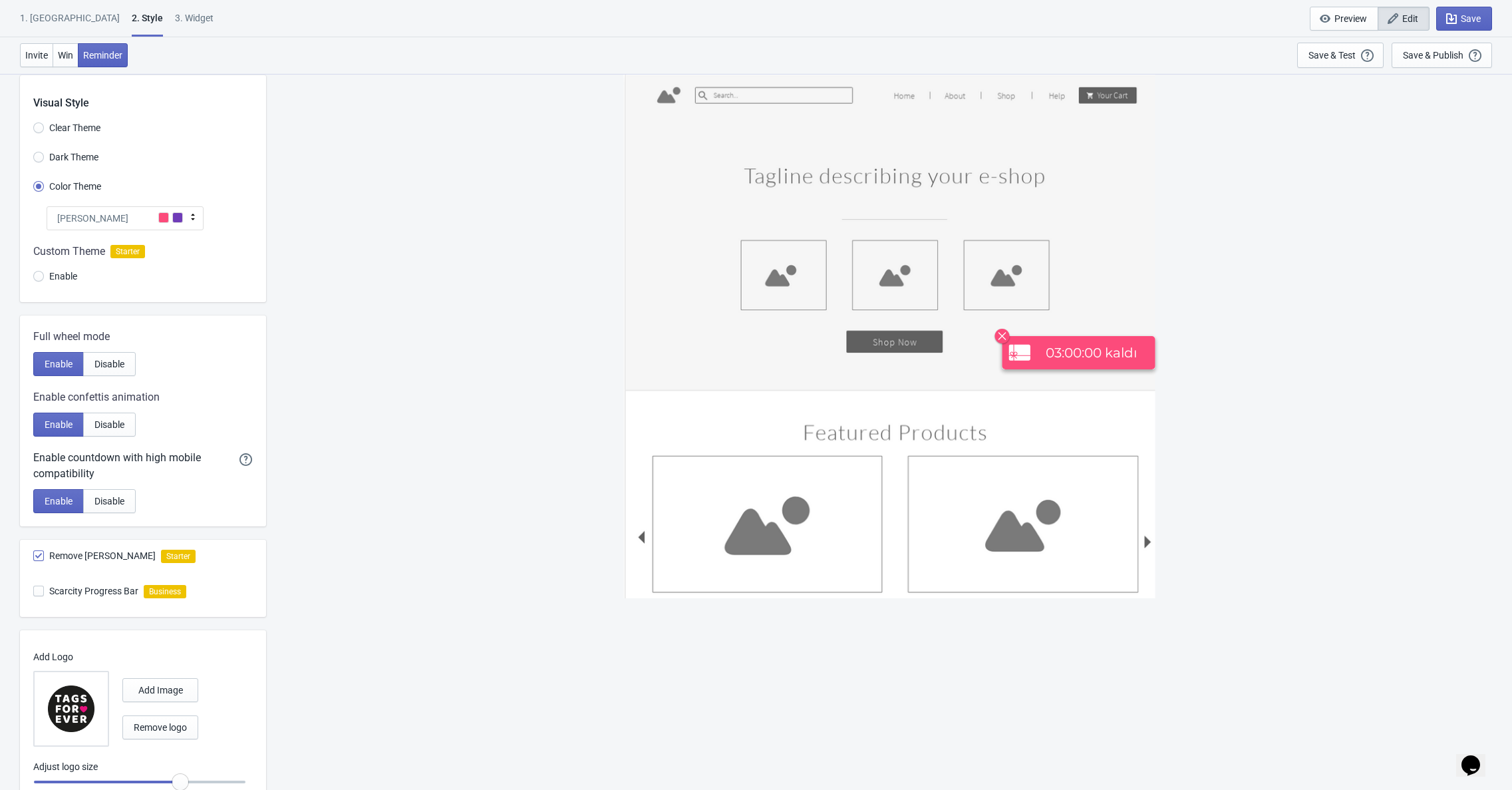
scroll to position [73, 0]
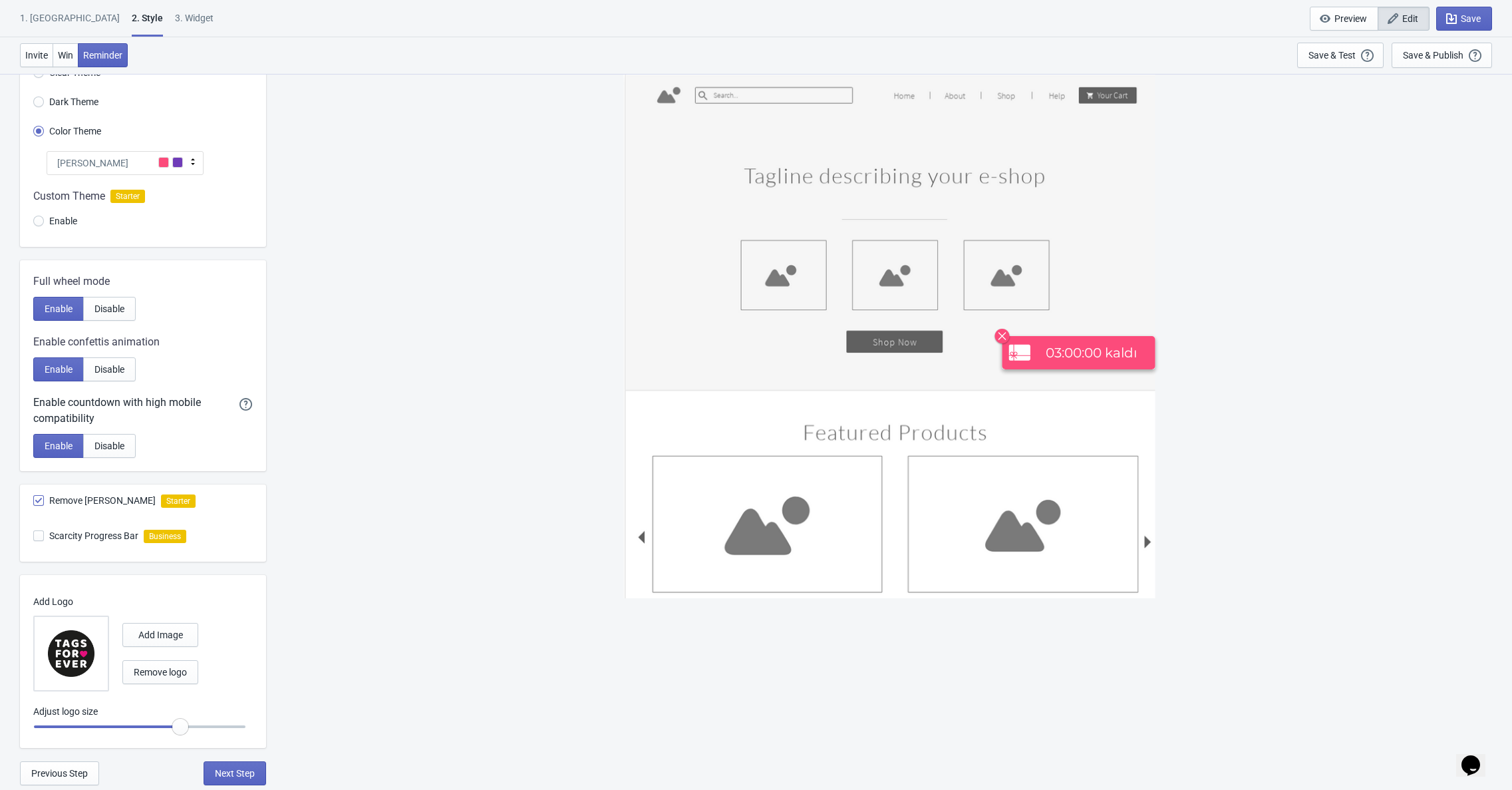
click at [175, 16] on div "3. Widget" at bounding box center [194, 23] width 38 height 23
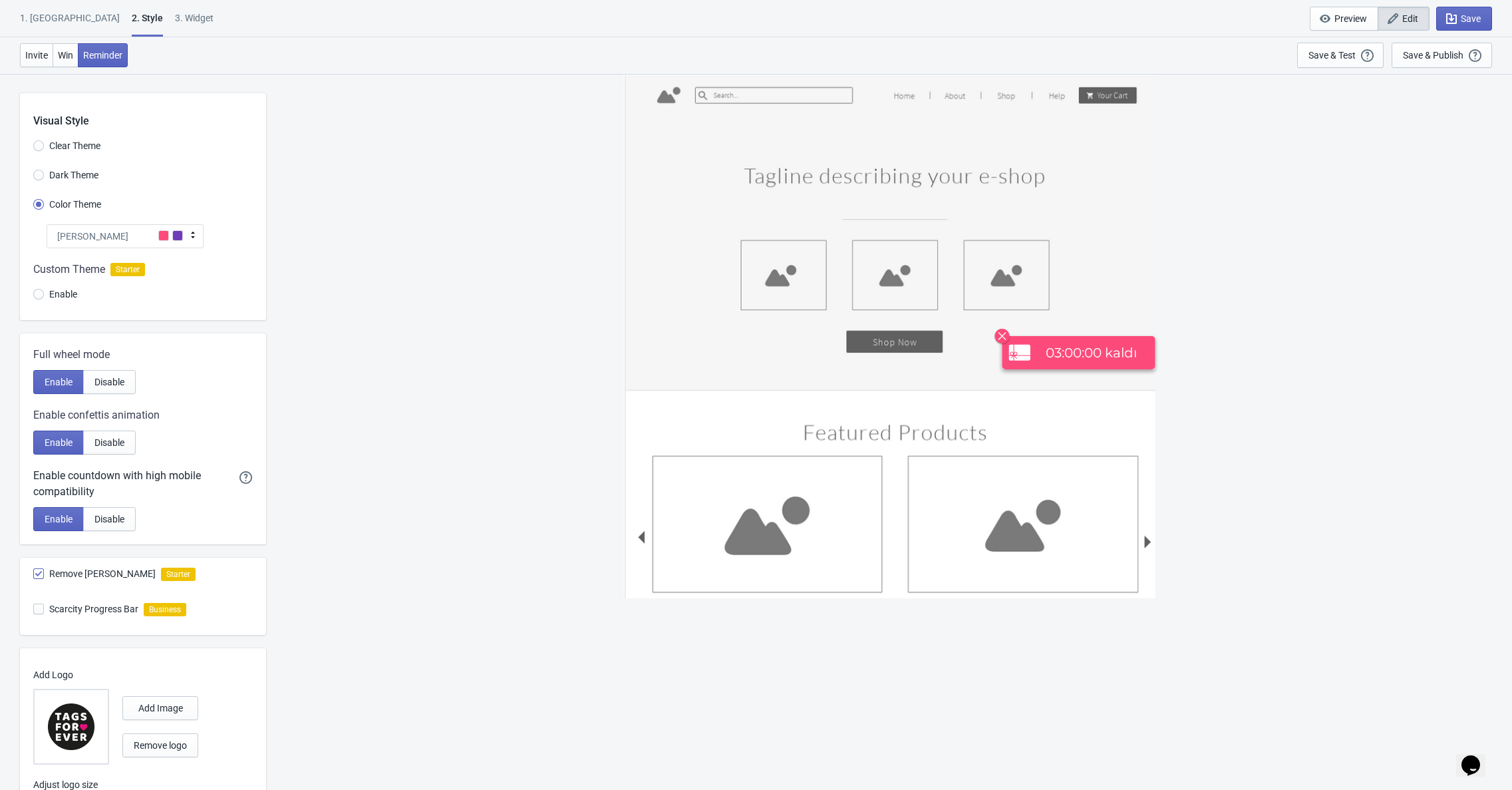
select select "once"
select select "circle"
select select "bottom_right"
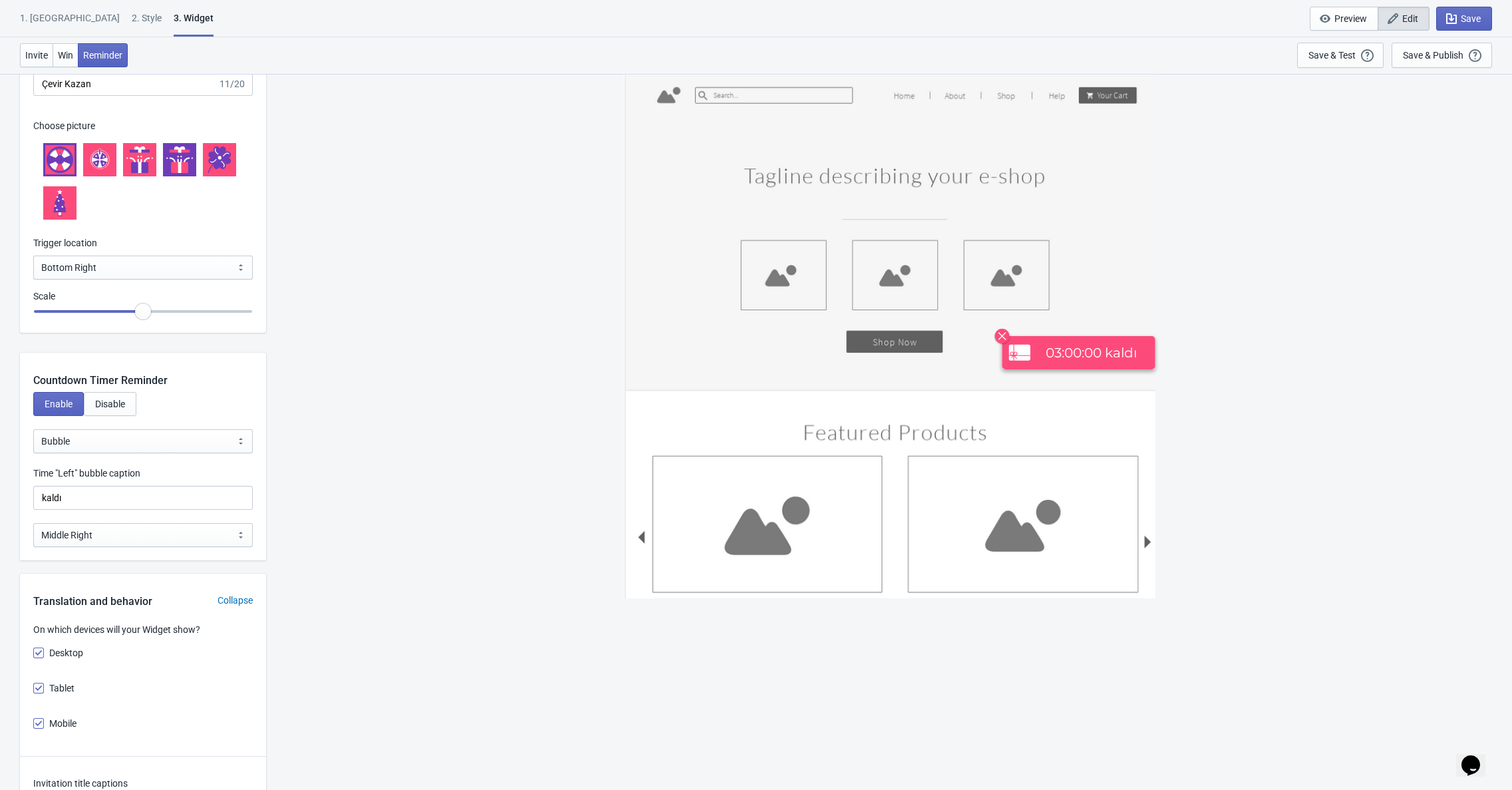
scroll to position [1413, 0]
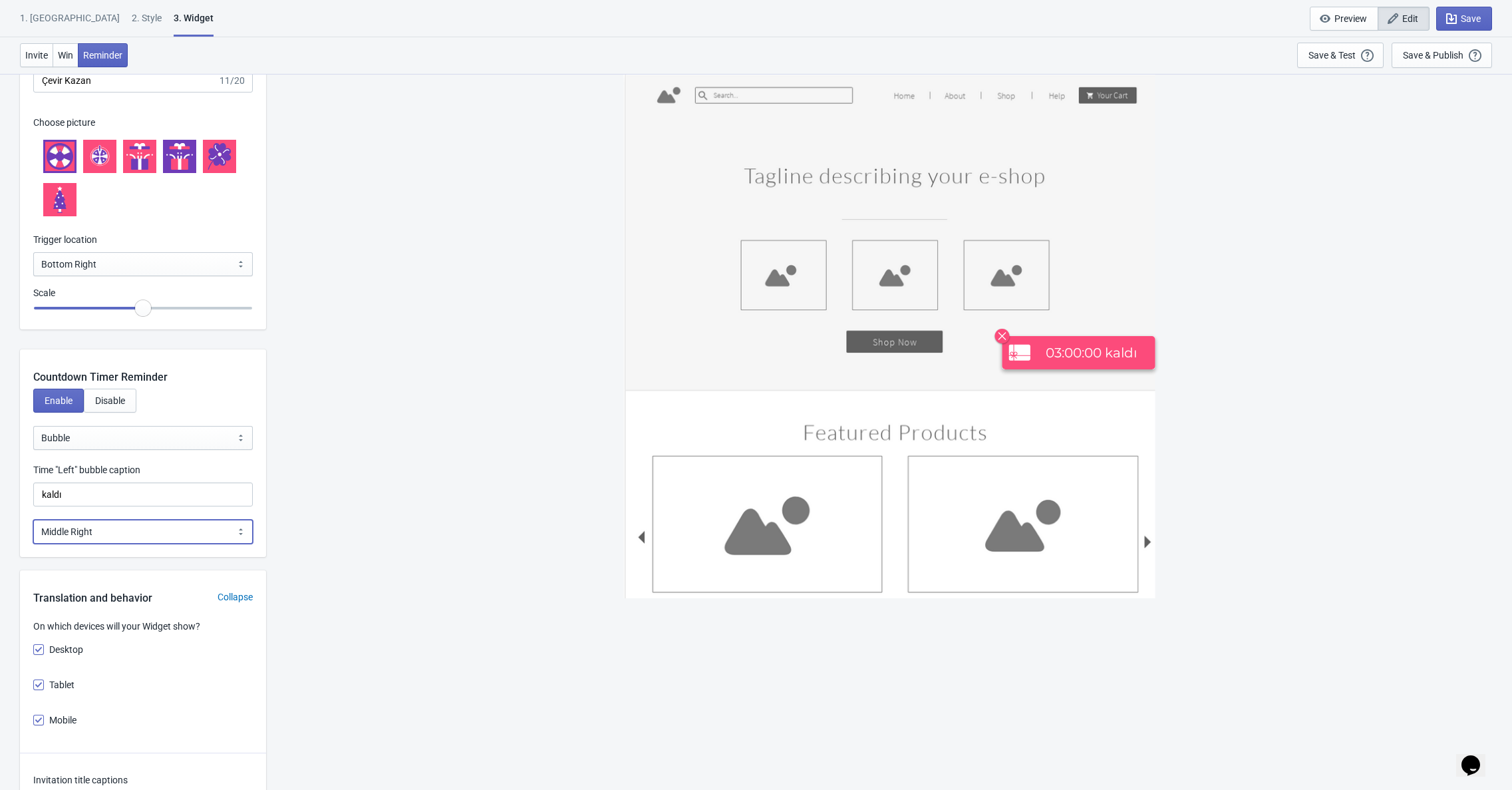
click at [95, 536] on select "Bottom Left Bottom Right Middle Left Middle Right Top Left Top Right" at bounding box center [143, 531] width 220 height 24
select select "1"
click at [33, 519] on select "Bottom Left Bottom Right Middle Left Middle Right Top Left Top Right" at bounding box center [143, 531] width 220 height 24
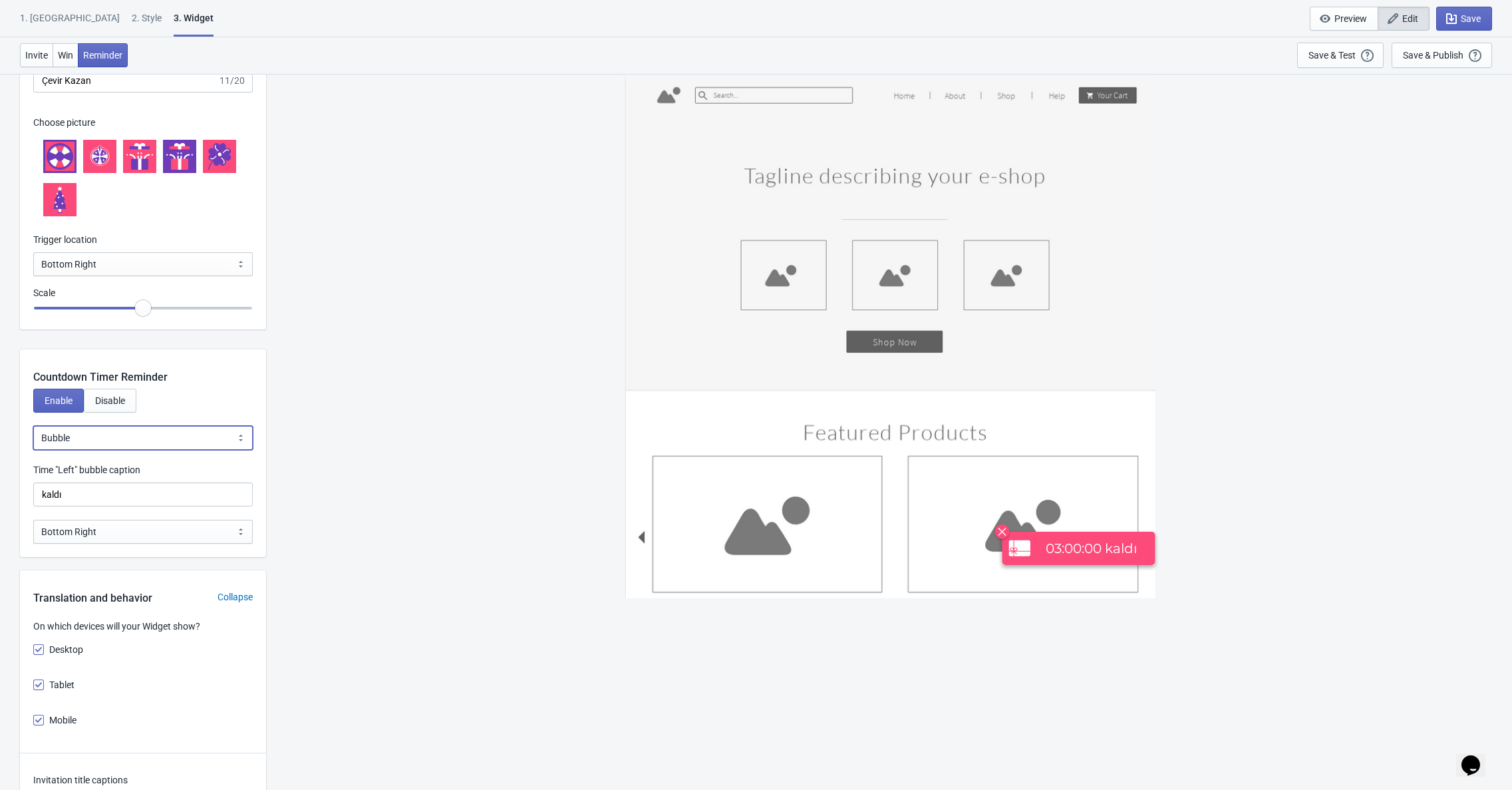
click at [134, 436] on select "Bubble Sticky Bar" at bounding box center [143, 438] width 220 height 24
select select "1"
click at [33, 426] on select "Bubble Sticky Bar" at bounding box center [143, 438] width 220 height 24
type input ", Valid for"
select select "0"
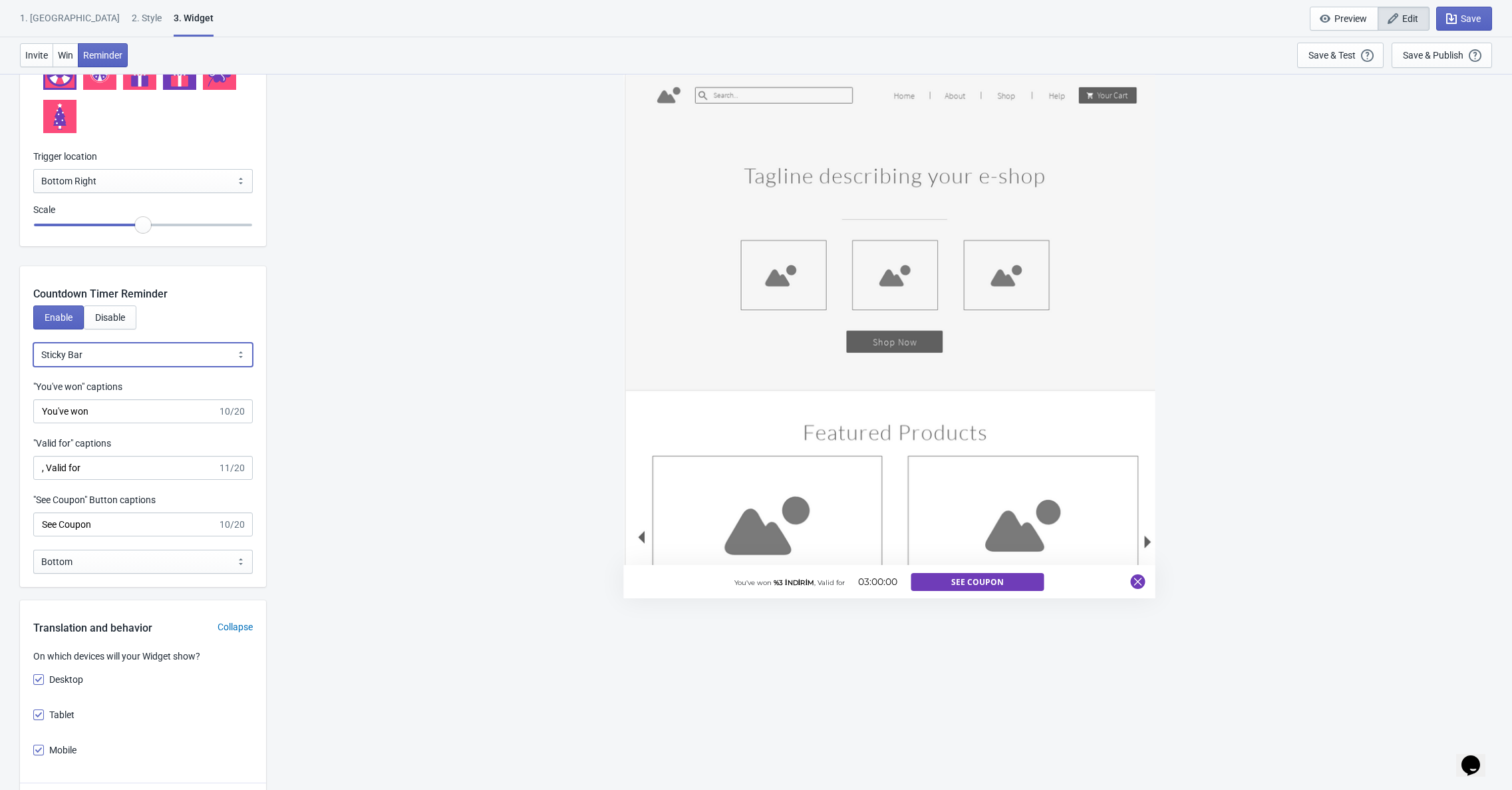
scroll to position [1523, 0]
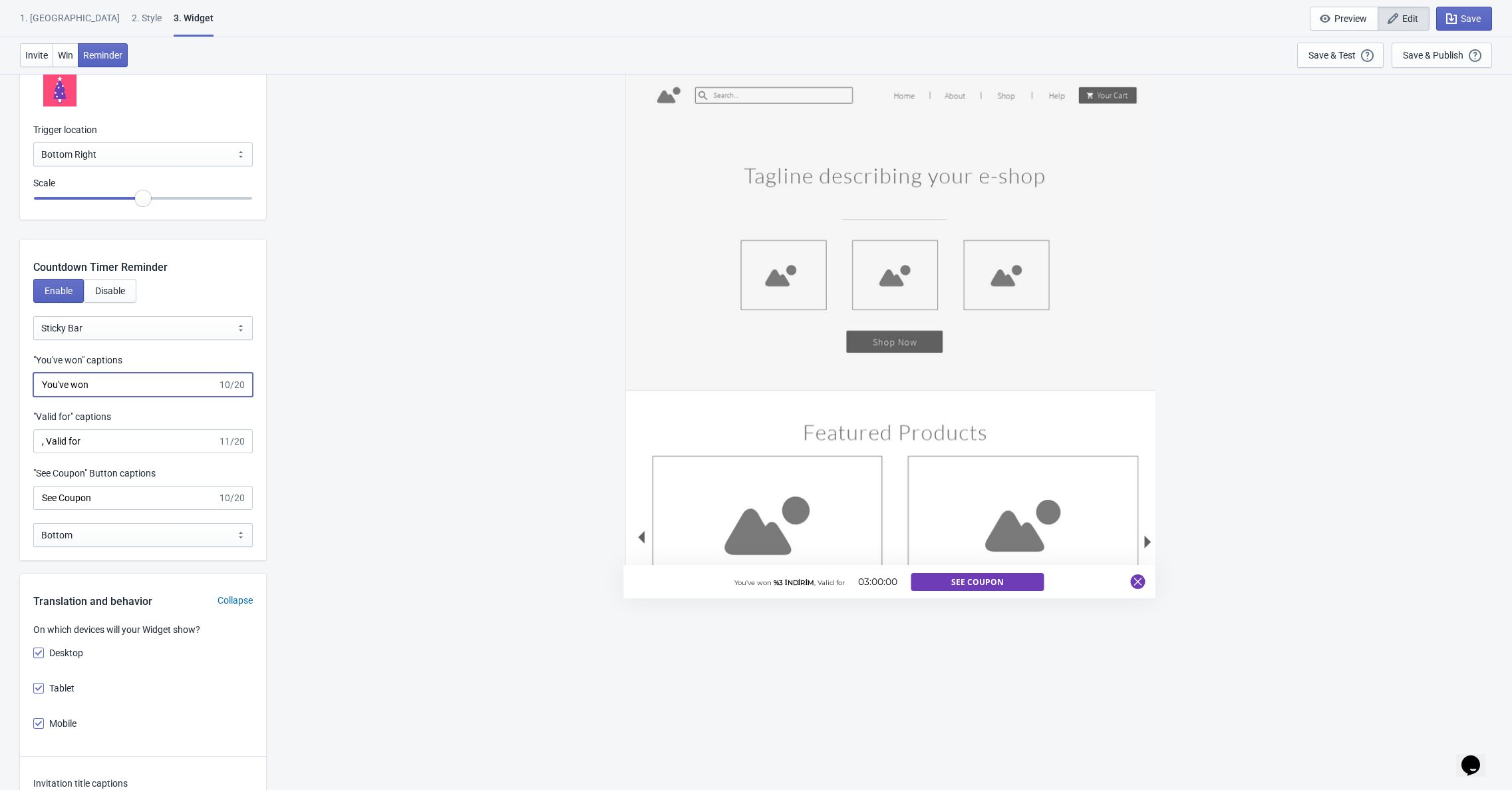
drag, startPoint x: 103, startPoint y: 385, endPoint x: 18, endPoint y: 373, distance: 85.8
click at [18, 373] on div "What information do you want to collect? Ask visitors for to fill in our questi…" at bounding box center [756, 630] width 1512 height 4159
type input "Kazandığınız"
drag, startPoint x: 95, startPoint y: 442, endPoint x: 48, endPoint y: 444, distance: 47.0
click at [48, 444] on input ", Valid for" at bounding box center [125, 441] width 184 height 24
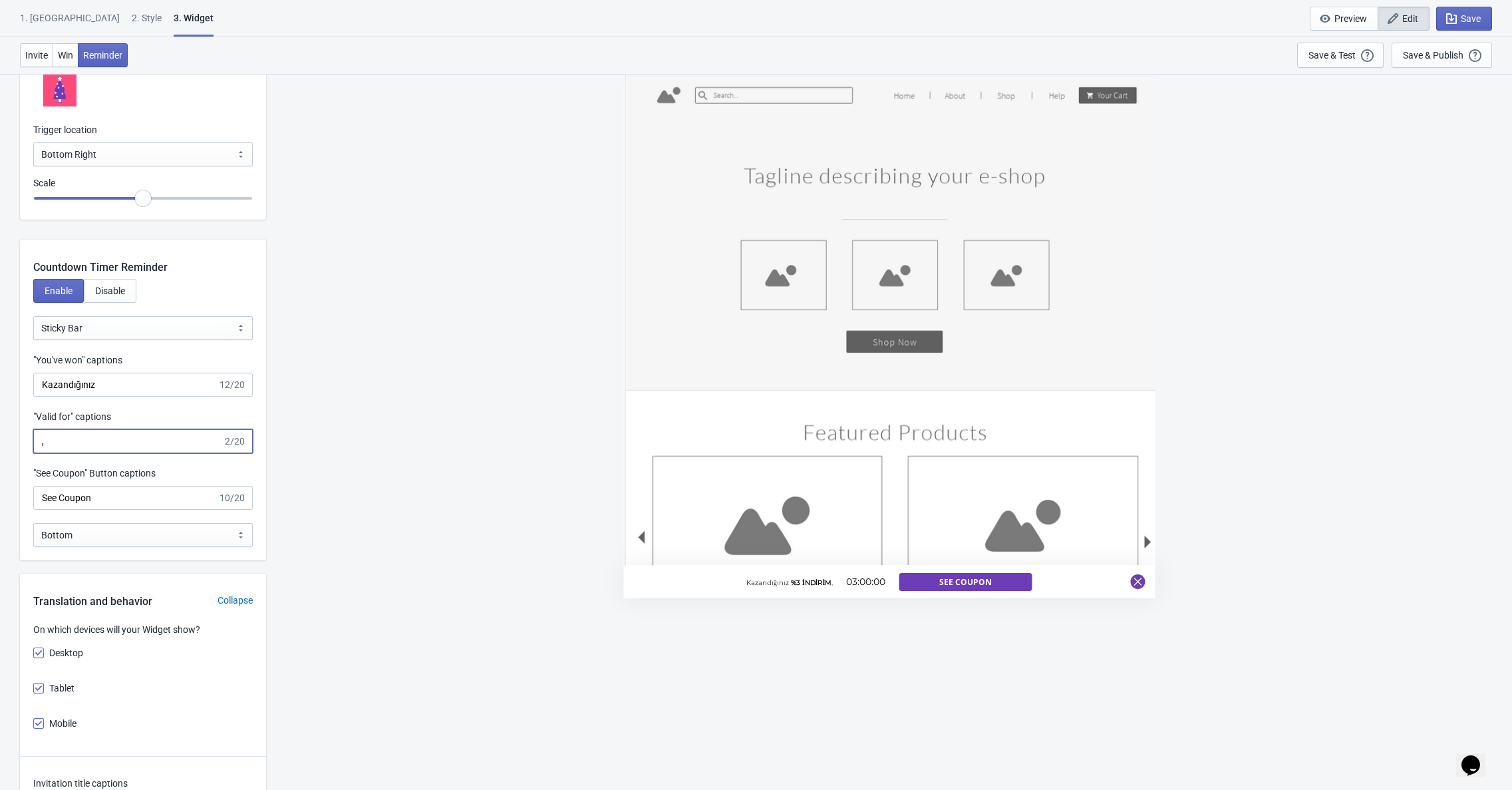
type input ","
type input "i"
type input "kuponu için kalan"
click at [109, 500] on input "See Coupon" at bounding box center [125, 498] width 184 height 24
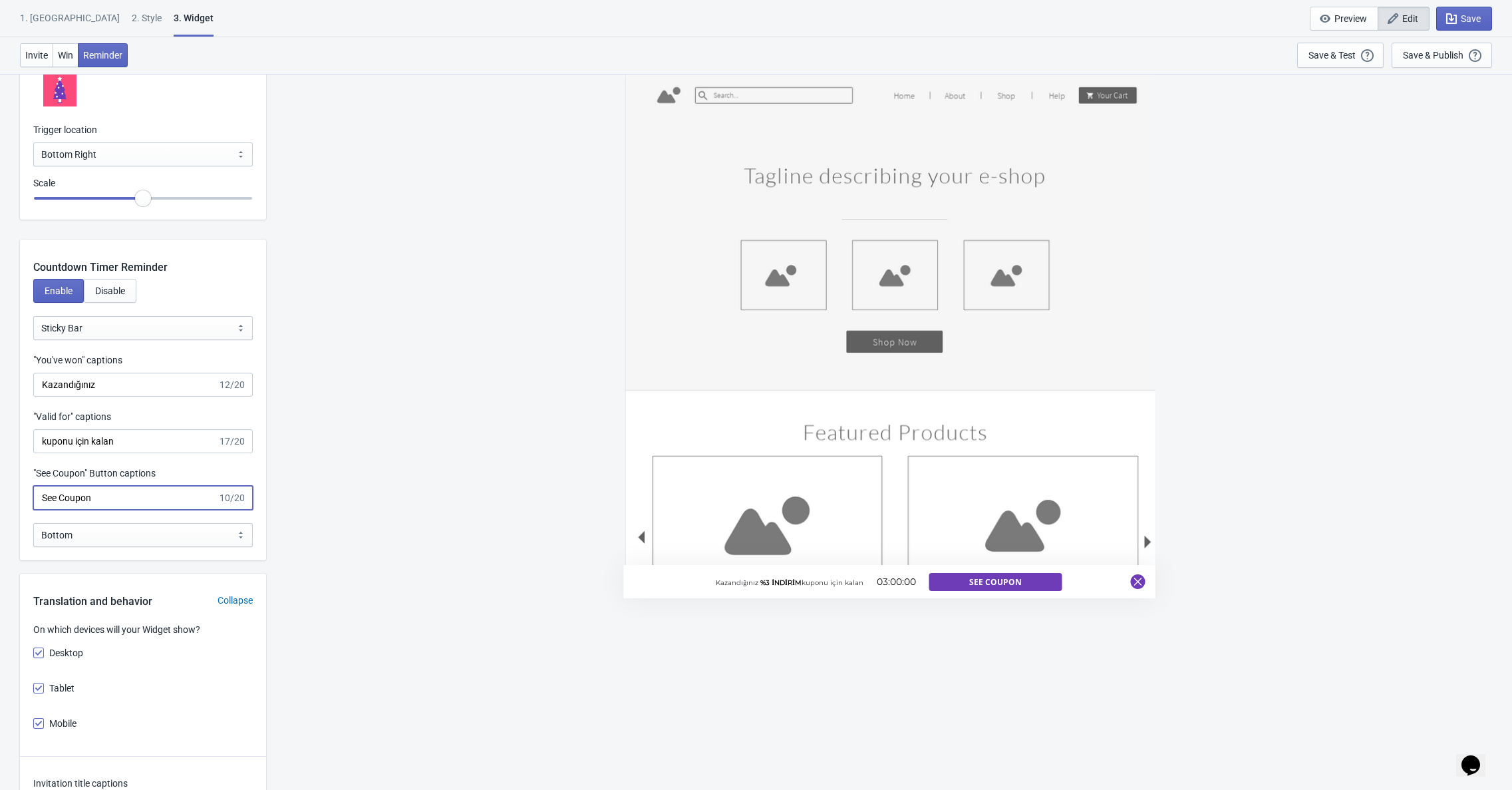
click at [109, 500] on input "See Coupon" at bounding box center [125, 498] width 184 height 24
type input "Kuponu KULLAN"
click at [1465, 9] on button "Save" at bounding box center [1464, 18] width 56 height 24
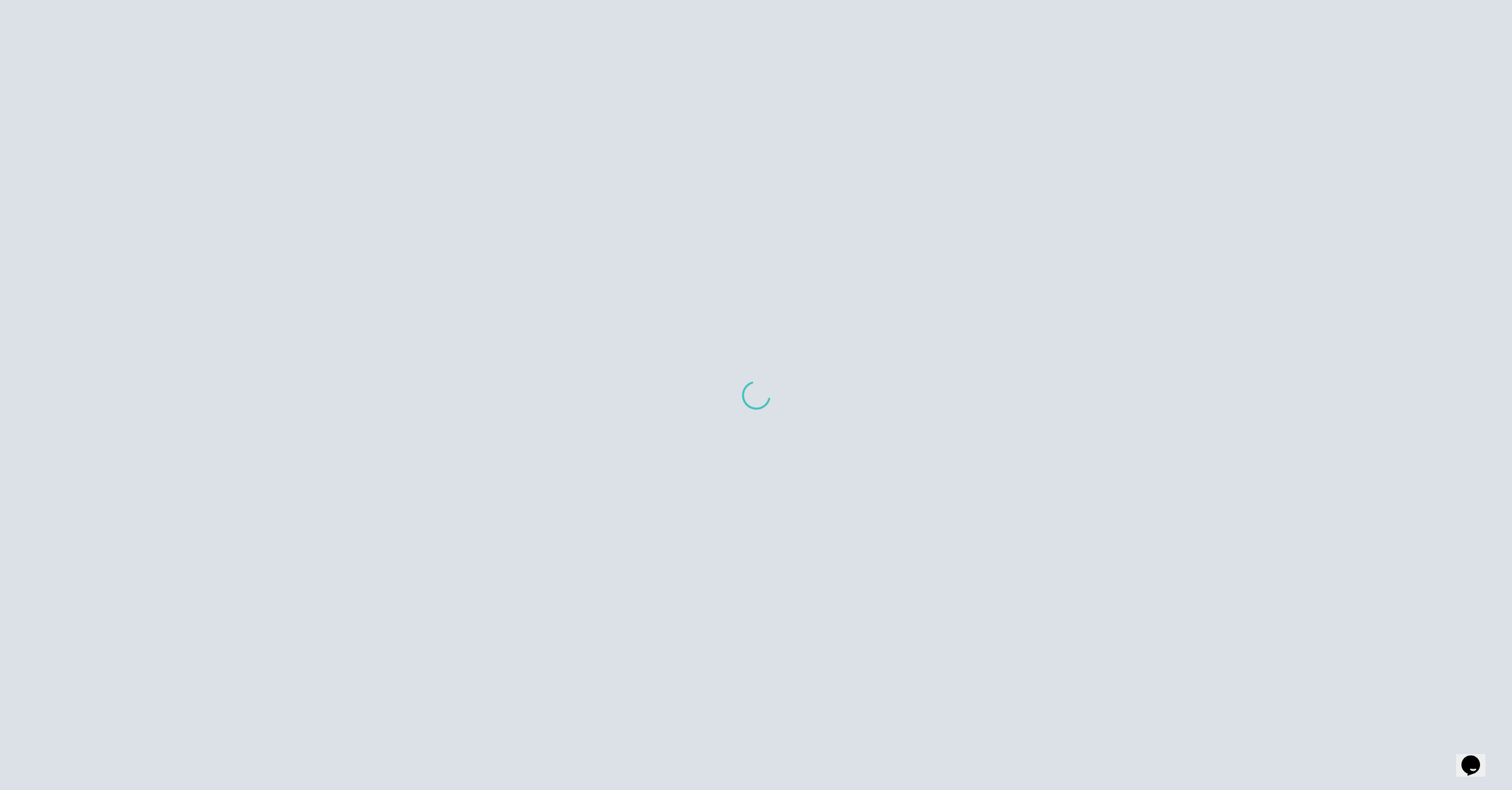
scroll to position [621, 0]
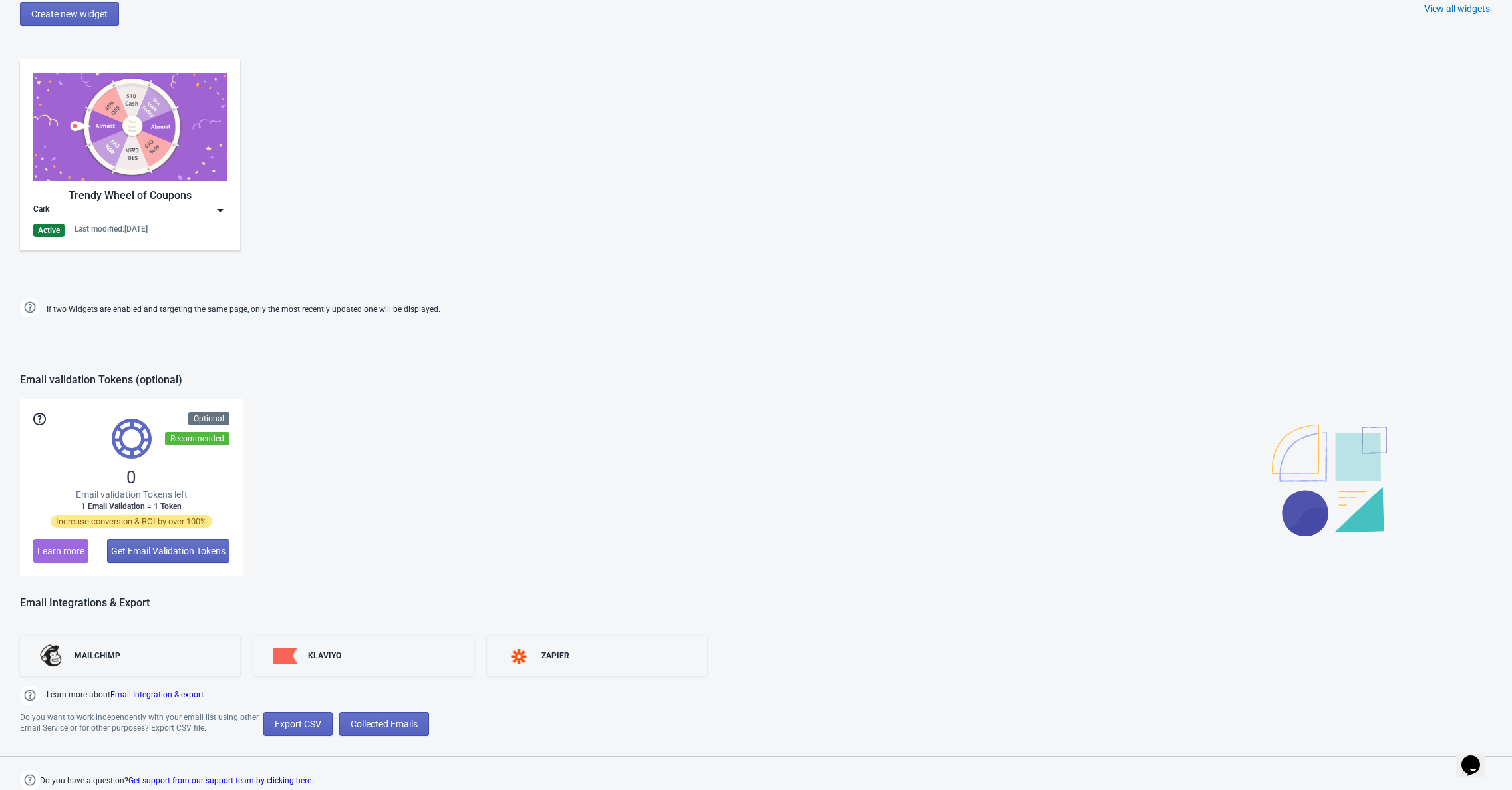
click at [103, 216] on div "Cark" at bounding box center [130, 210] width 193 height 13
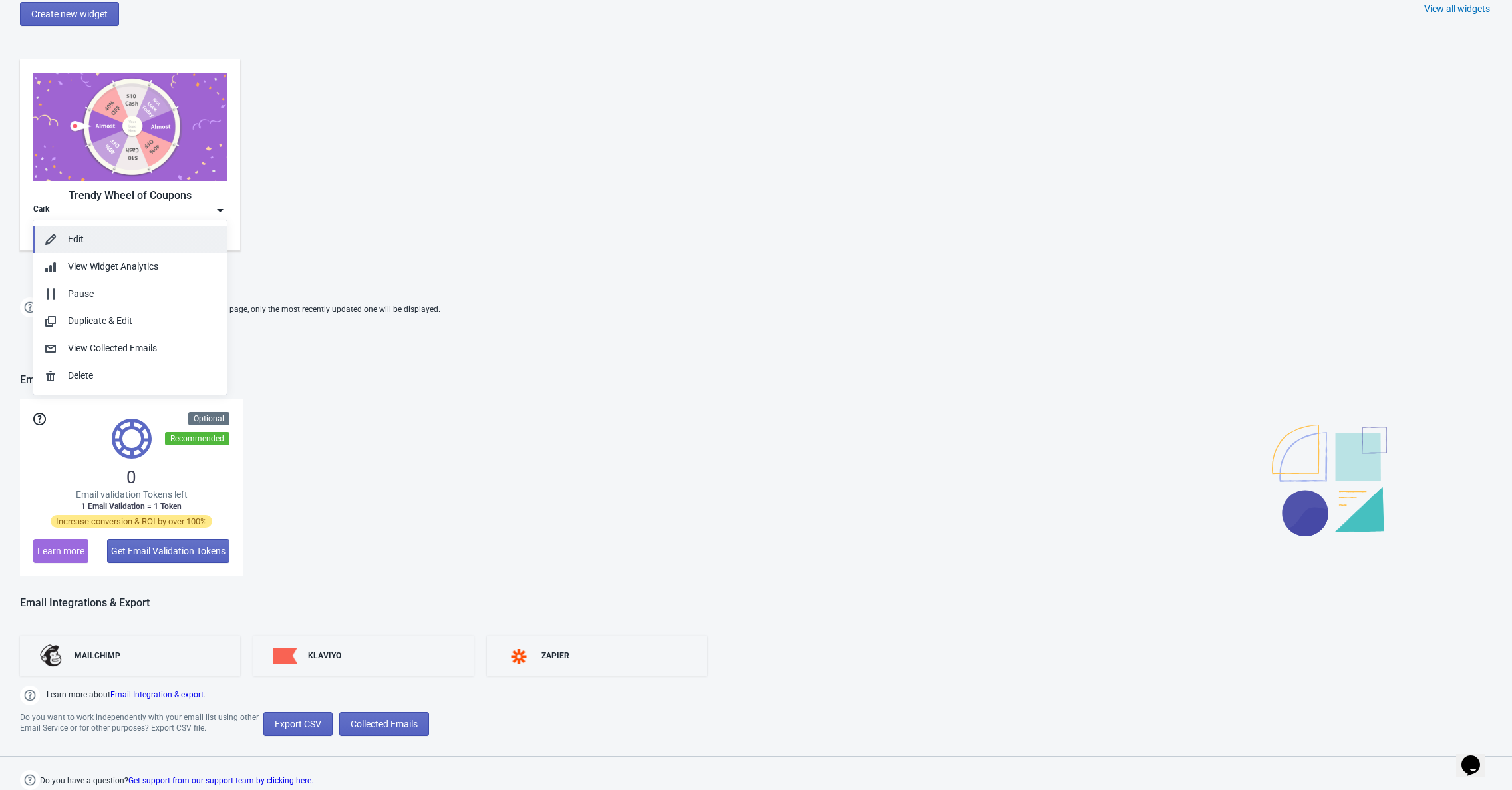
click at [115, 237] on div "Edit" at bounding box center [142, 239] width 148 height 14
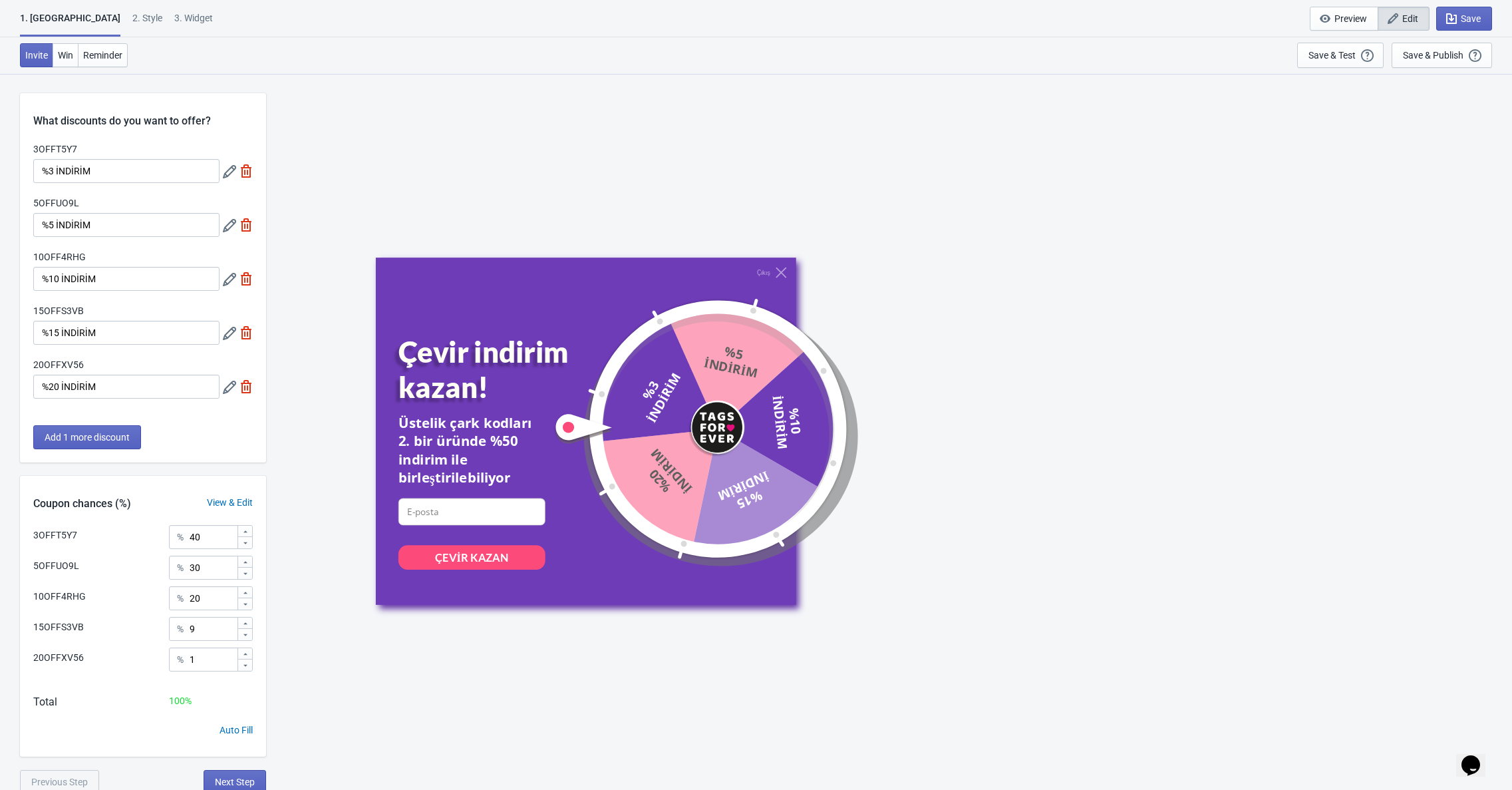
click at [174, 18] on div "3. Widget" at bounding box center [193, 23] width 38 height 23
select select "once"
select select "circle"
select select "bottom_right"
select select "1"
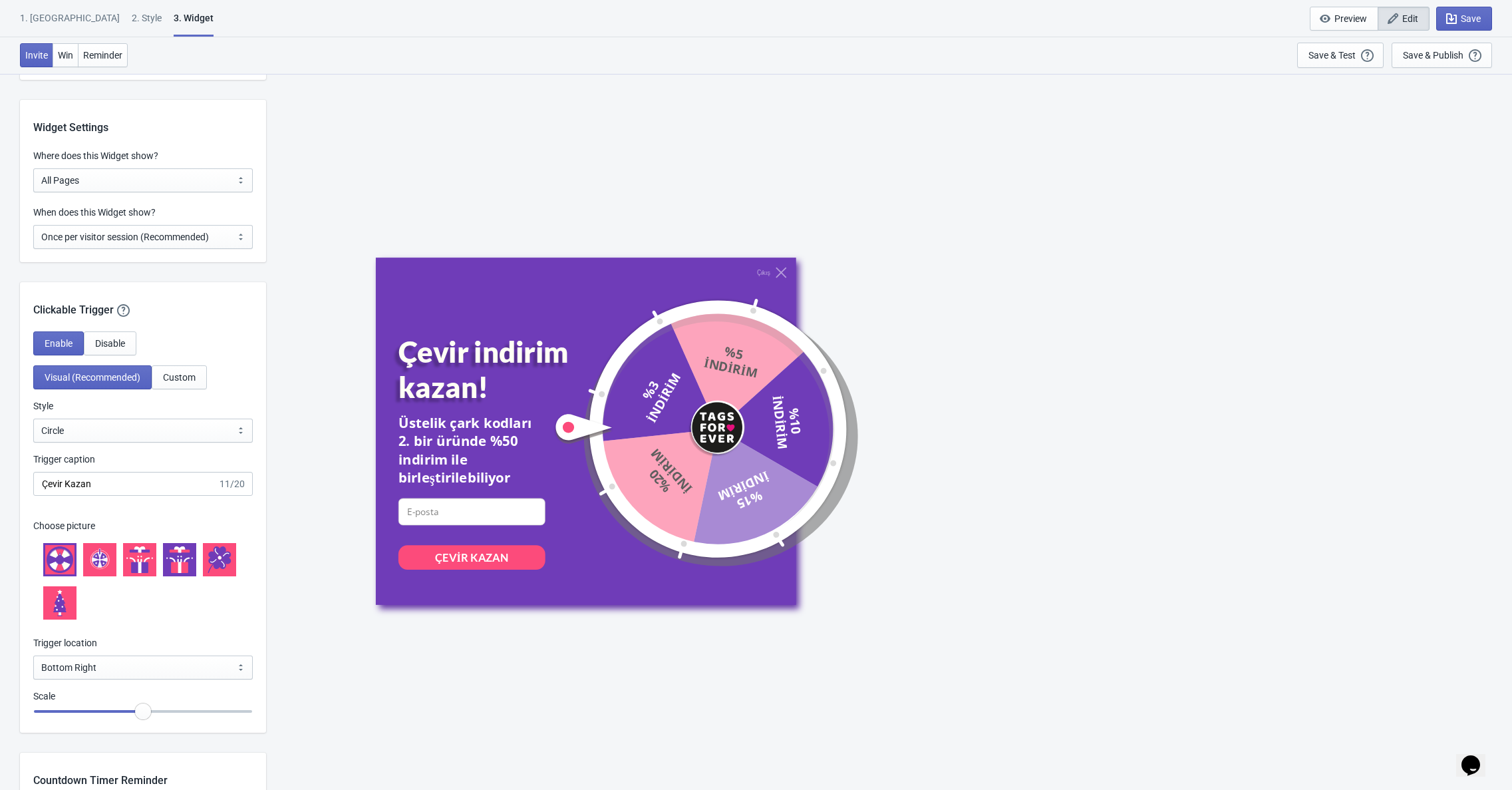
scroll to position [1013, 0]
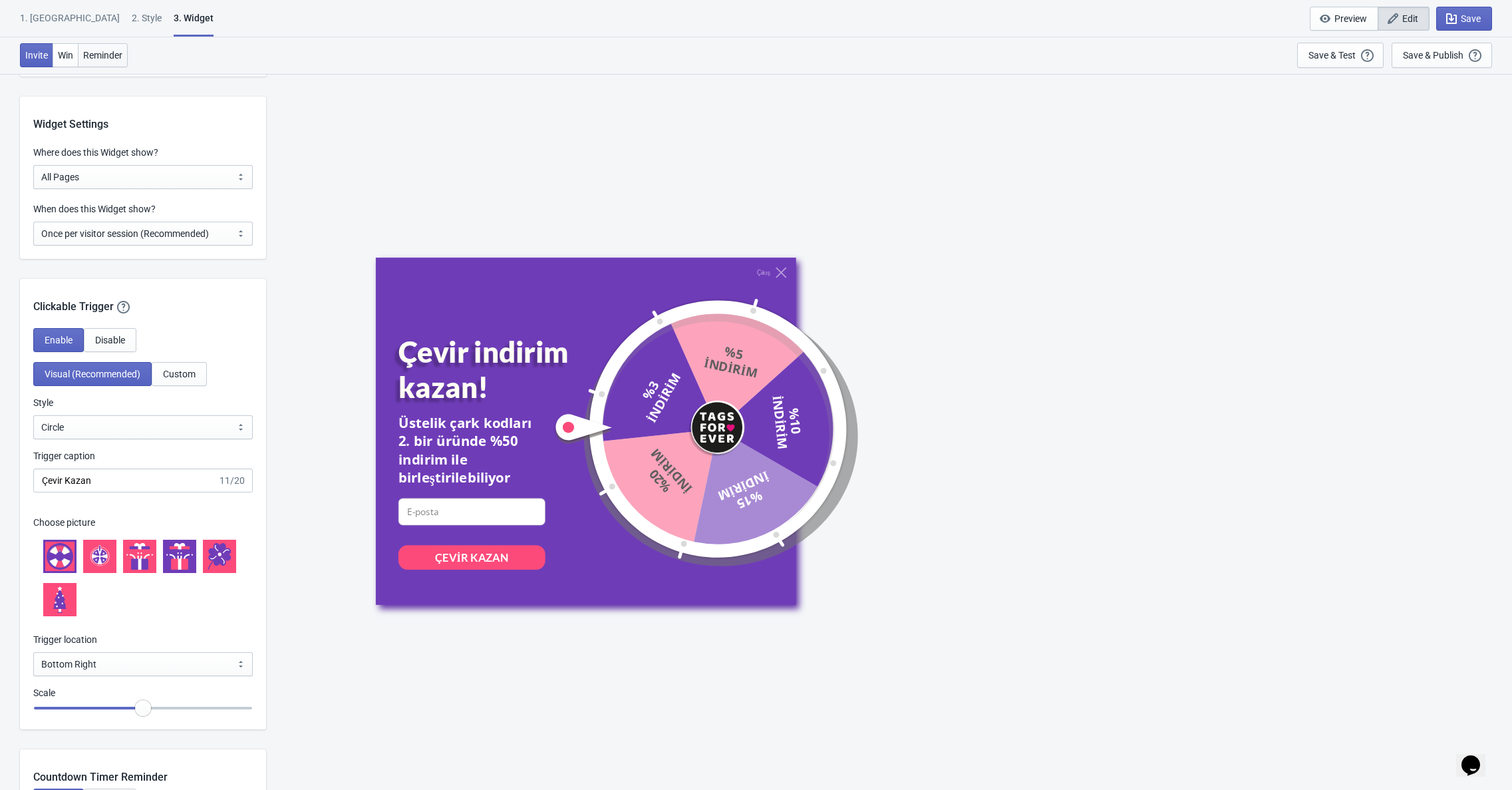
click at [112, 50] on span "Reminder" at bounding box center [102, 55] width 39 height 11
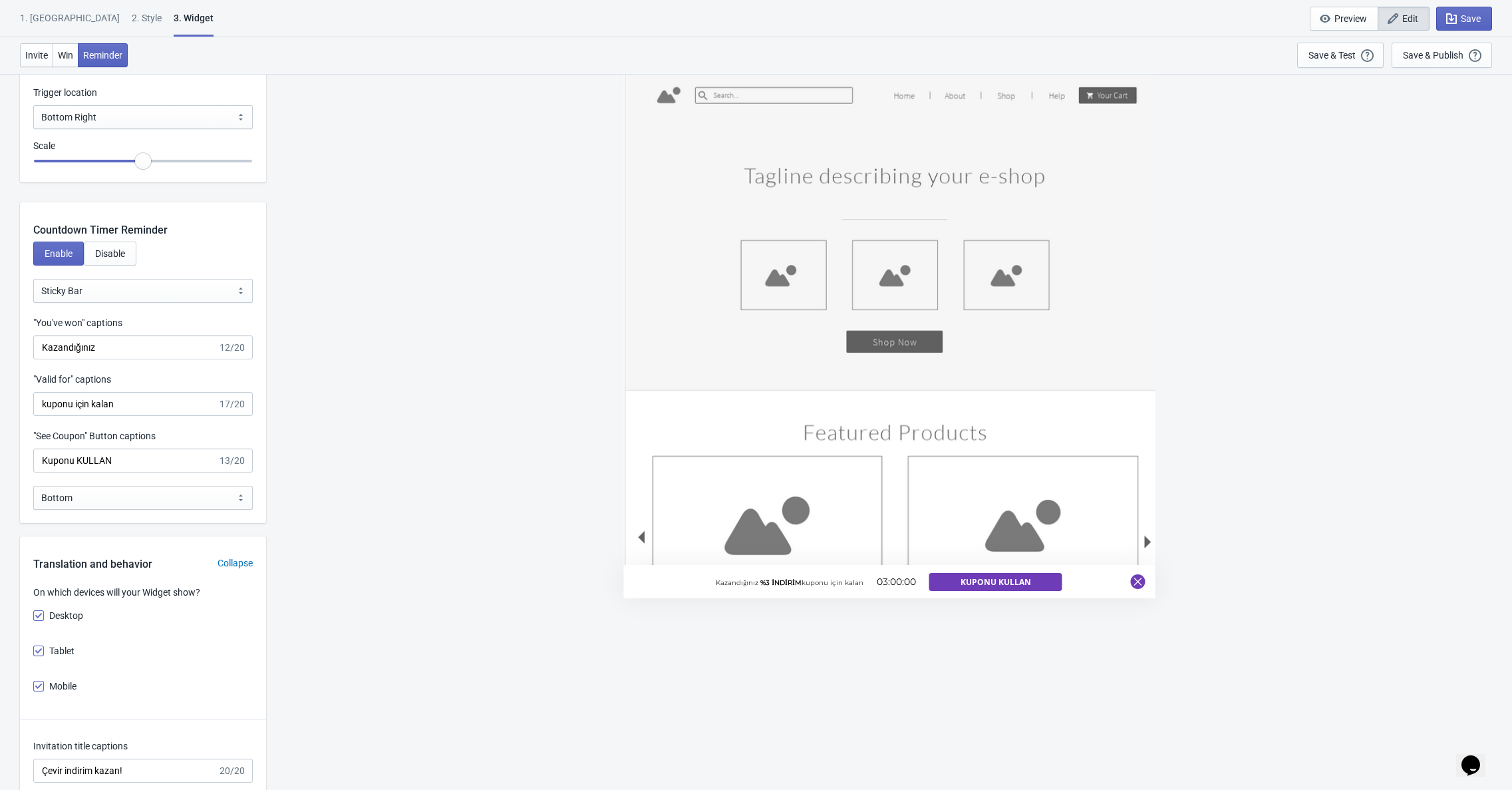
scroll to position [1563, 0]
drag, startPoint x: 79, startPoint y: 458, endPoint x: 159, endPoint y: 459, distance: 80.0
click at [159, 459] on input "Kuponu KULLAN" at bounding box center [125, 458] width 184 height 24
type input "Kuponu göster"
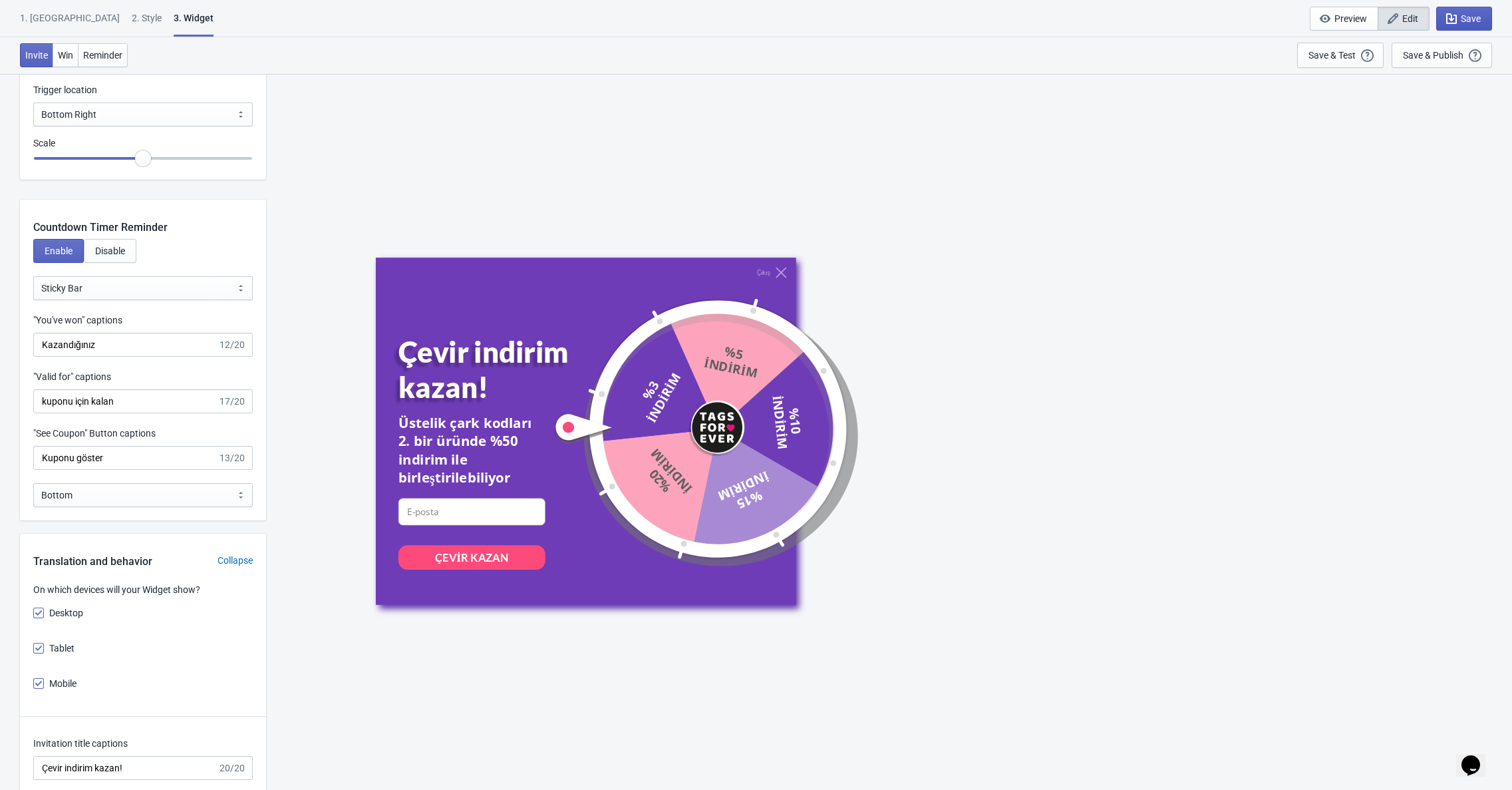
click at [1479, 22] on span "Save" at bounding box center [1471, 18] width 20 height 11
